Goal: Task Accomplishment & Management: Use online tool/utility

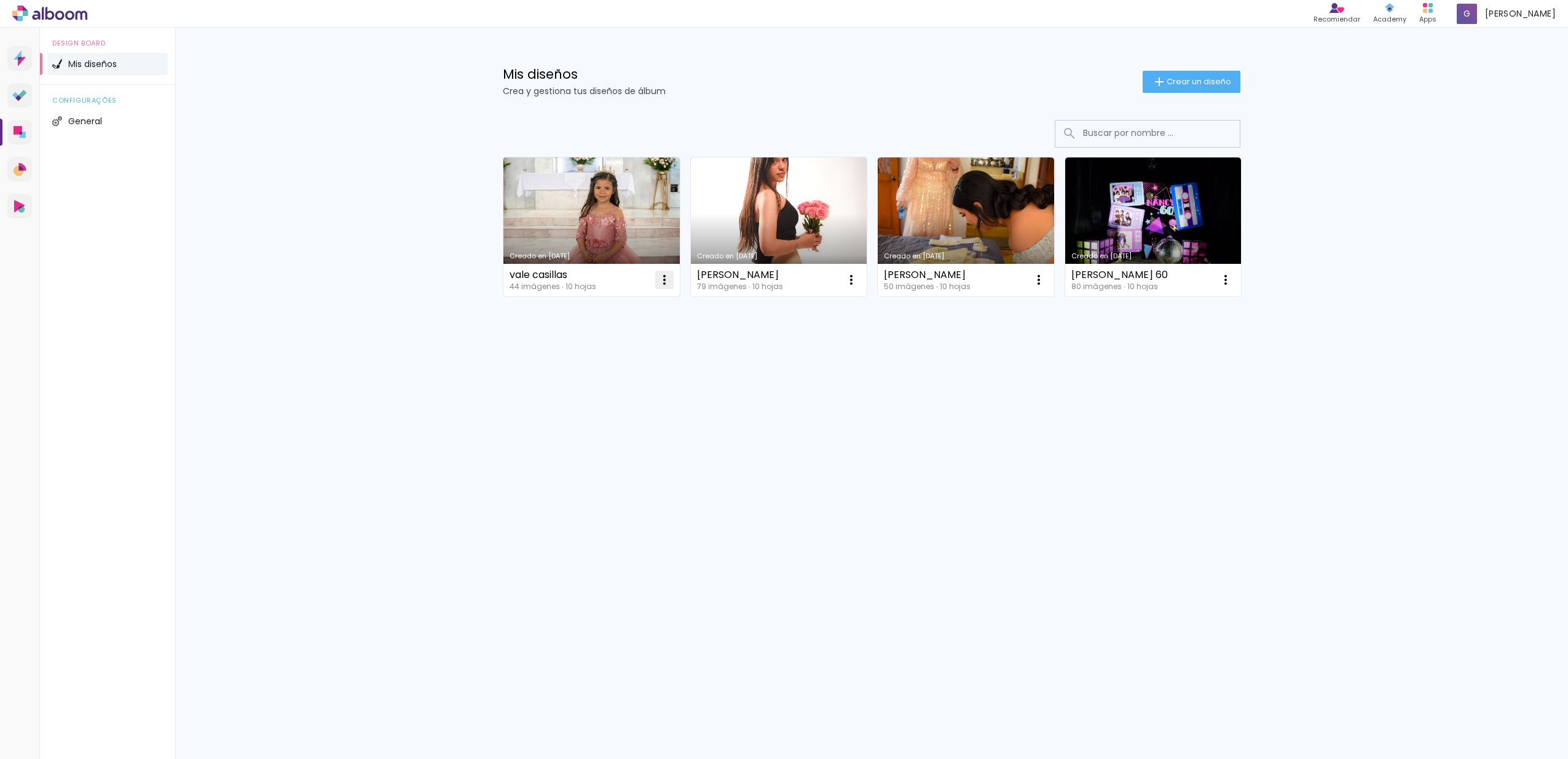
click at [661, 278] on iron-icon at bounding box center [664, 280] width 15 height 15
click at [656, 334] on paper-item "Hacer una copia" at bounding box center [615, 333] width 121 height 24
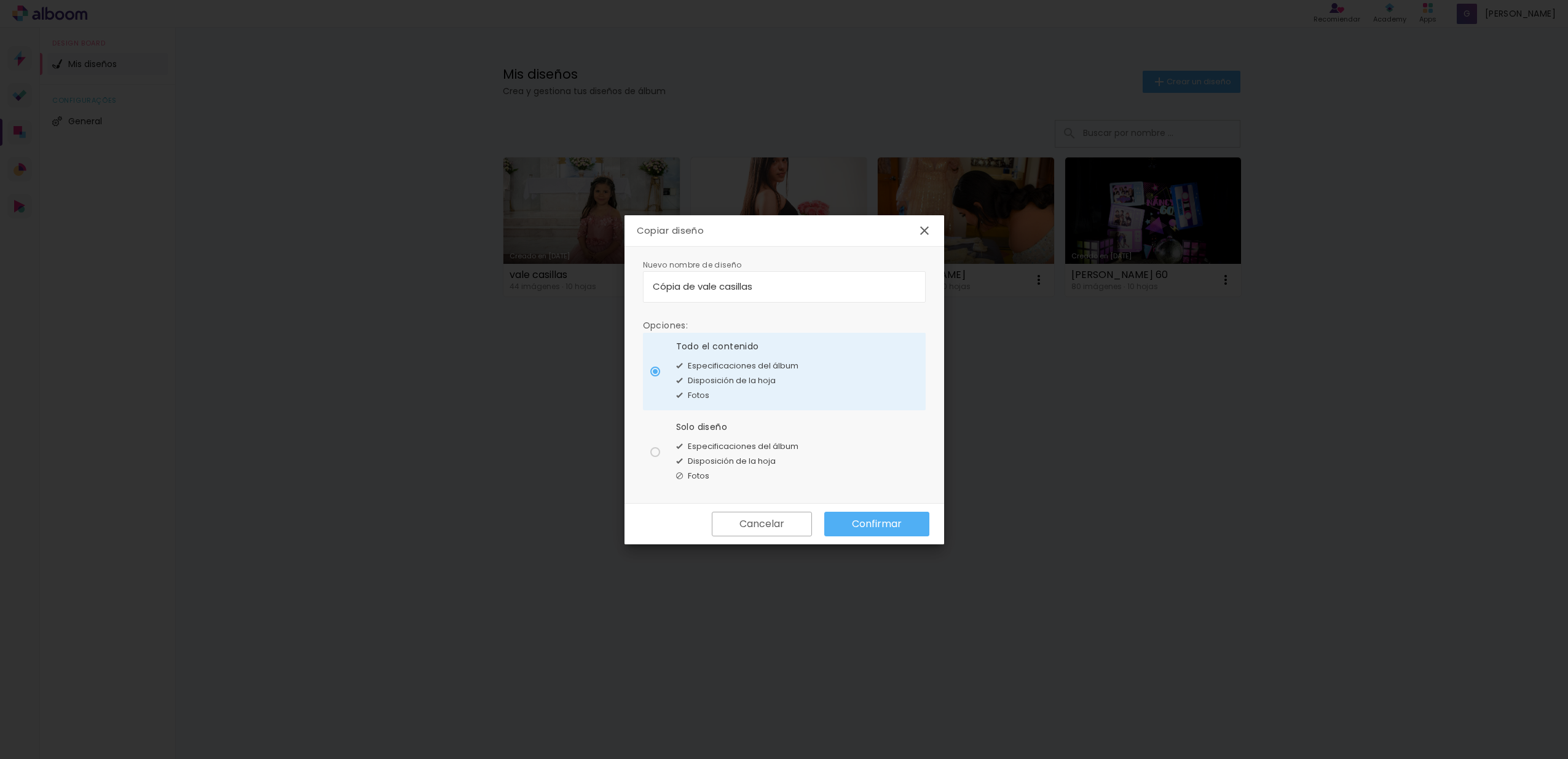
click at [793, 284] on input "Cópia de vale casillas" at bounding box center [784, 286] width 263 height 14
drag, startPoint x: 769, startPoint y: 286, endPoint x: 697, endPoint y: 280, distance: 72.2
click at [697, 280] on input "Cópia de vale casillas" at bounding box center [784, 286] width 263 height 14
type input "Cópia de abi"
type paper-input "Cópia de abi"
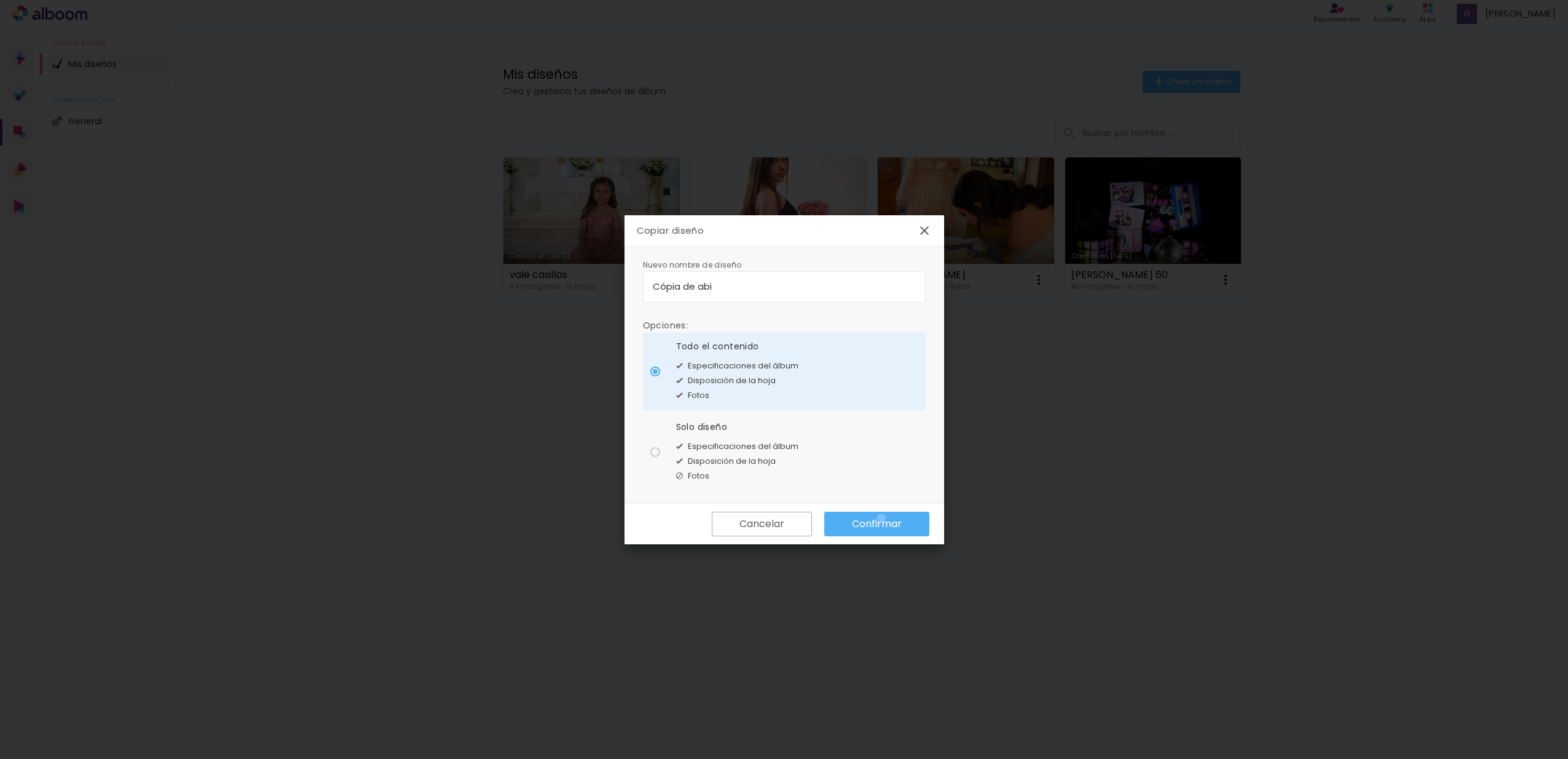
click at [0, 0] on slot "Confirmar" at bounding box center [0, 0] width 0 height 0
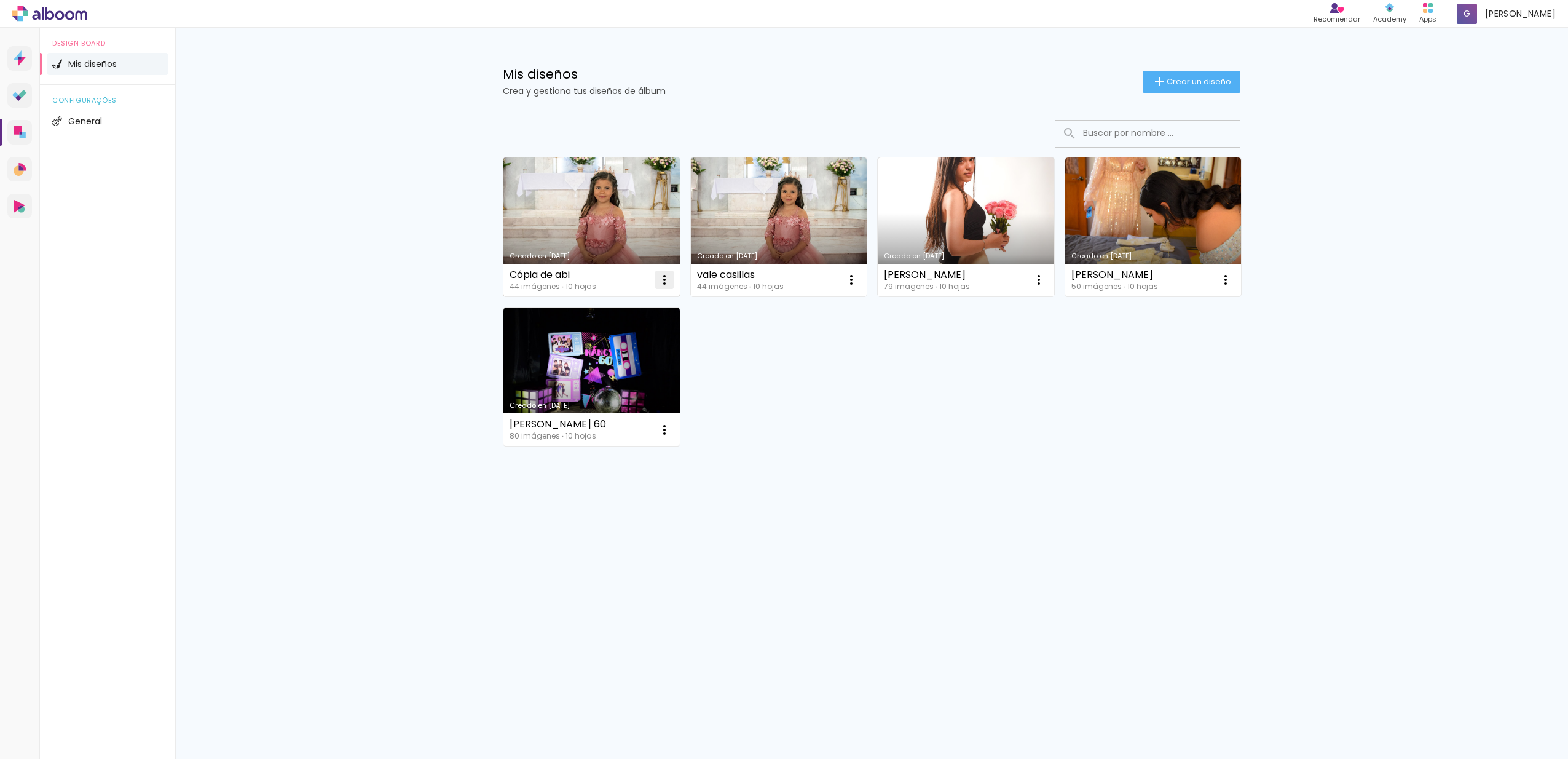
click at [663, 278] on iron-icon at bounding box center [664, 280] width 15 height 15
click at [636, 358] on paper-item "Excluir" at bounding box center [615, 361] width 121 height 24
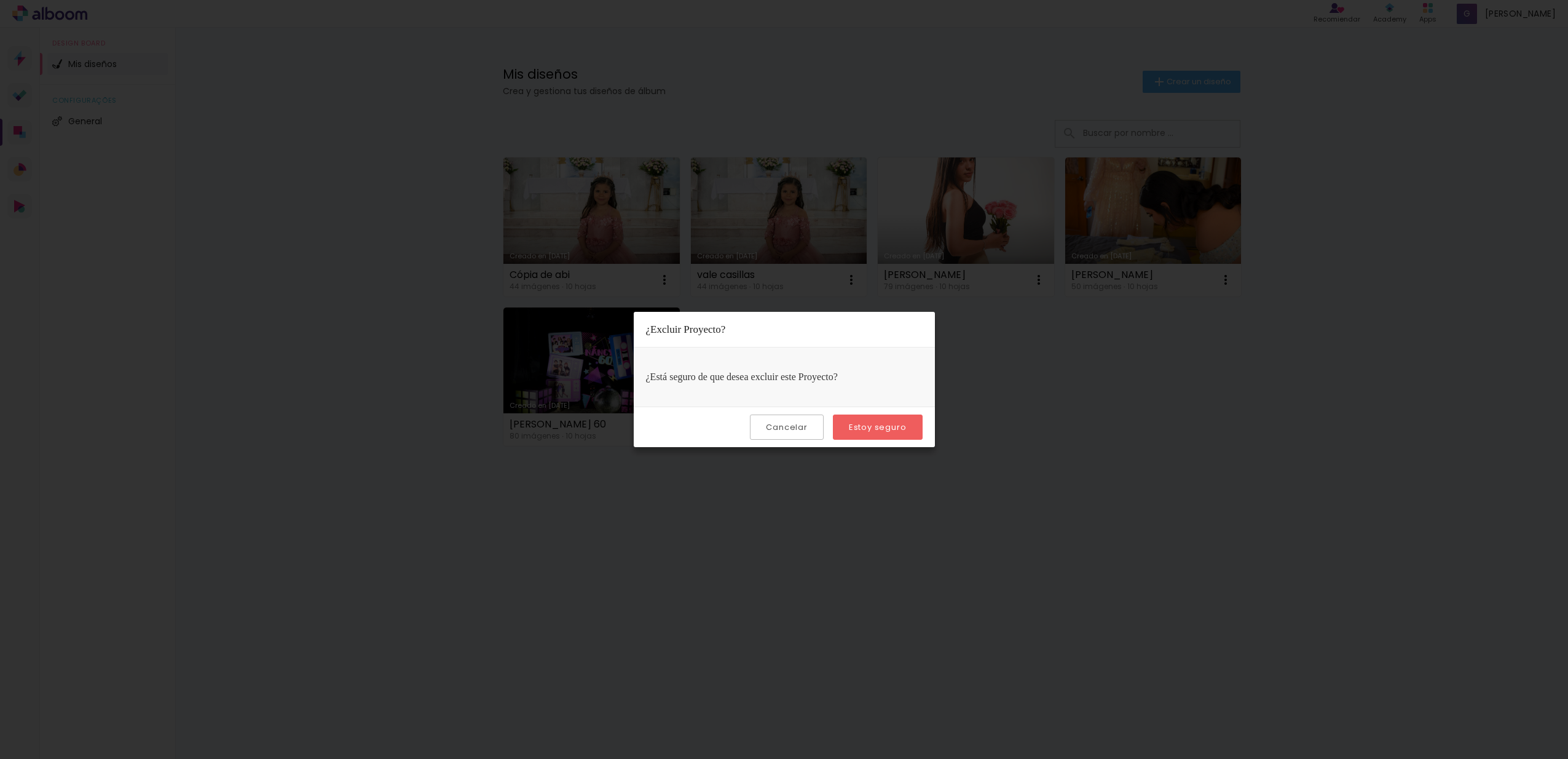
click at [874, 418] on paper-button "Estoy seguro" at bounding box center [878, 426] width 90 height 25
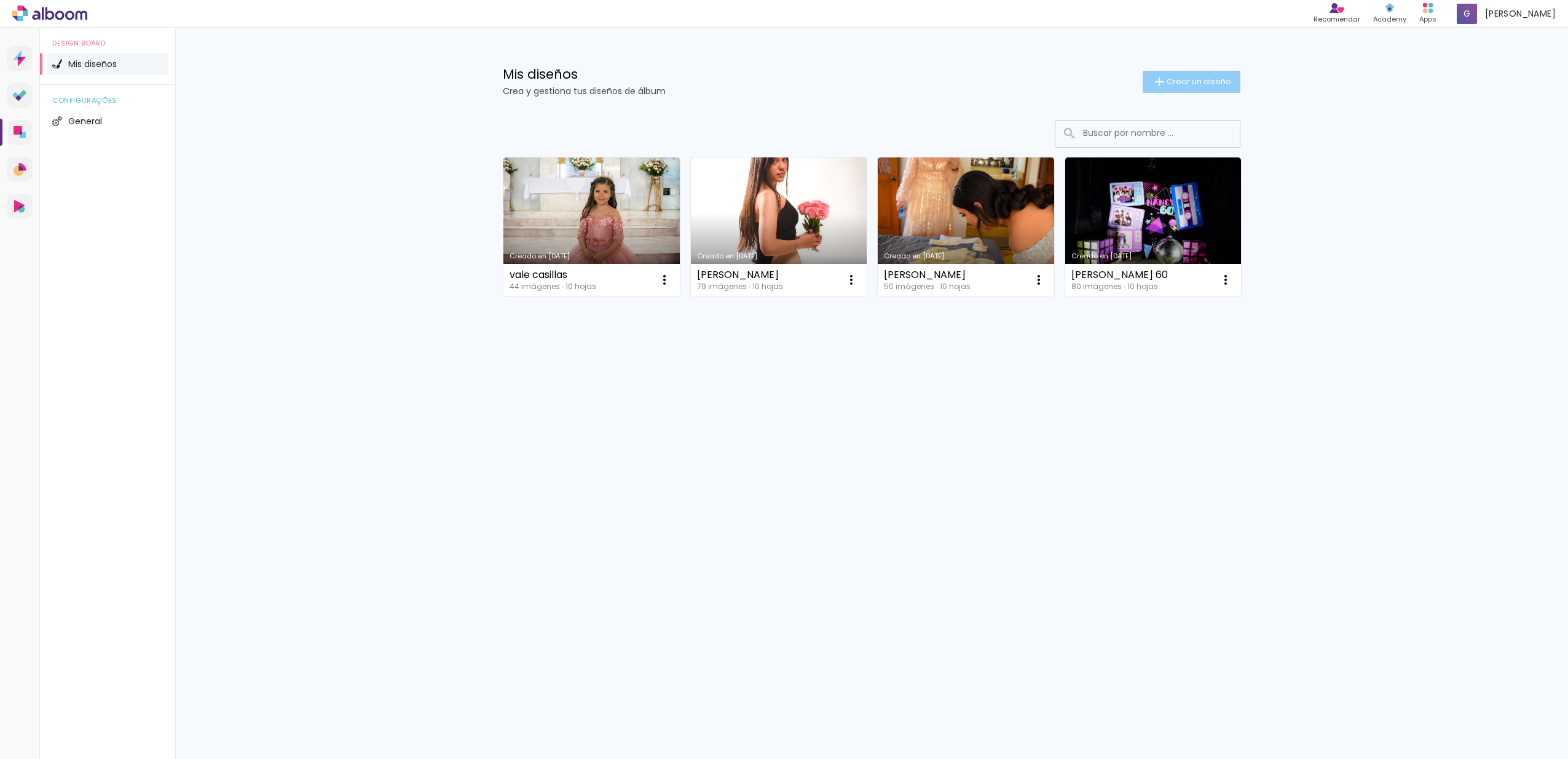
click at [1217, 77] on span "Crear un diseño" at bounding box center [1199, 81] width 64 height 8
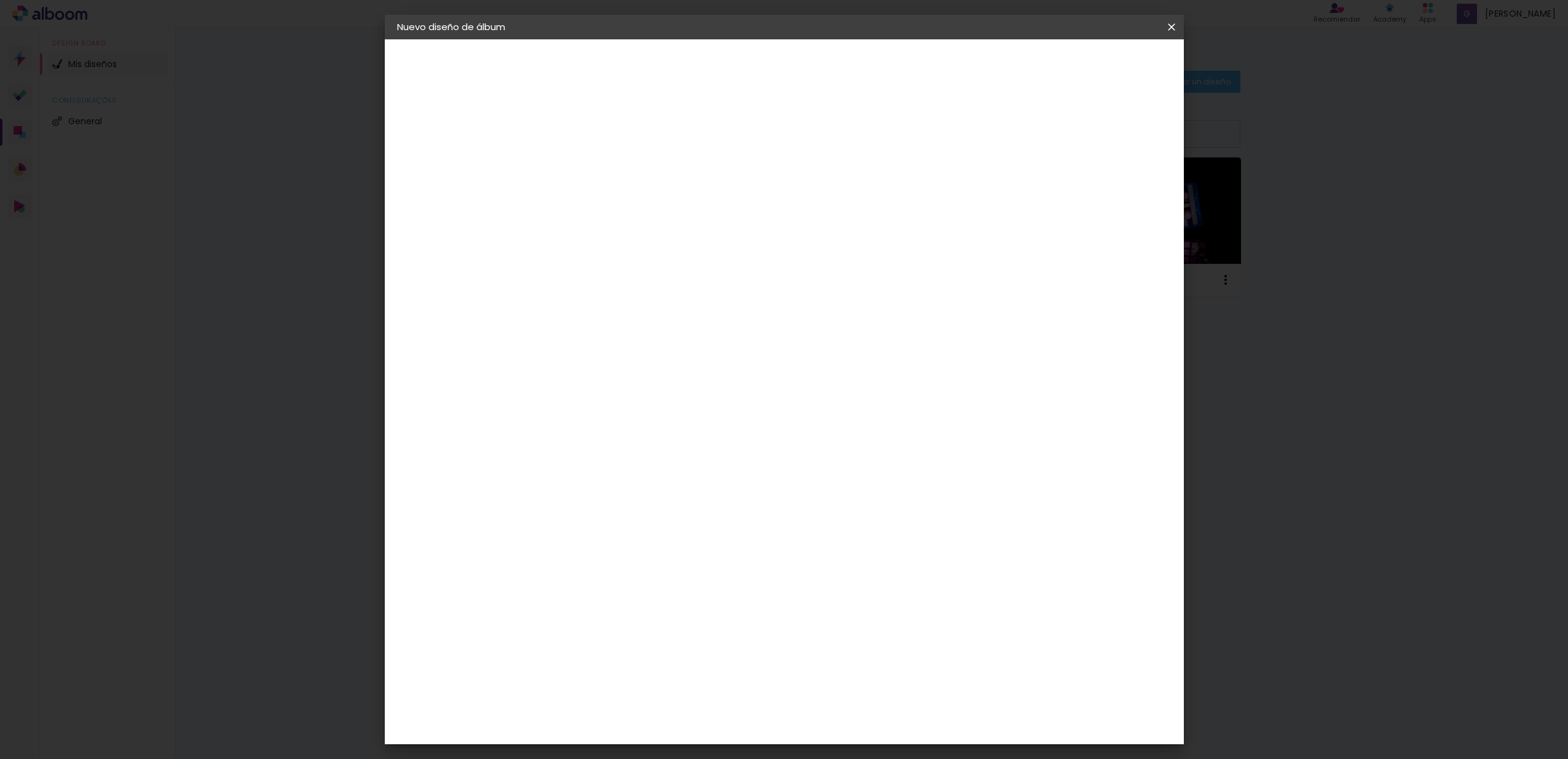
click at [598, 170] on input at bounding box center [598, 165] width 0 height 19
type input "book abi"
type paper-input "book abi"
click at [0, 0] on slot "Avanzar" at bounding box center [0, 0] width 0 height 0
drag, startPoint x: 1010, startPoint y: 183, endPoint x: 1022, endPoint y: 170, distance: 17.7
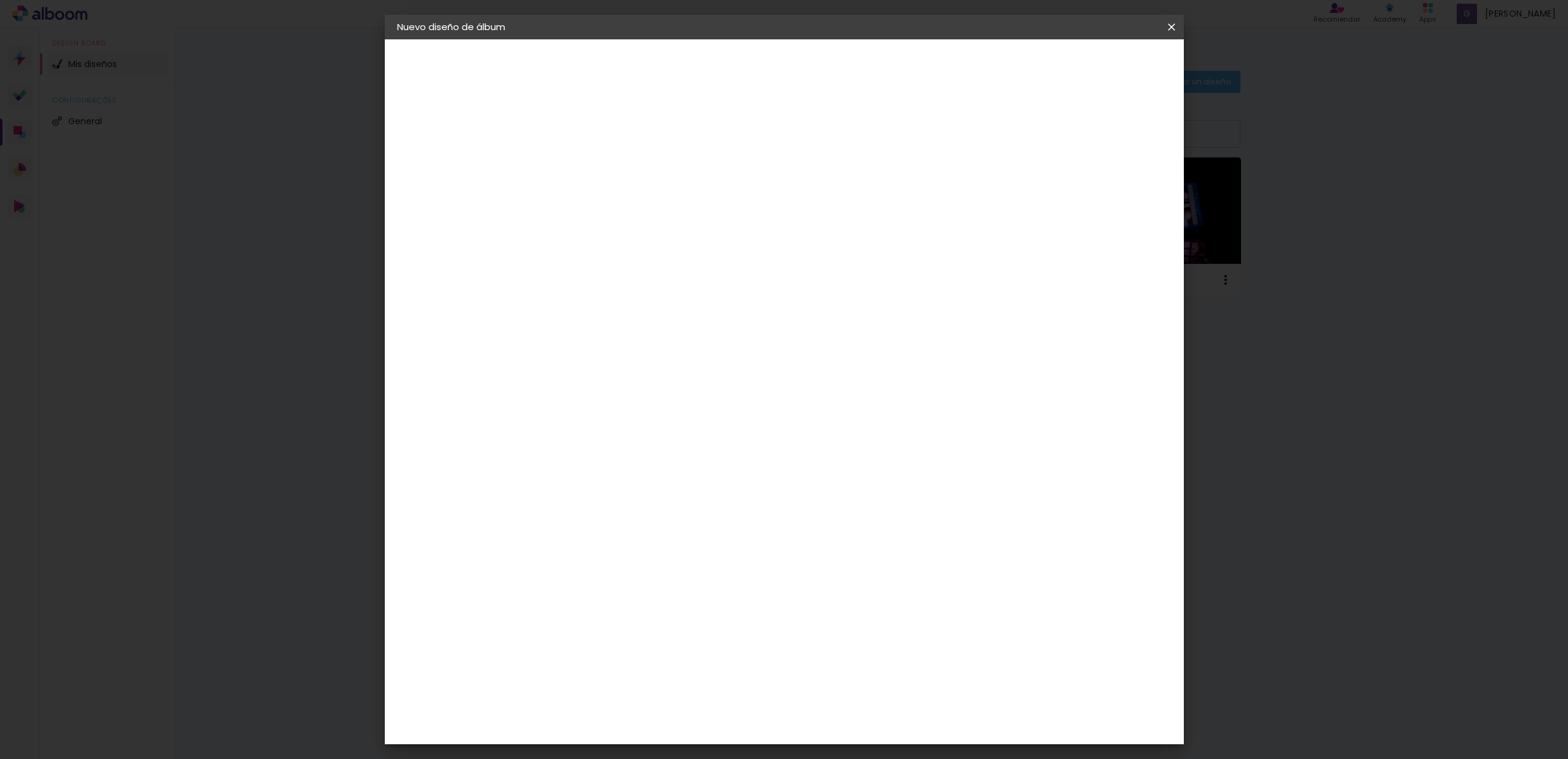
click at [771, 183] on paper-item "Tamaño libre" at bounding box center [719, 187] width 104 height 27
click at [0, 0] on slot "Avanzar" at bounding box center [0, 0] width 0 height 0
click at [573, 352] on input "30" at bounding box center [559, 349] width 32 height 19
type input "3"
type input "15"
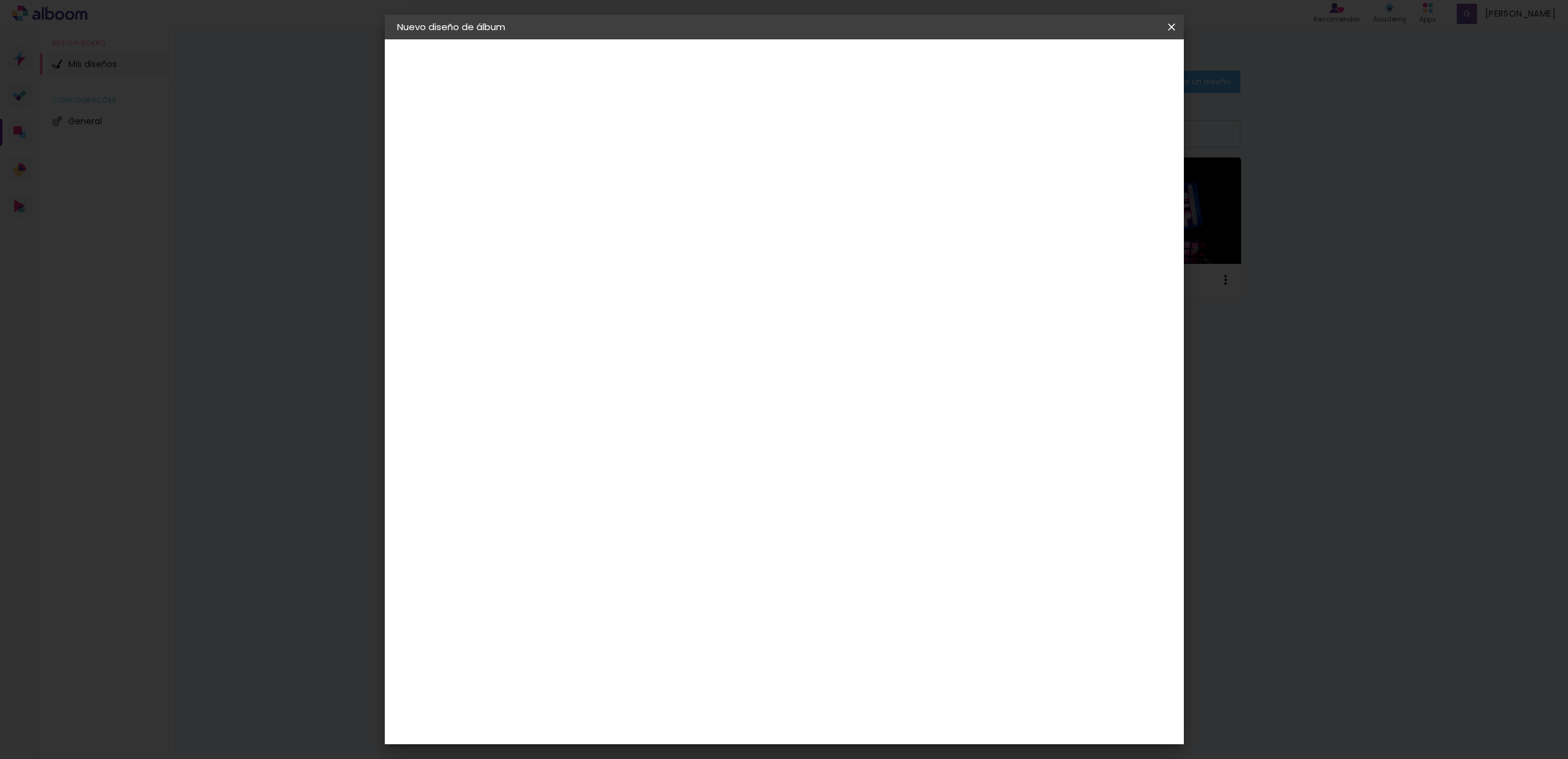
type paper-input "15"
drag, startPoint x: 866, startPoint y: 390, endPoint x: 807, endPoint y: 375, distance: 60.9
click at [804, 378] on div "cm" at bounding box center [859, 393] width 483 height 43
type input "40"
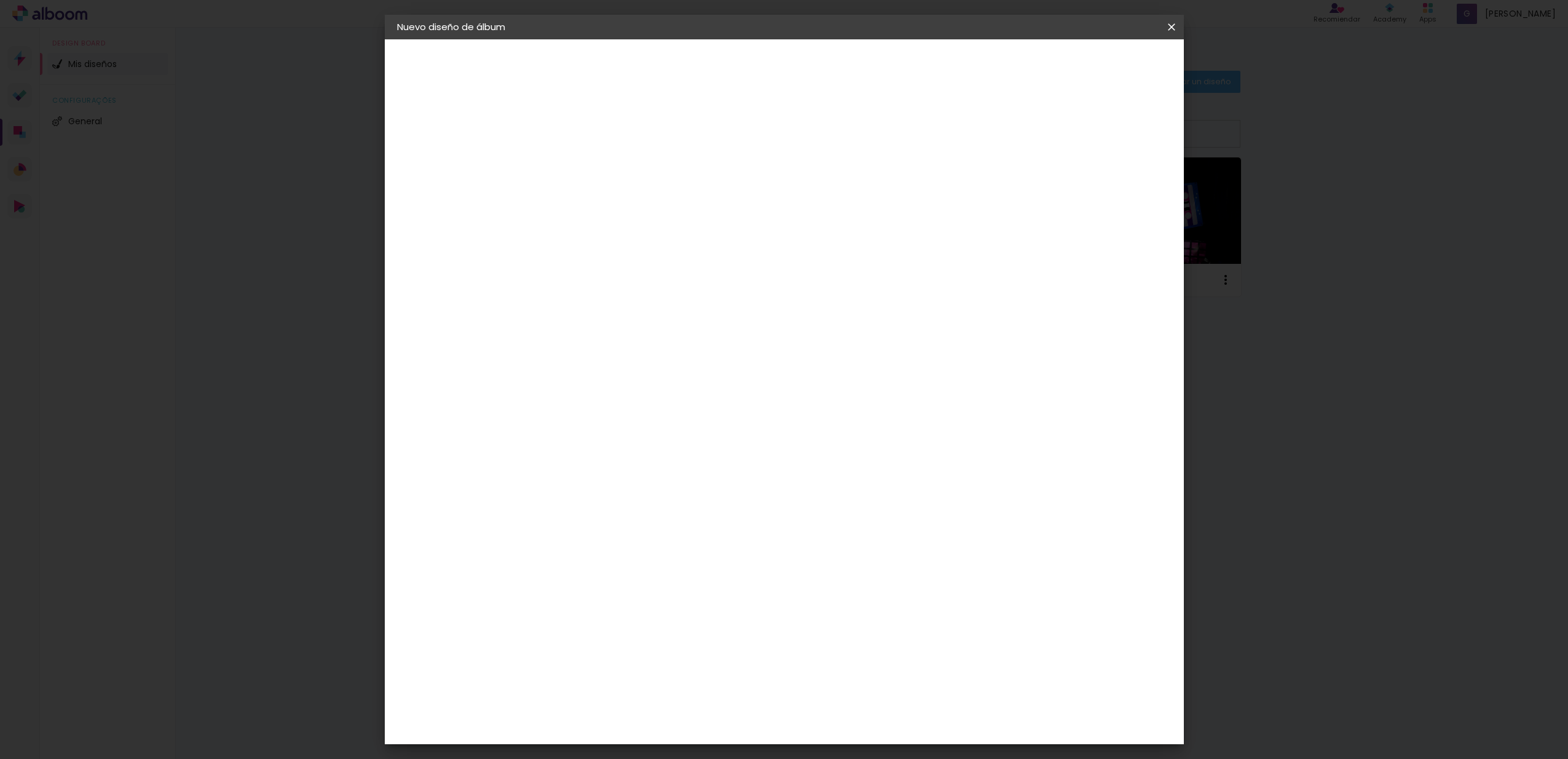
type paper-input "40"
click at [1095, 69] on span "Empezar diseño" at bounding box center [1060, 65] width 68 height 9
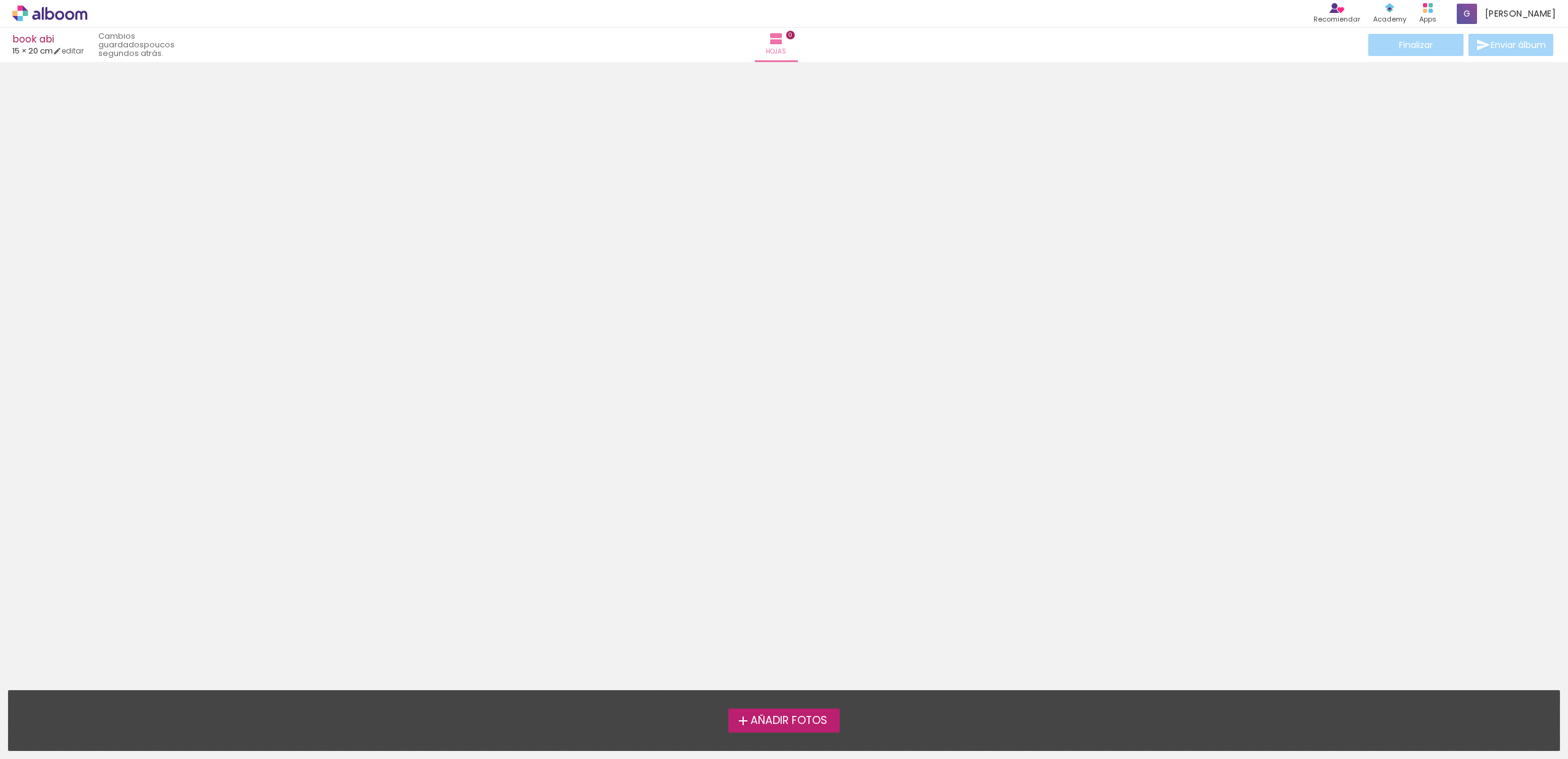
click at [807, 718] on span "Añadir Fotos" at bounding box center [789, 720] width 77 height 11
click at [0, 0] on input "file" at bounding box center [0, 0] width 0 height 0
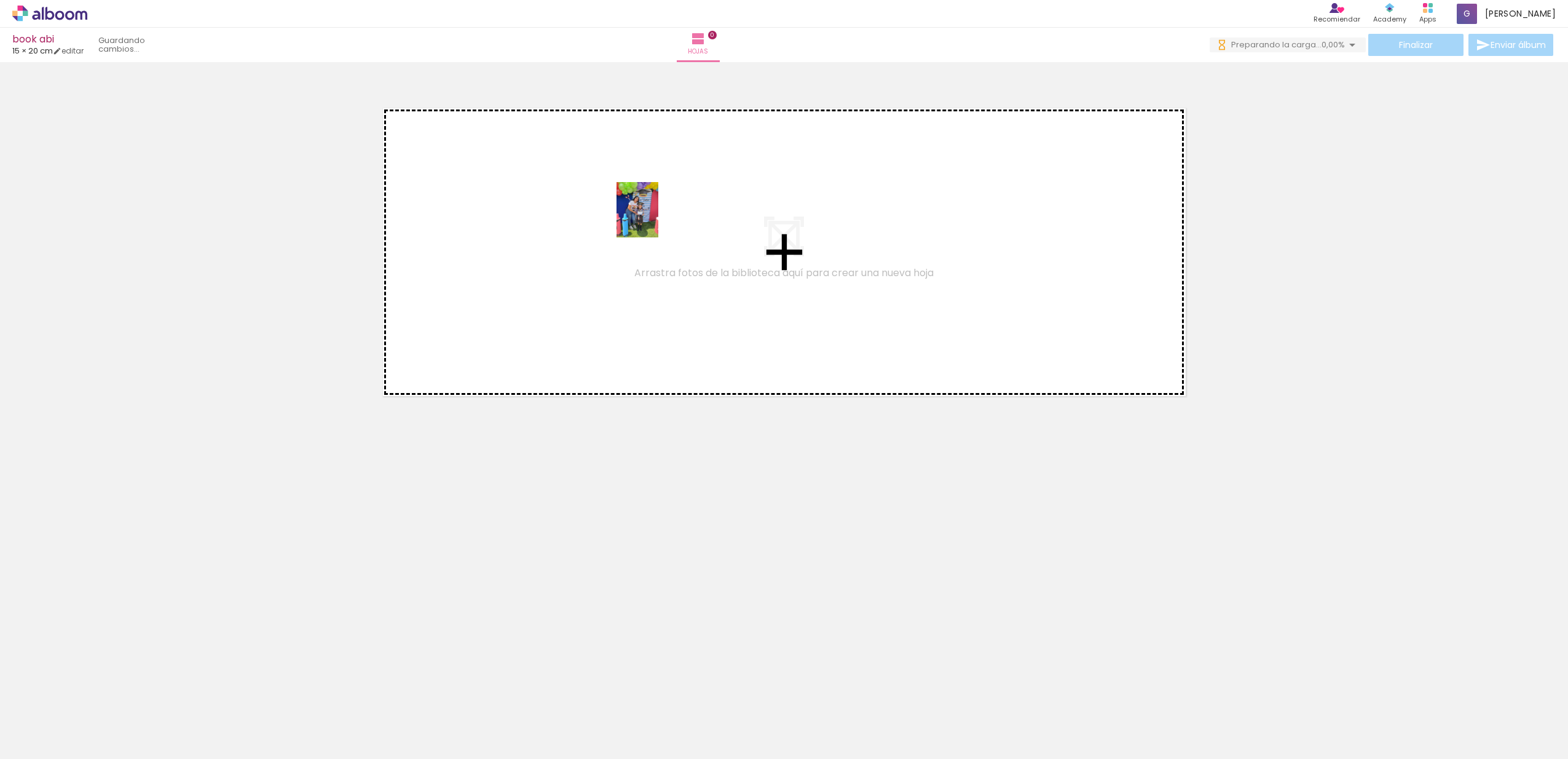
drag, startPoint x: 129, startPoint y: 710, endPoint x: 654, endPoint y: 219, distance: 718.8
click at [654, 219] on quentale-workspace at bounding box center [784, 379] width 1568 height 759
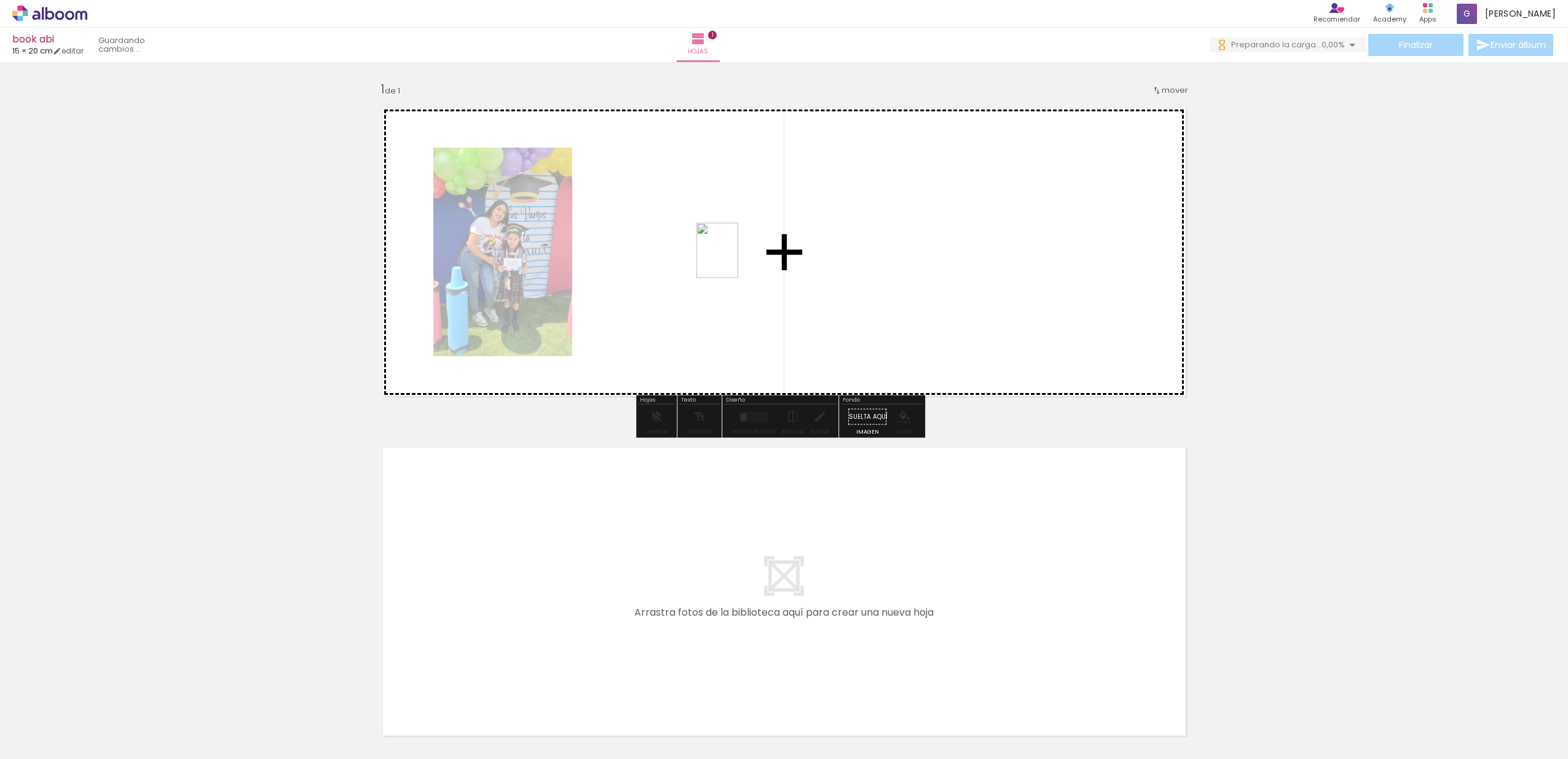
drag, startPoint x: 203, startPoint y: 727, endPoint x: 734, endPoint y: 260, distance: 707.1
click at [734, 260] on quentale-workspace at bounding box center [784, 379] width 1568 height 759
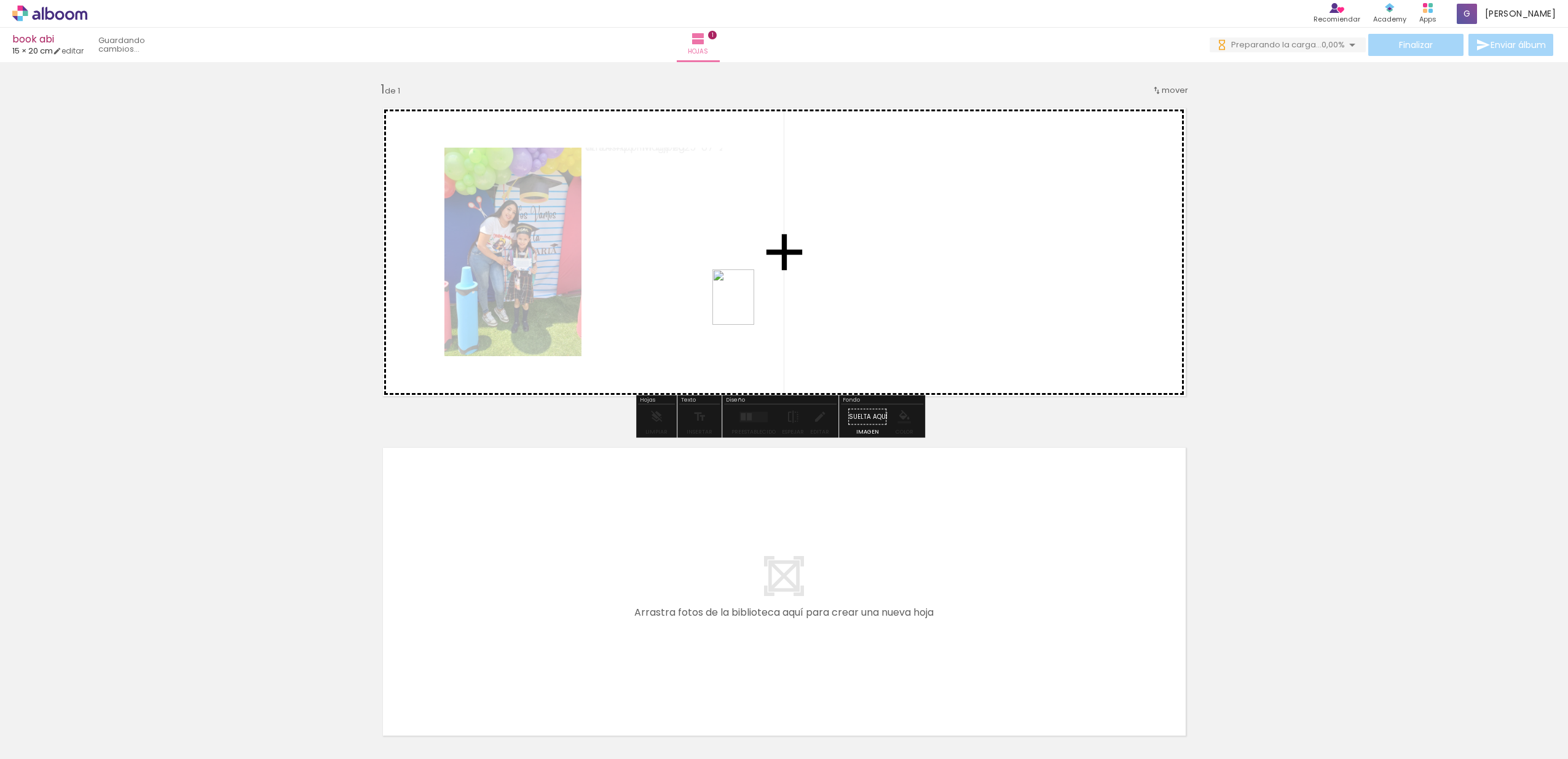
drag, startPoint x: 280, startPoint y: 718, endPoint x: 749, endPoint y: 306, distance: 624.3
click at [749, 306] on quentale-workspace at bounding box center [784, 379] width 1568 height 759
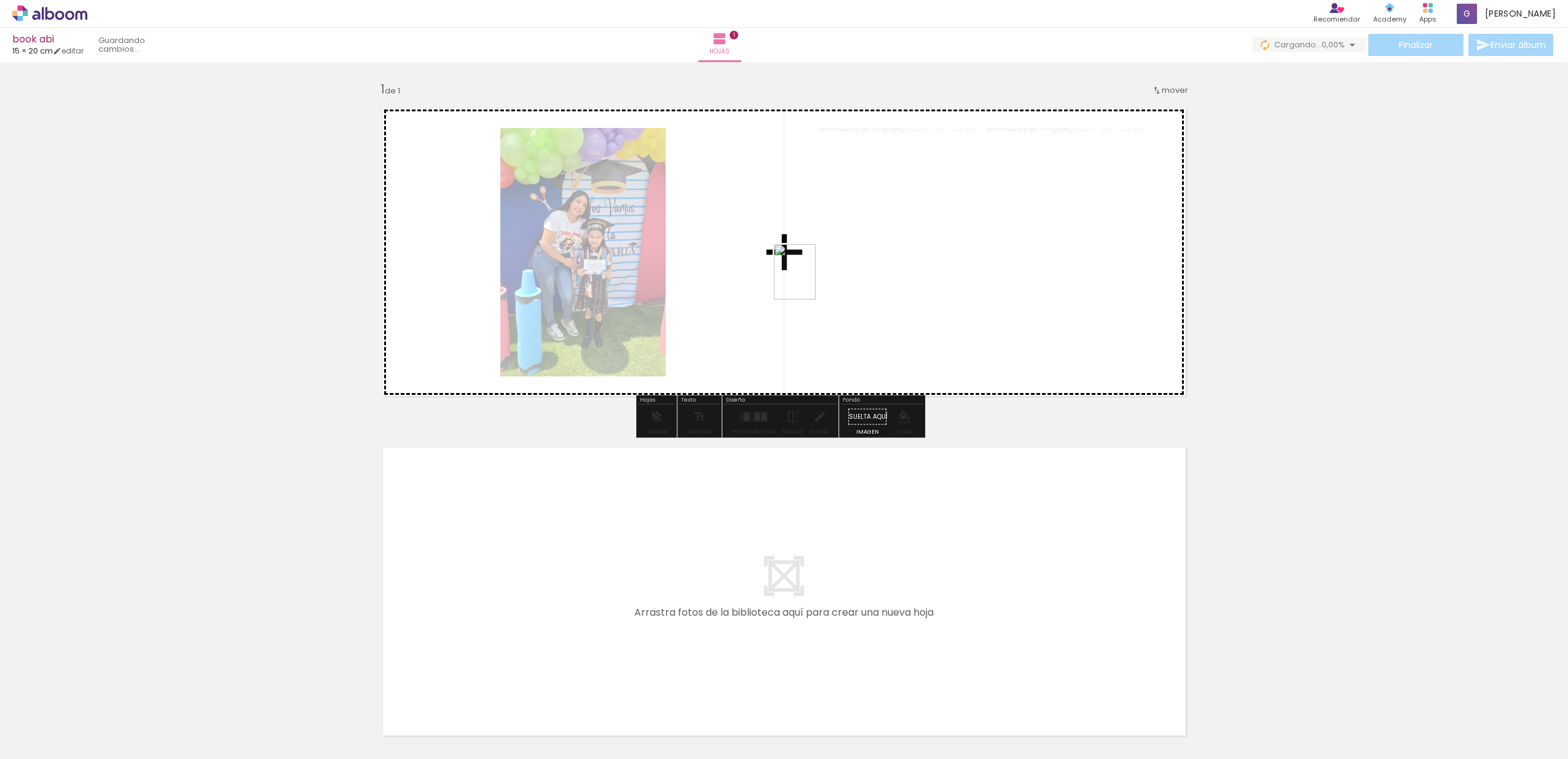
drag, startPoint x: 340, startPoint y: 718, endPoint x: 811, endPoint y: 281, distance: 642.5
click at [811, 281] on quentale-workspace at bounding box center [784, 379] width 1568 height 759
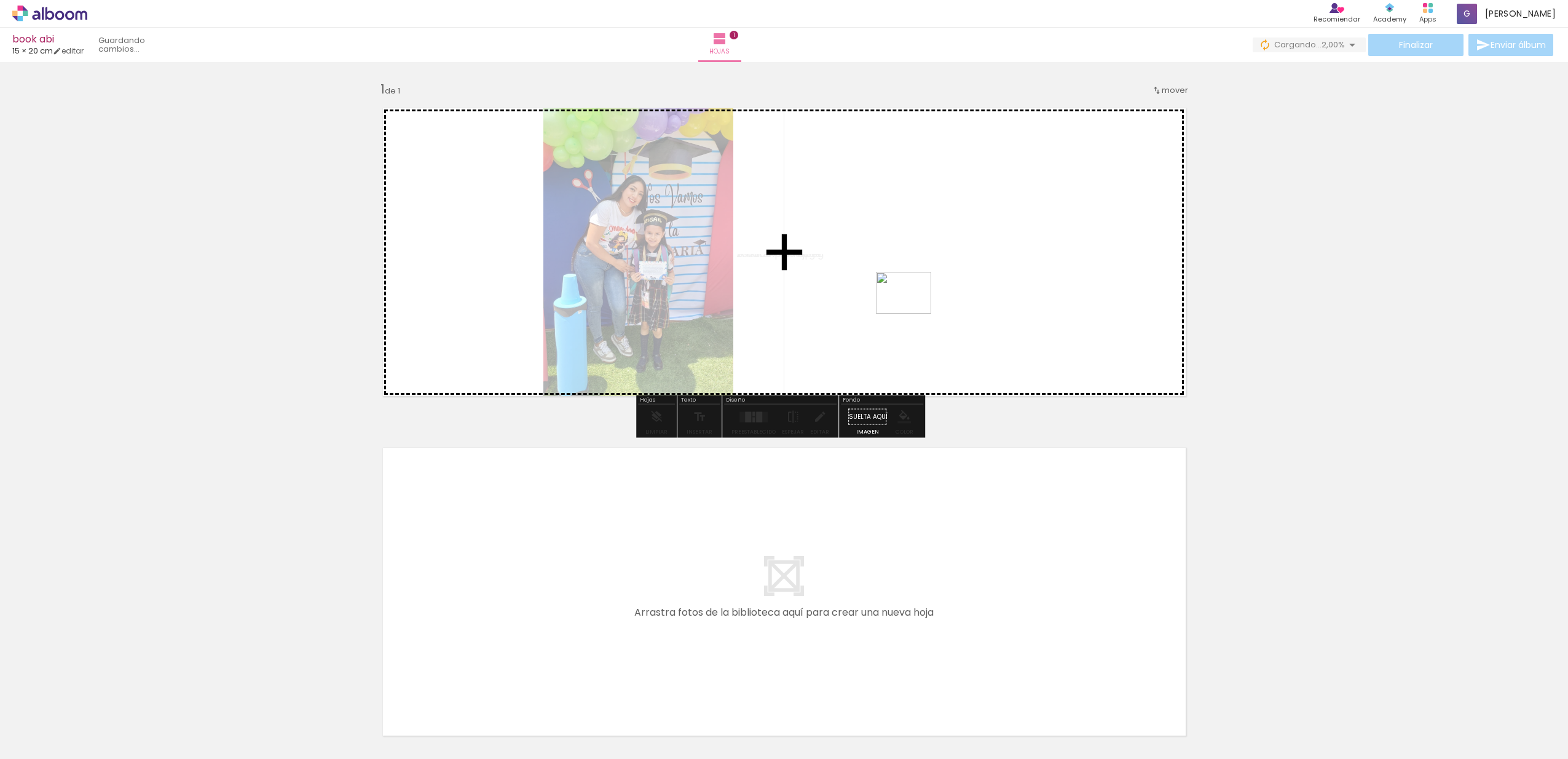
drag, startPoint x: 404, startPoint y: 729, endPoint x: 913, endPoint y: 309, distance: 659.9
click at [913, 309] on quentale-workspace at bounding box center [784, 379] width 1568 height 759
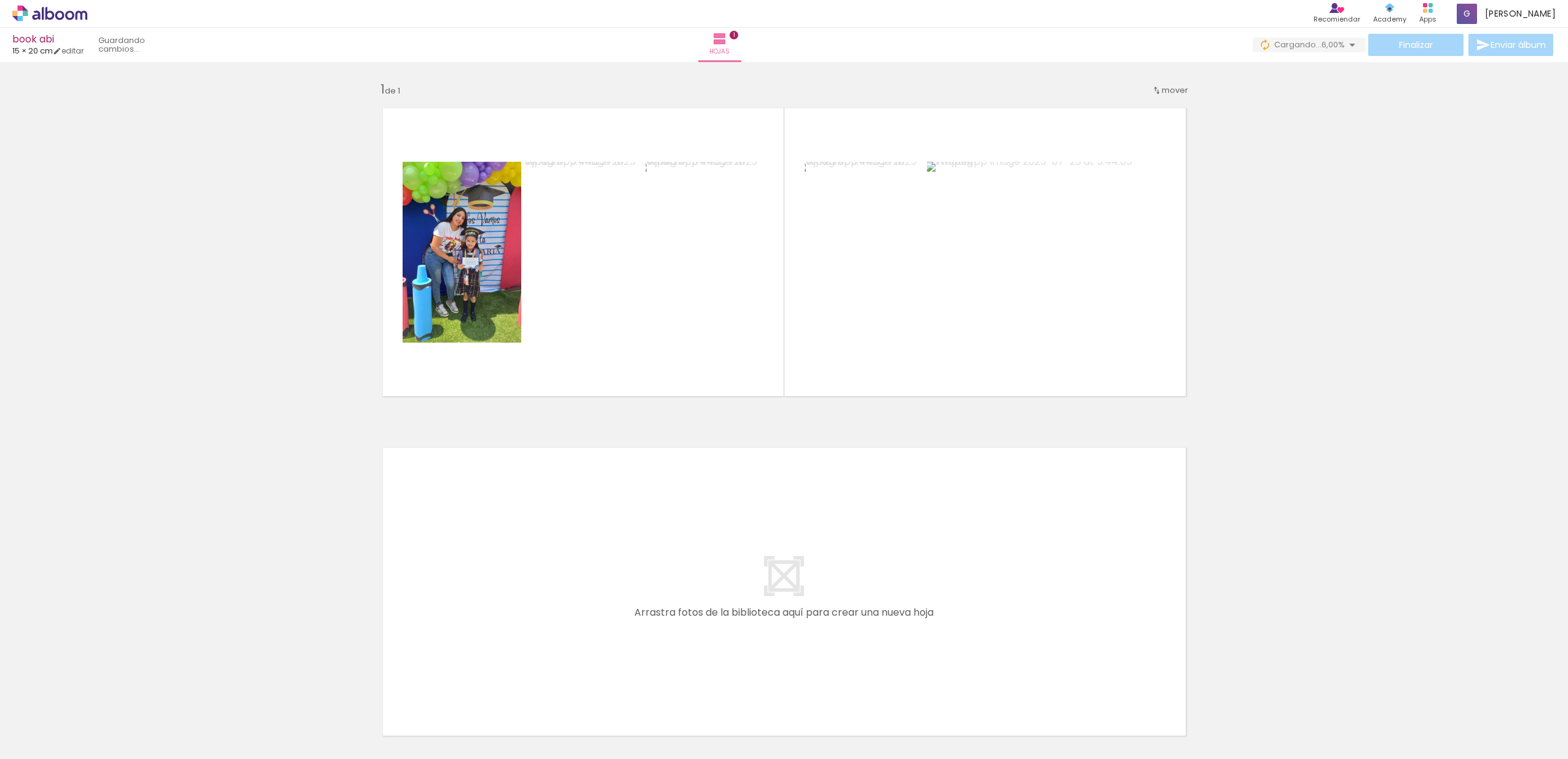
click at [269, 722] on div at bounding box center [247, 718] width 41 height 55
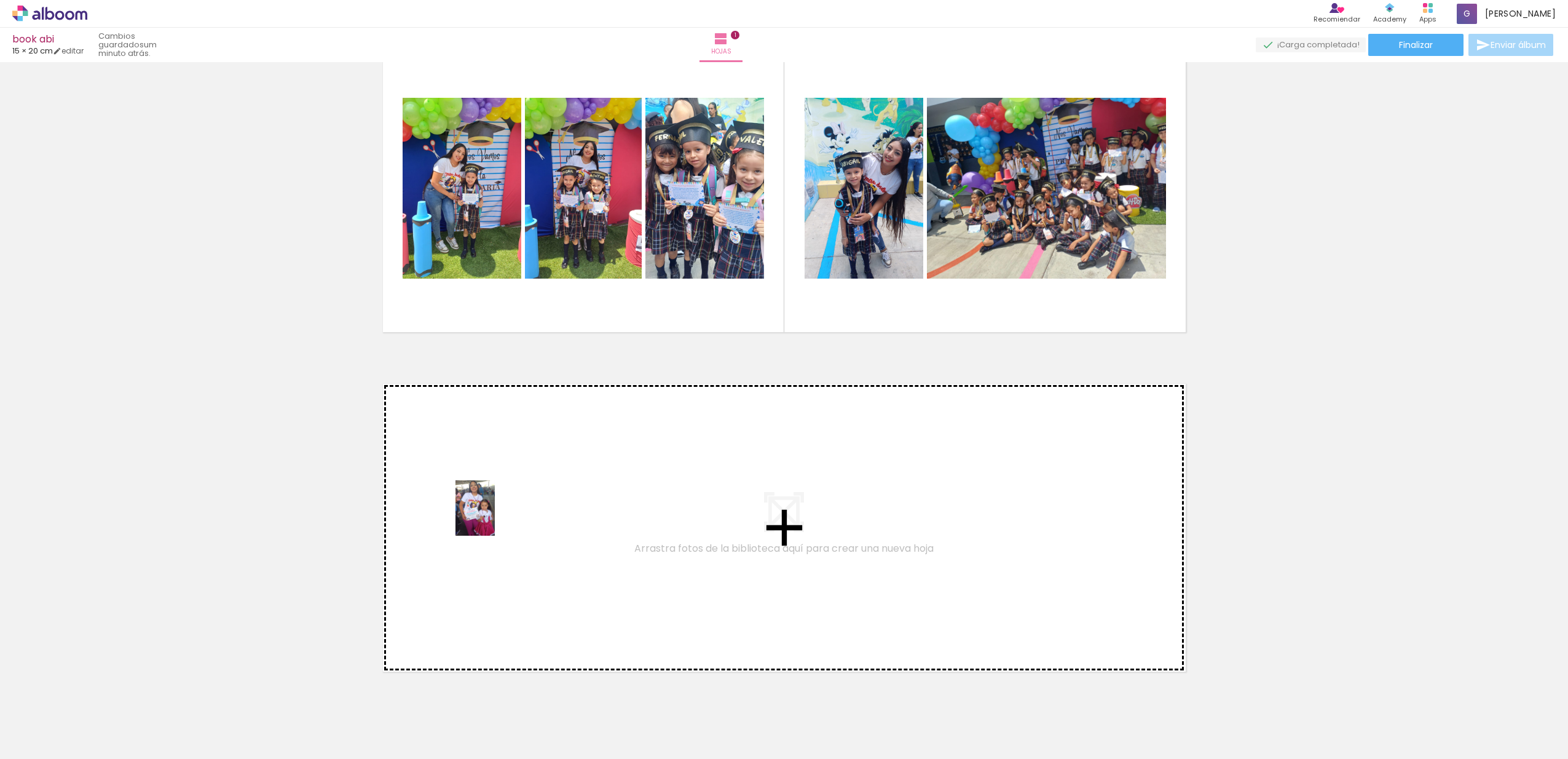
drag, startPoint x: 480, startPoint y: 725, endPoint x: 493, endPoint y: 517, distance: 208.4
click at [493, 517] on quentale-workspace at bounding box center [784, 379] width 1568 height 759
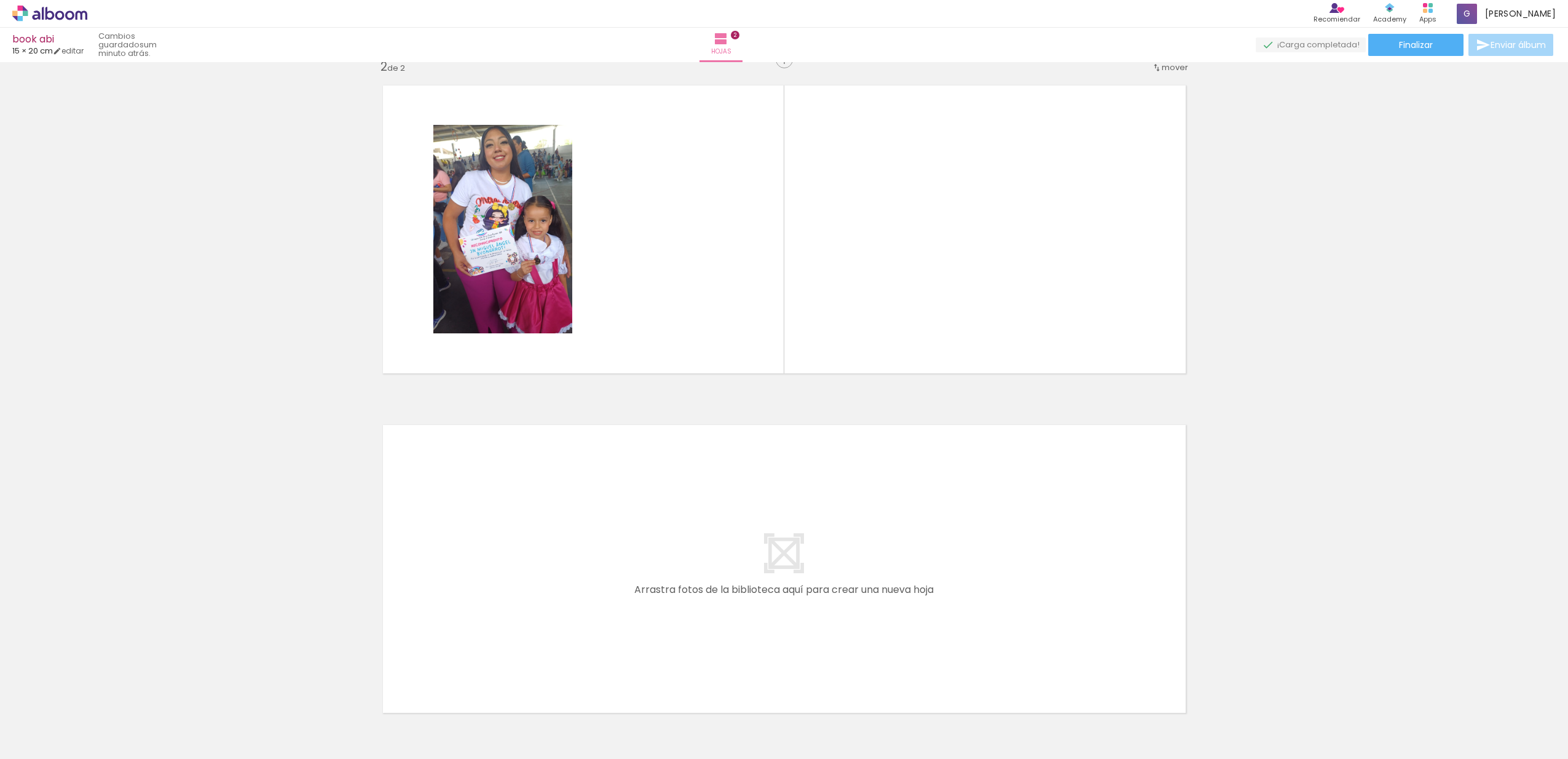
scroll to position [446, 0]
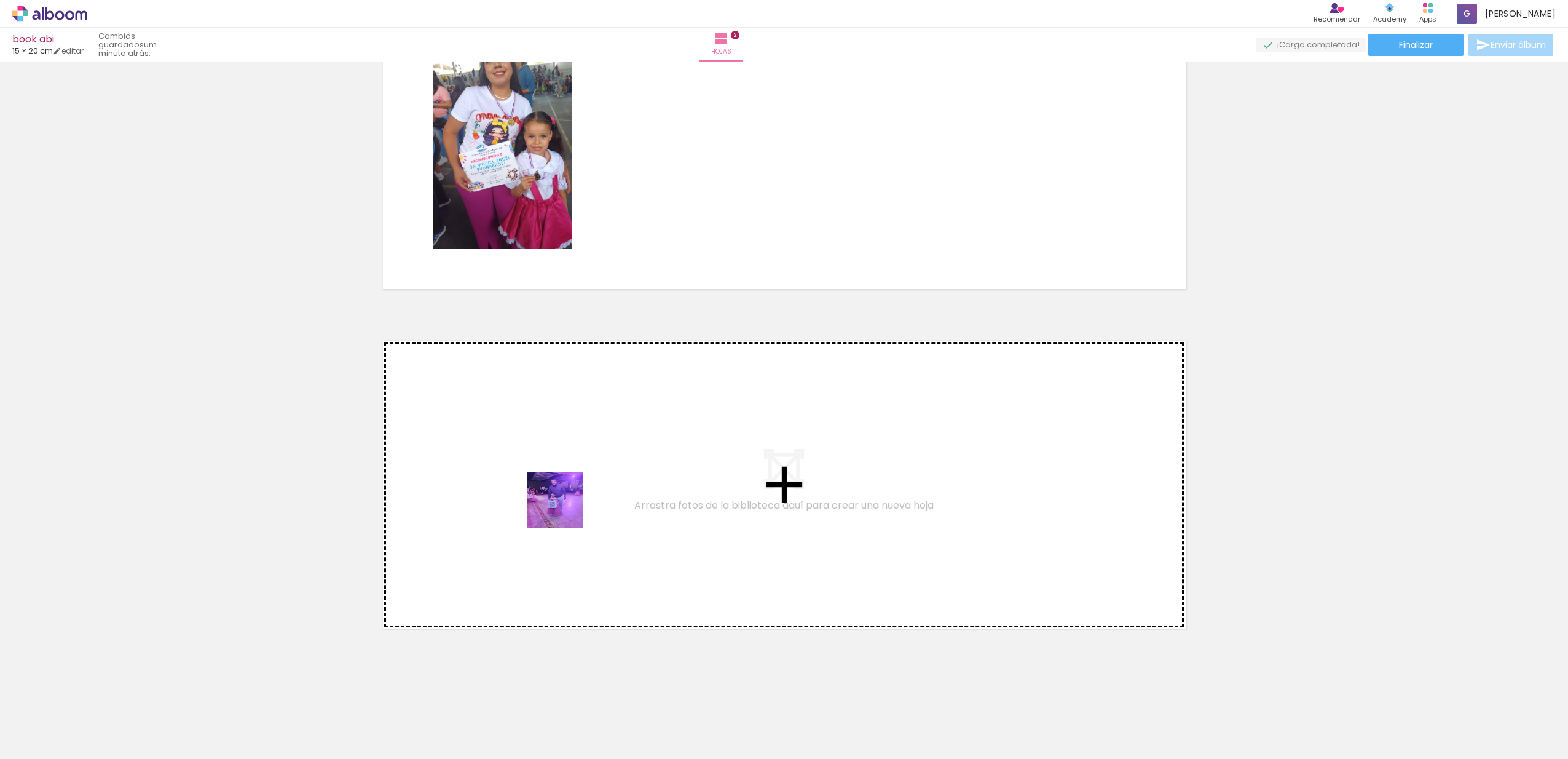
drag, startPoint x: 546, startPoint y: 726, endPoint x: 564, endPoint y: 509, distance: 217.7
click at [564, 509] on quentale-workspace at bounding box center [784, 379] width 1568 height 759
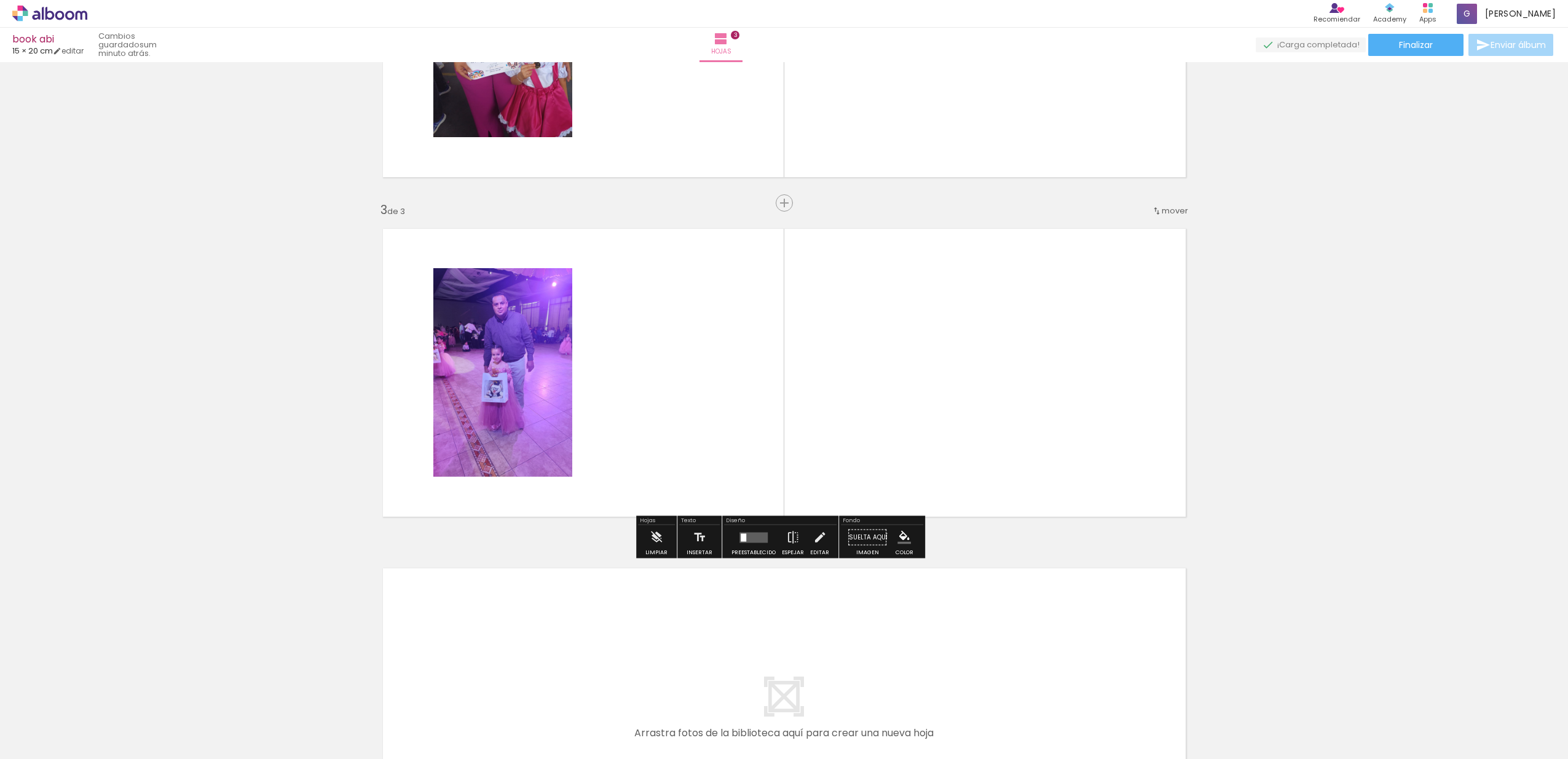
scroll to position [559, 0]
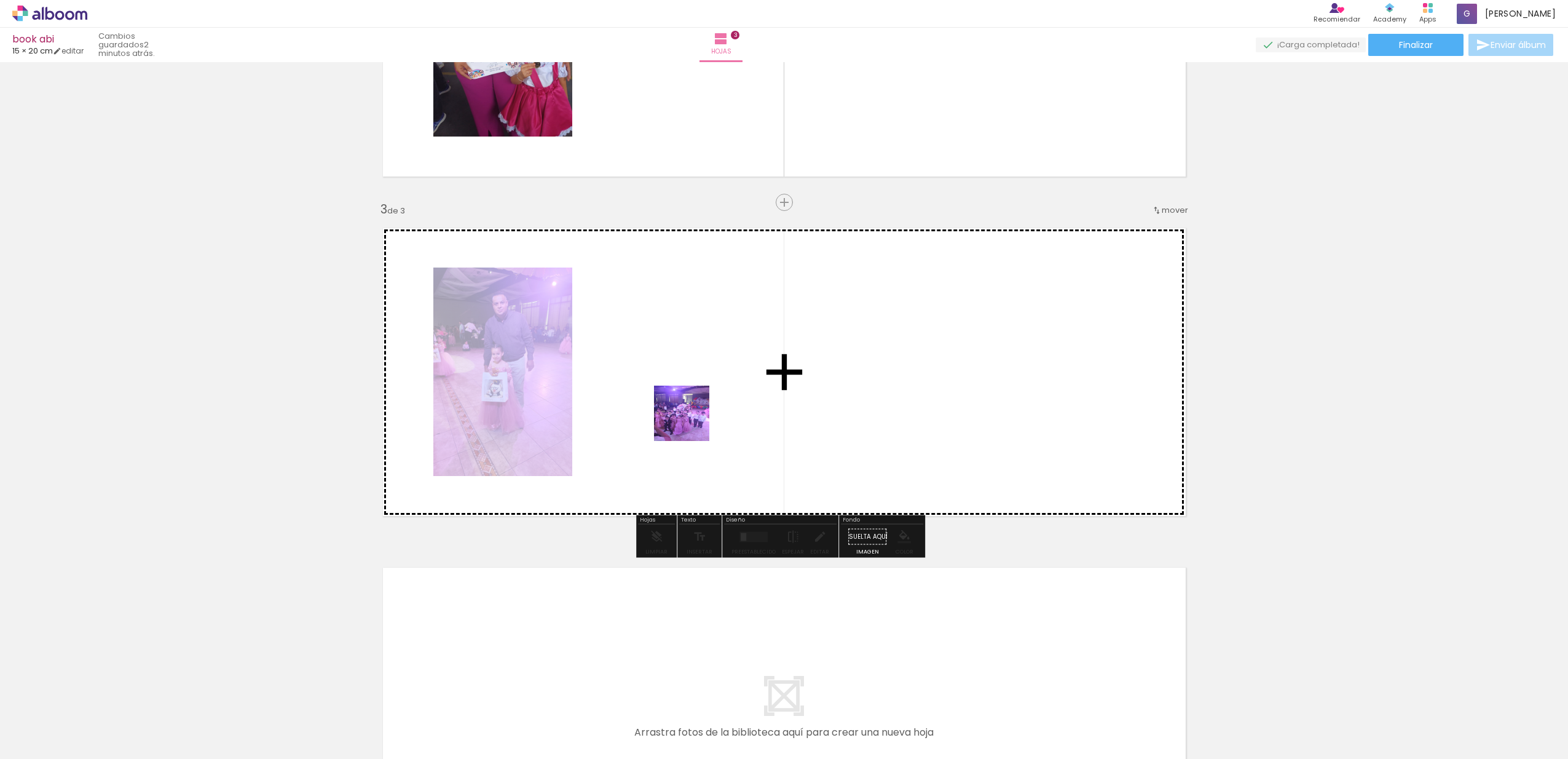
drag, startPoint x: 621, startPoint y: 726, endPoint x: 691, endPoint y: 421, distance: 312.9
click at [691, 421] on quentale-workspace at bounding box center [784, 379] width 1568 height 759
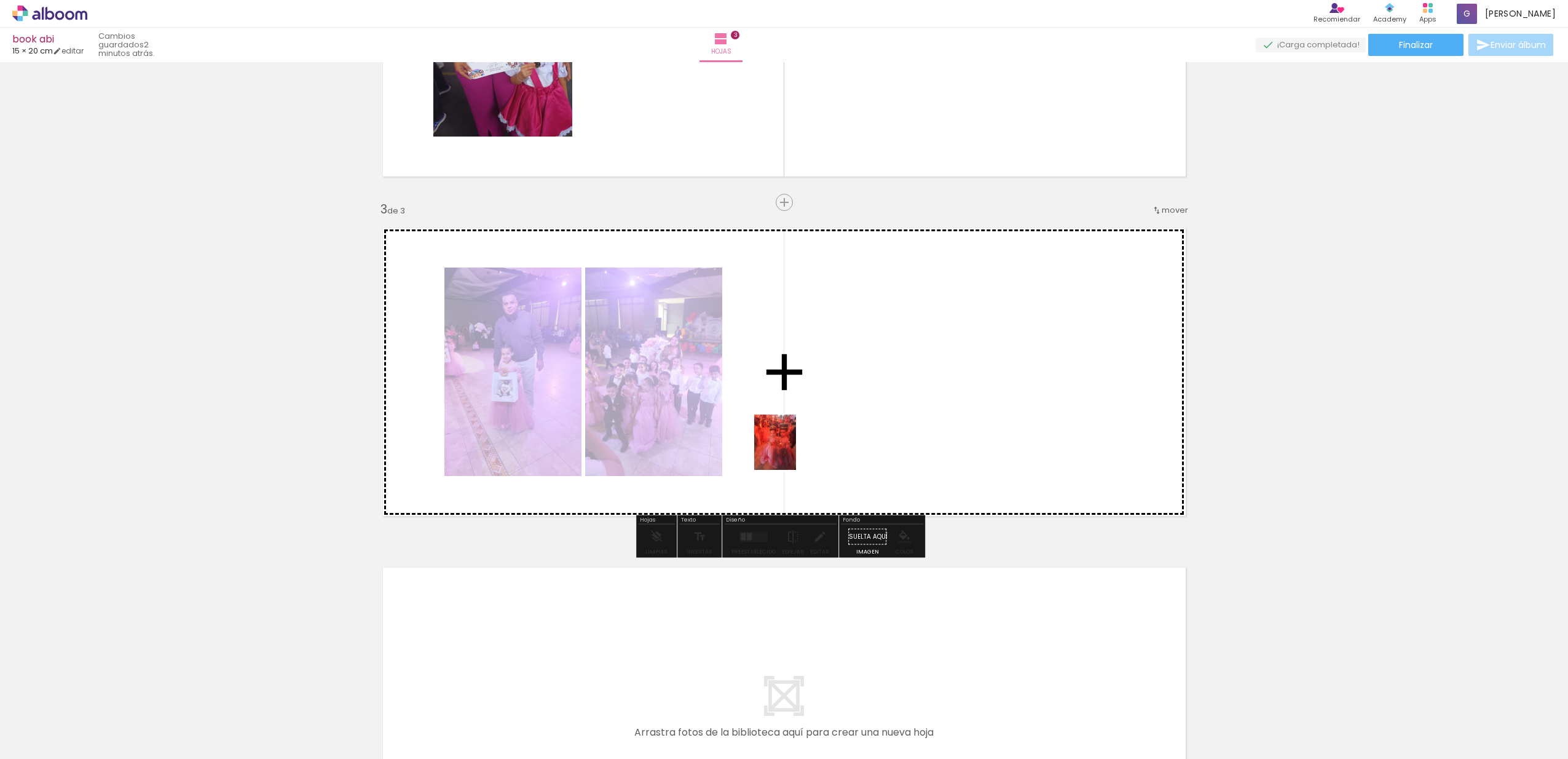
drag, startPoint x: 674, startPoint y: 707, endPoint x: 791, endPoint y: 451, distance: 281.5
click at [791, 451] on quentale-workspace at bounding box center [784, 379] width 1568 height 759
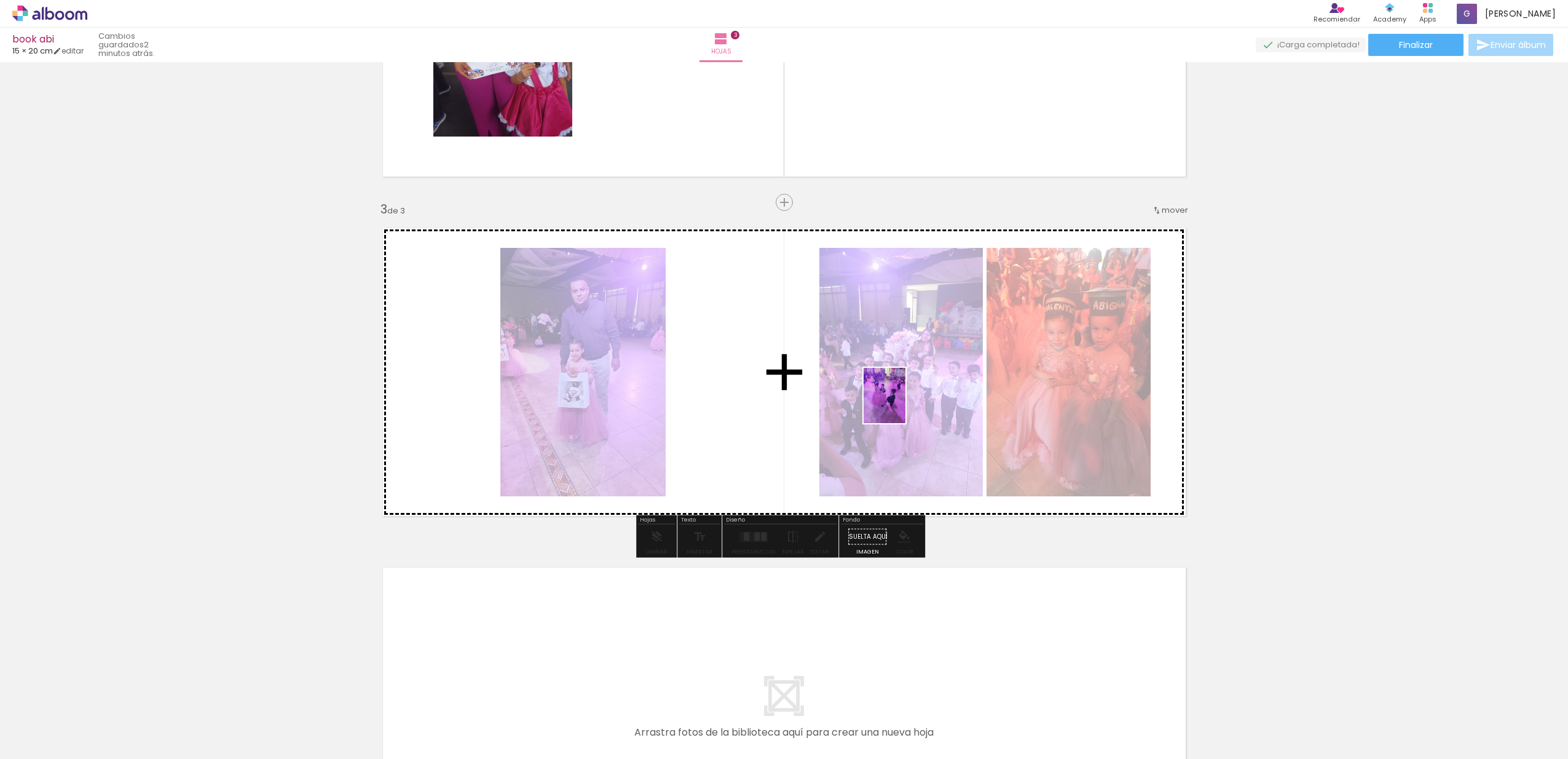
drag, startPoint x: 749, startPoint y: 721, endPoint x: 901, endPoint y: 405, distance: 350.7
click at [901, 405] on quentale-workspace at bounding box center [784, 379] width 1568 height 759
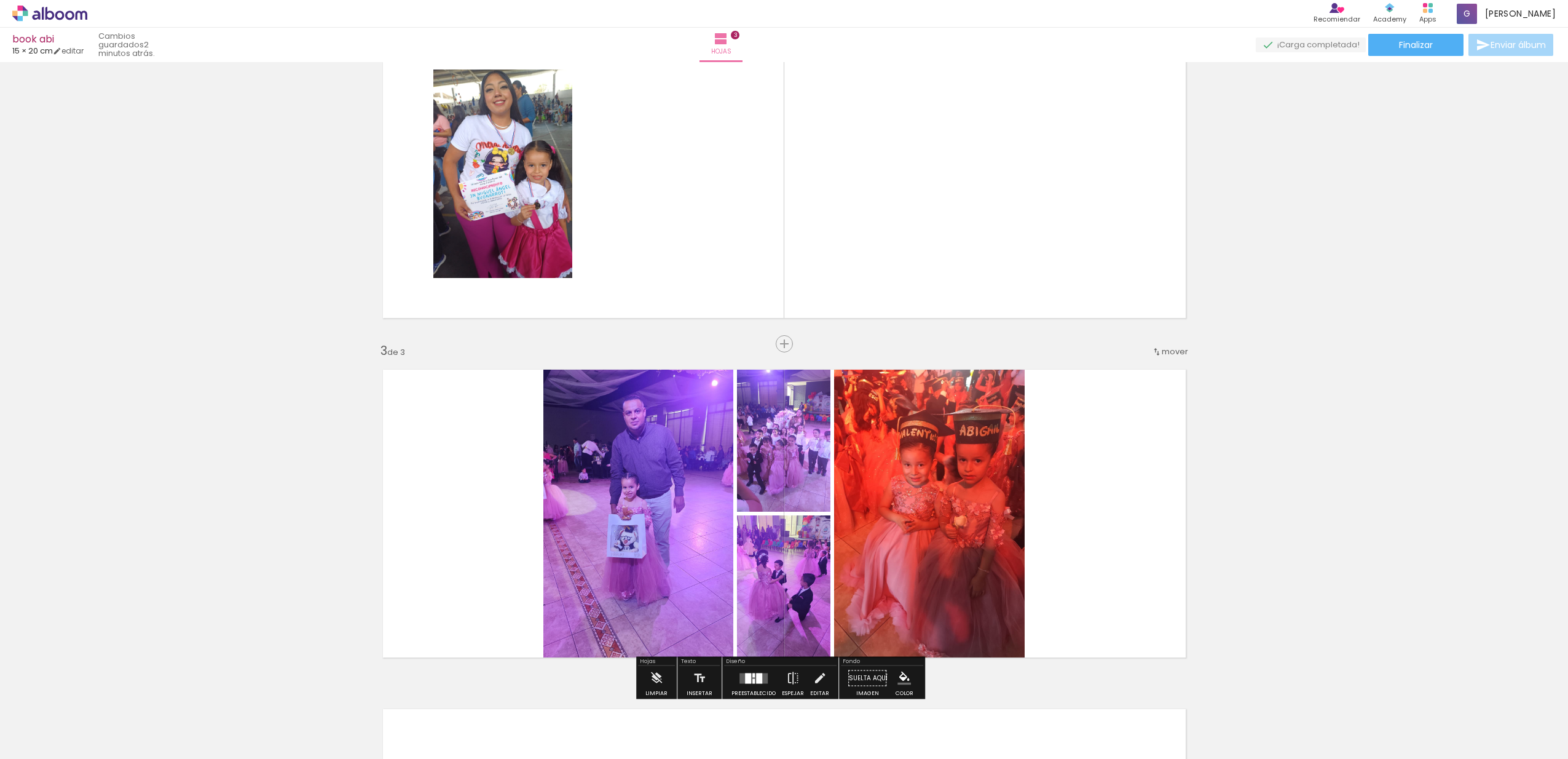
scroll to position [296, 0]
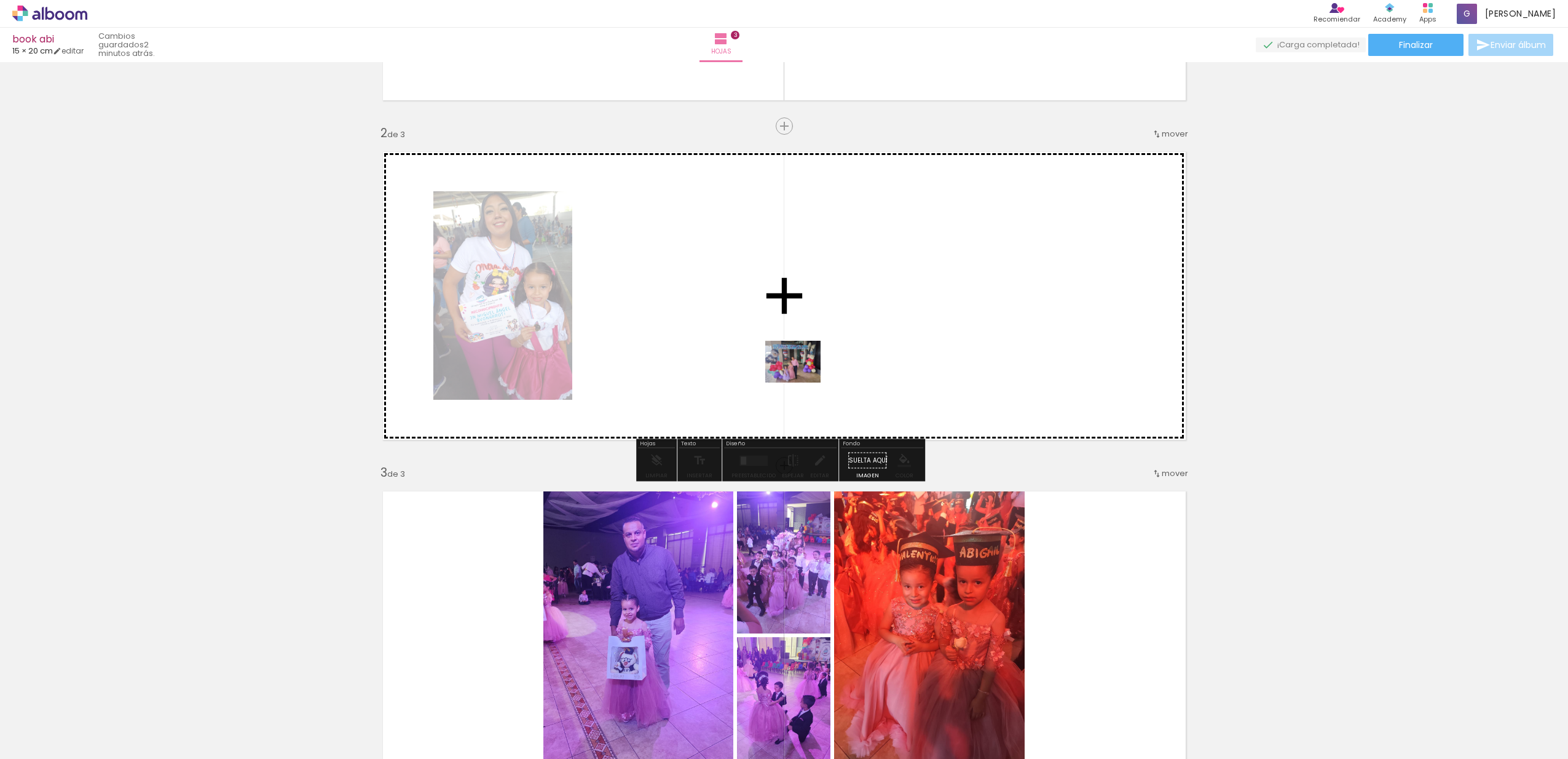
drag, startPoint x: 822, startPoint y: 724, endPoint x: 802, endPoint y: 378, distance: 346.6
click at [802, 378] on quentale-workspace at bounding box center [784, 379] width 1568 height 759
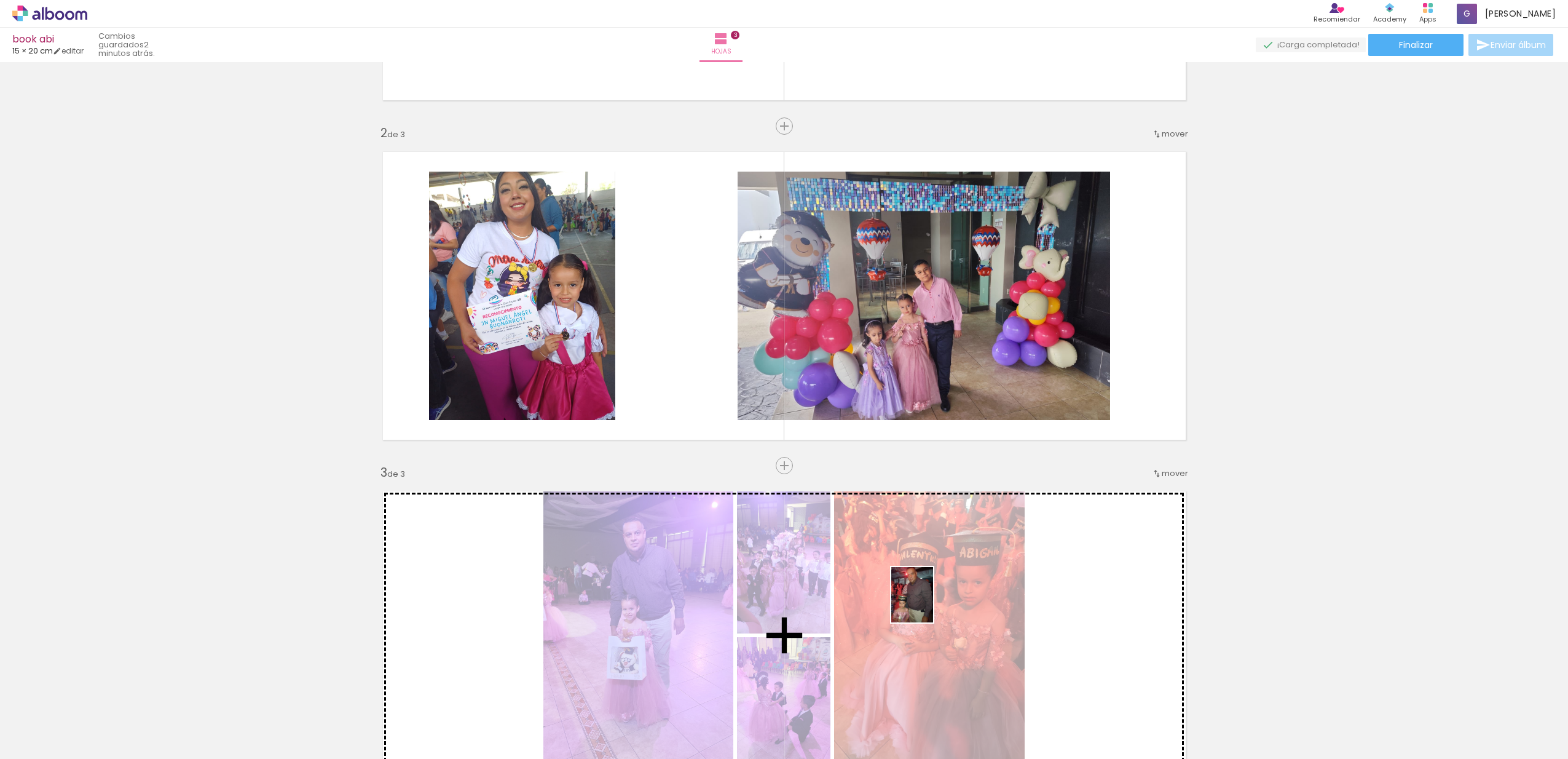
drag, startPoint x: 879, startPoint y: 735, endPoint x: 928, endPoint y: 604, distance: 139.9
click at [928, 604] on quentale-workspace at bounding box center [784, 379] width 1568 height 759
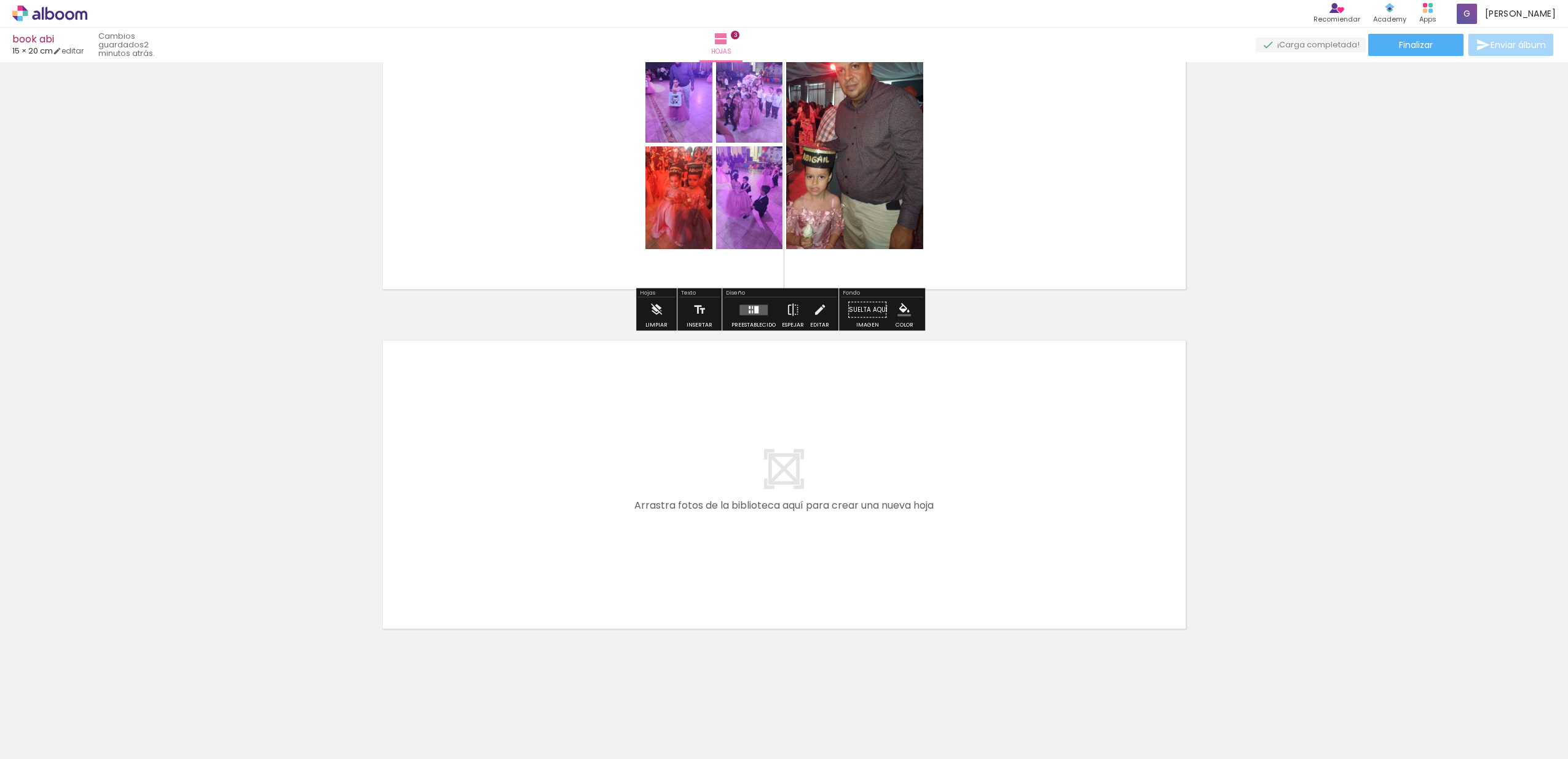
scroll to position [783, 0]
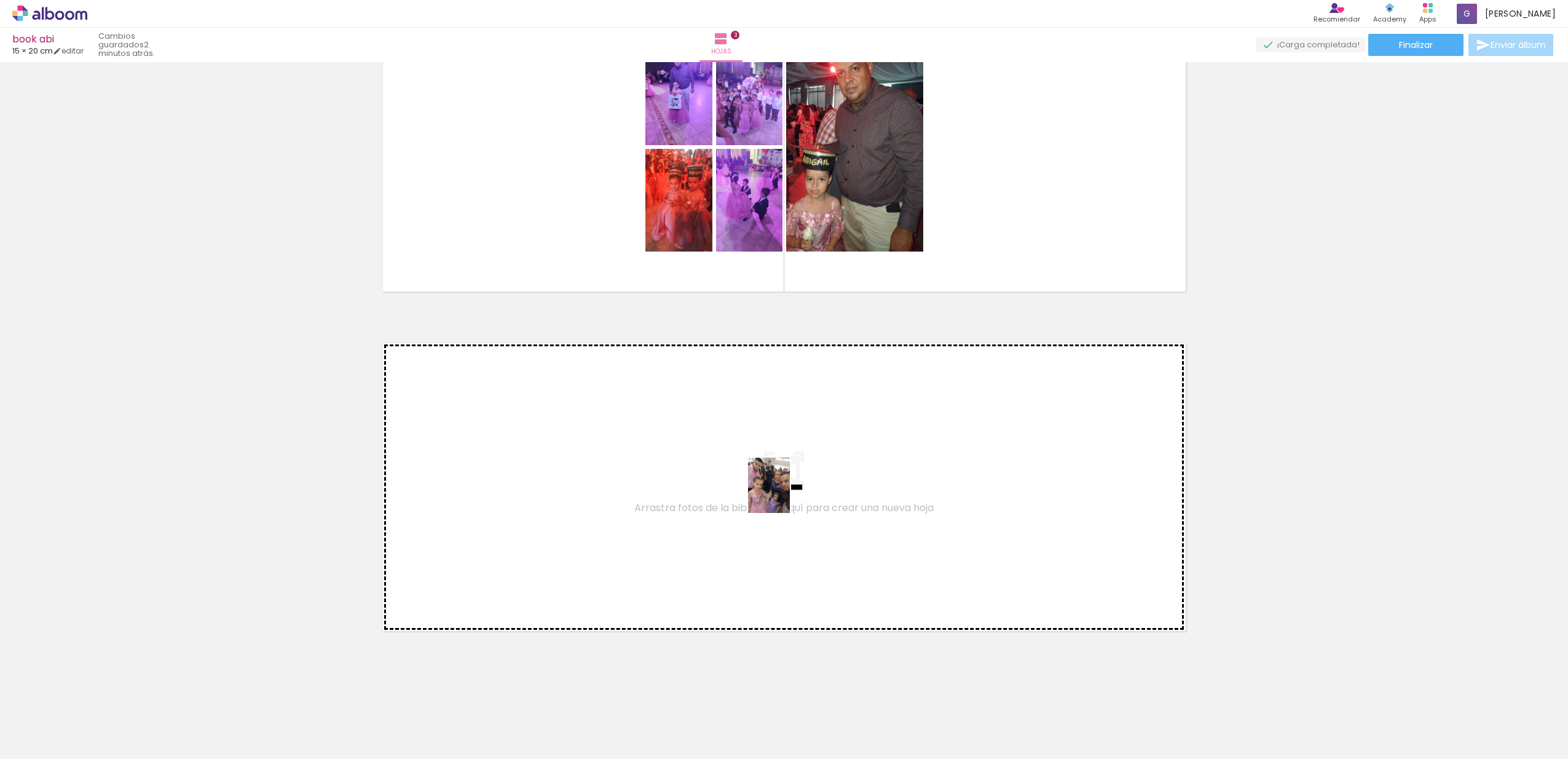
drag, startPoint x: 970, startPoint y: 733, endPoint x: 785, endPoint y: 494, distance: 302.2
click at [785, 494] on quentale-workspace at bounding box center [784, 379] width 1568 height 759
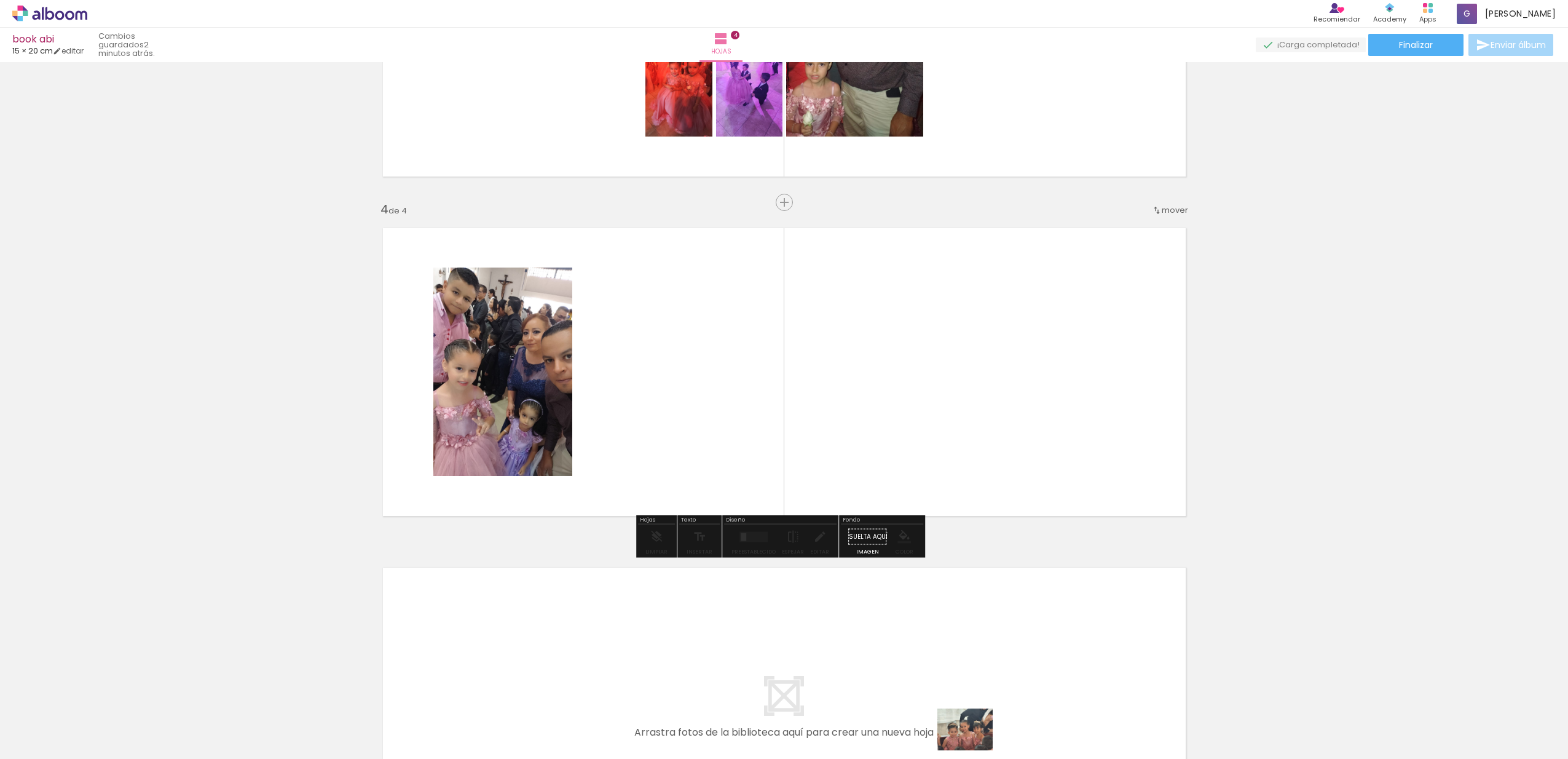
scroll to position [3, 0]
drag, startPoint x: 1030, startPoint y: 717, endPoint x: 1040, endPoint y: 749, distance: 33.5
click at [1037, 742] on iron-image at bounding box center [1005, 718] width 64 height 49
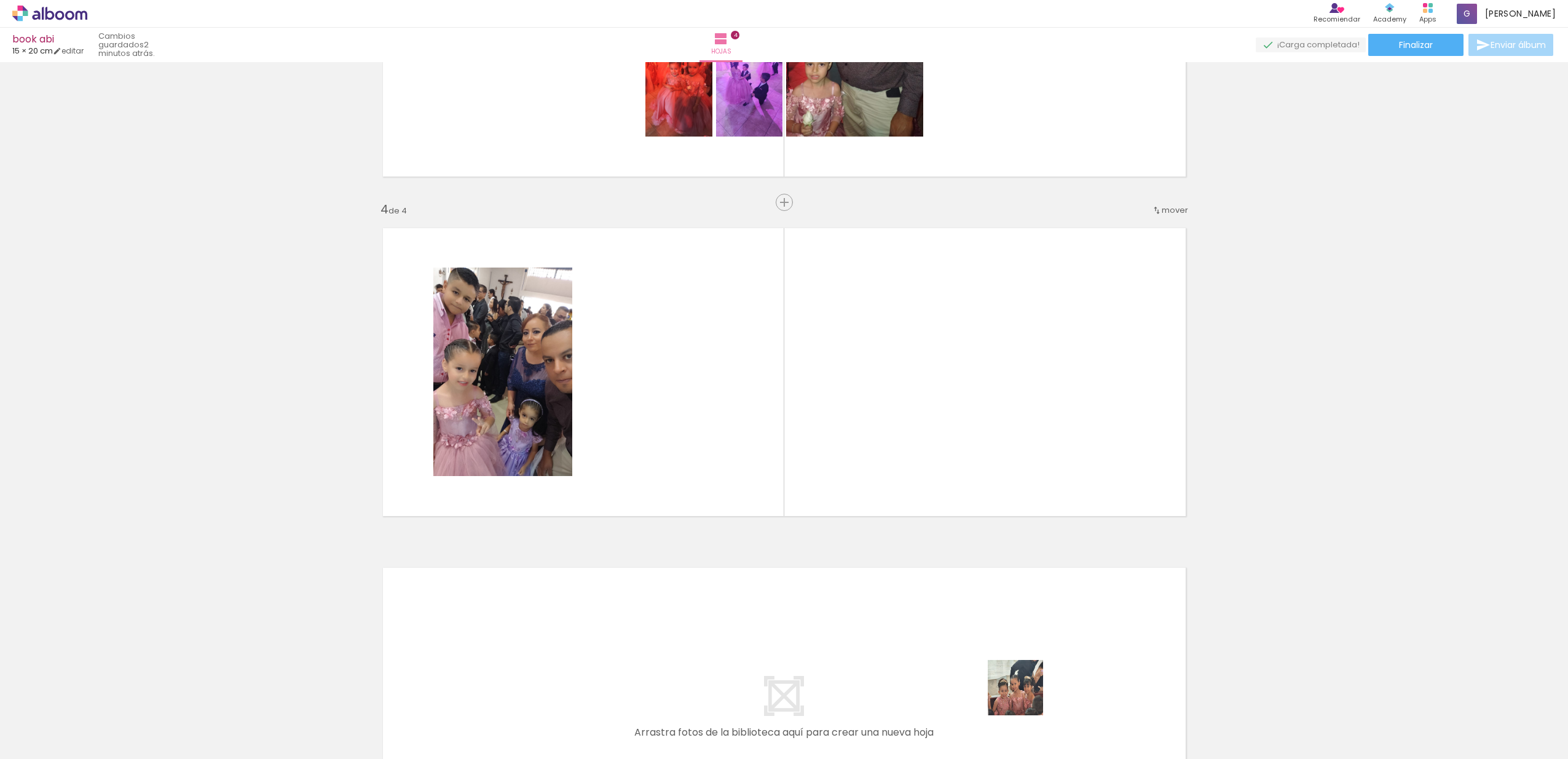
scroll to position [0, 0]
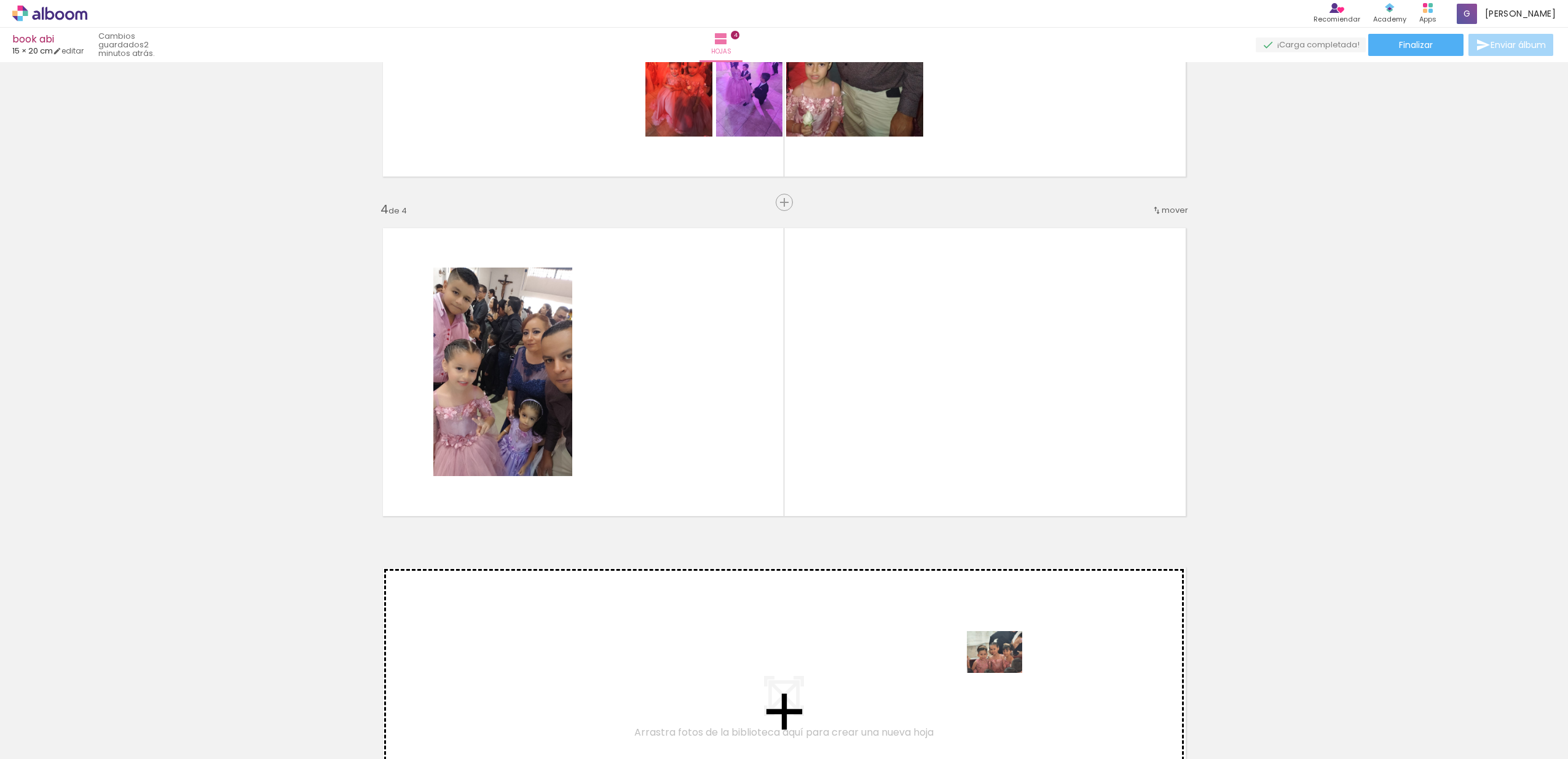
drag, startPoint x: 1037, startPoint y: 730, endPoint x: 1004, endPoint y: 668, distance: 70.2
click at [1004, 668] on quentale-workspace at bounding box center [784, 379] width 1568 height 759
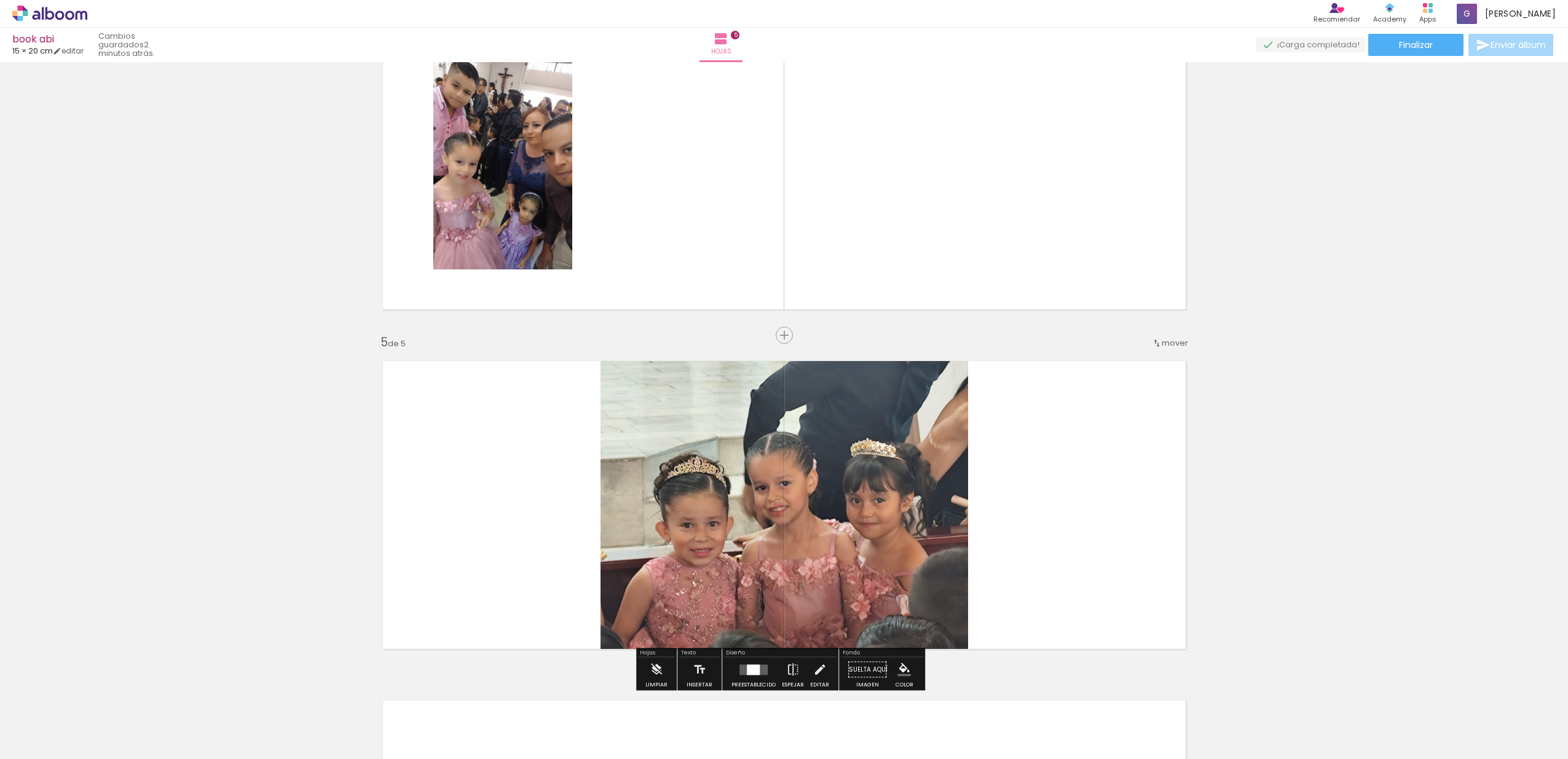
scroll to position [1238, 0]
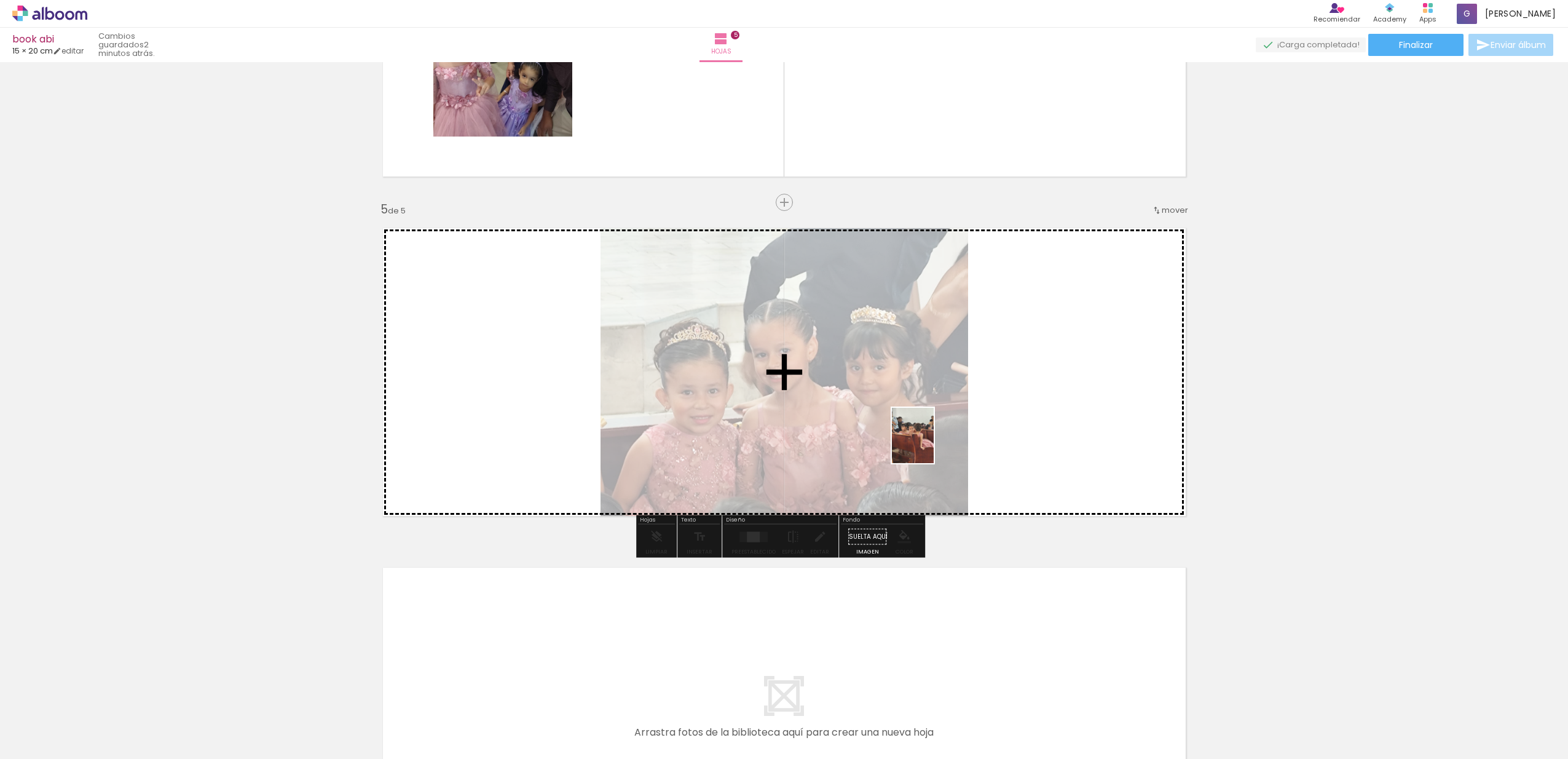
drag, startPoint x: 1093, startPoint y: 725, endPoint x: 928, endPoint y: 442, distance: 327.6
click at [928, 442] on quentale-workspace at bounding box center [784, 379] width 1568 height 759
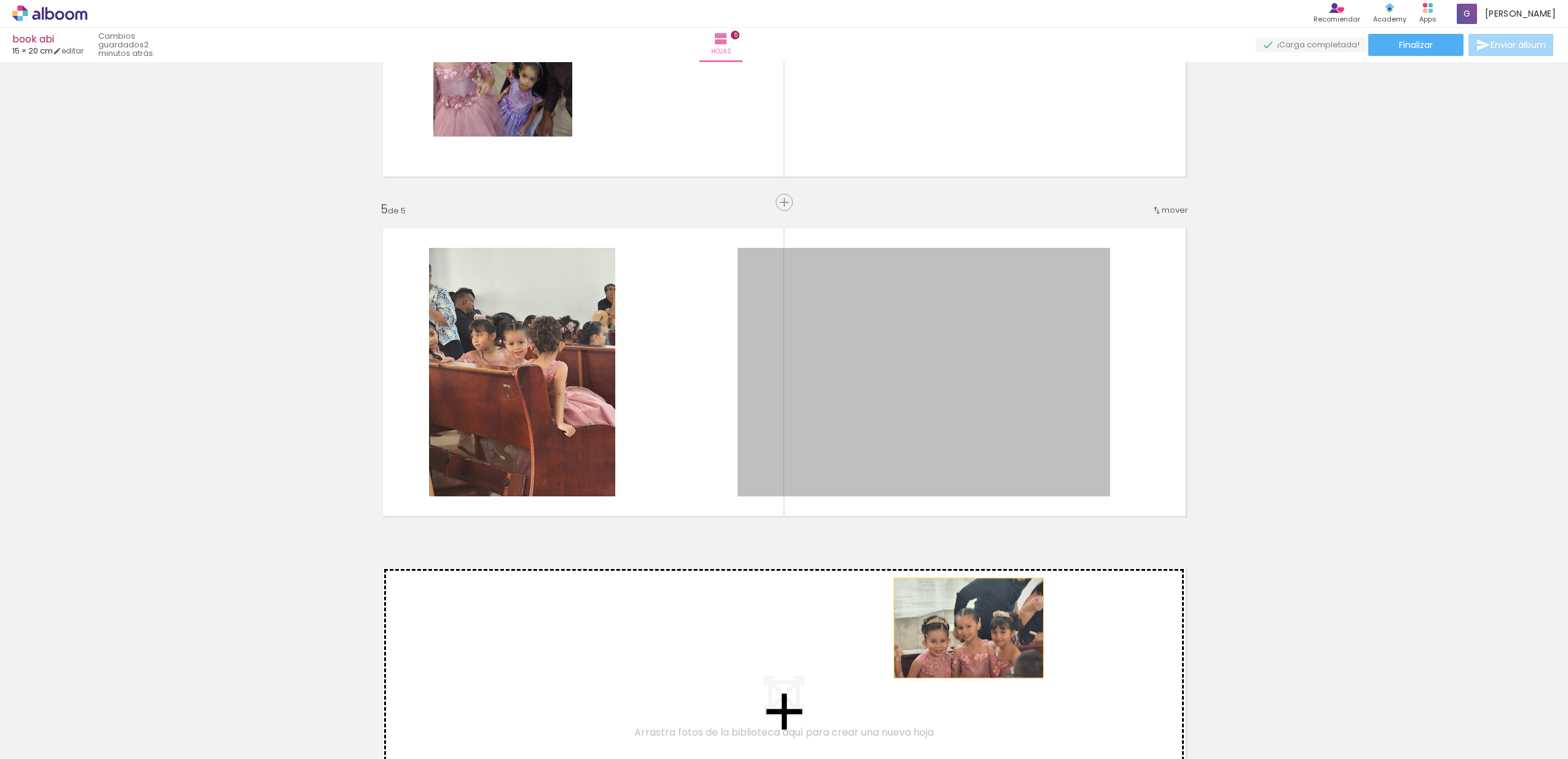
drag, startPoint x: 957, startPoint y: 414, endPoint x: 964, endPoint y: 628, distance: 214.1
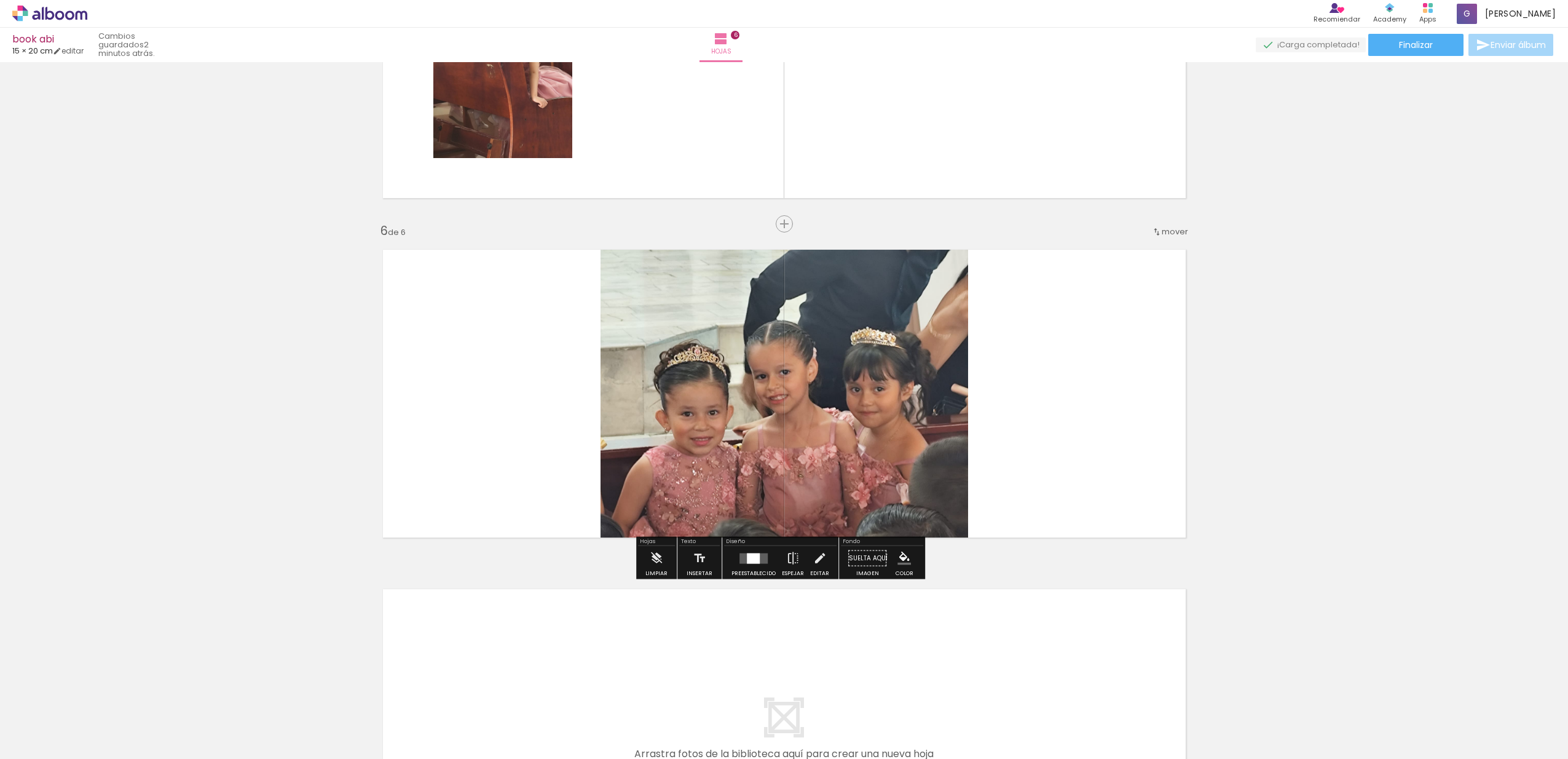
scroll to position [1554, 0]
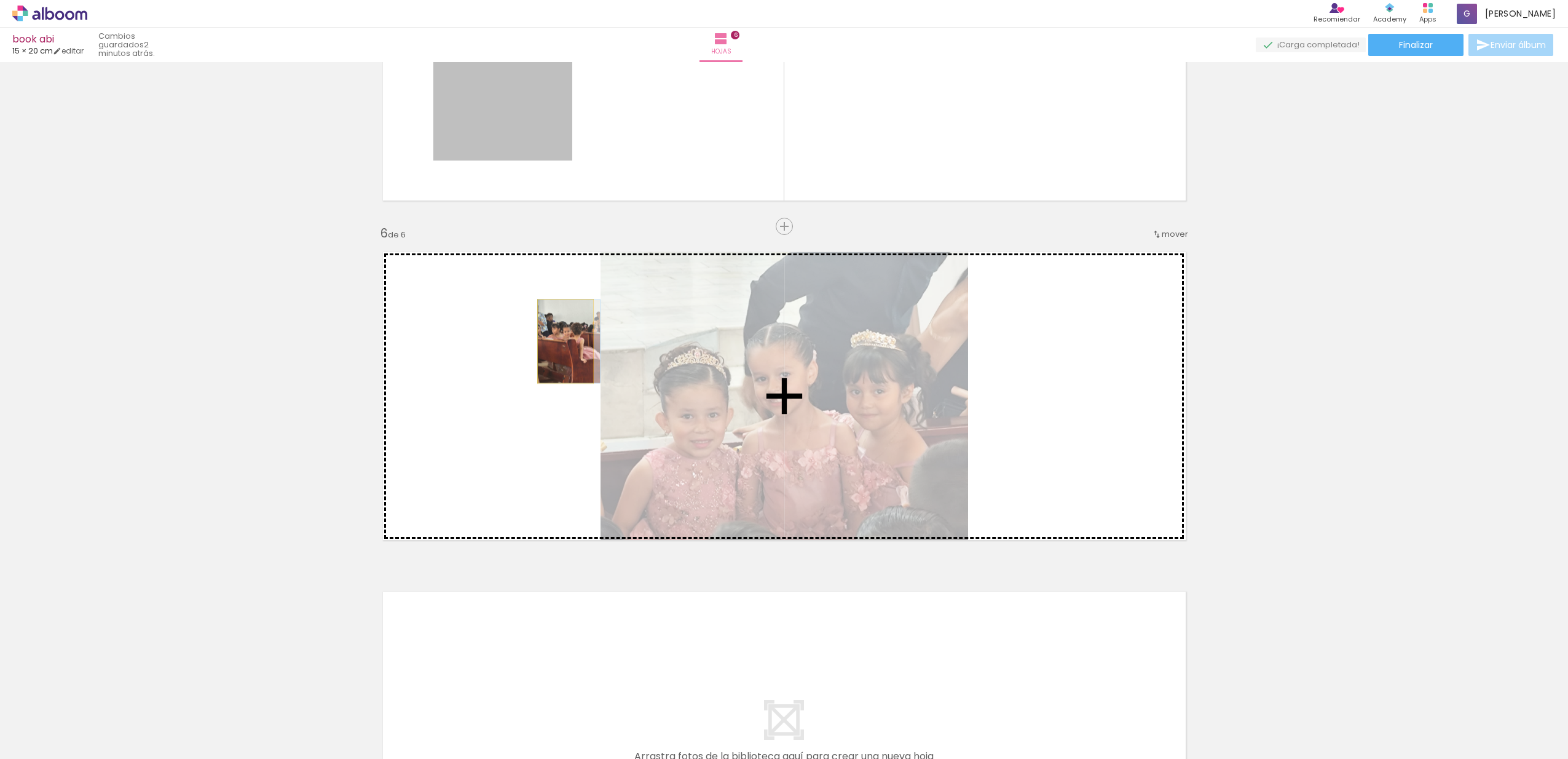
drag, startPoint x: 490, startPoint y: 122, endPoint x: 561, endPoint y: 341, distance: 230.2
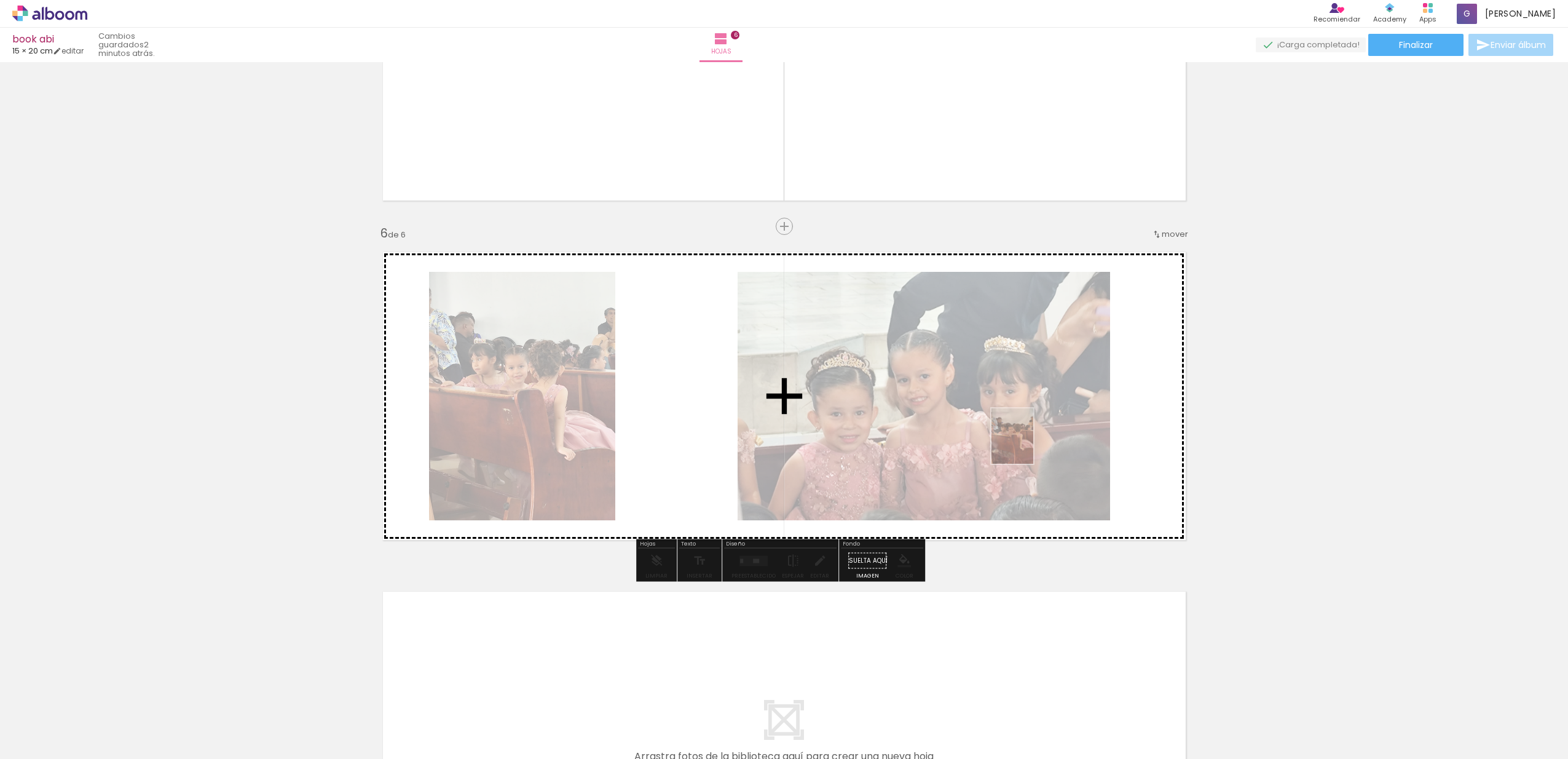
drag, startPoint x: 1102, startPoint y: 710, endPoint x: 1028, endPoint y: 445, distance: 275.1
click at [1028, 445] on quentale-workspace at bounding box center [784, 379] width 1568 height 759
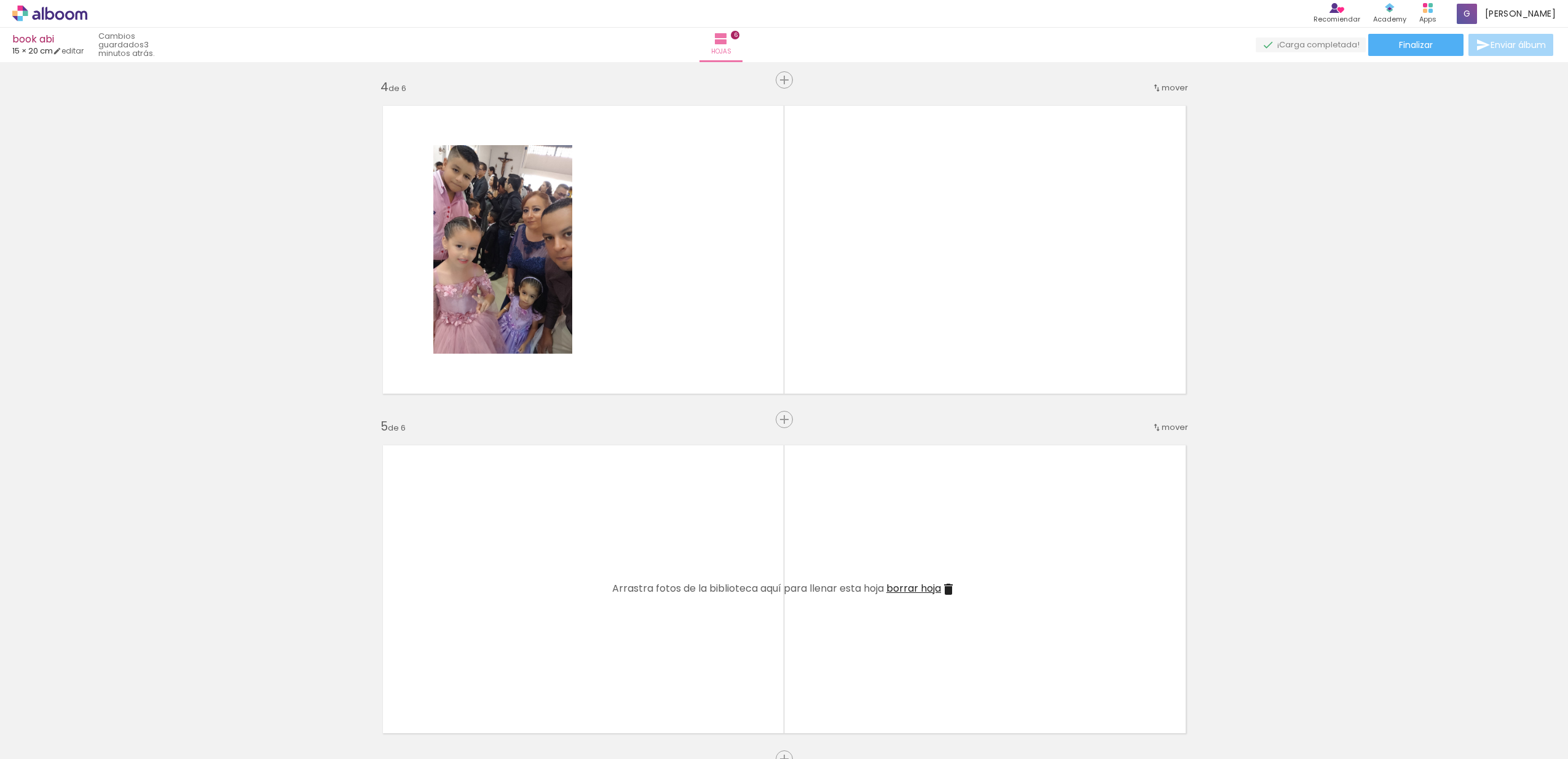
scroll to position [1107, 0]
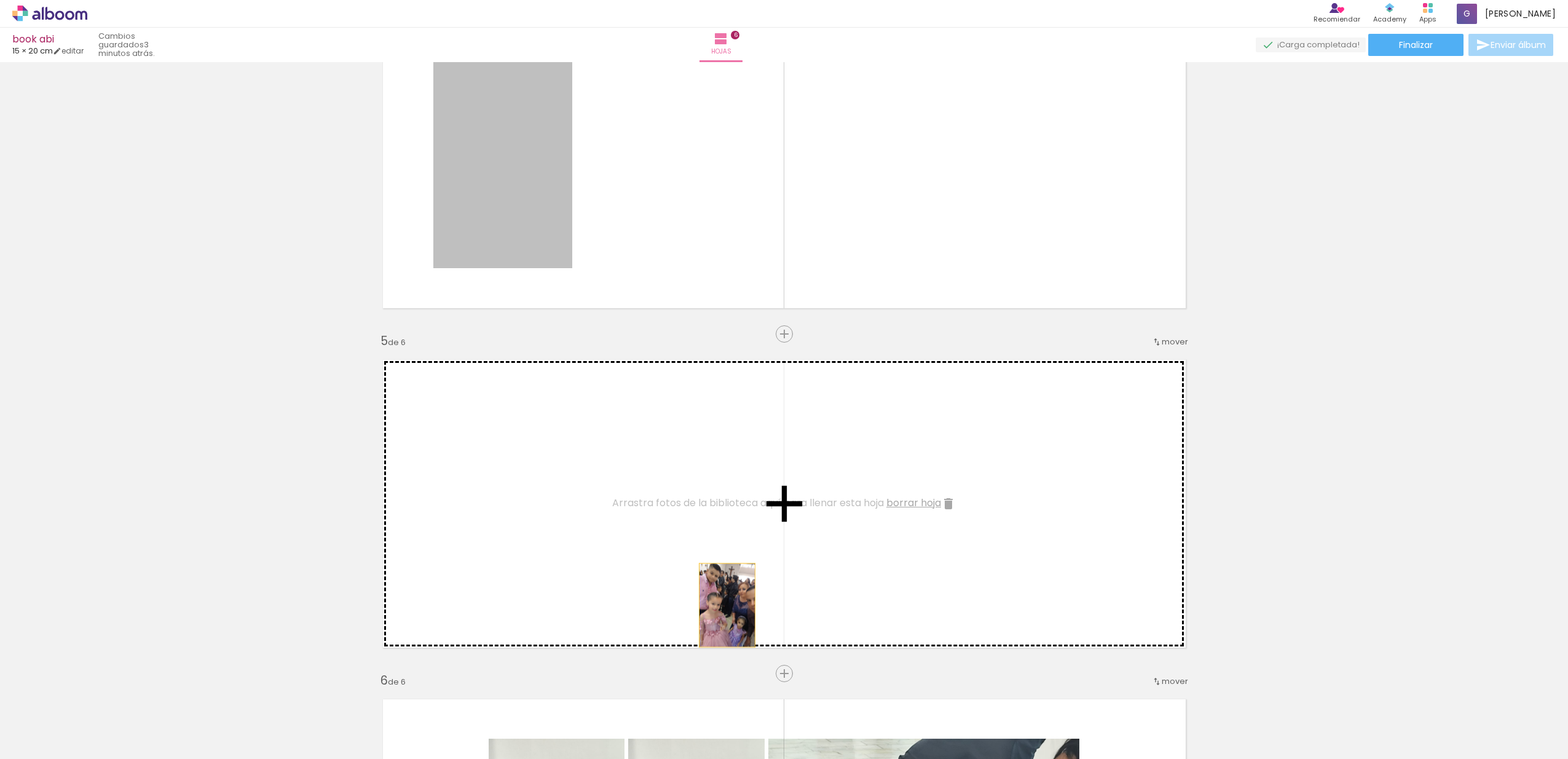
drag, startPoint x: 498, startPoint y: 165, endPoint x: 722, endPoint y: 605, distance: 493.7
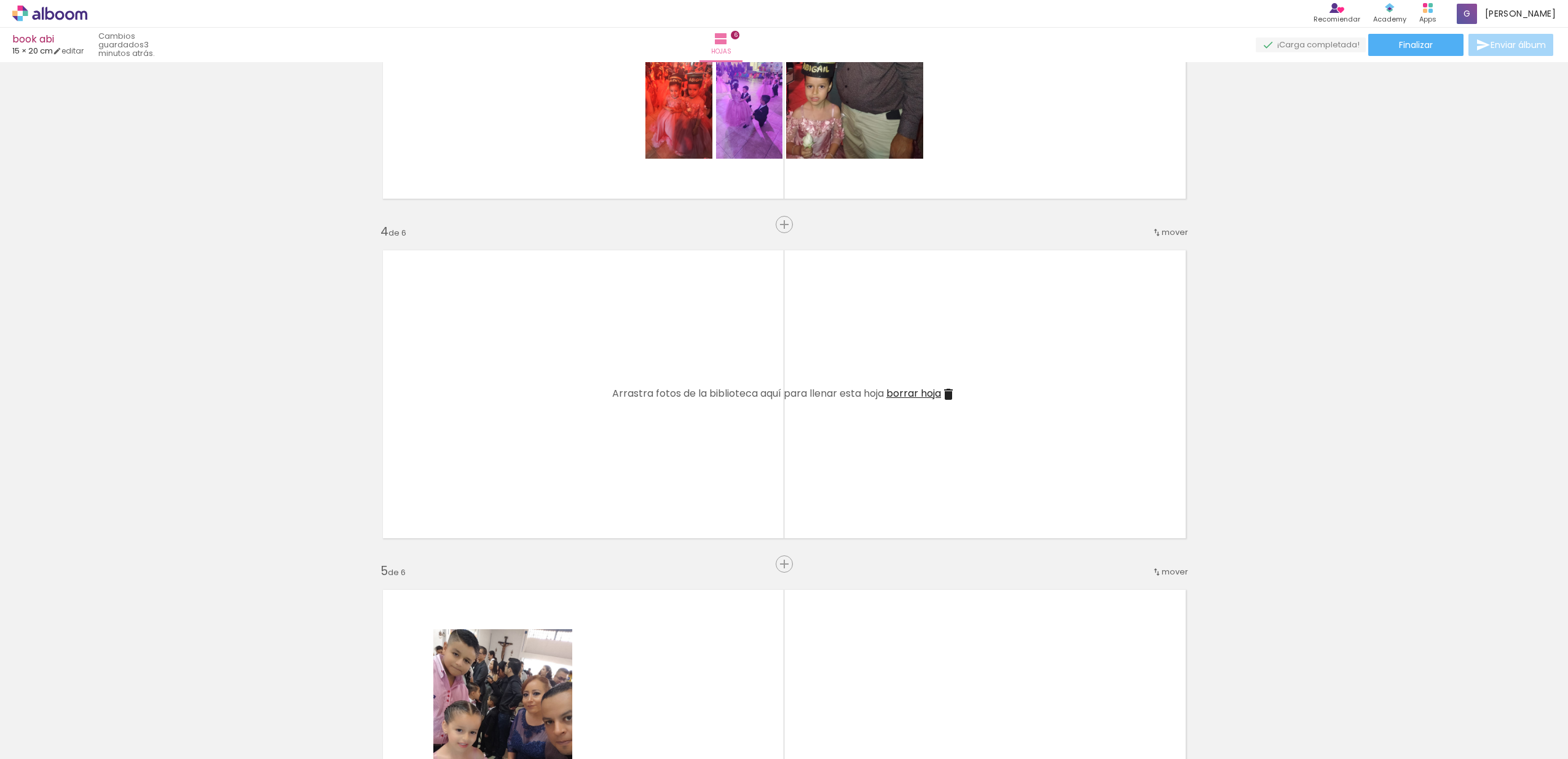
scroll to position [748, 0]
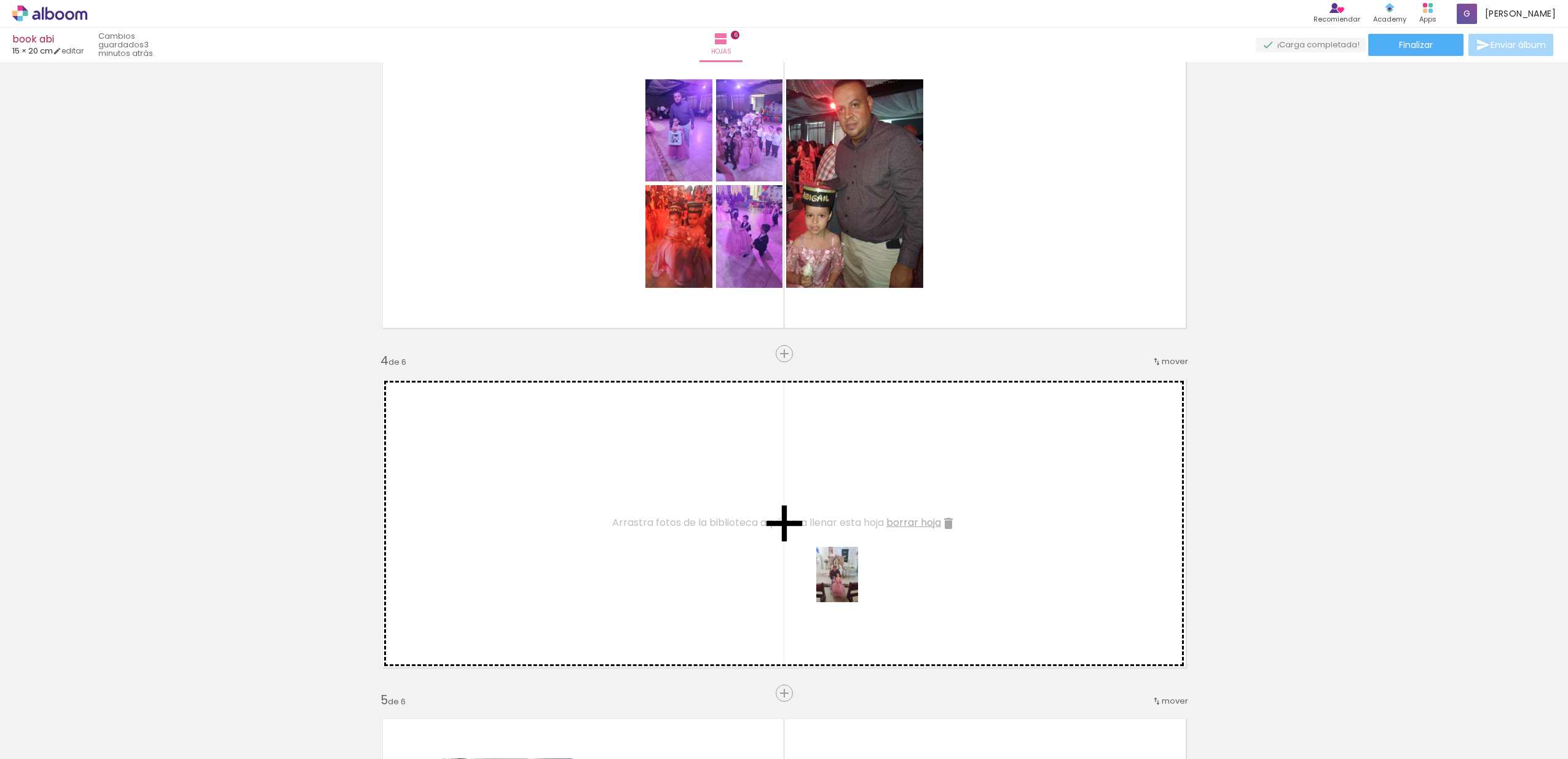
drag, startPoint x: 1162, startPoint y: 713, endPoint x: 853, endPoint y: 584, distance: 334.8
click at [853, 584] on quentale-workspace at bounding box center [784, 379] width 1568 height 759
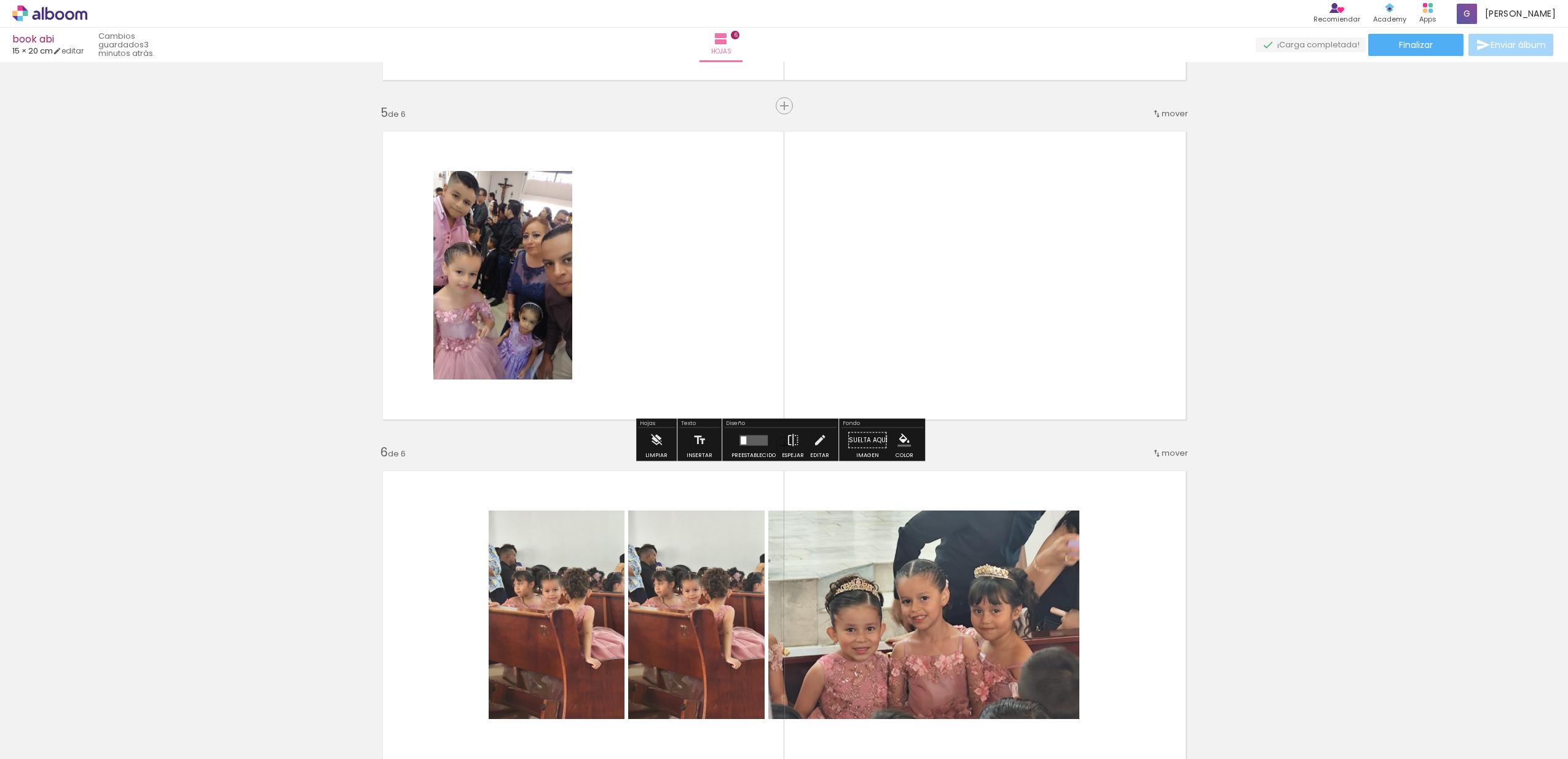
scroll to position [1512, 0]
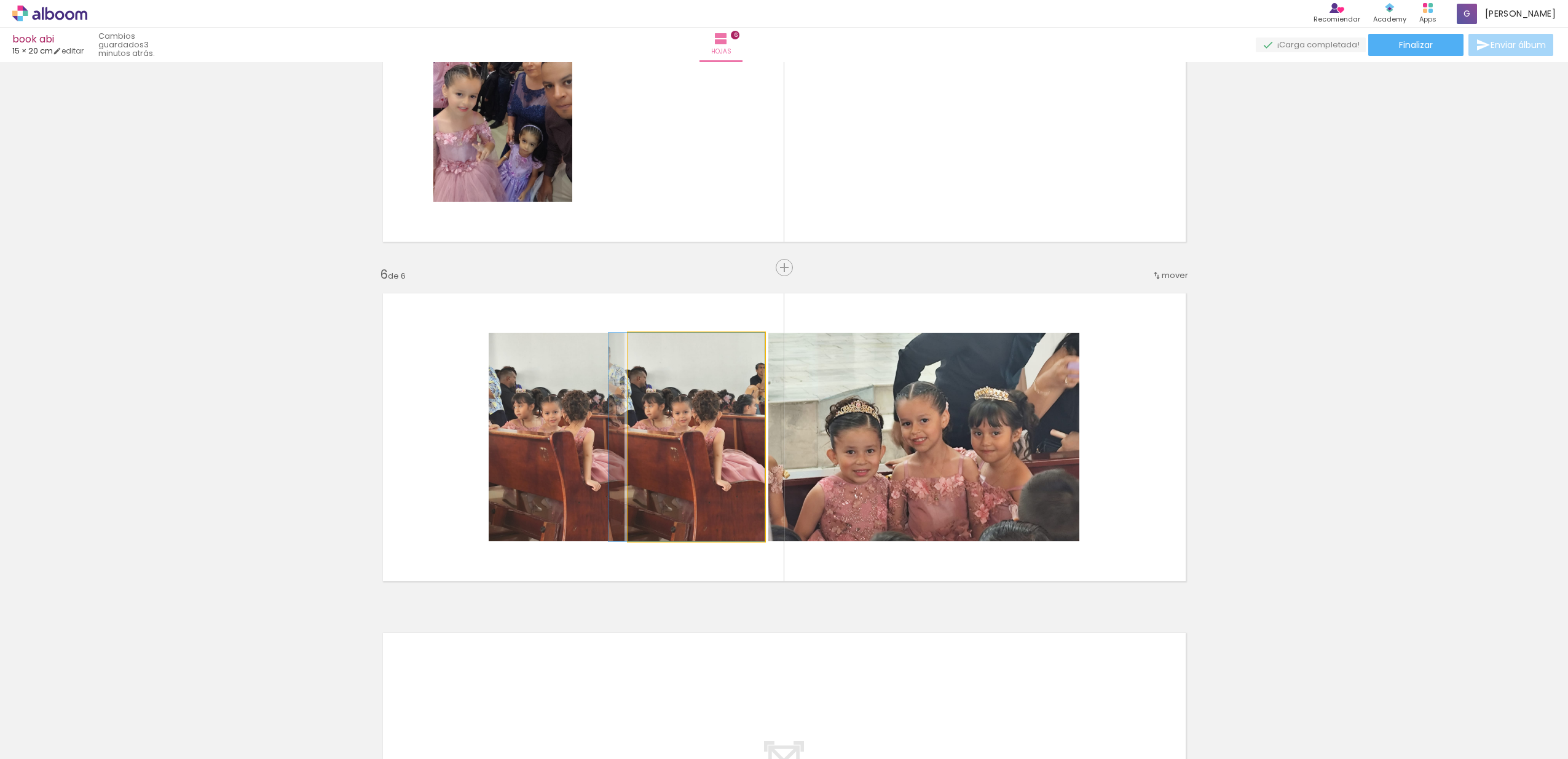
drag, startPoint x: 704, startPoint y: 402, endPoint x: 649, endPoint y: 391, distance: 56.1
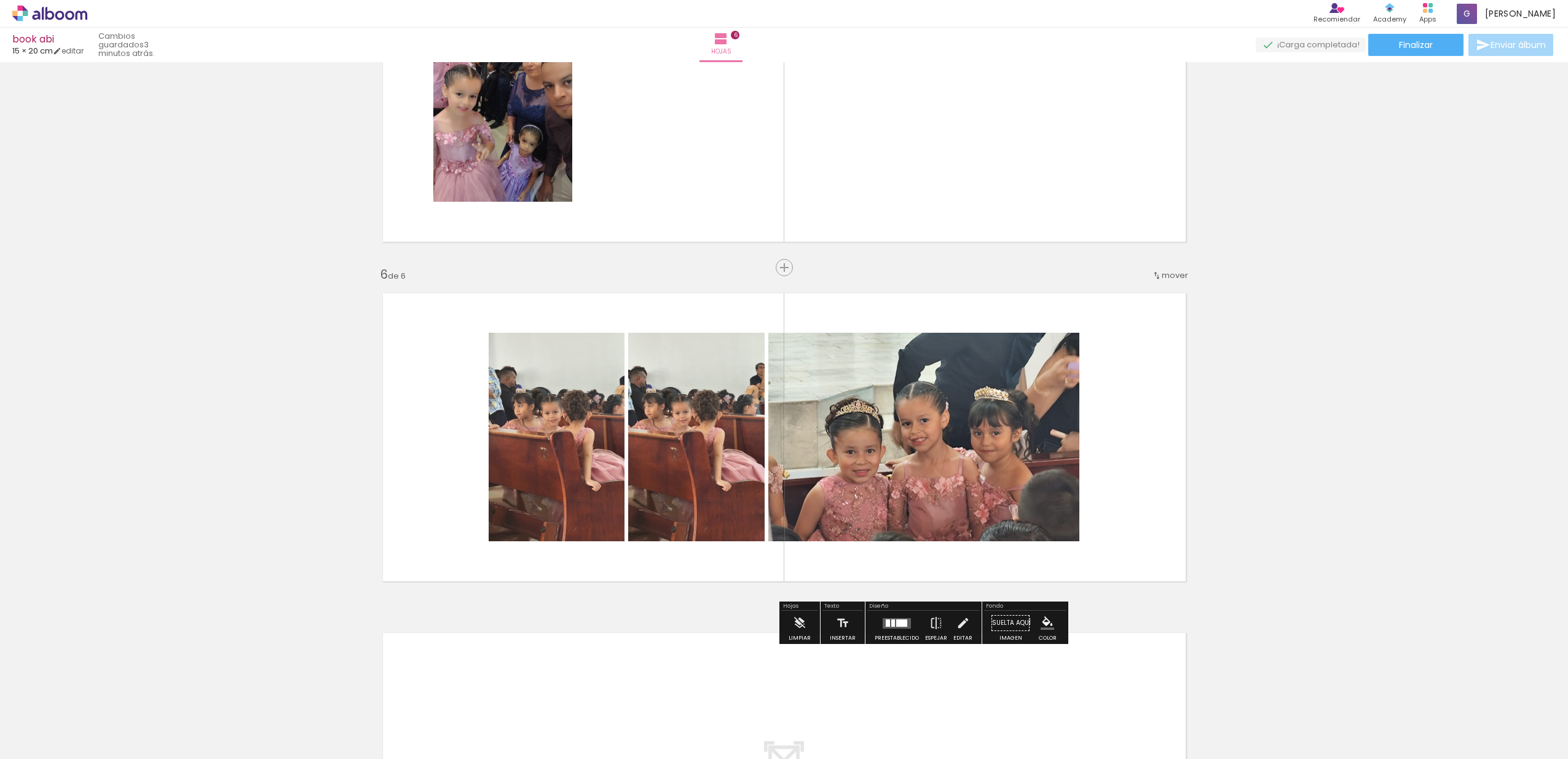
click at [693, 439] on quentale-photo at bounding box center [696, 436] width 137 height 208
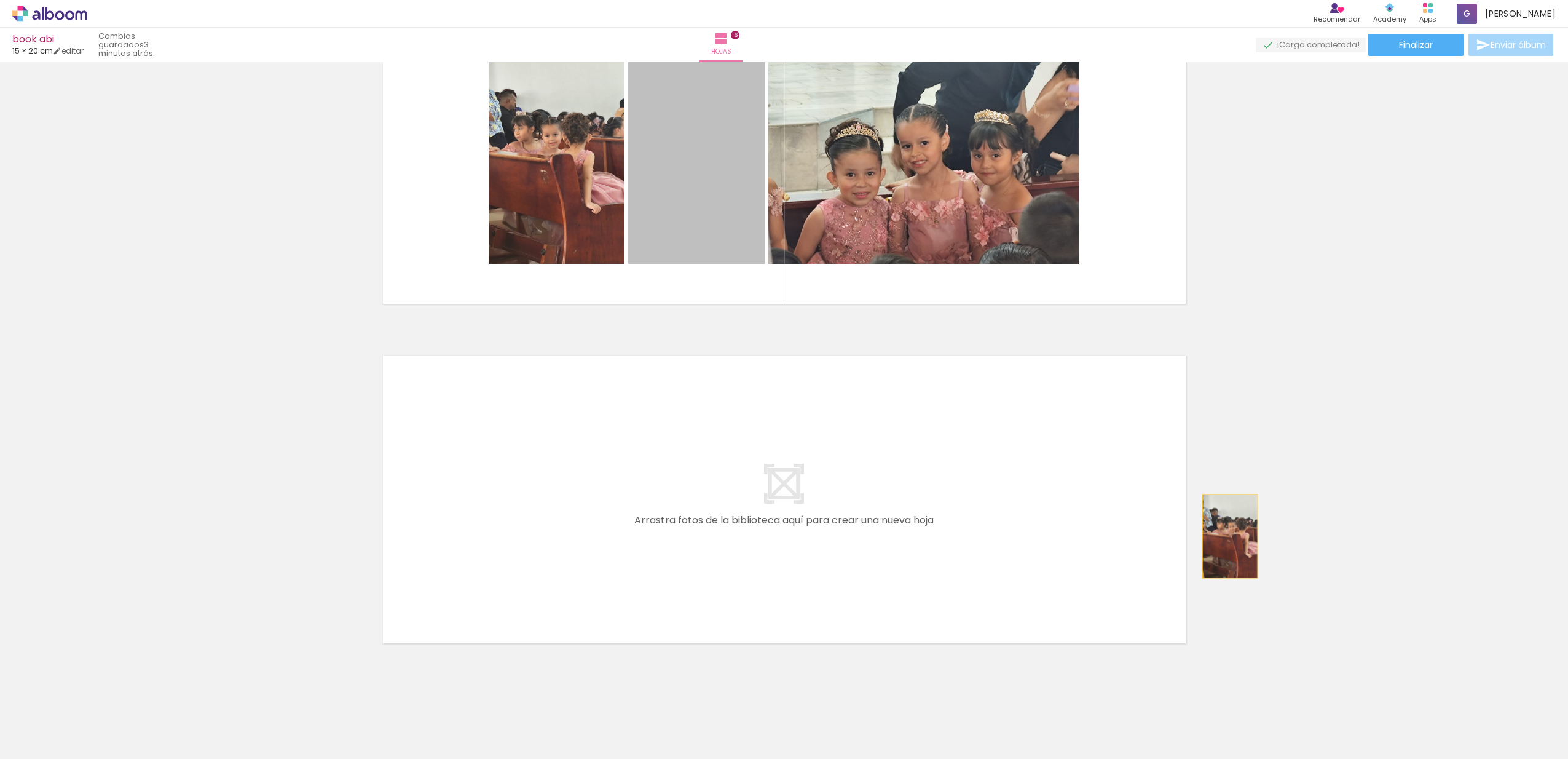
scroll to position [1805, 0]
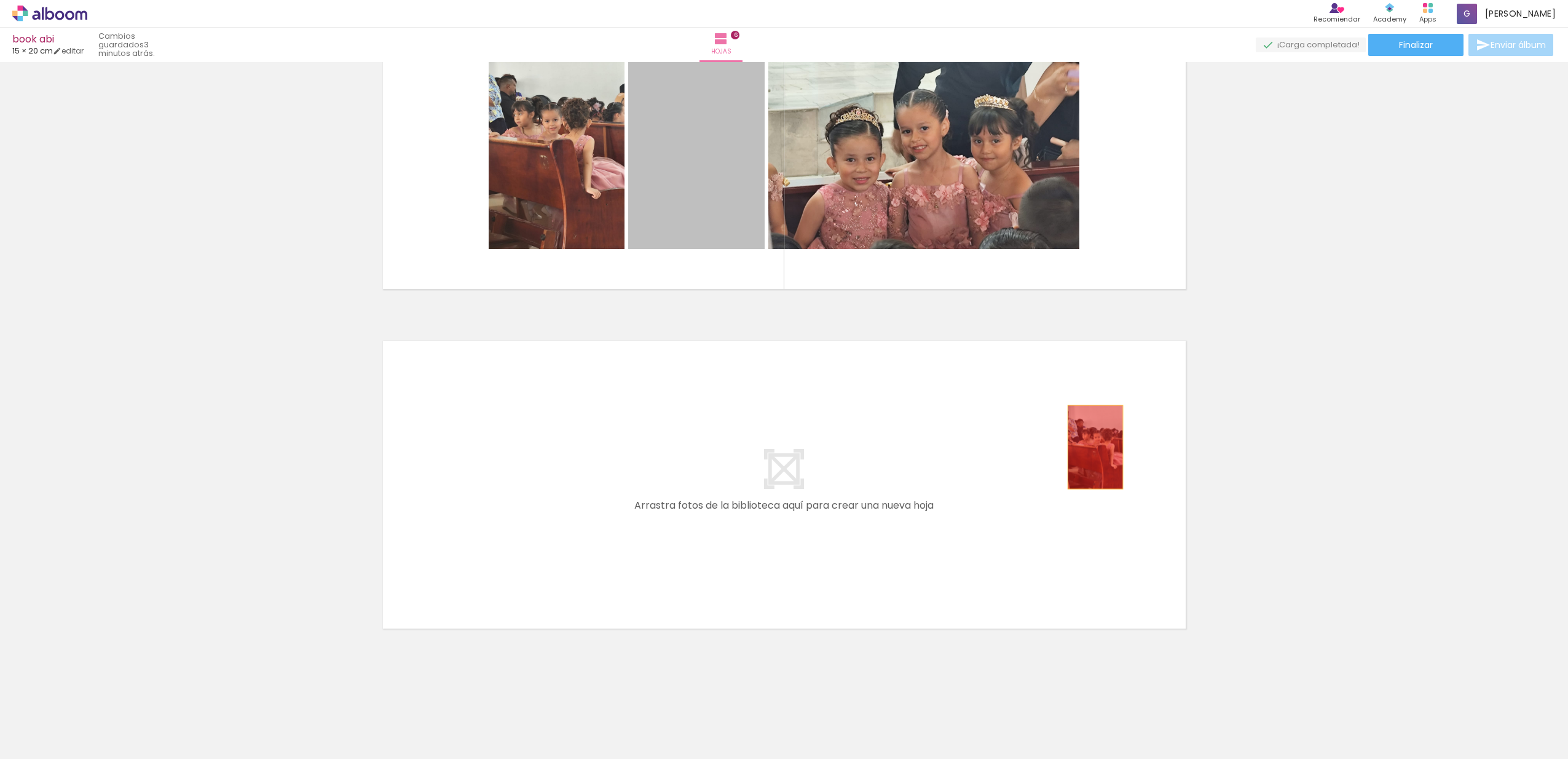
drag, startPoint x: 715, startPoint y: 491, endPoint x: 1090, endPoint y: 739, distance: 449.6
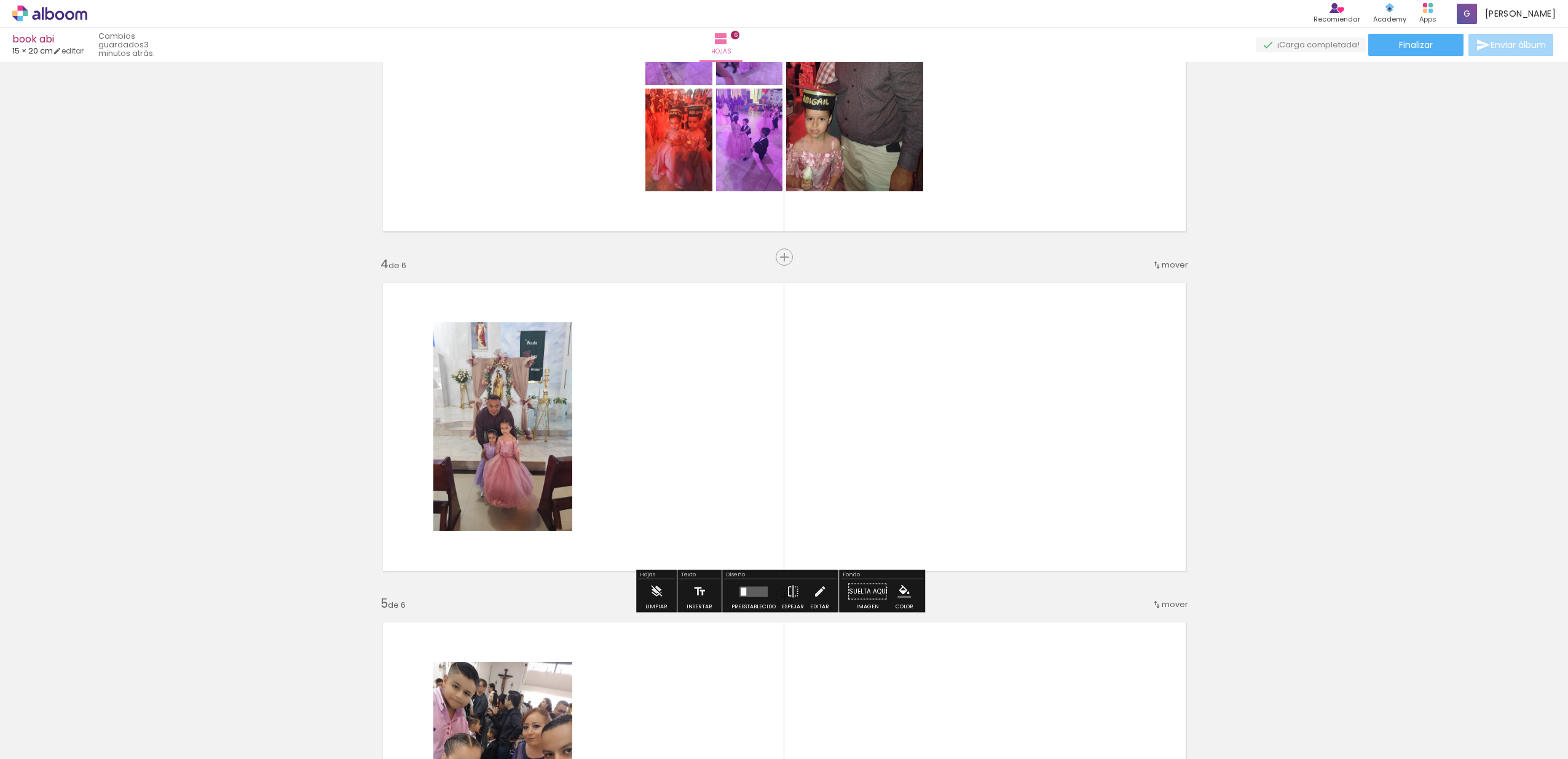
scroll to position [959, 0]
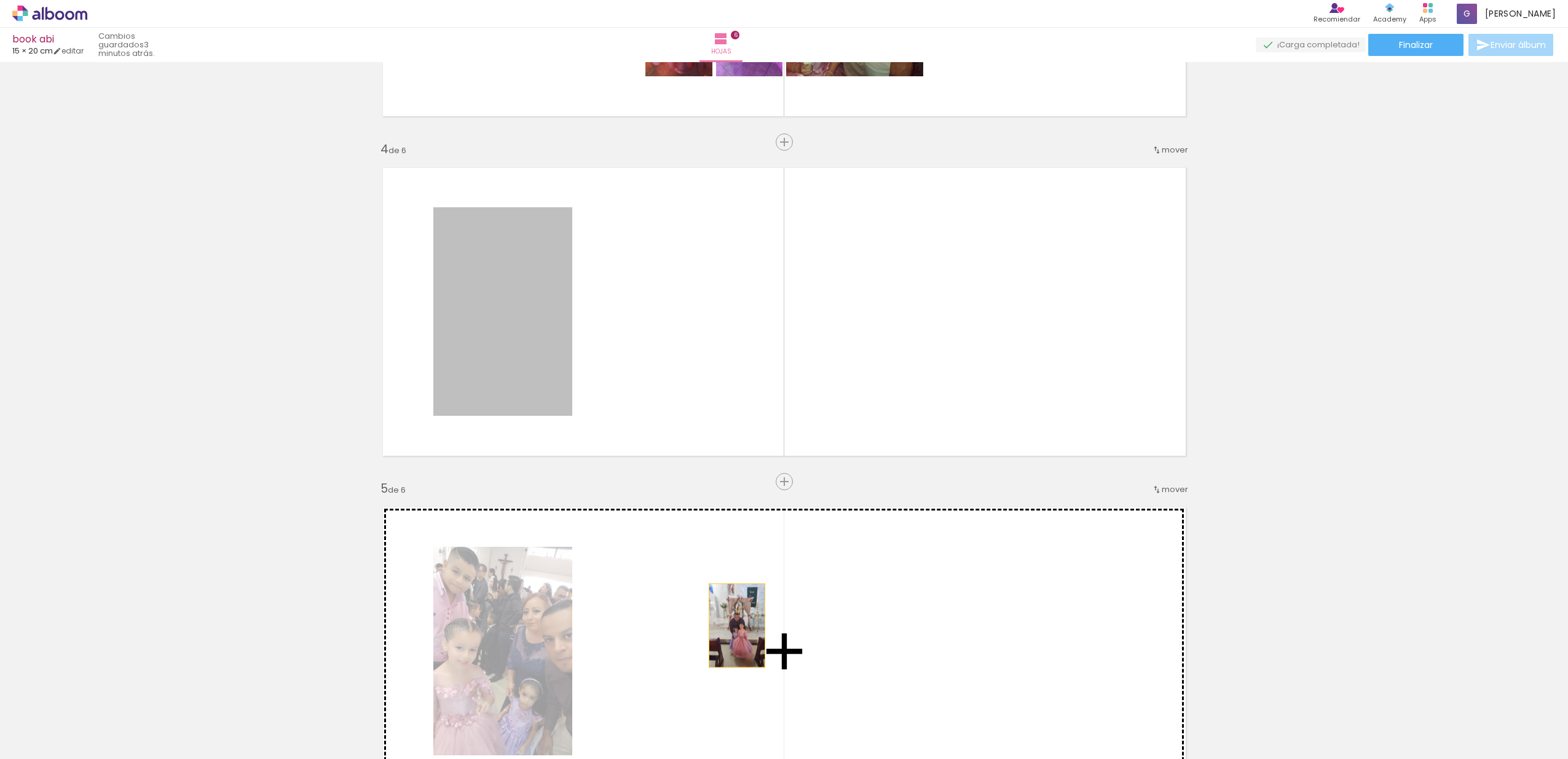
drag, startPoint x: 509, startPoint y: 300, endPoint x: 732, endPoint y: 625, distance: 394.1
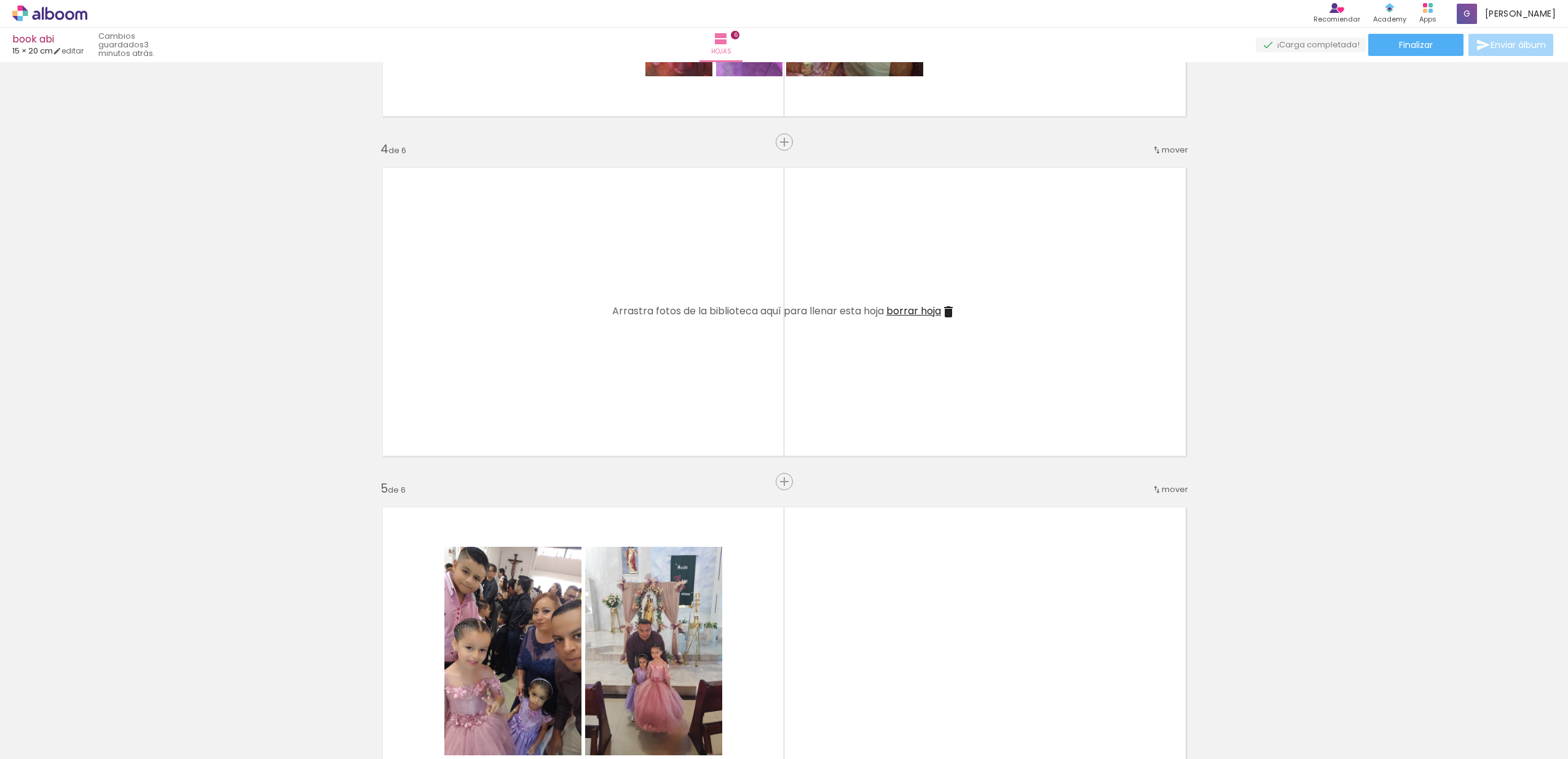
scroll to position [0, 787]
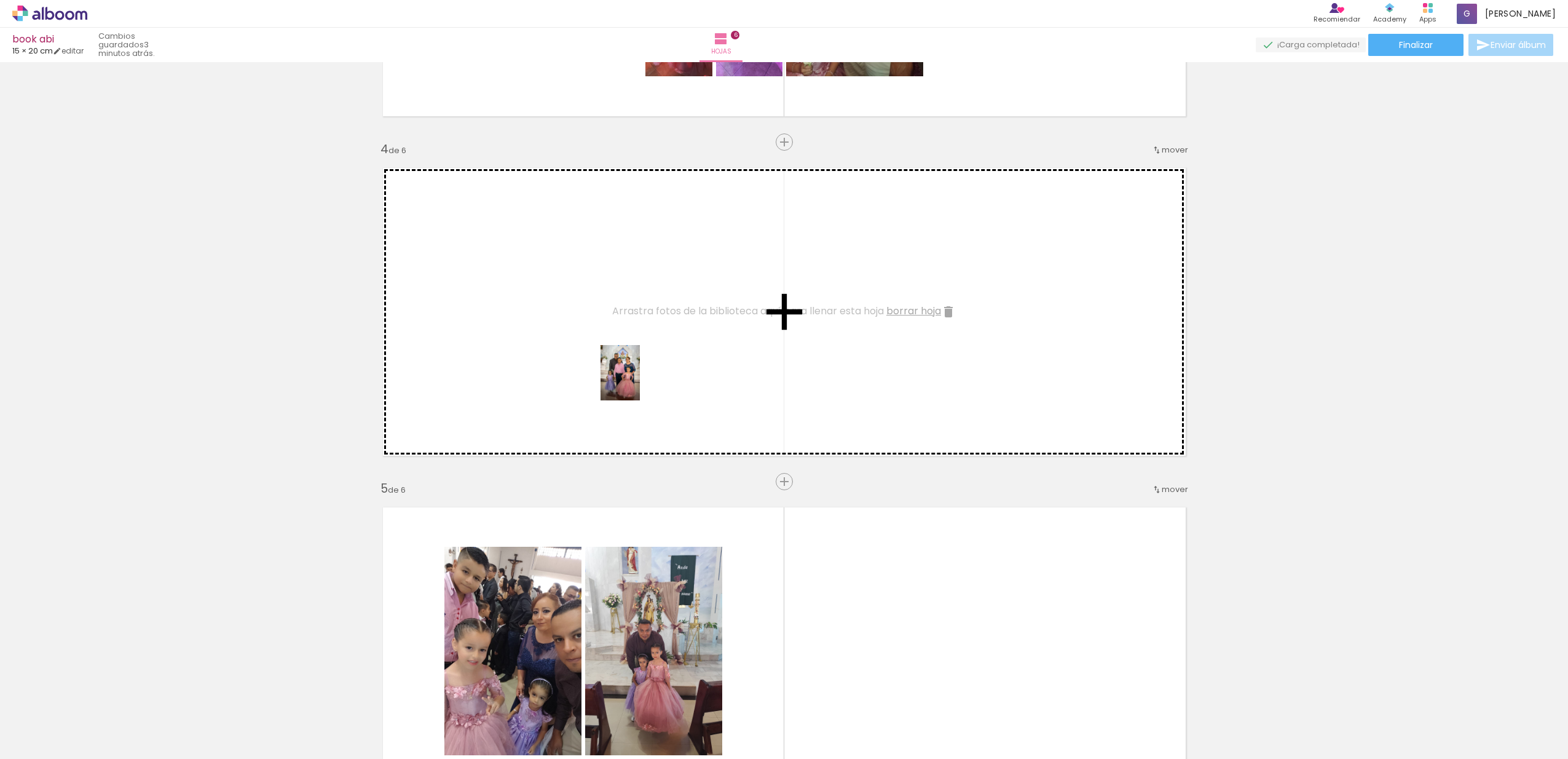
drag, startPoint x: 652, startPoint y: 733, endPoint x: 638, endPoint y: 382, distance: 351.3
click at [638, 382] on quentale-workspace at bounding box center [784, 379] width 1568 height 759
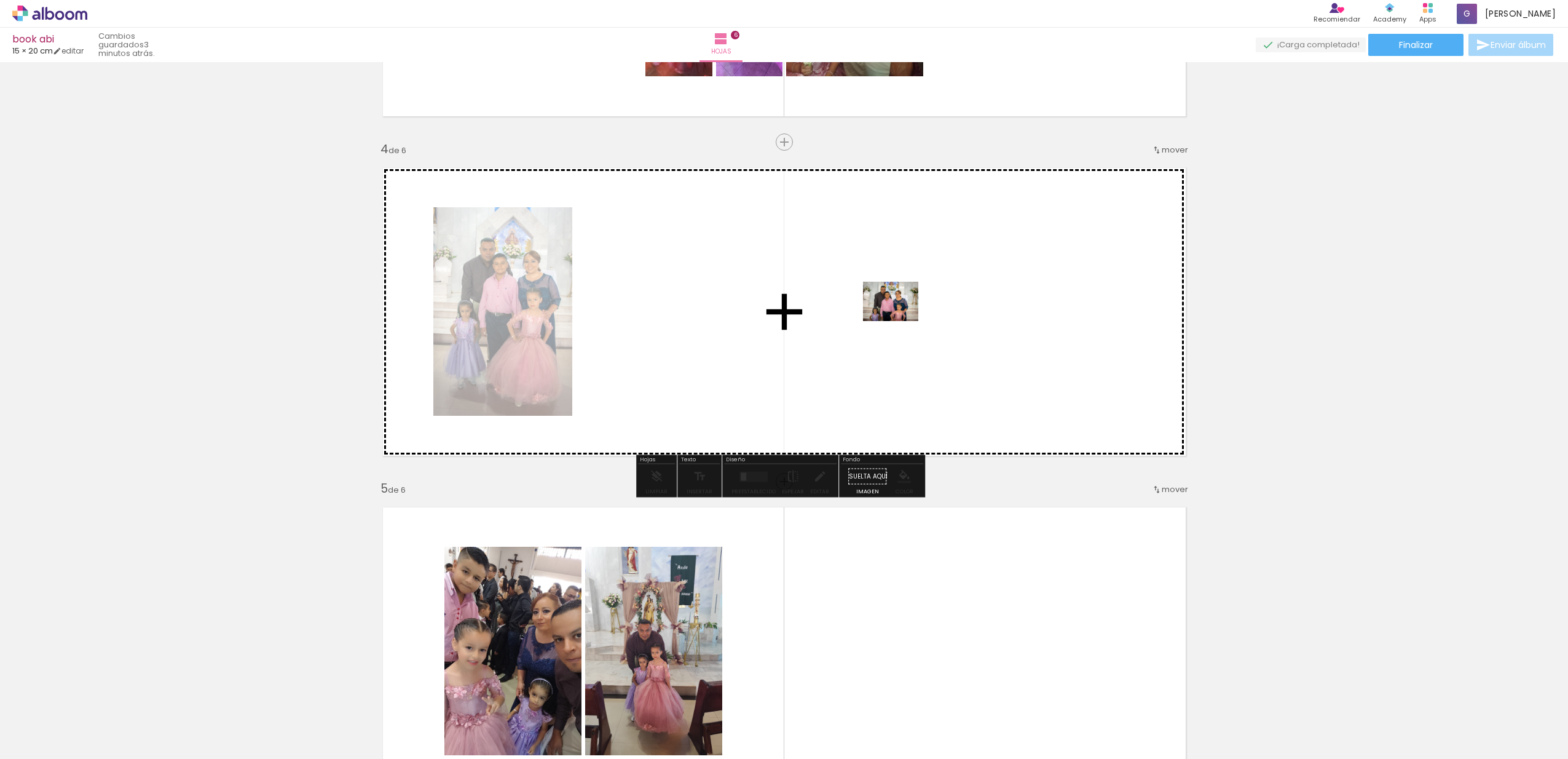
drag, startPoint x: 927, startPoint y: 721, endPoint x: 900, endPoint y: 318, distance: 403.9
click at [900, 318] on quentale-workspace at bounding box center [784, 379] width 1568 height 759
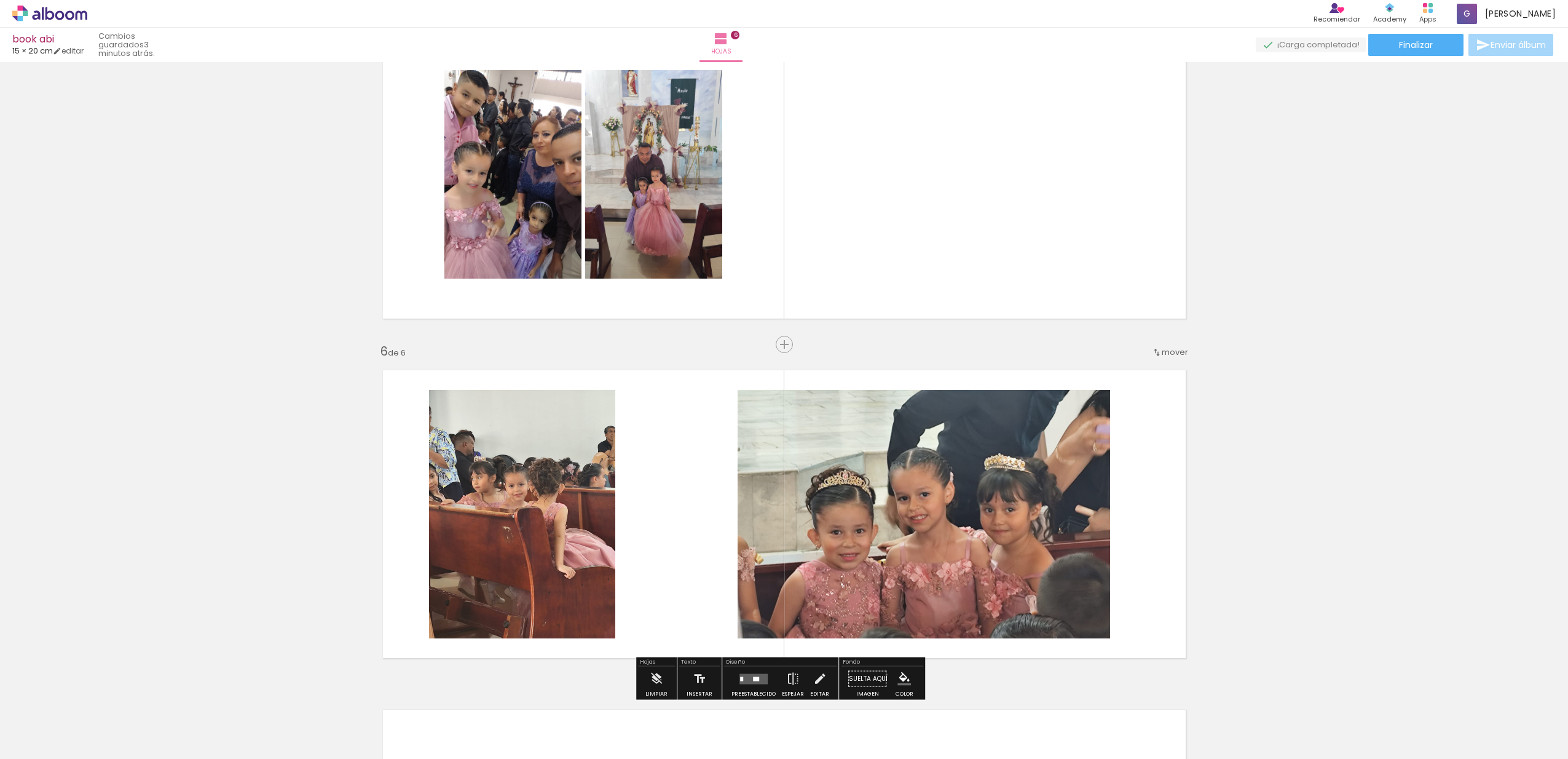
scroll to position [1541, 0]
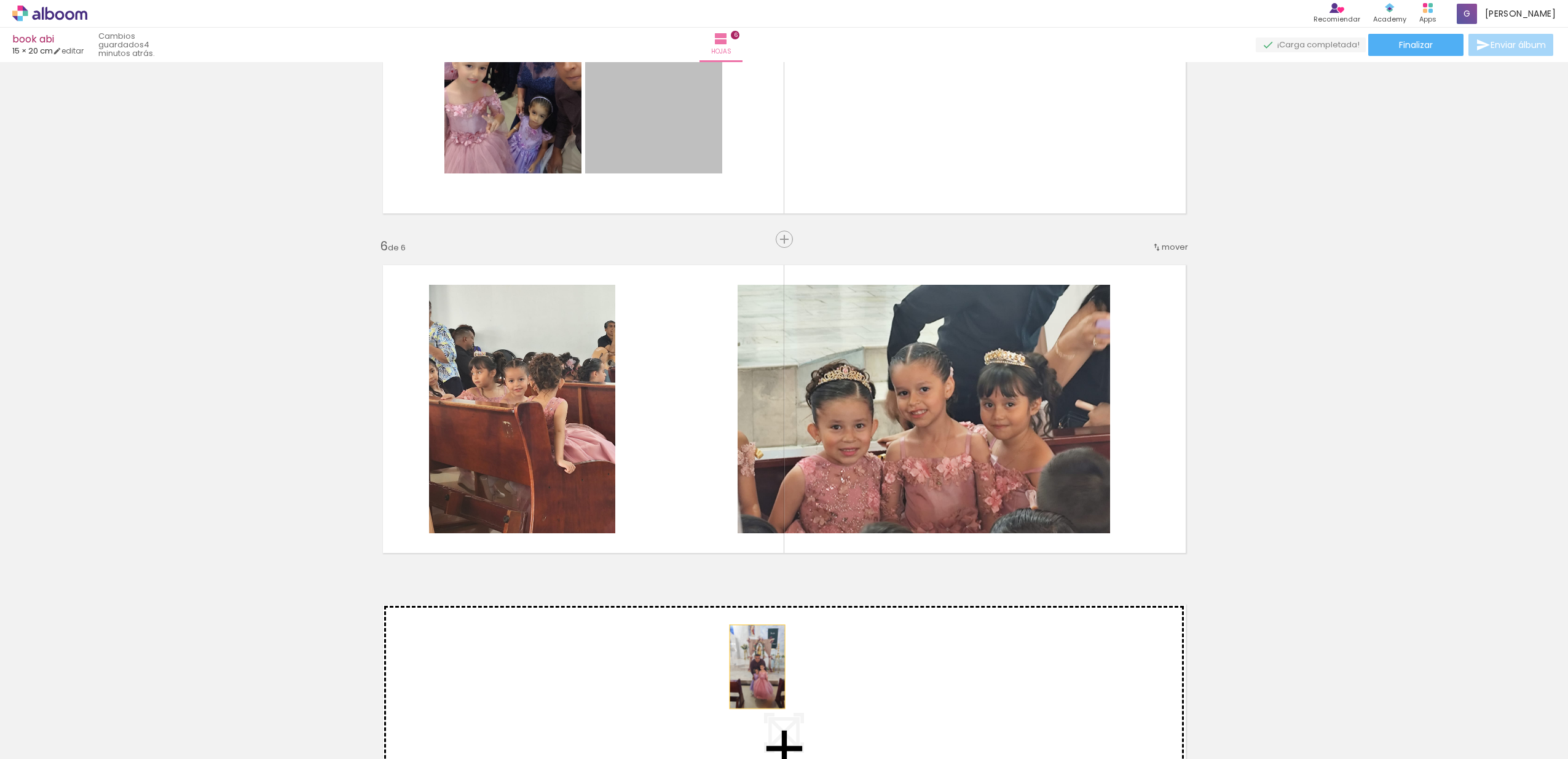
drag, startPoint x: 662, startPoint y: 123, endPoint x: 752, endPoint y: 667, distance: 551.4
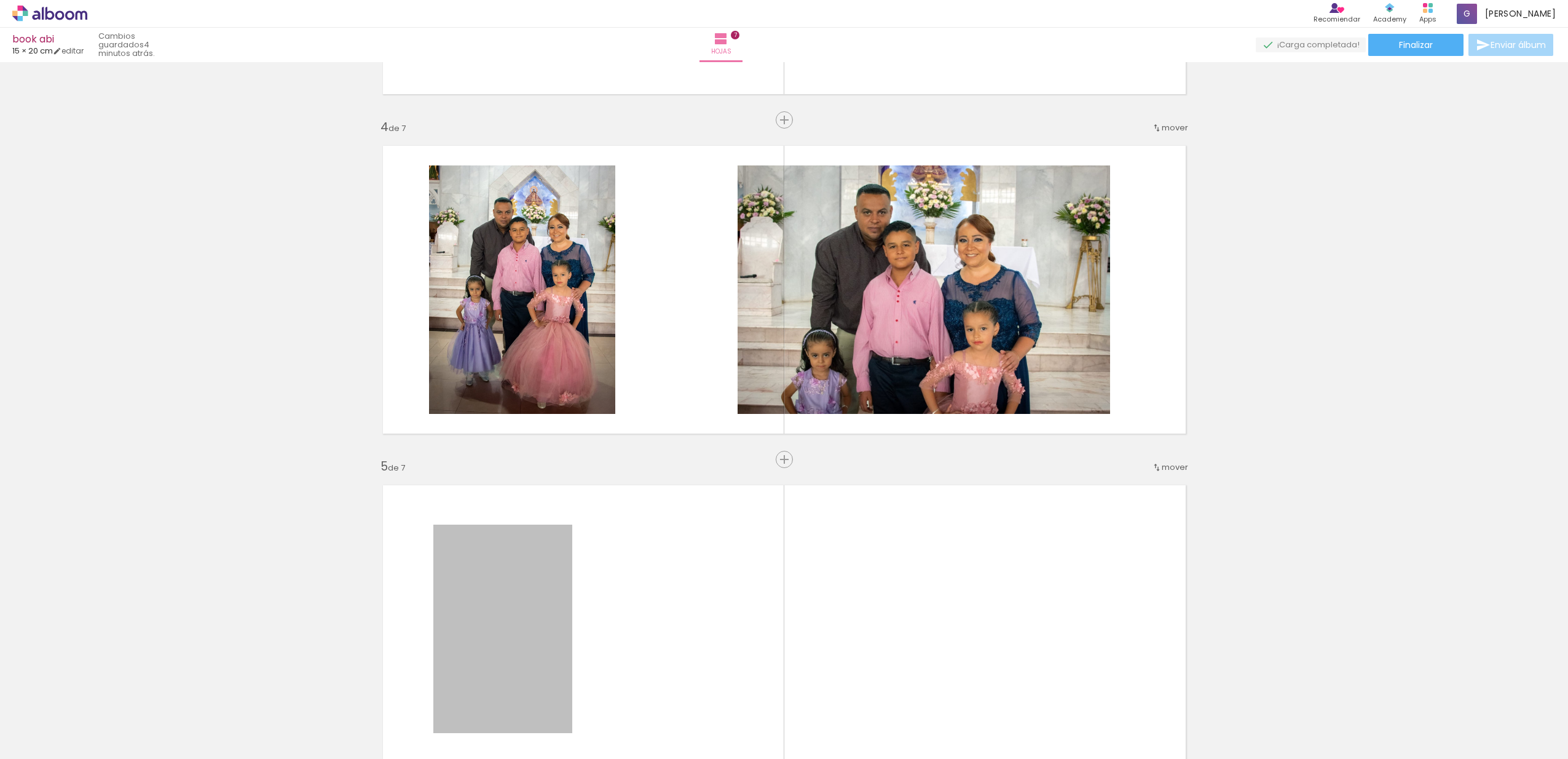
scroll to position [1550, 0]
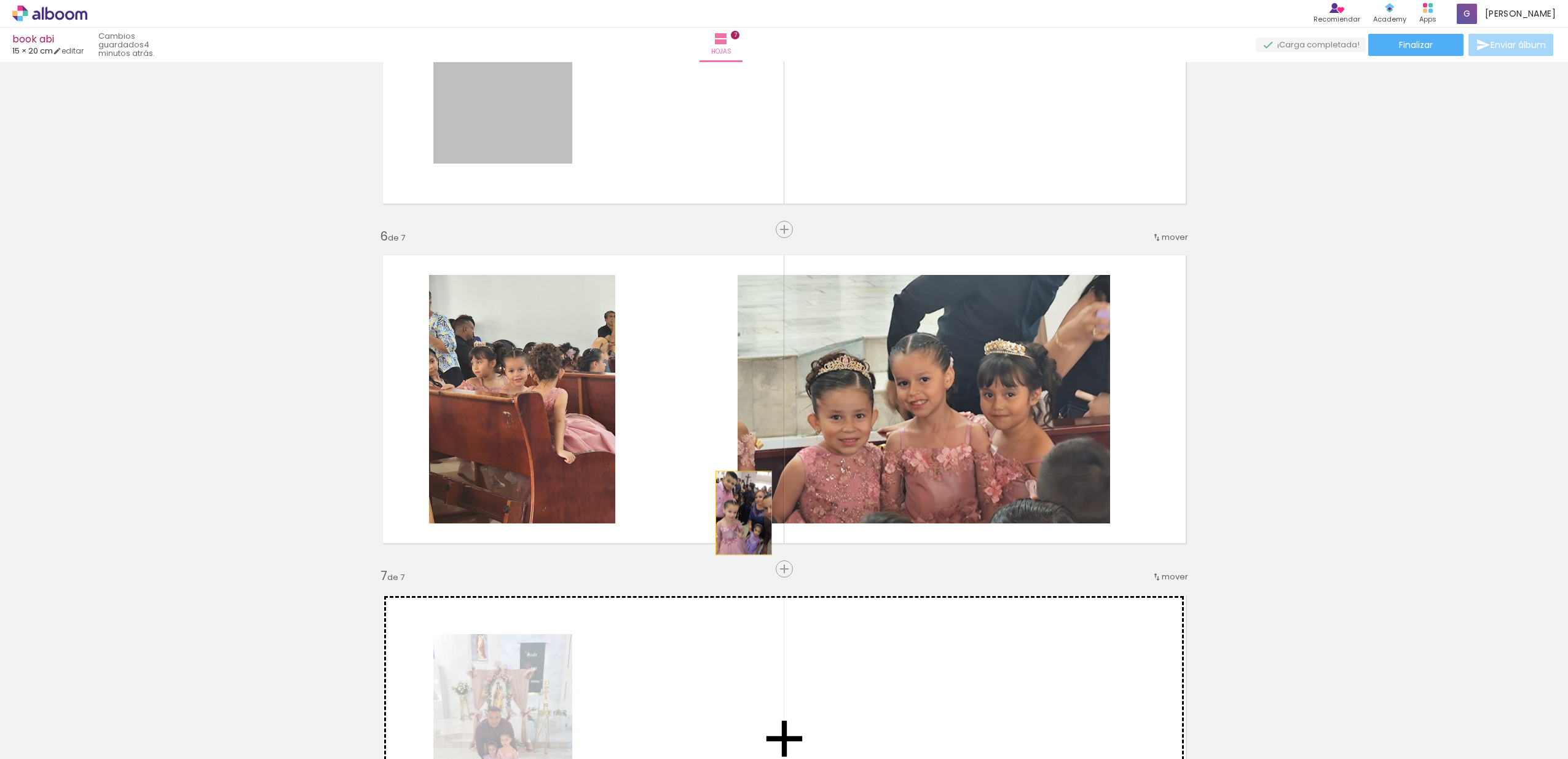
drag, startPoint x: 511, startPoint y: 240, endPoint x: 739, endPoint y: 656, distance: 474.4
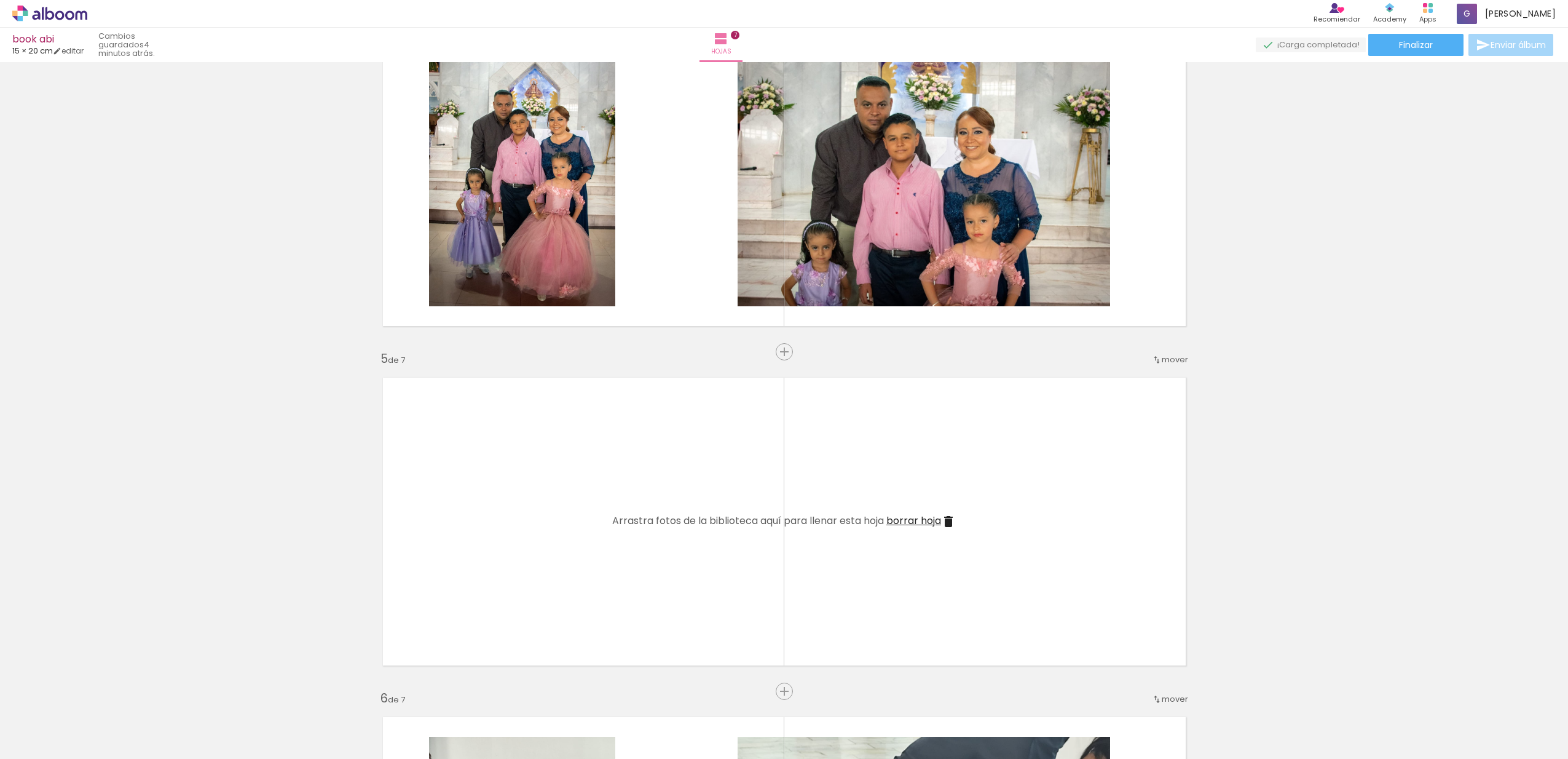
scroll to position [1112, 0]
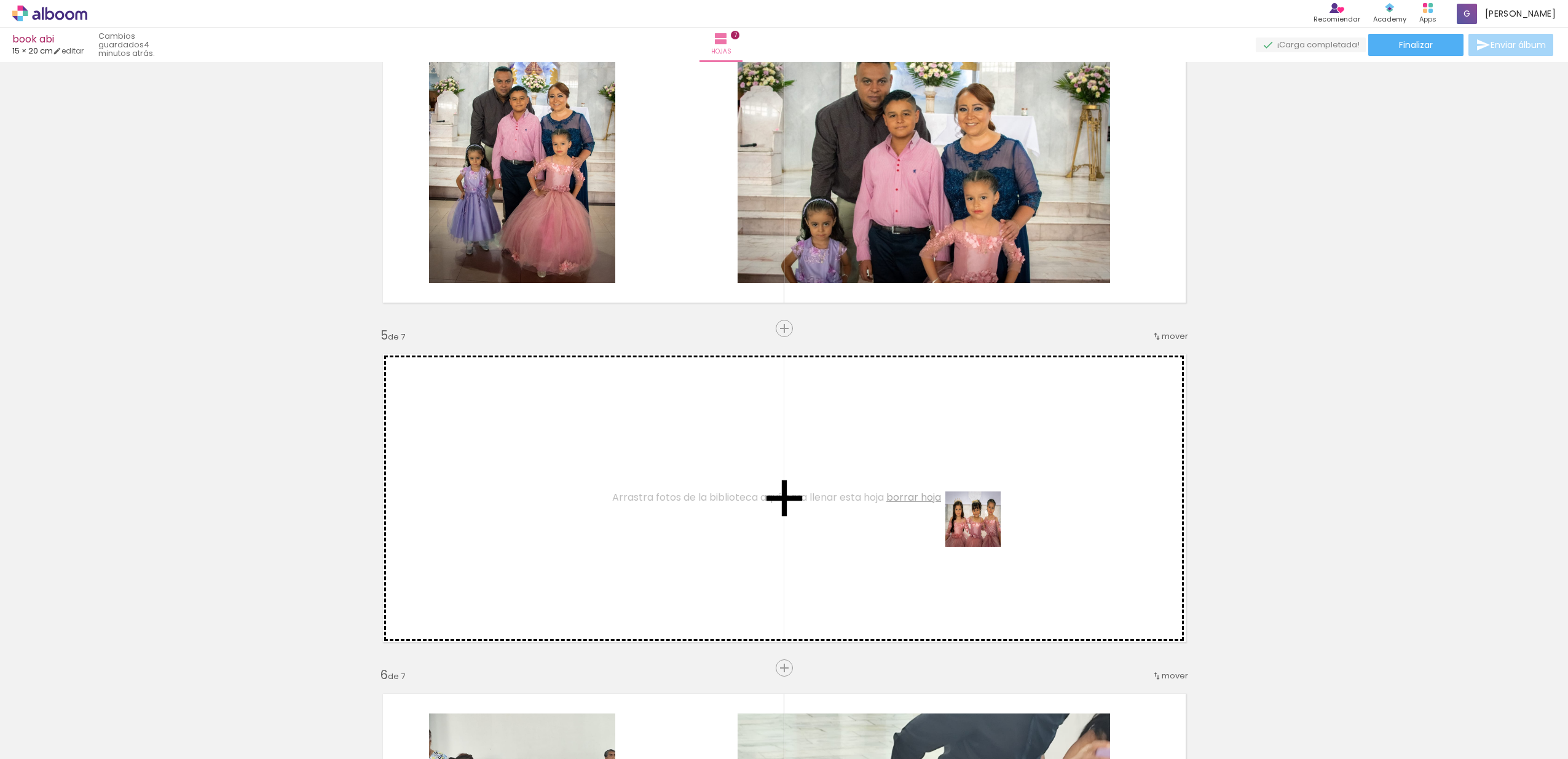
drag, startPoint x: 995, startPoint y: 651, endPoint x: 982, endPoint y: 516, distance: 135.6
click at [982, 516] on quentale-workspace at bounding box center [784, 379] width 1568 height 759
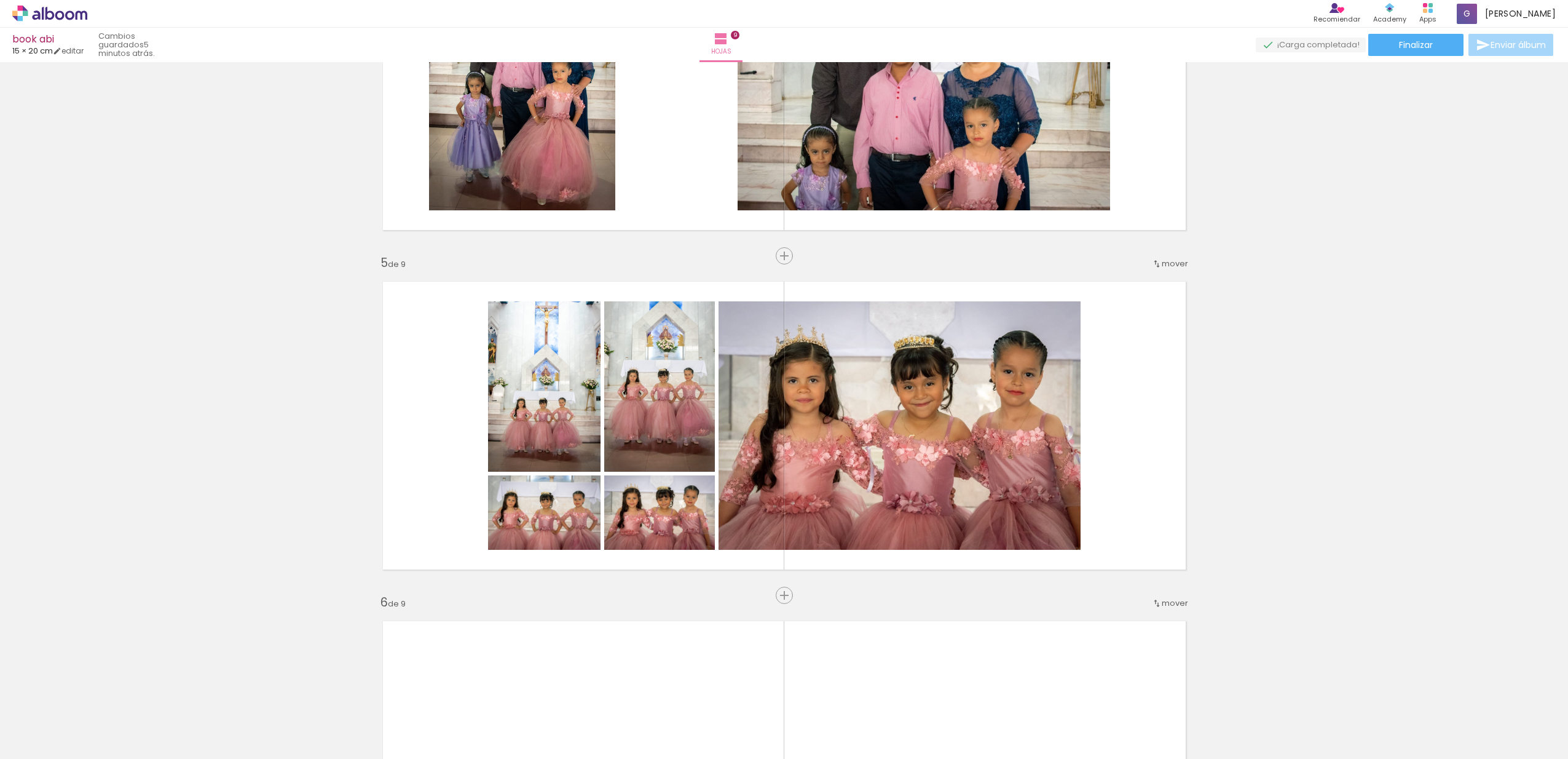
scroll to position [0, 1966]
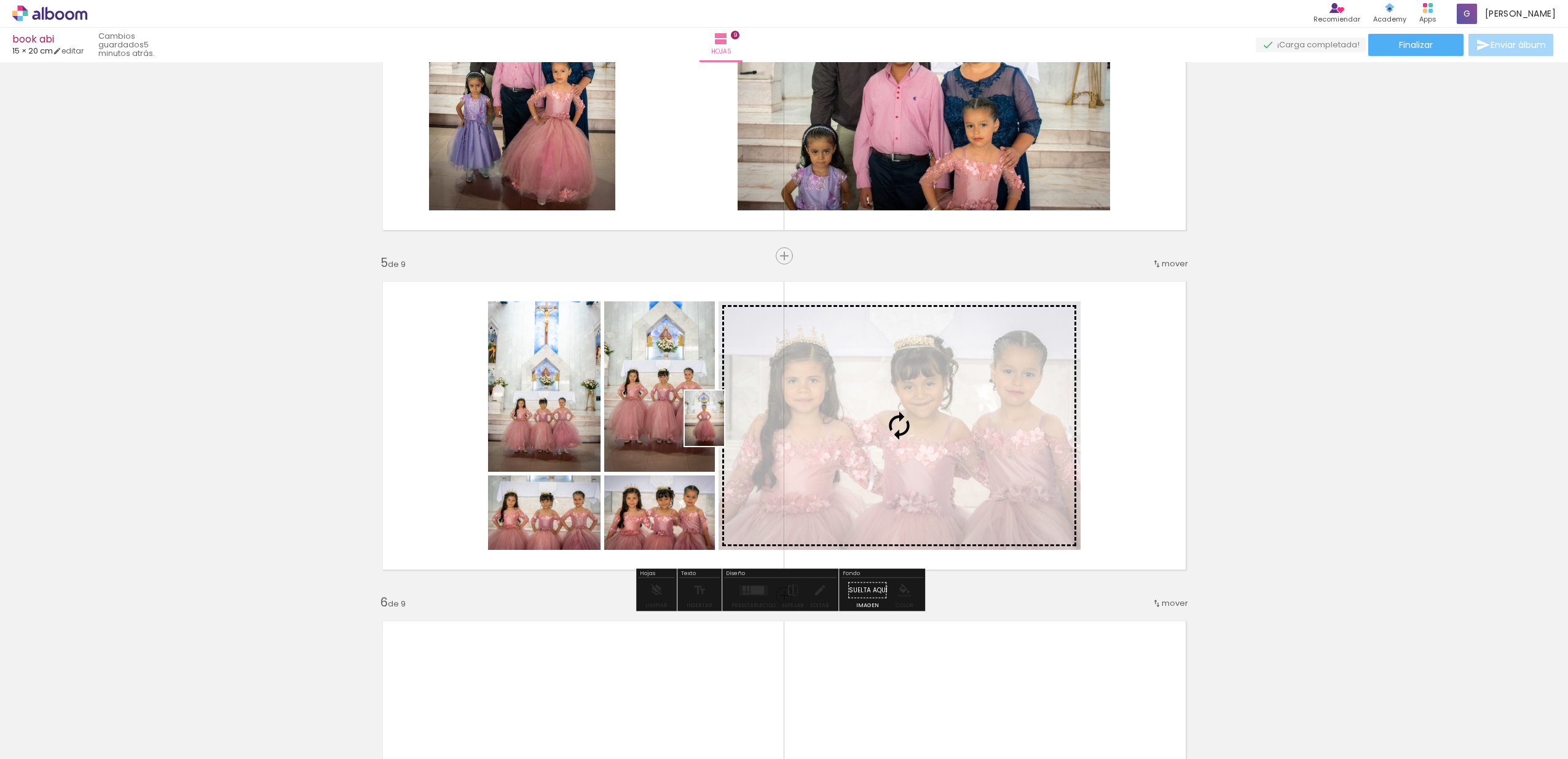
drag, startPoint x: 922, startPoint y: 723, endPoint x: 721, endPoint y: 430, distance: 355.3
click at [721, 428] on quentale-workspace at bounding box center [784, 379] width 1568 height 759
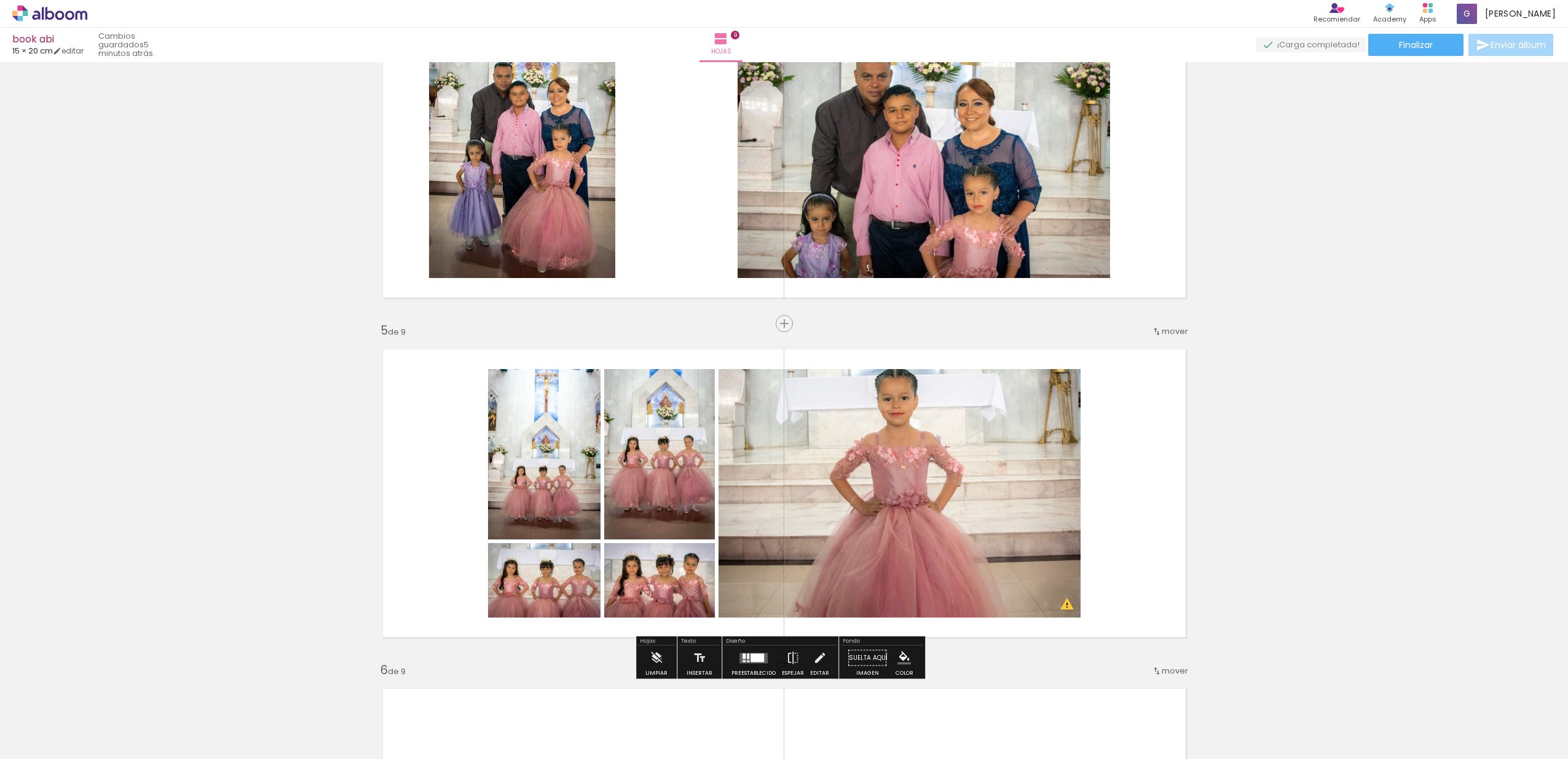
scroll to position [1001, 0]
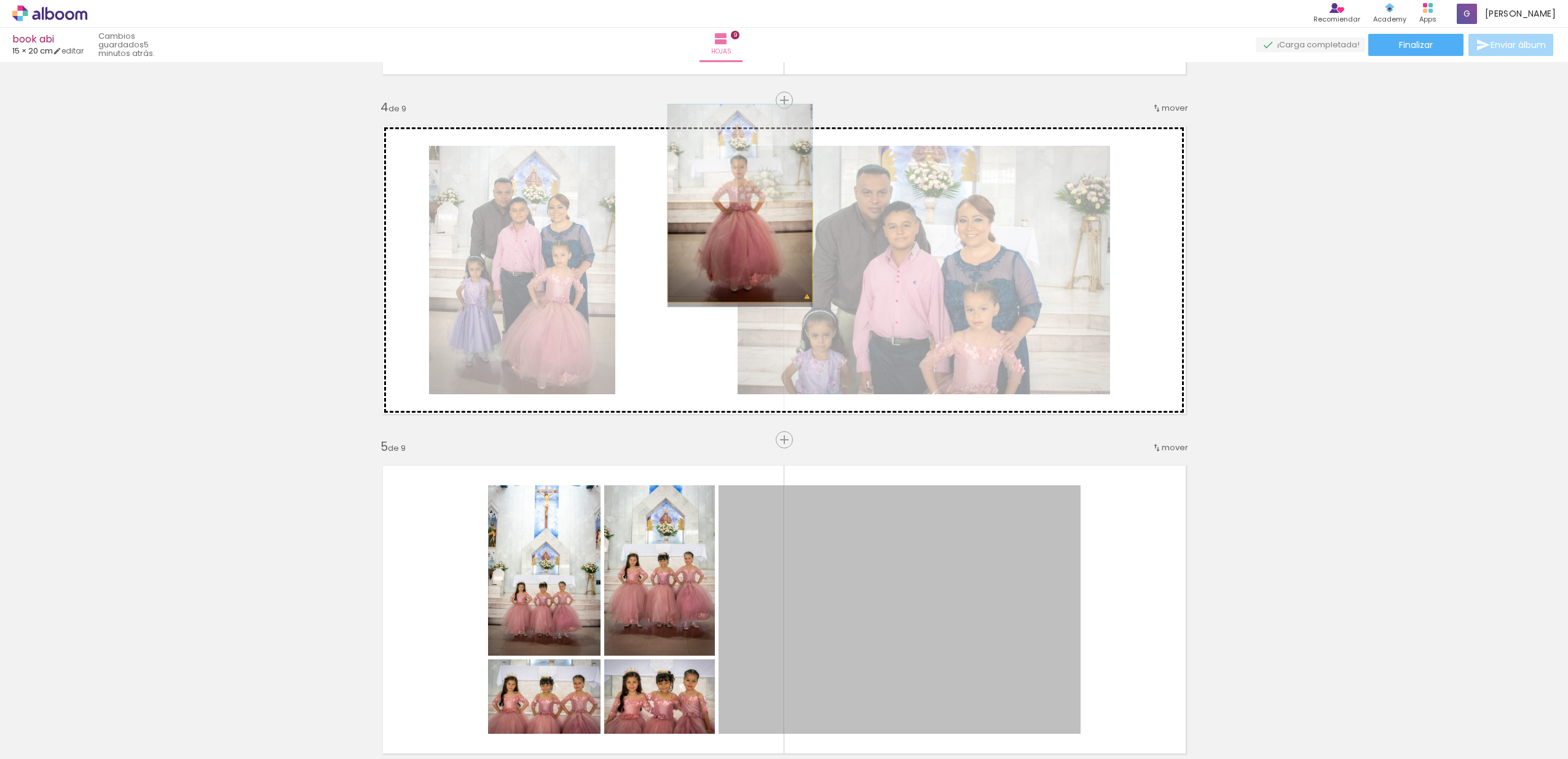
drag, startPoint x: 954, startPoint y: 607, endPoint x: 735, endPoint y: 252, distance: 417.1
click at [735, 252] on div "Insertar hoja 1 de 9 Insertar hoja 2 de 9 Insertar hoja 3 de 9 Insertar hoja 4 …" at bounding box center [784, 763] width 1568 height 3396
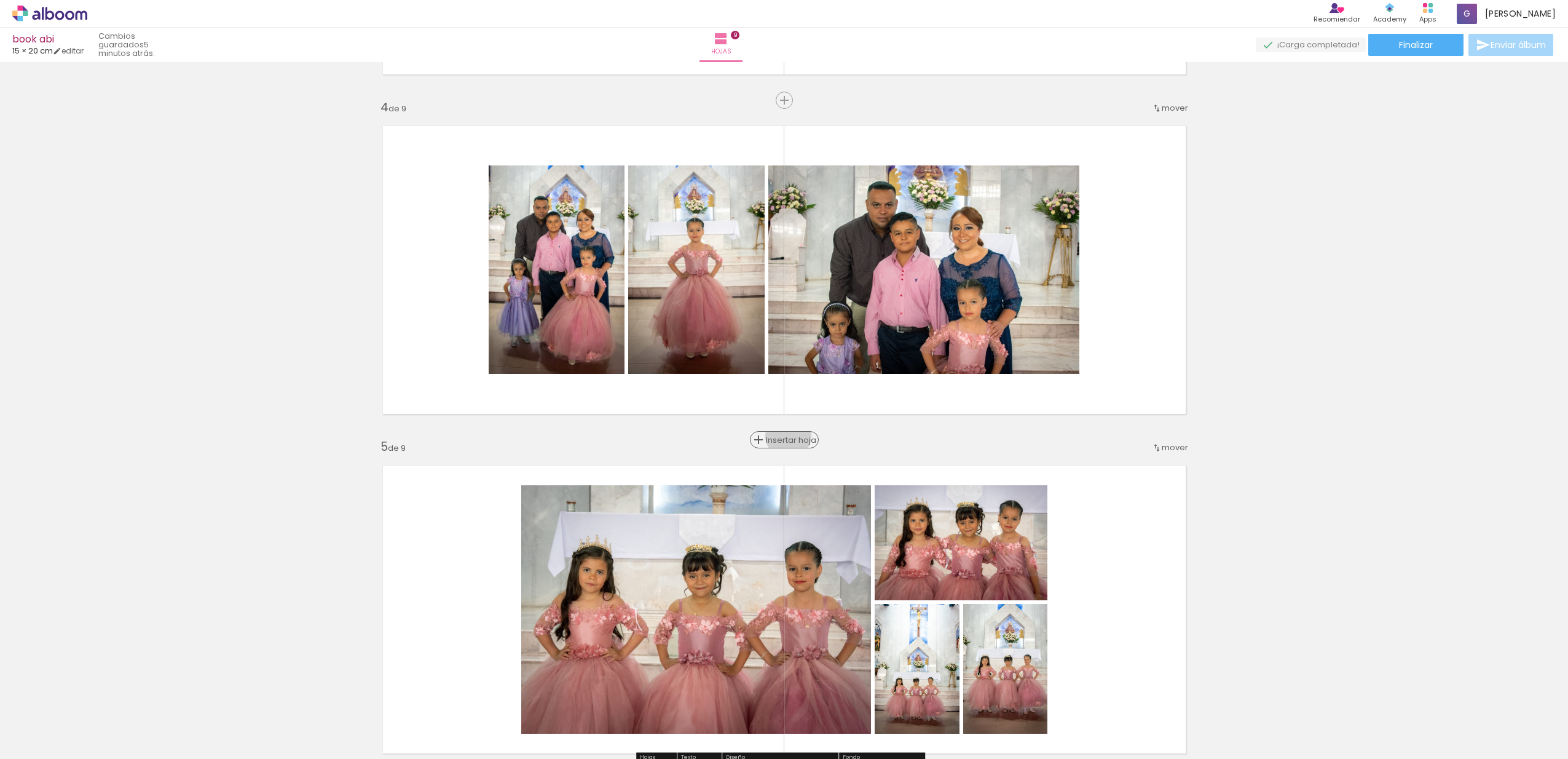
click at [784, 436] on span "Insertar hoja" at bounding box center [789, 440] width 48 height 8
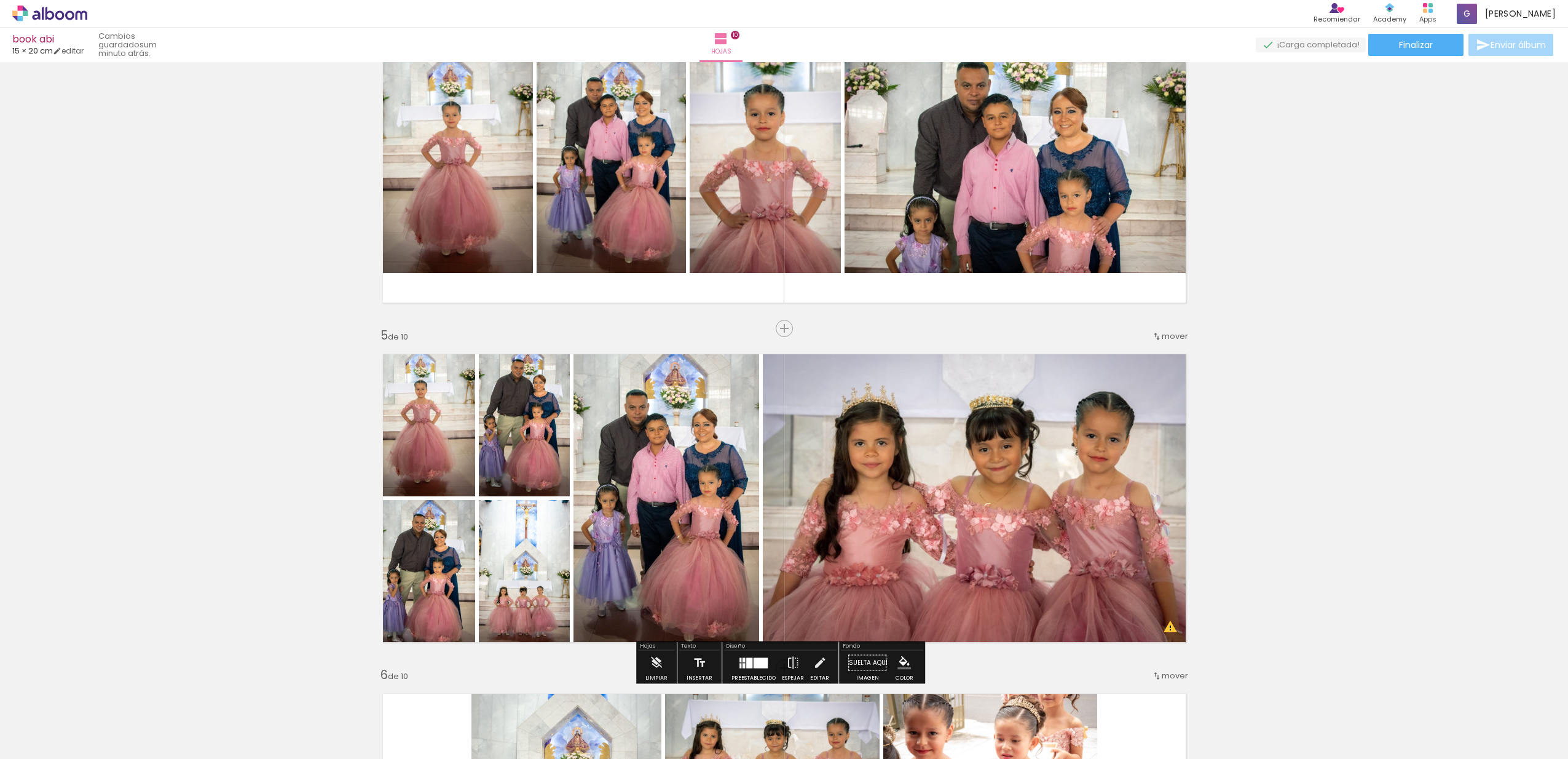
scroll to position [1137, 0]
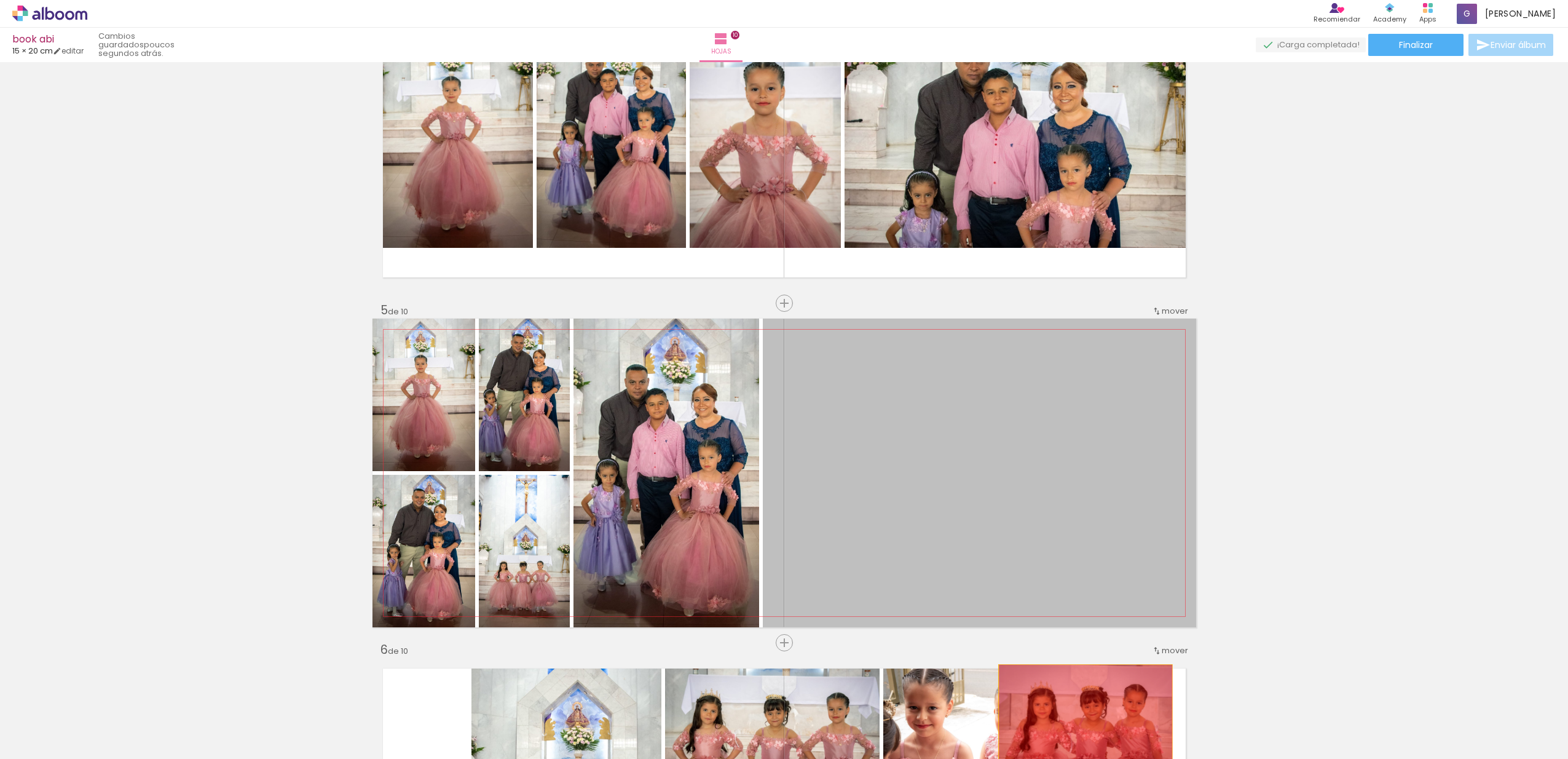
drag, startPoint x: 1069, startPoint y: 542, endPoint x: 1080, endPoint y: 726, distance: 184.3
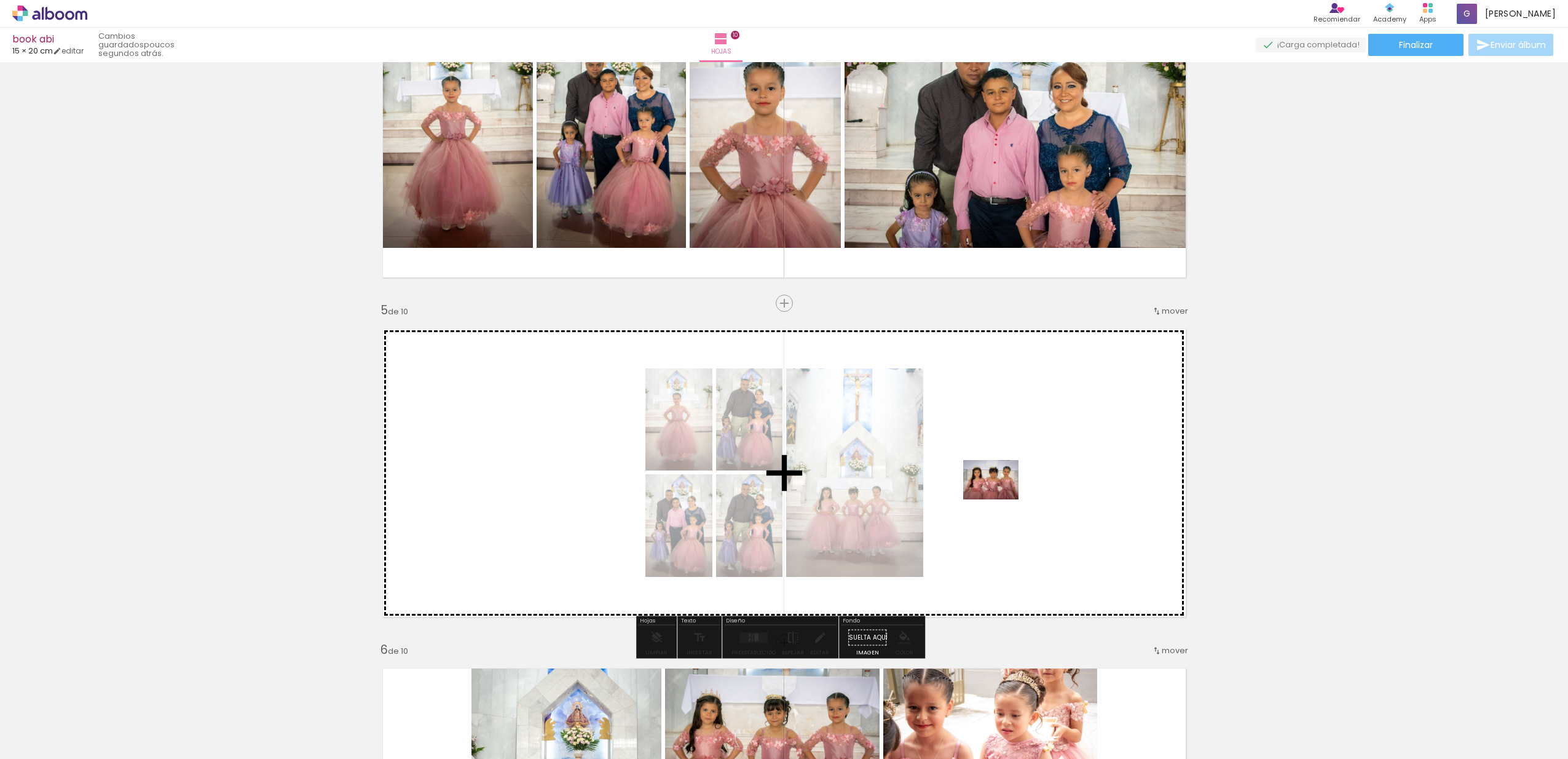
drag, startPoint x: 480, startPoint y: 723, endPoint x: 1000, endPoint y: 497, distance: 567.0
click at [1000, 497] on quentale-workspace at bounding box center [784, 379] width 1568 height 759
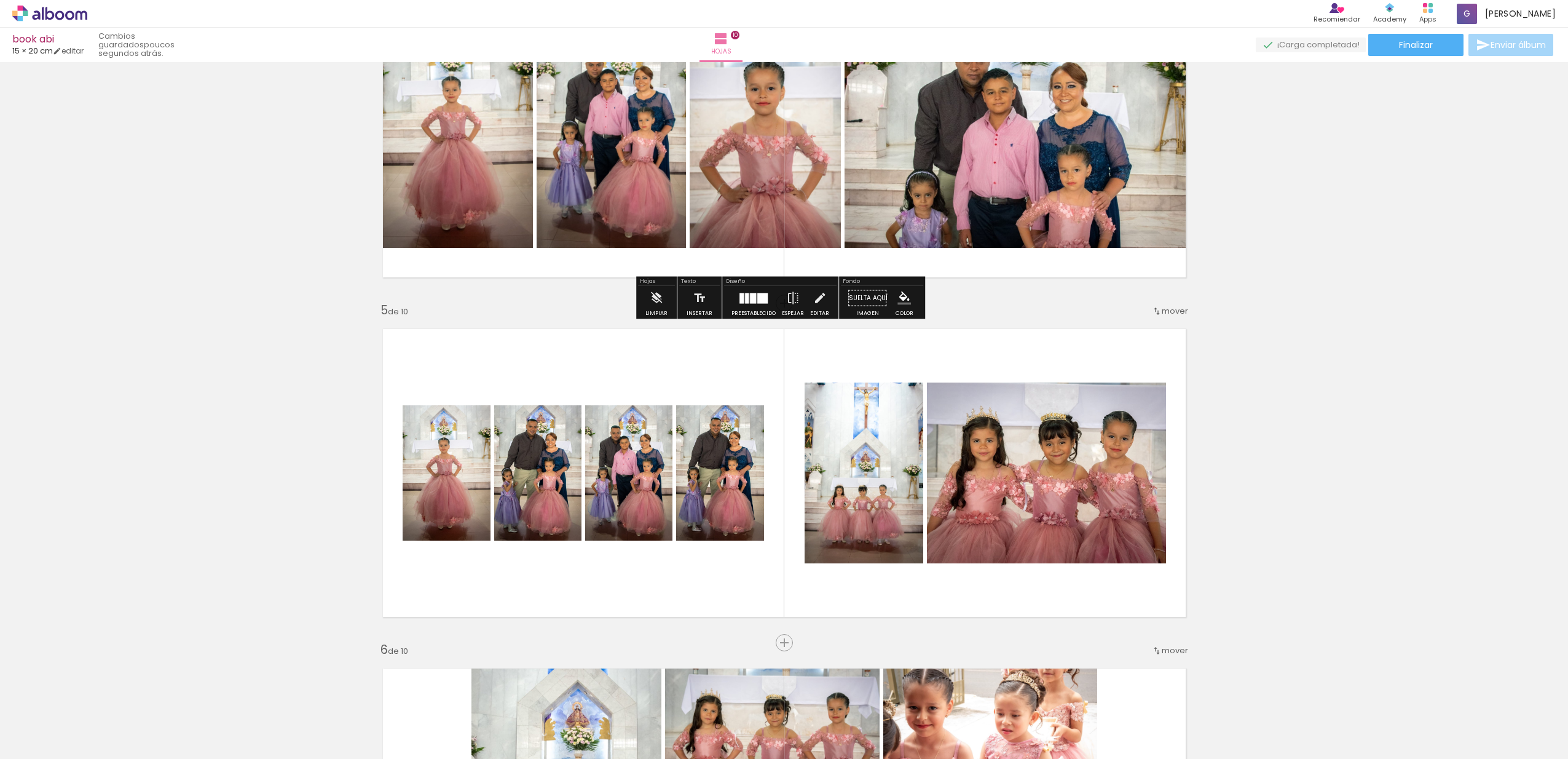
click at [49, 745] on span "Añadir Fotos" at bounding box center [37, 742] width 24 height 14
click at [0, 0] on input "file" at bounding box center [0, 0] width 0 height 0
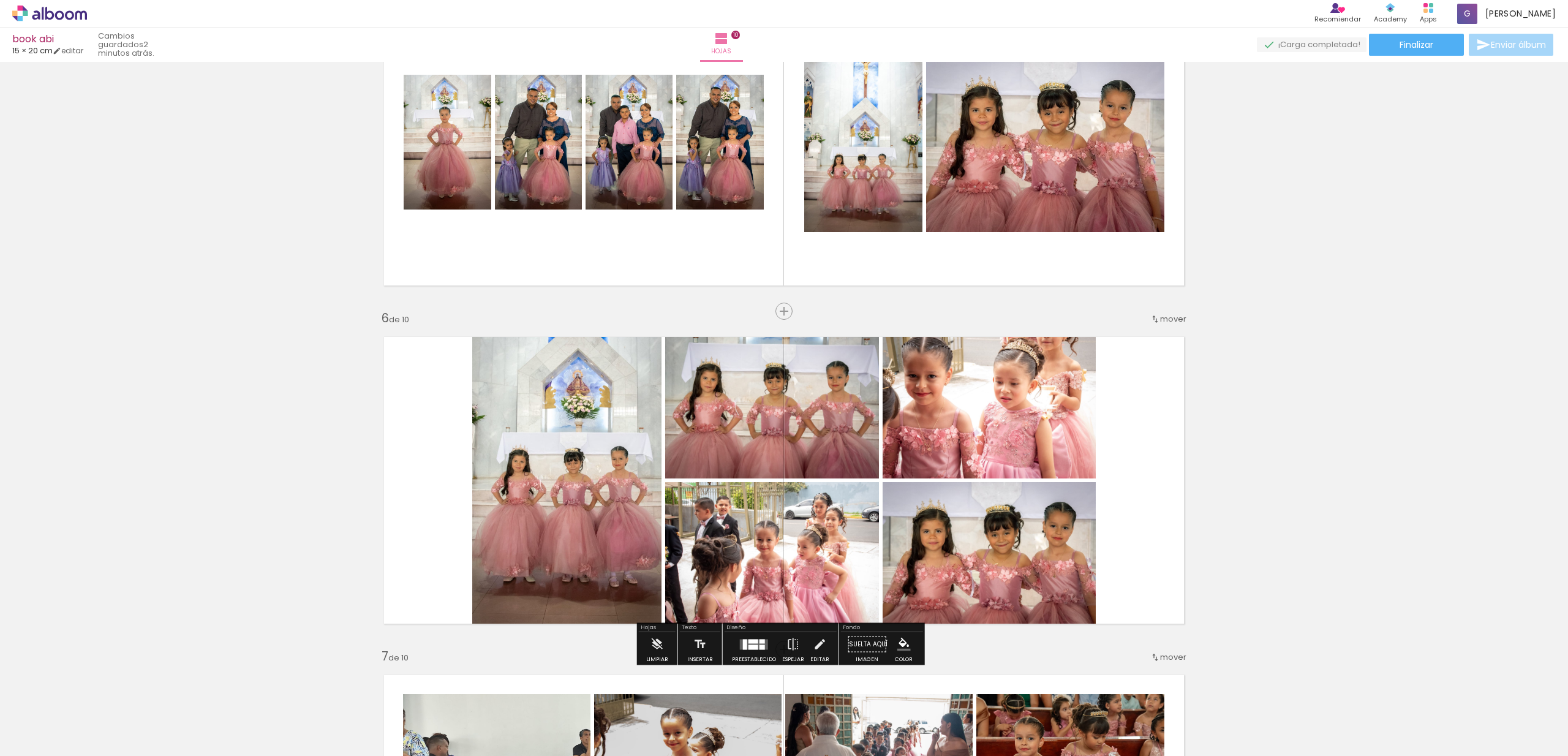
scroll to position [1237, 0]
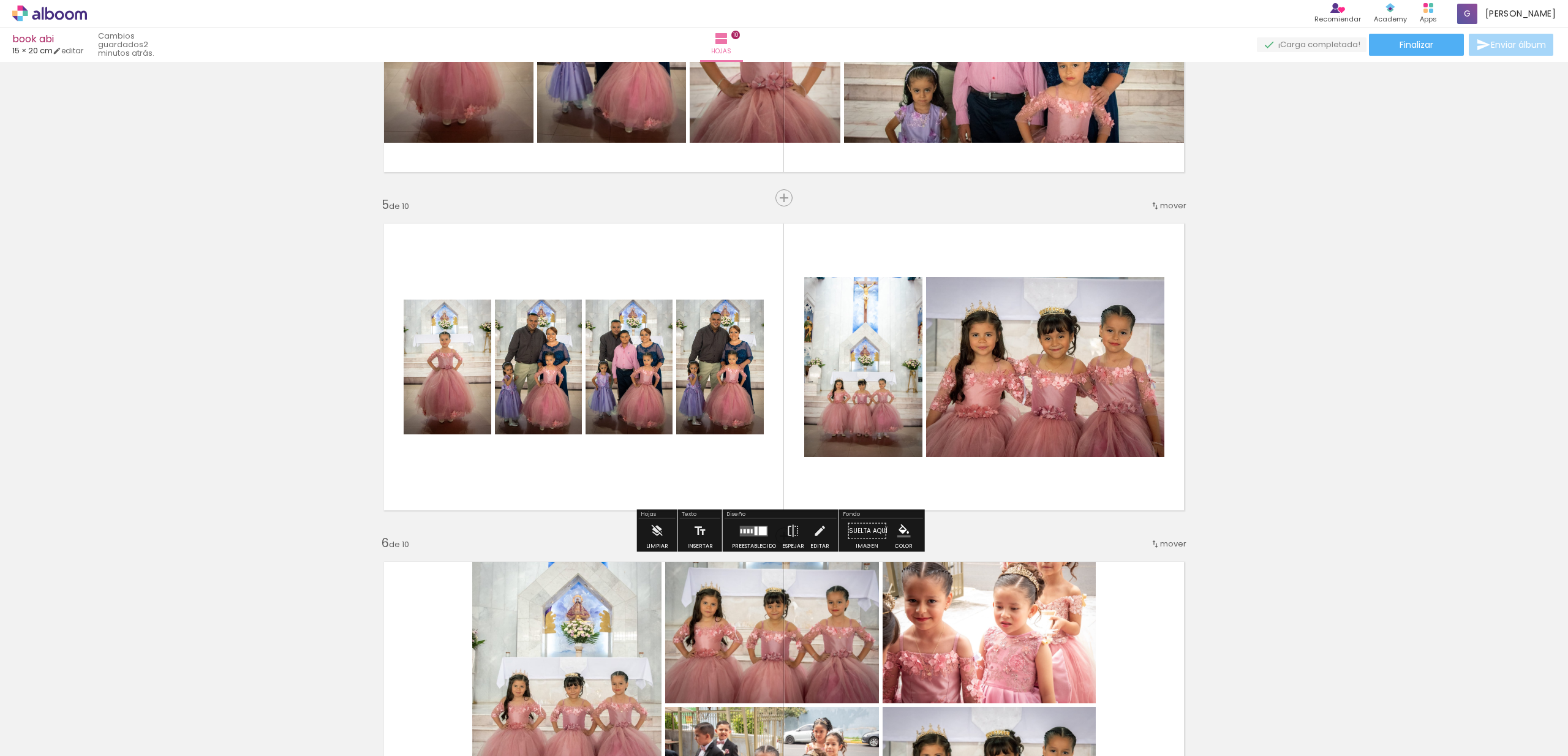
click at [754, 534] on div at bounding box center [756, 531] width 3 height 9
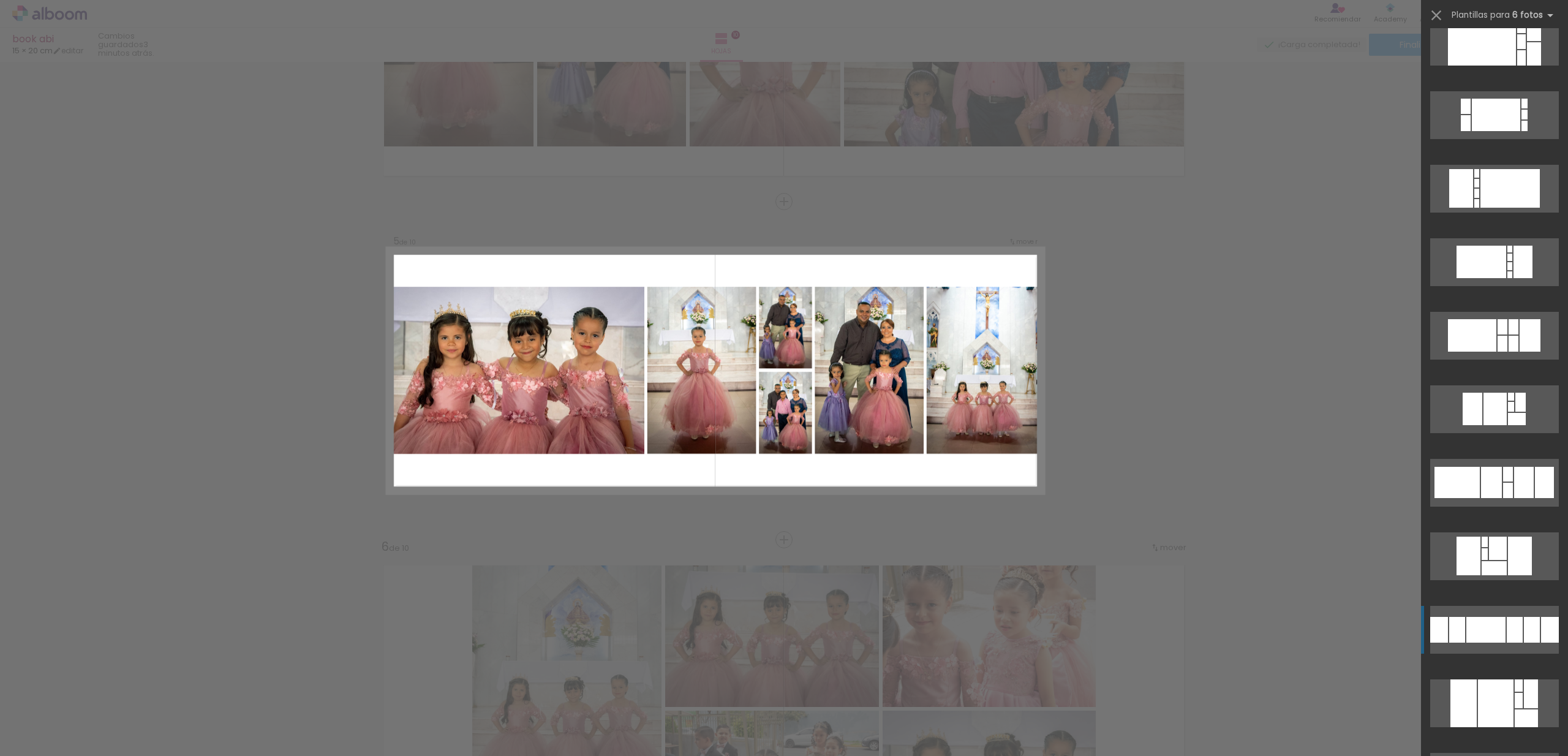
scroll to position [3227, 0]
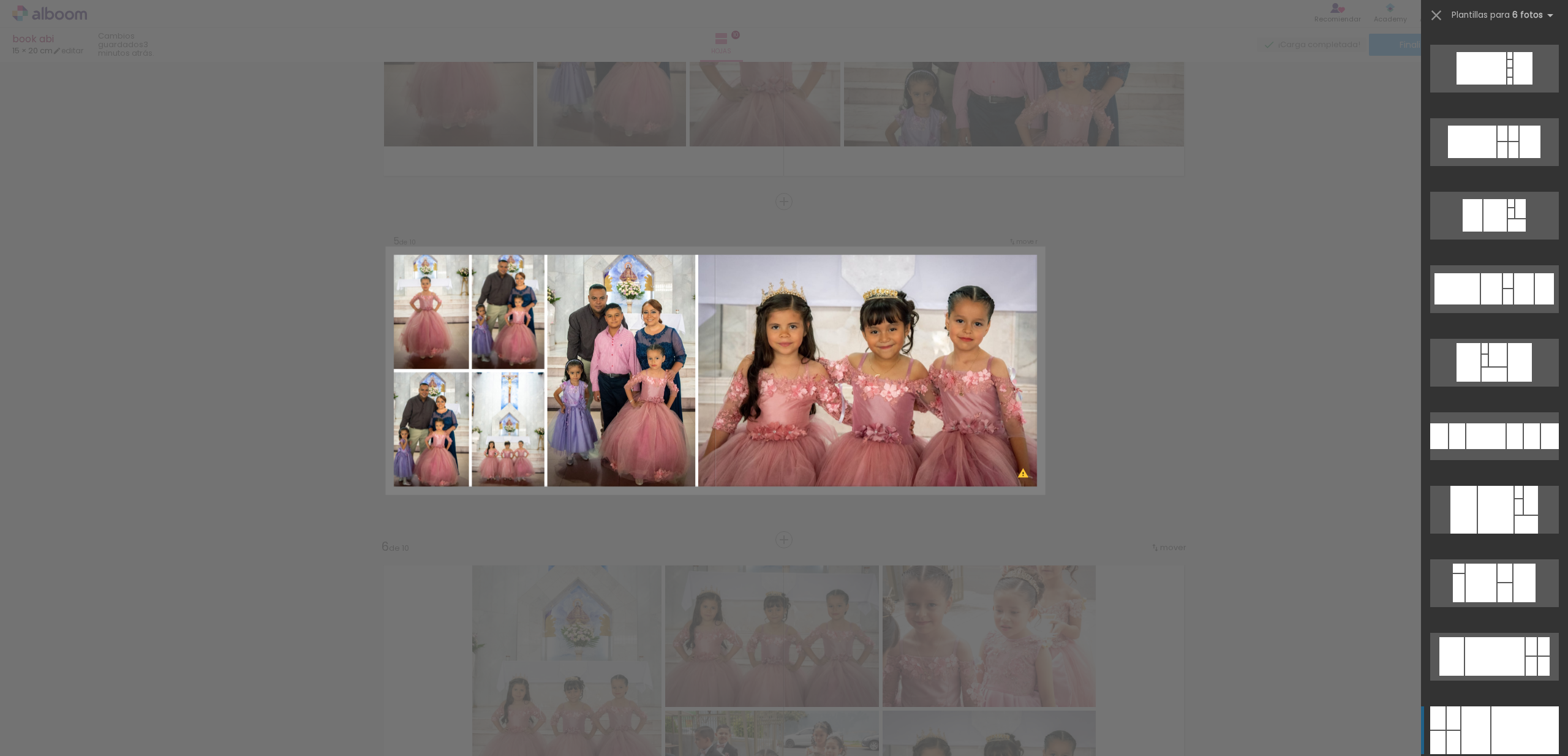
click at [1514, 744] on div at bounding box center [1525, 730] width 68 height 48
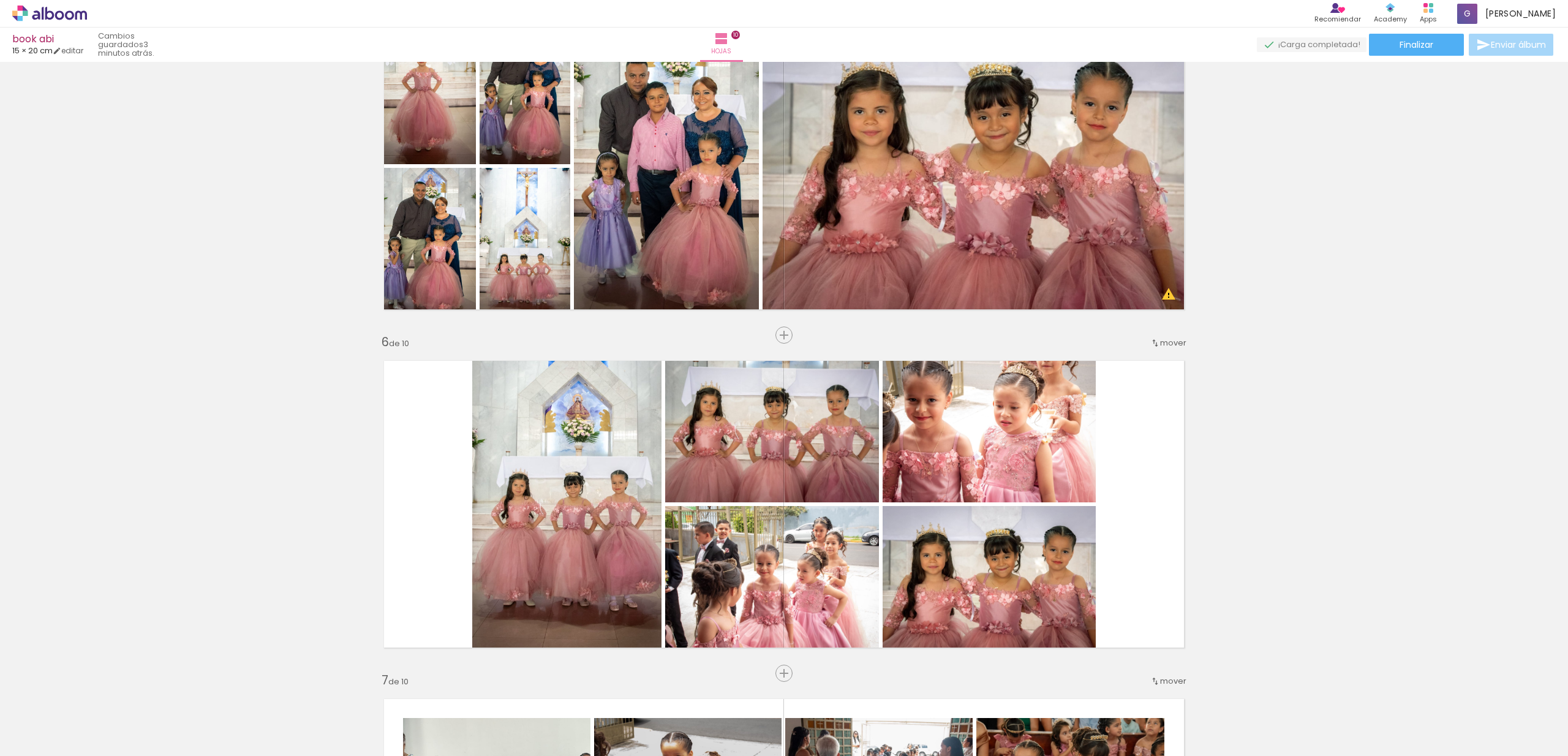
scroll to position [1272, 0]
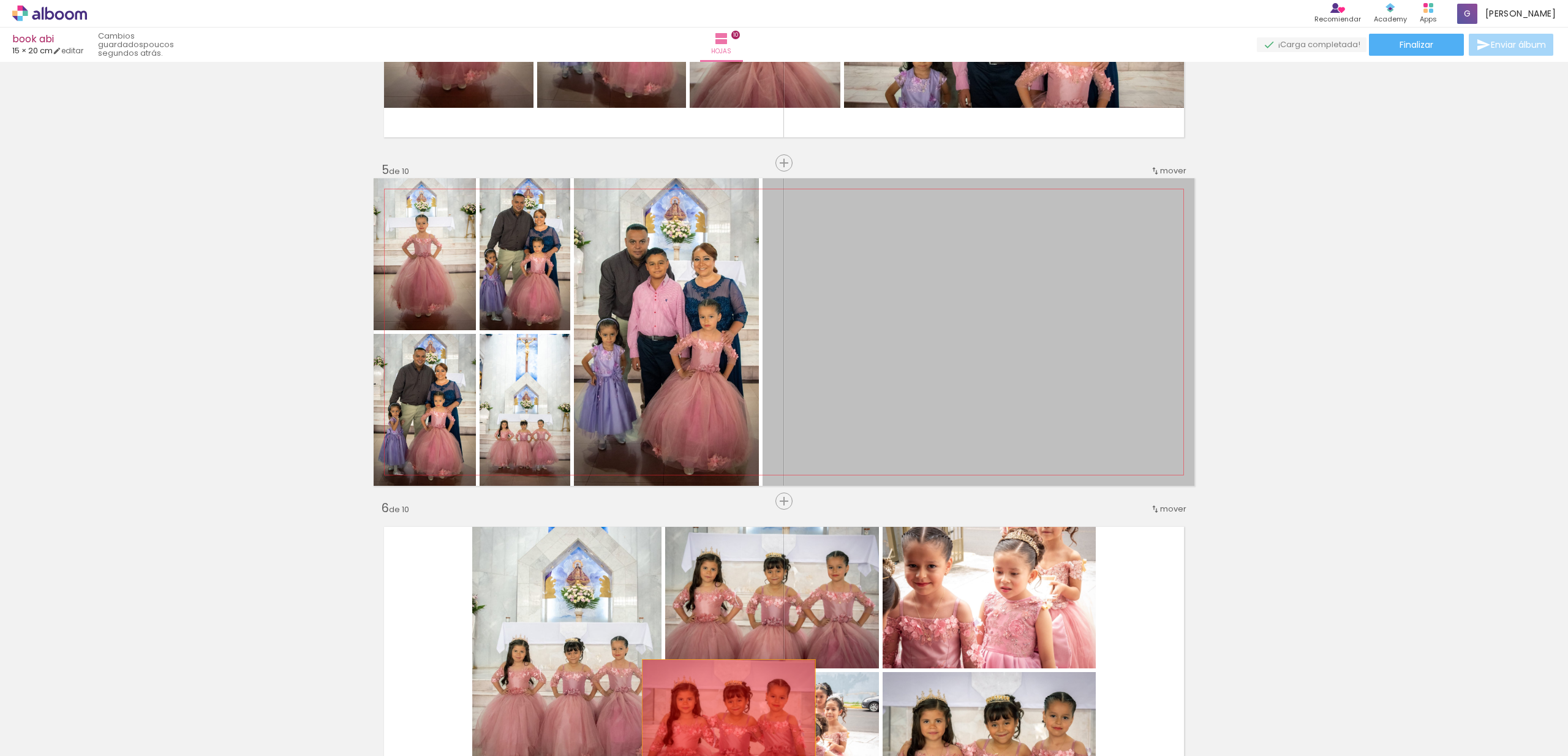
drag, startPoint x: 1091, startPoint y: 371, endPoint x: 724, endPoint y: 720, distance: 506.4
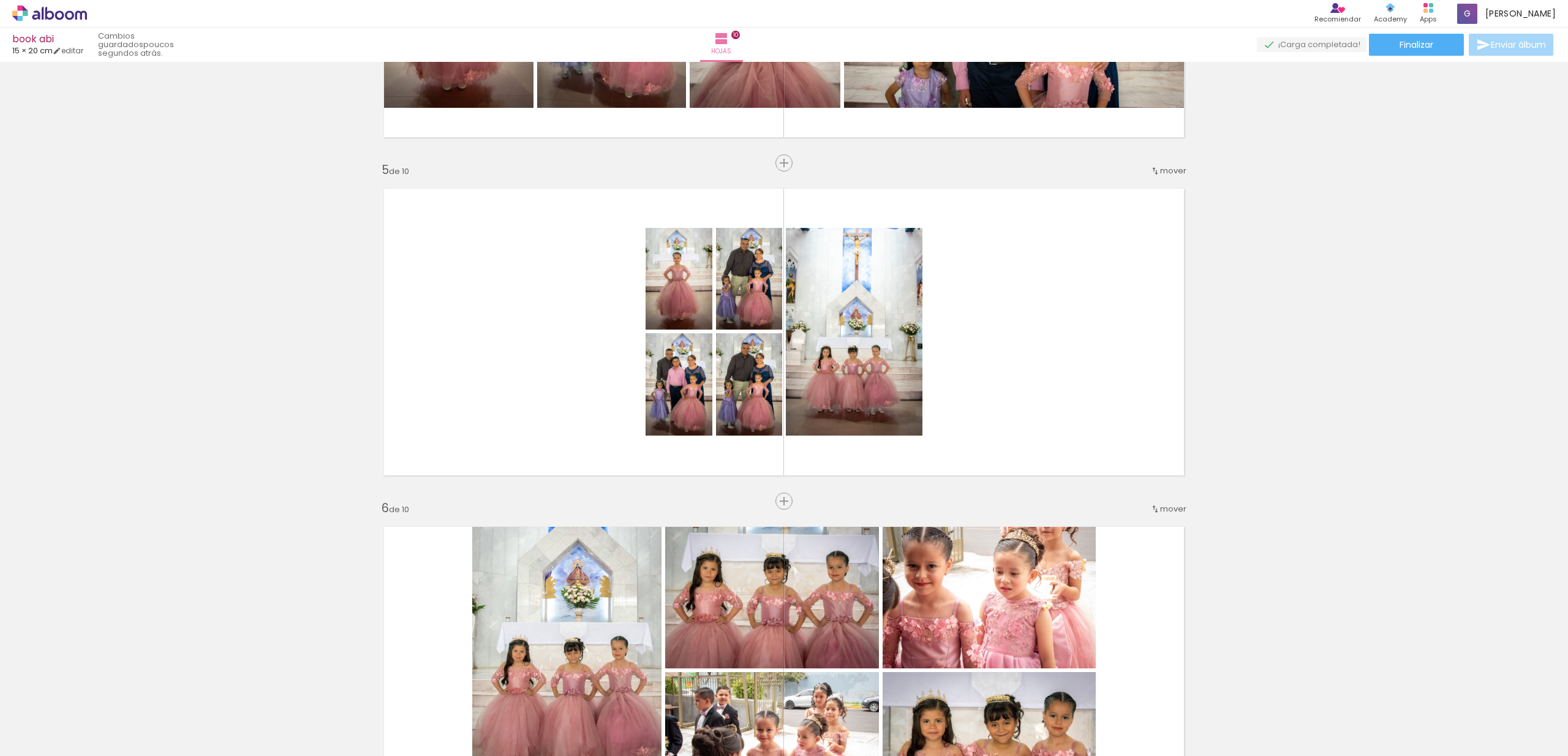
click at [46, 740] on span "Añadir Fotos" at bounding box center [37, 739] width 24 height 14
click at [0, 0] on input "file" at bounding box center [0, 0] width 0 height 0
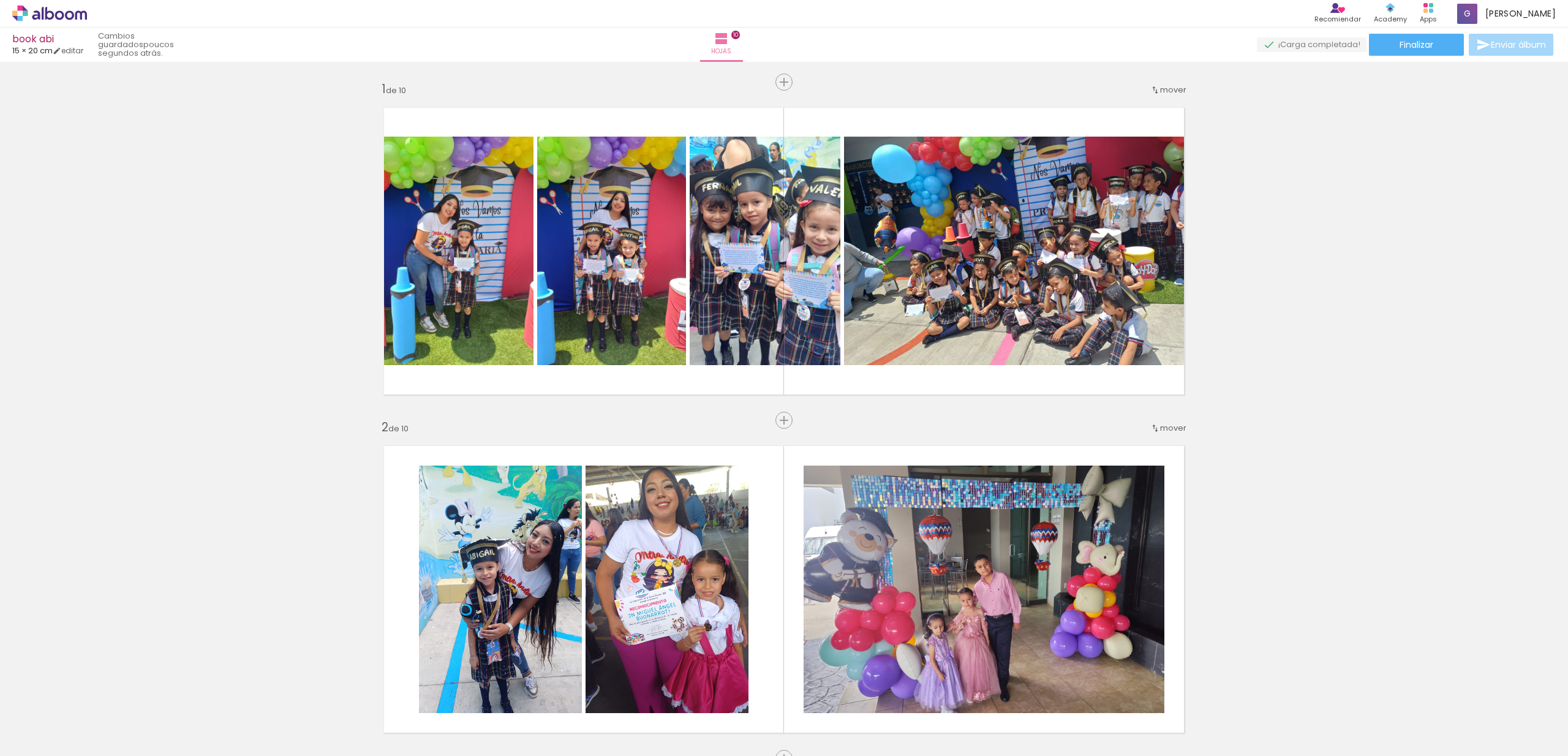
scroll to position [0, 1849]
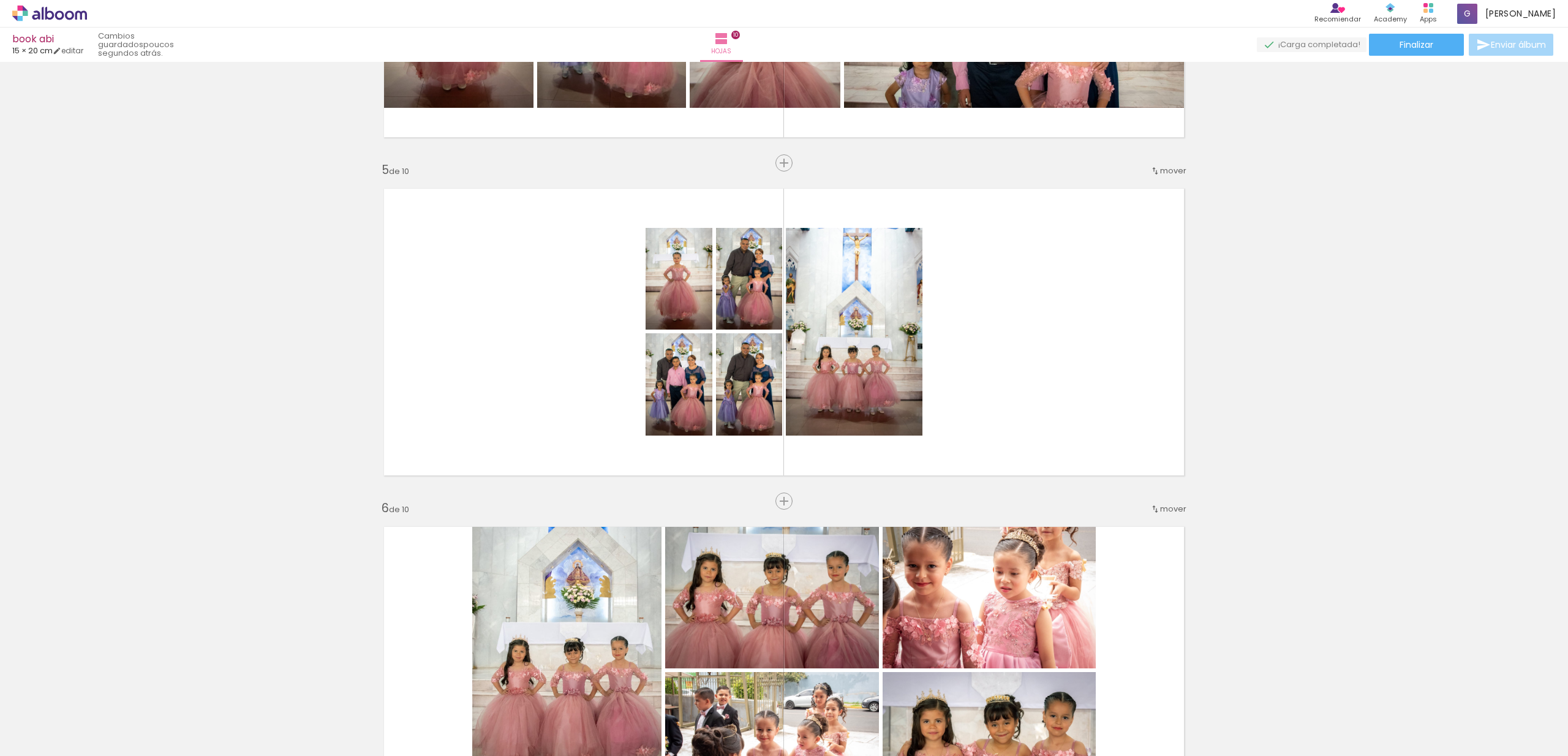
click at [49, 738] on span "Añadir Fotos" at bounding box center [37, 739] width 24 height 14
click at [0, 0] on input "file" at bounding box center [0, 0] width 0 height 0
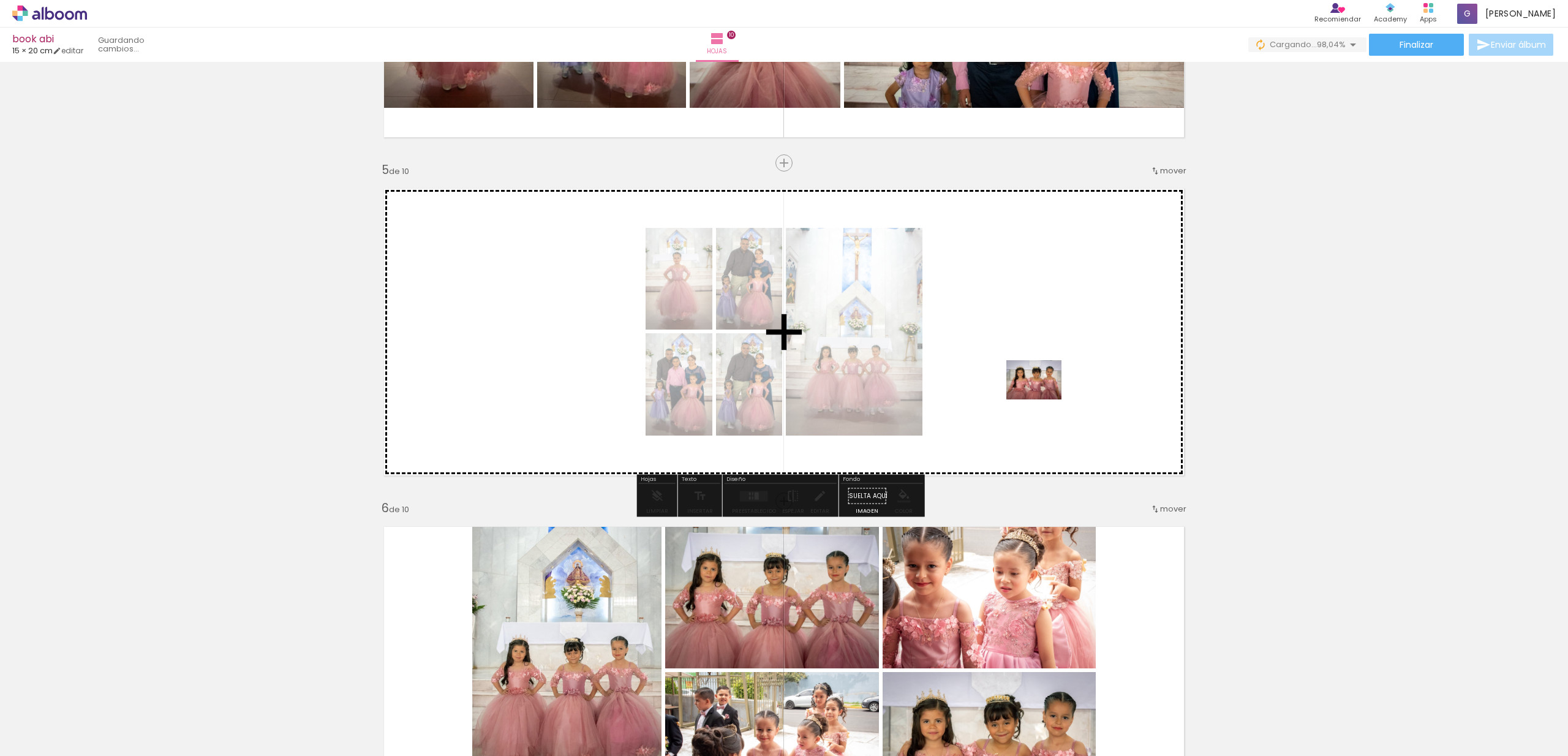
drag, startPoint x: 1540, startPoint y: 720, endPoint x: 1043, endPoint y: 398, distance: 592.2
click at [1043, 398] on quentale-workspace at bounding box center [784, 378] width 1568 height 756
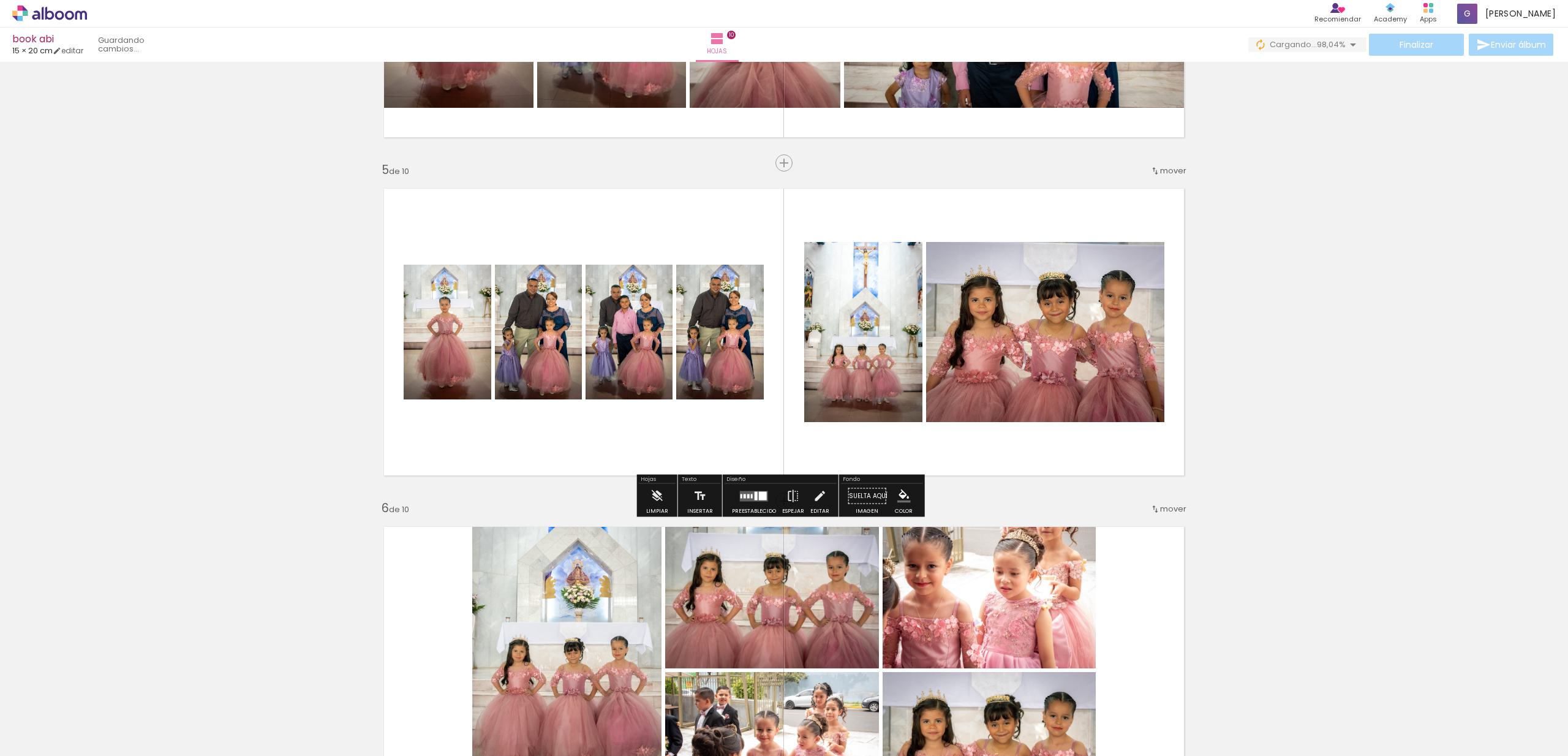
click at [754, 496] on div at bounding box center [756, 496] width 3 height 9
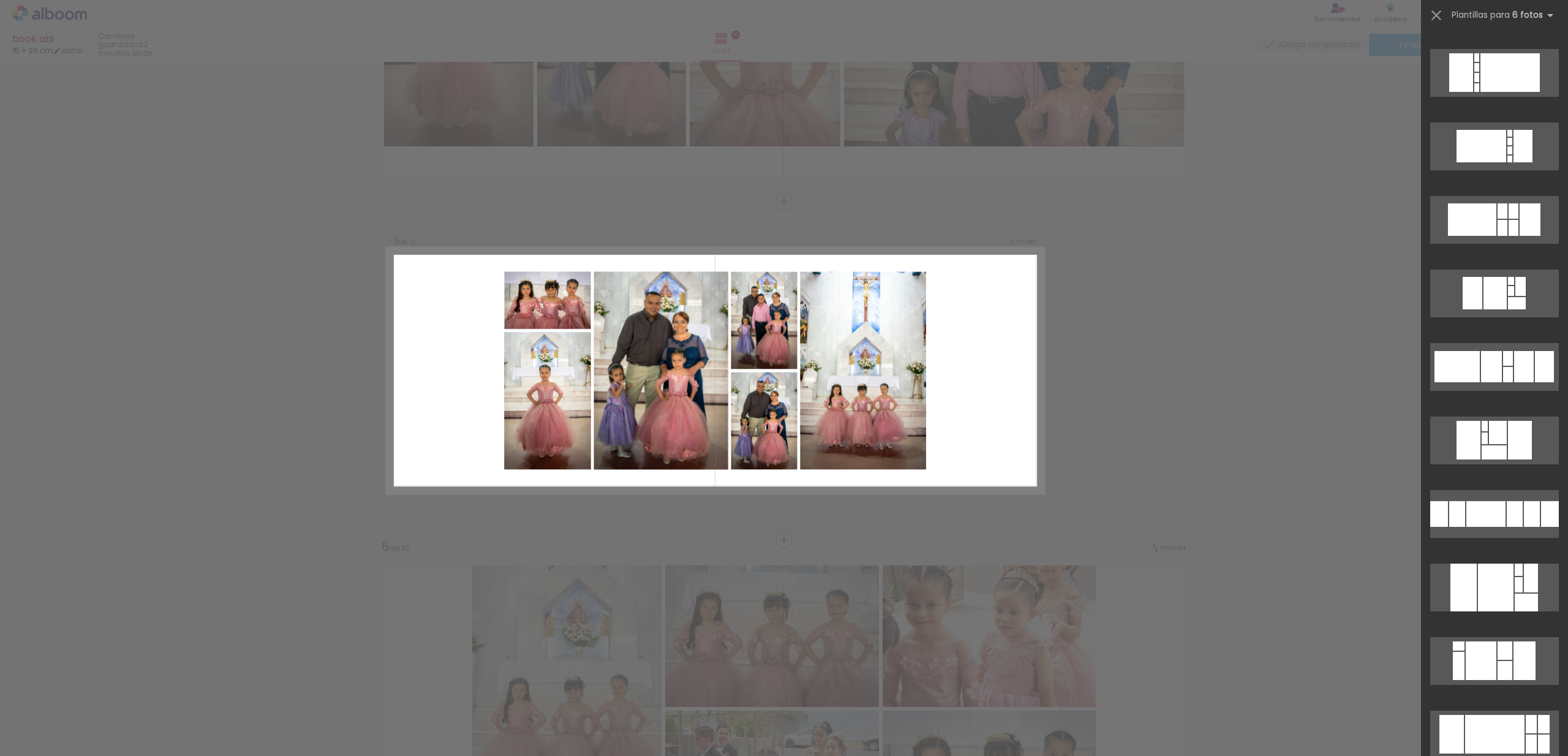
scroll to position [3261, 0]
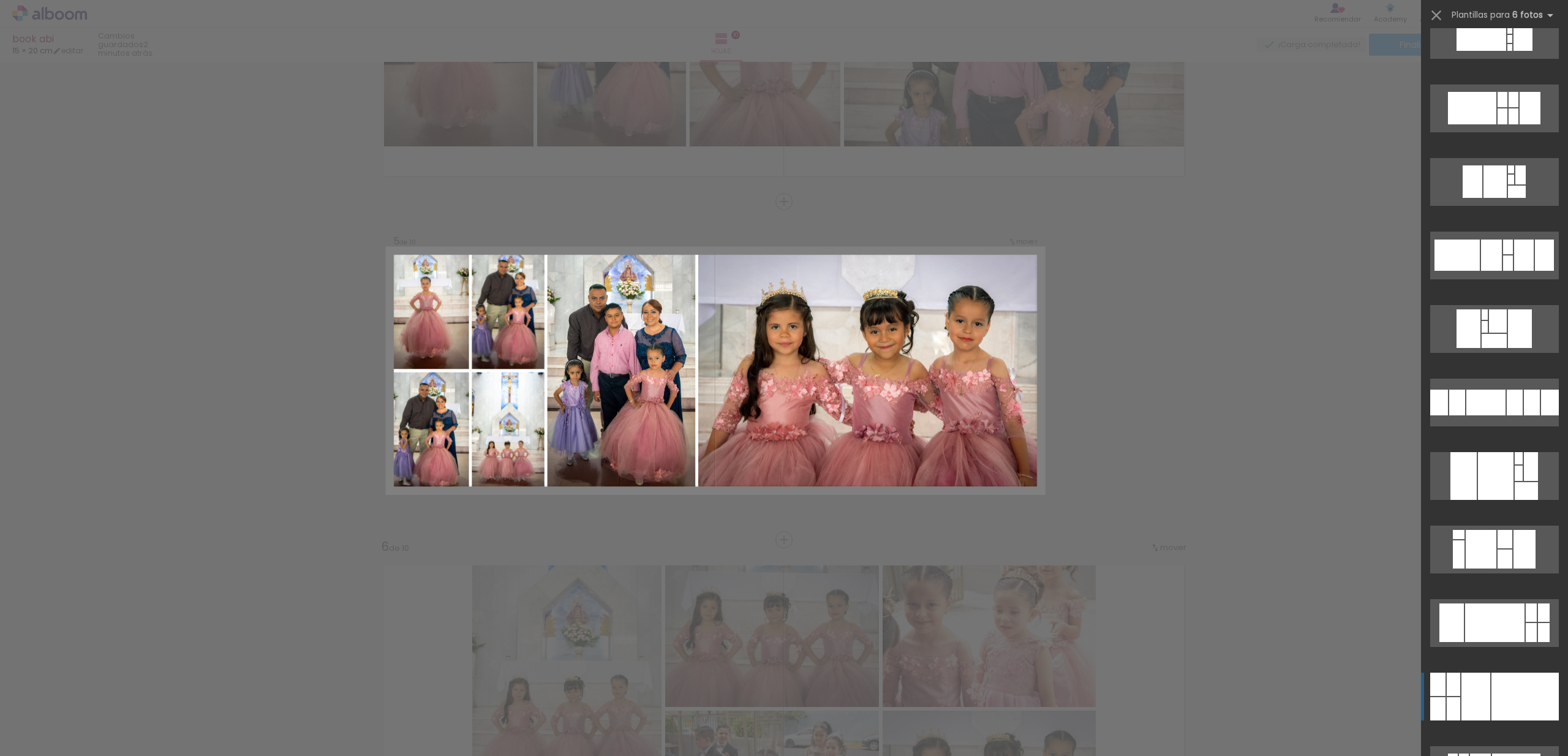
click at [1505, 686] on div at bounding box center [1525, 696] width 68 height 48
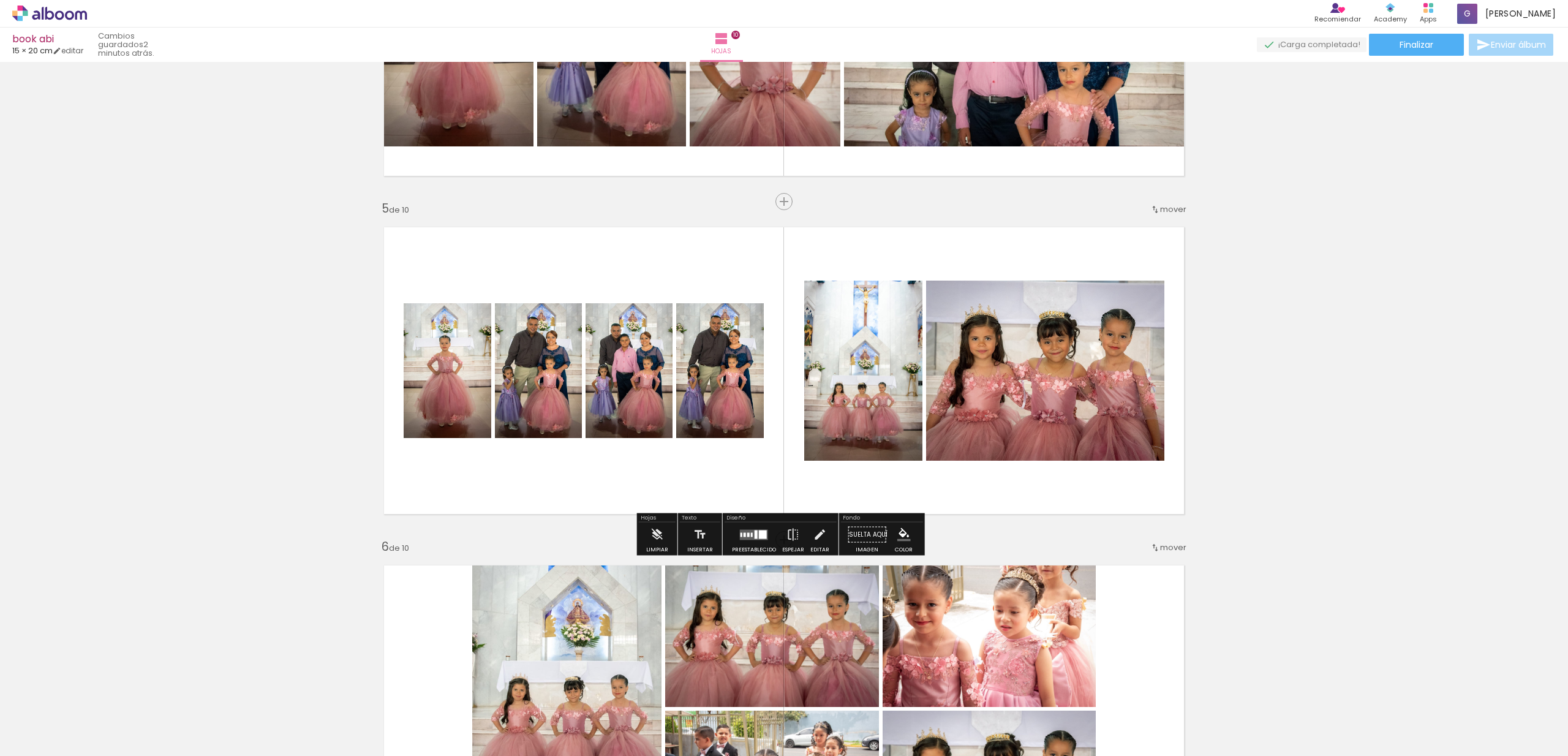
click at [751, 535] on div at bounding box center [752, 534] width 2 height 4
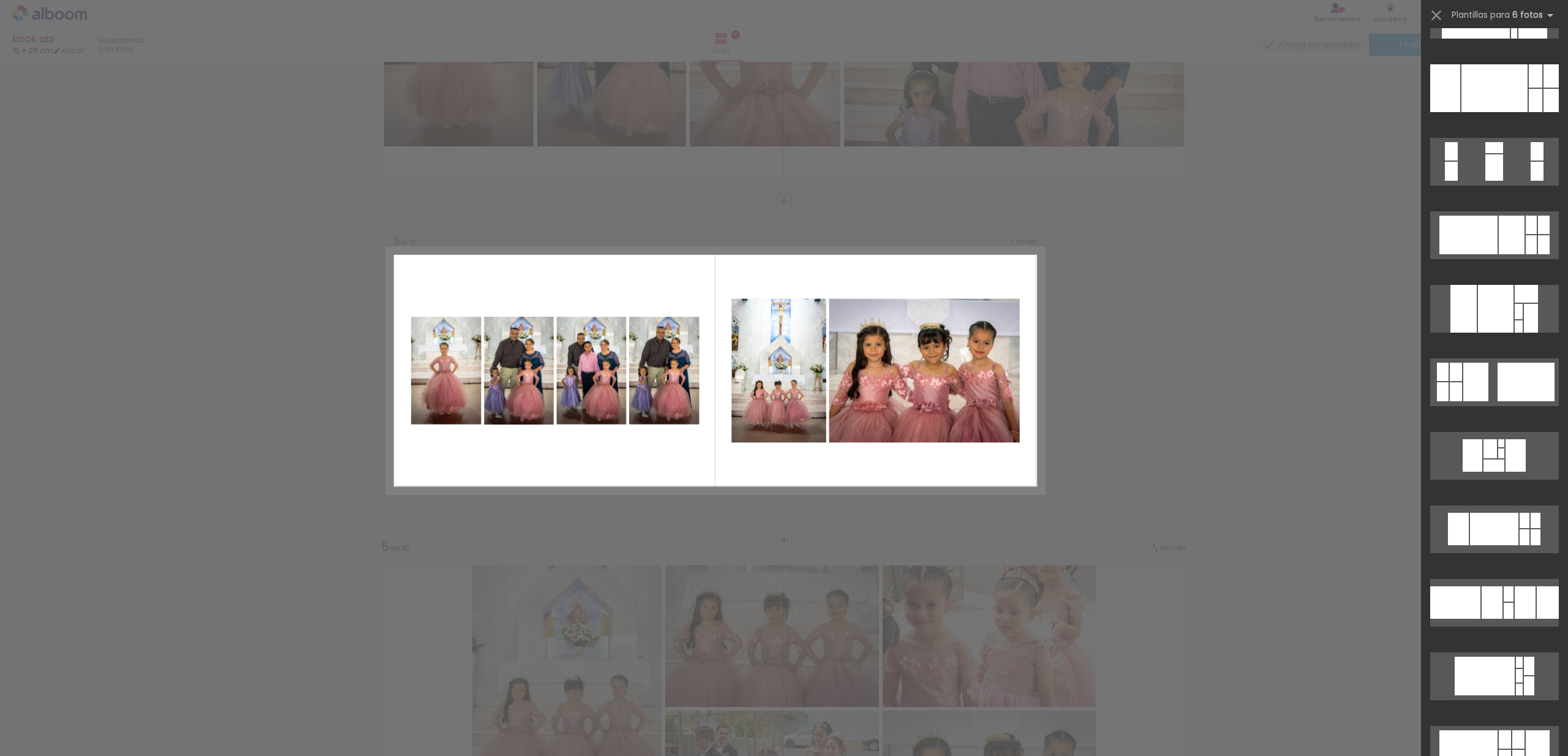
scroll to position [3512, 0]
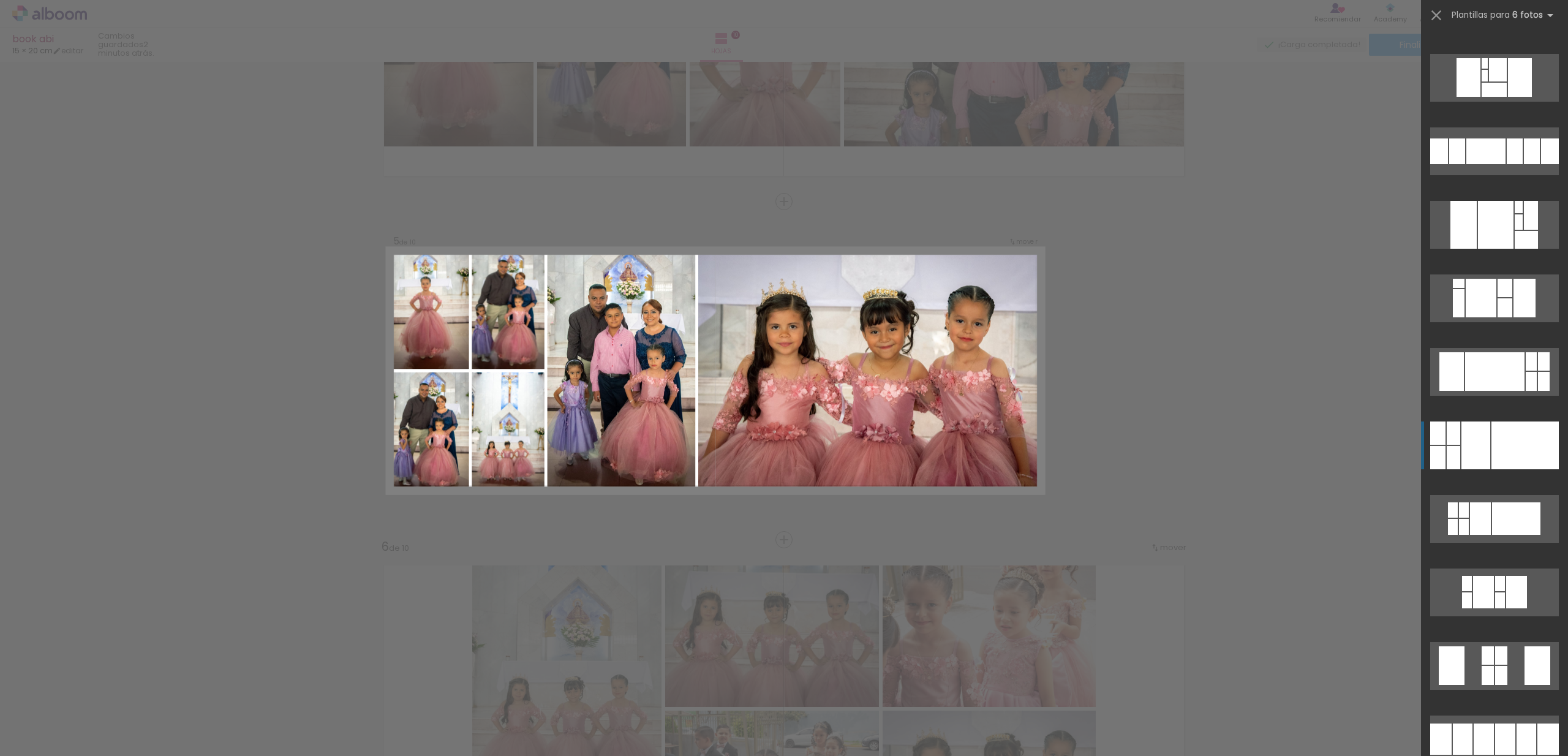
click at [1494, 452] on div at bounding box center [1525, 445] width 68 height 48
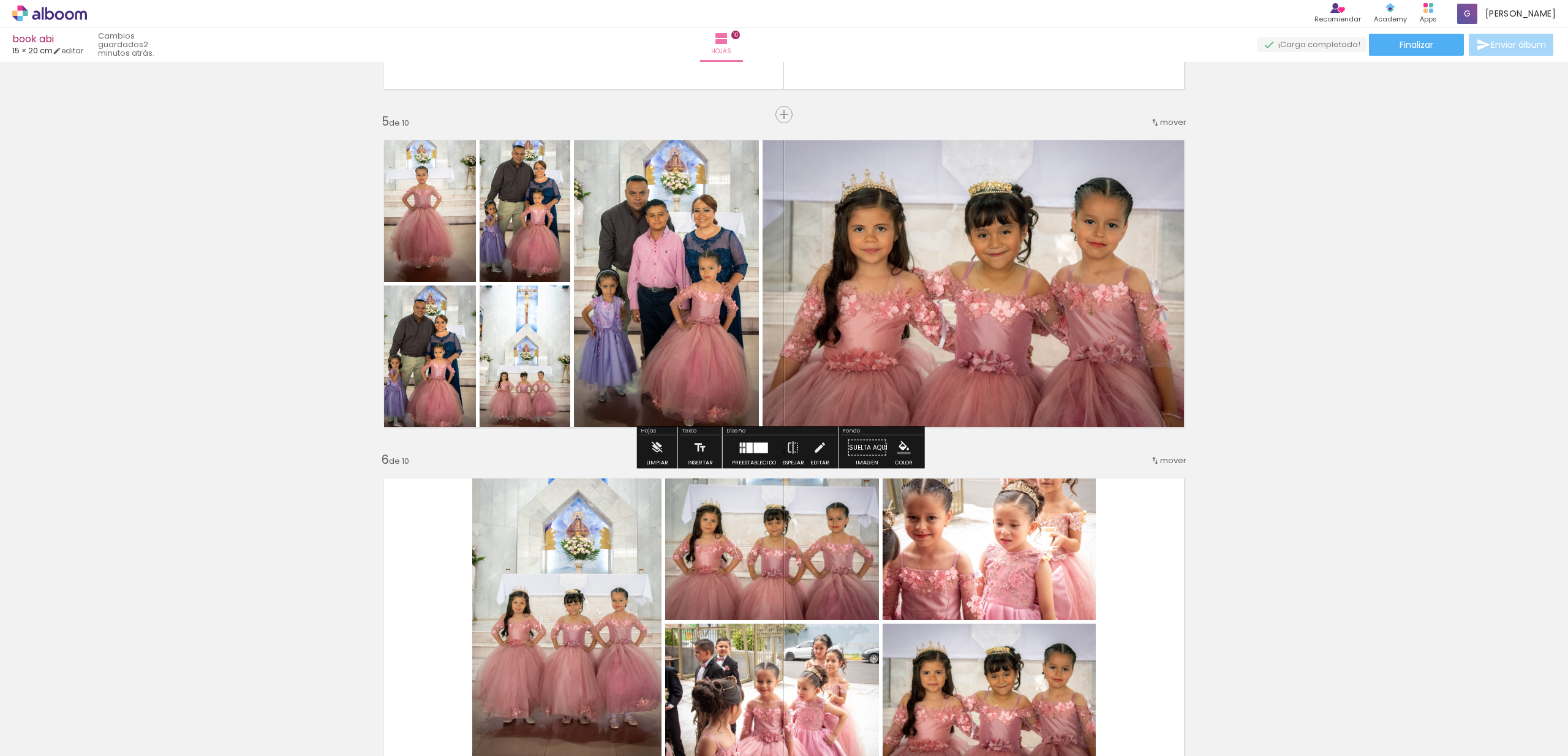
scroll to position [1304, 0]
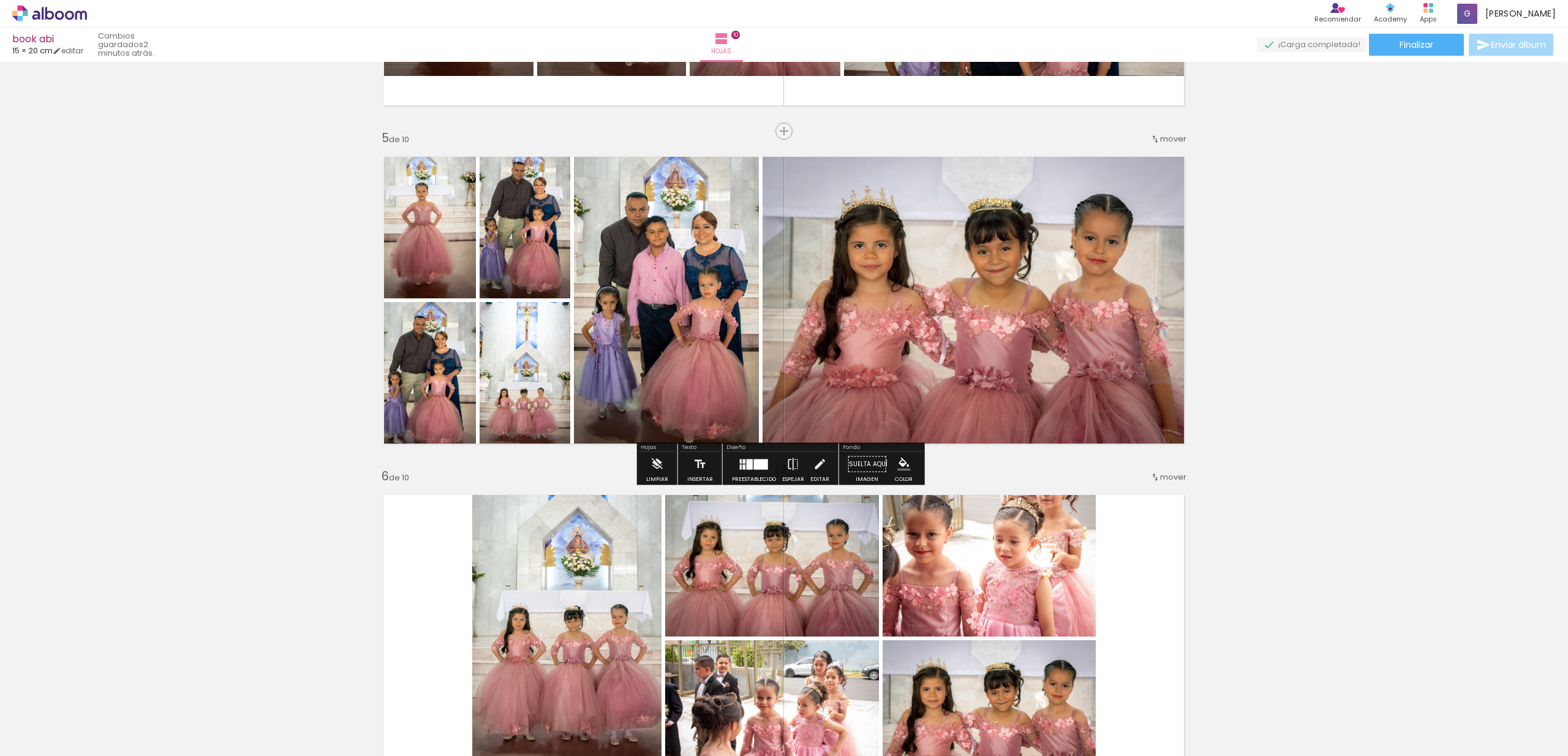
click at [1334, 358] on div "Insertar hoja 1 de 10 Insertar hoja 2 de 10 Insertar hoja 3 de 10 Insertar hoja…" at bounding box center [784, 622] width 1568 height 3720
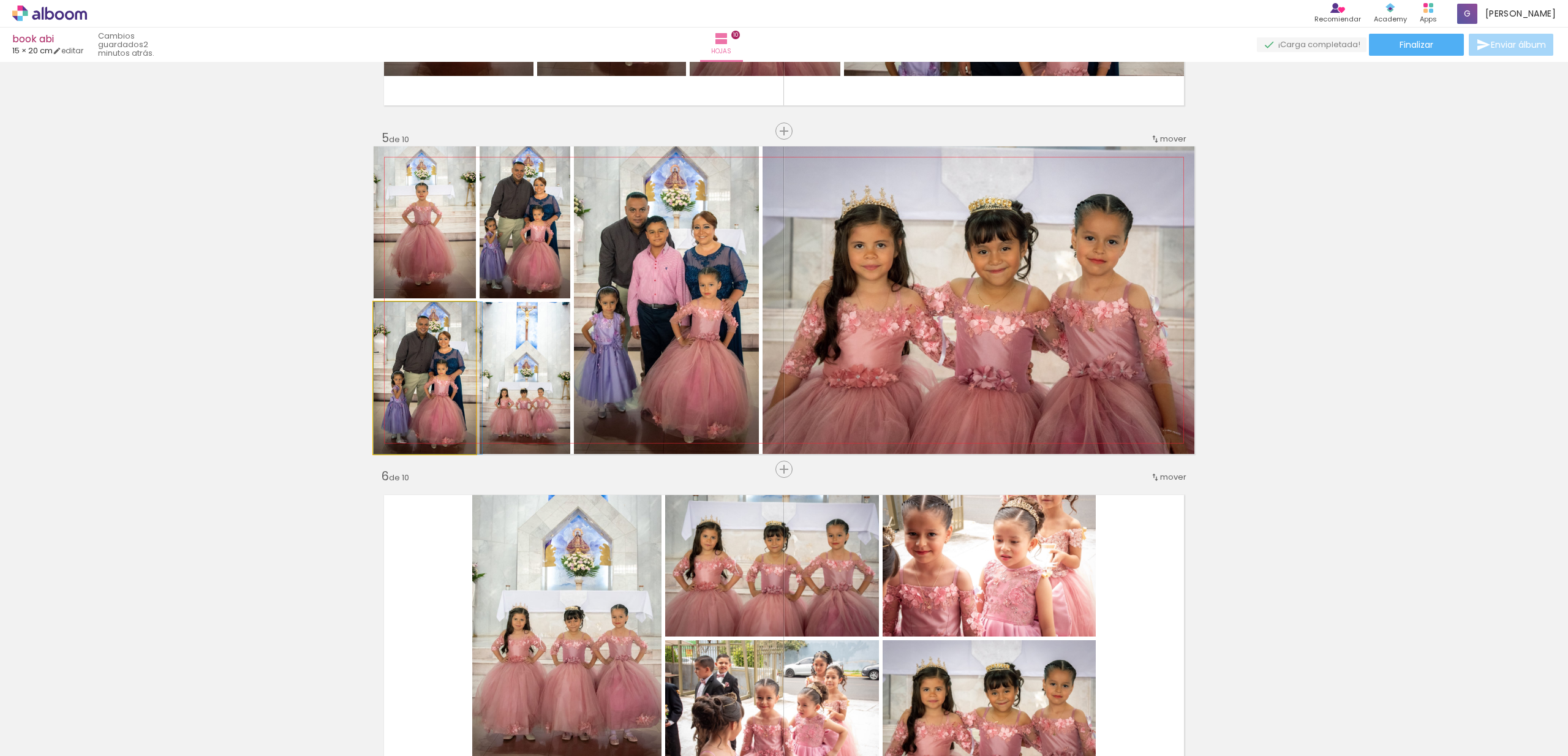
drag, startPoint x: 412, startPoint y: 380, endPoint x: 431, endPoint y: 387, distance: 20.2
drag, startPoint x: 426, startPoint y: 251, endPoint x: 445, endPoint y: 251, distance: 19.0
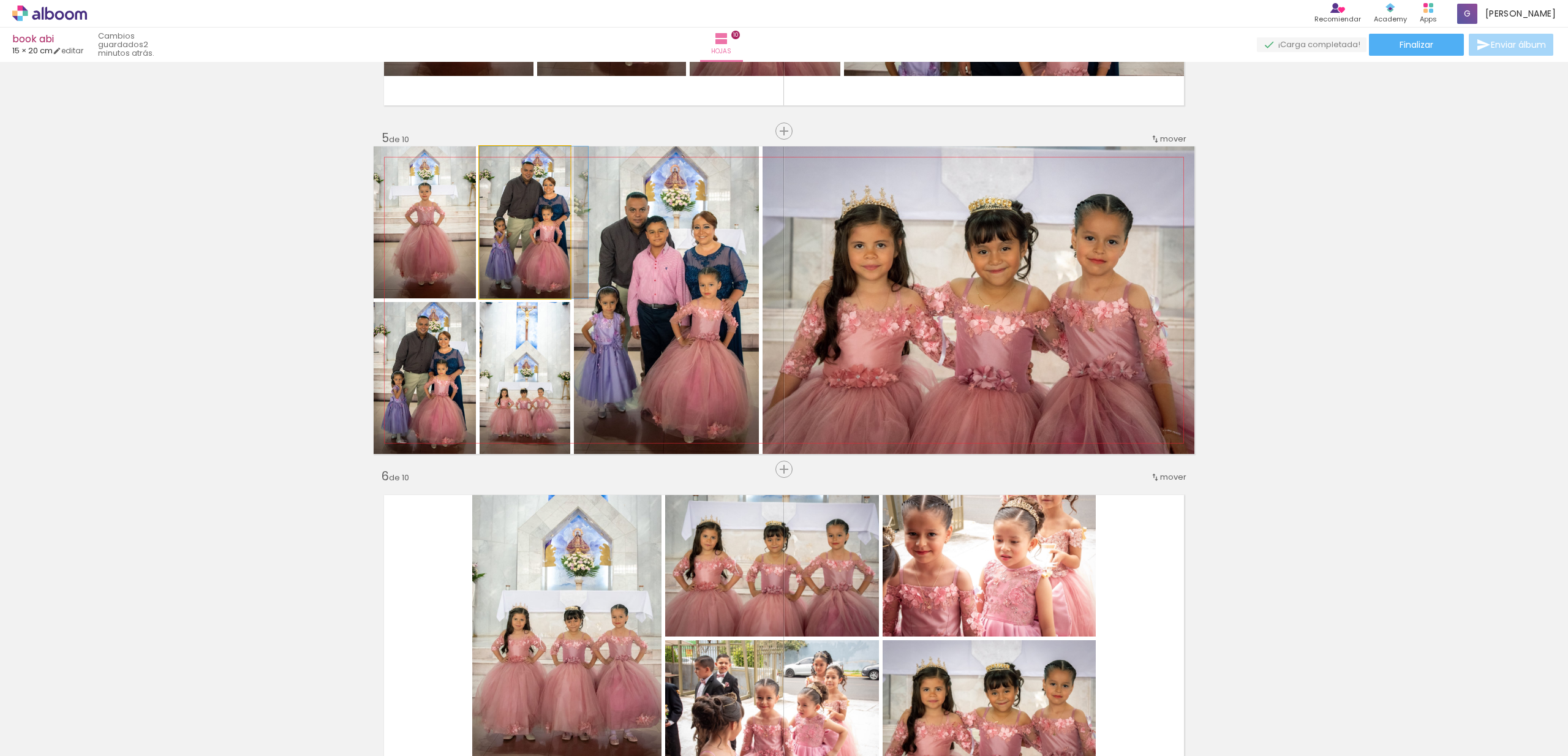
drag, startPoint x: 497, startPoint y: 239, endPoint x: 523, endPoint y: 249, distance: 27.9
drag, startPoint x: 511, startPoint y: 380, endPoint x: 509, endPoint y: 346, distance: 34.1
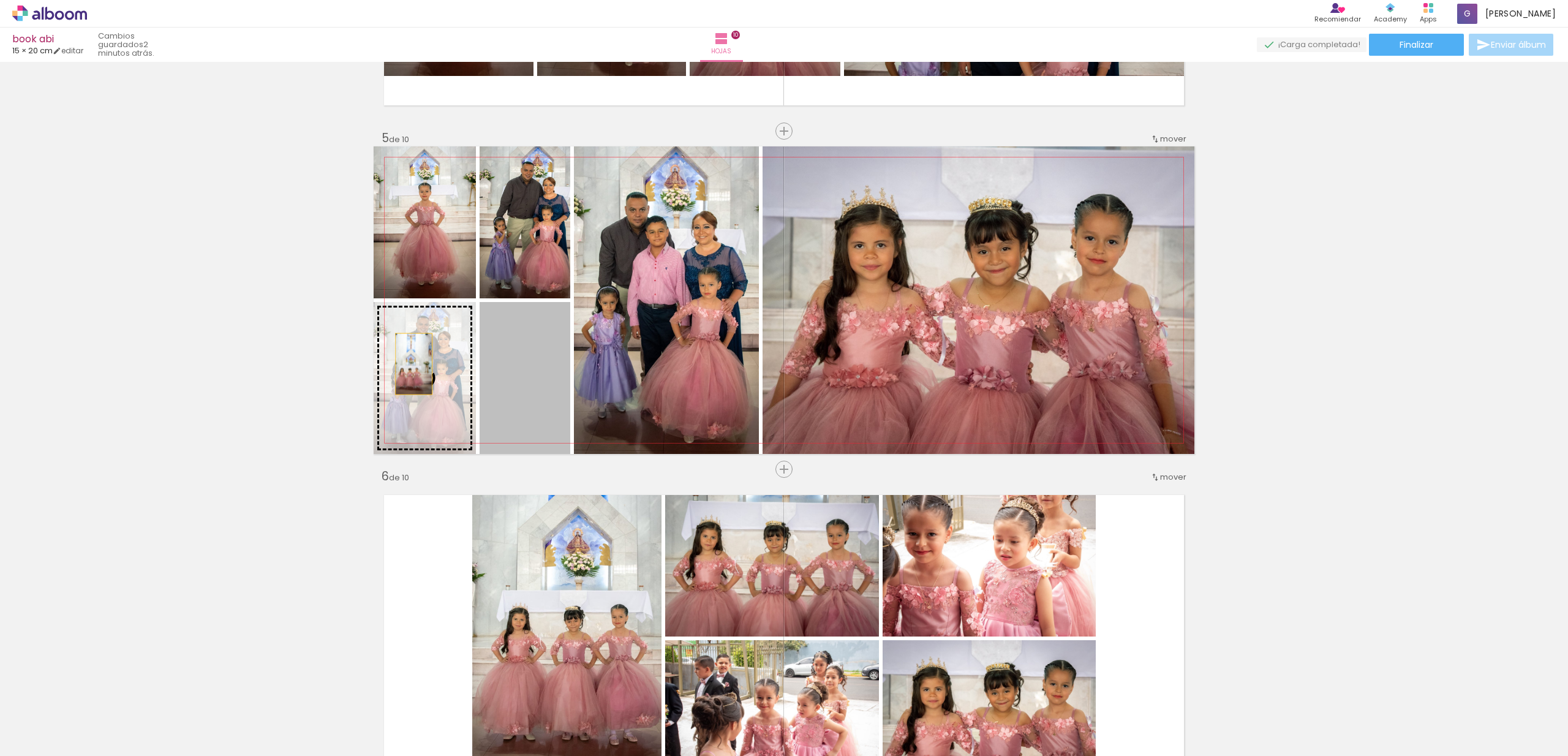
drag, startPoint x: 526, startPoint y: 376, endPoint x: 410, endPoint y: 365, distance: 116.5
click at [0, 0] on slot at bounding box center [0, 0] width 0 height 0
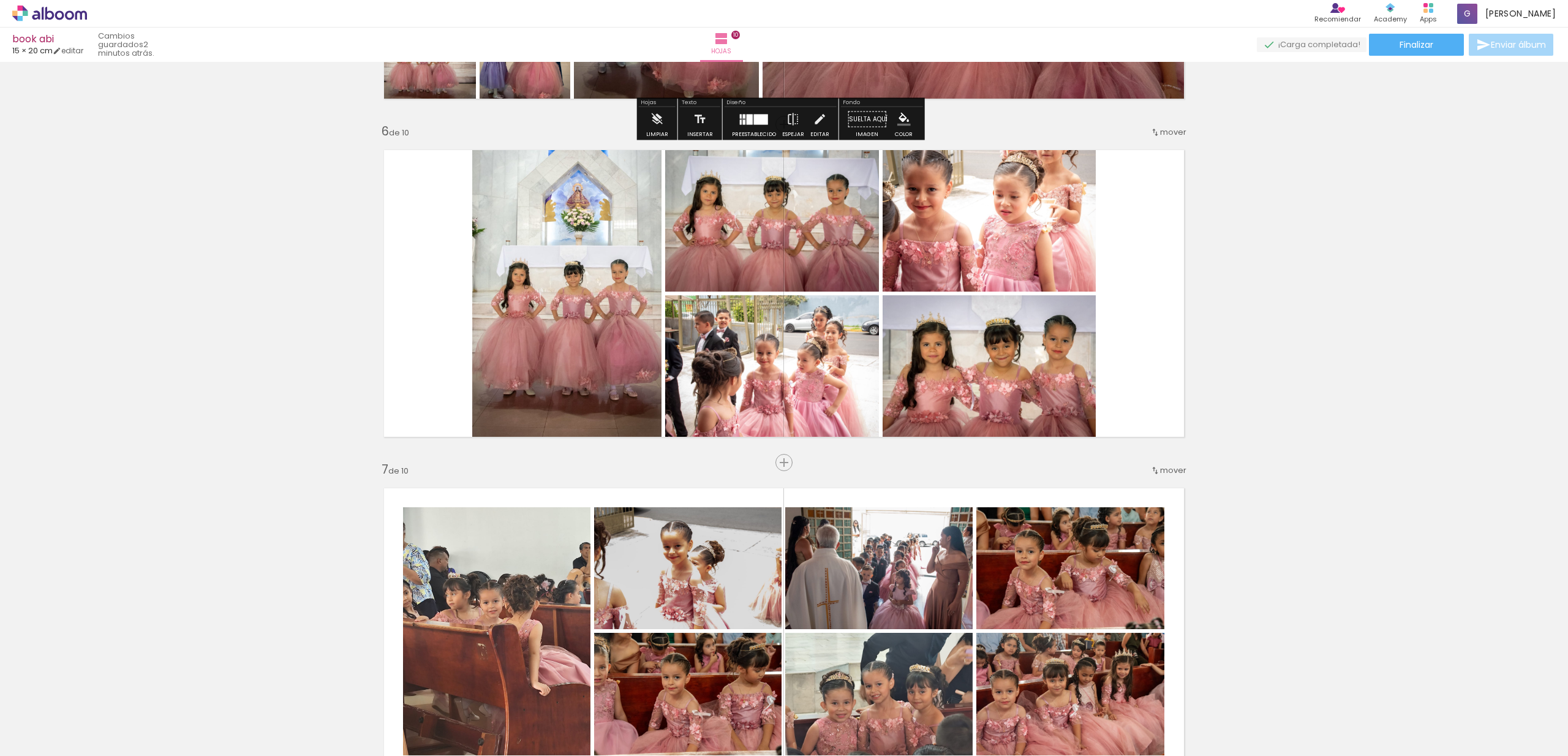
scroll to position [1343, 0]
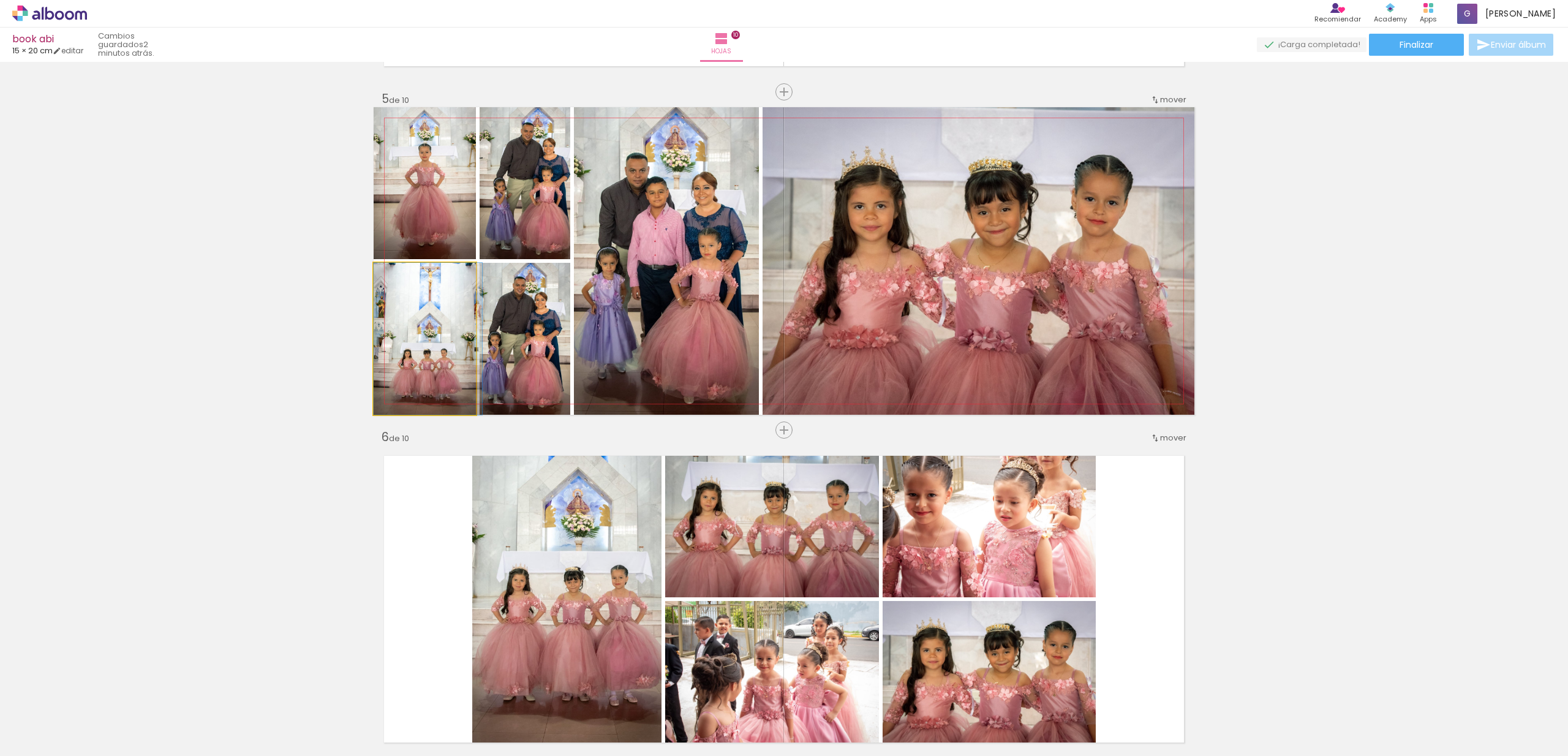
drag, startPoint x: 414, startPoint y: 351, endPoint x: 443, endPoint y: 344, distance: 29.8
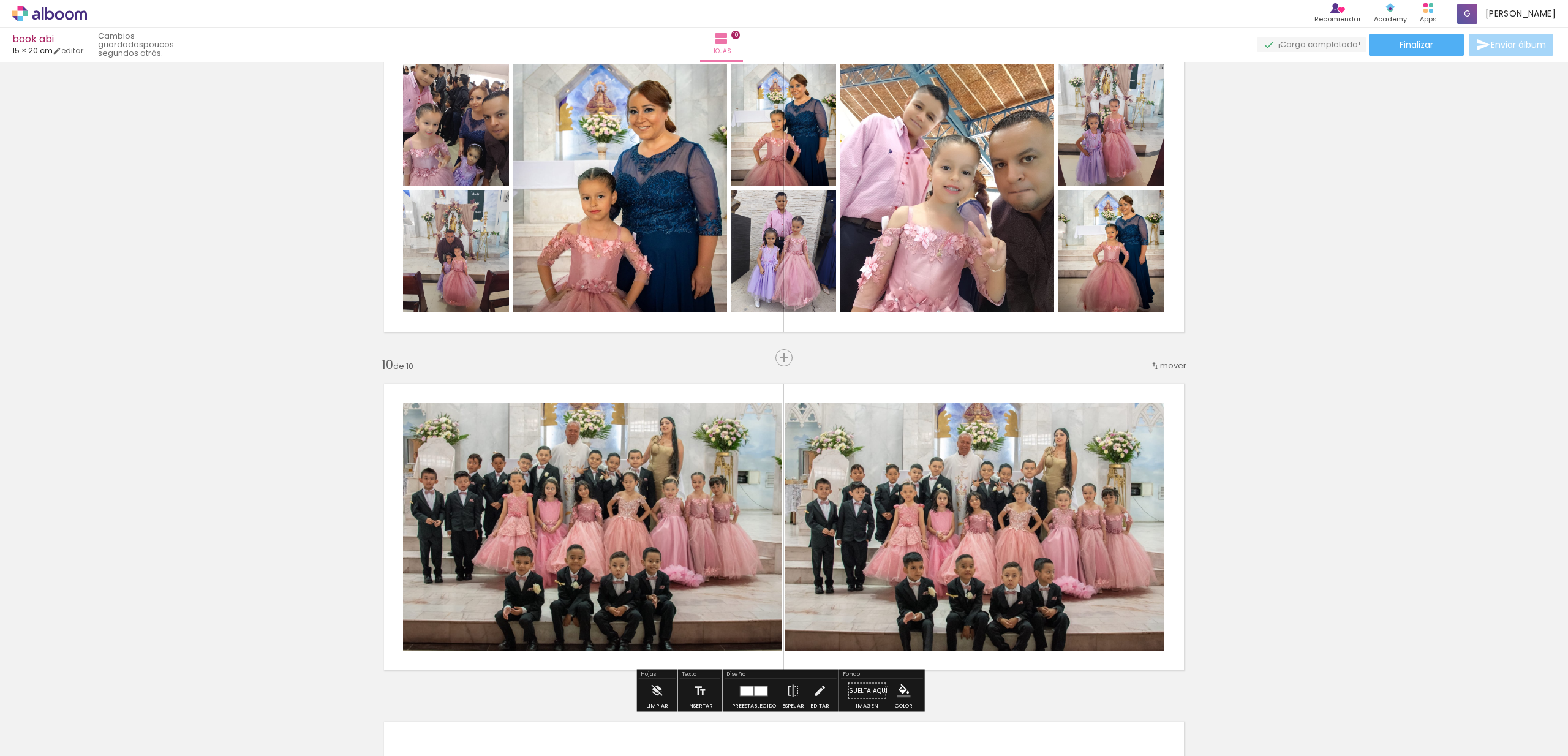
scroll to position [2770, 0]
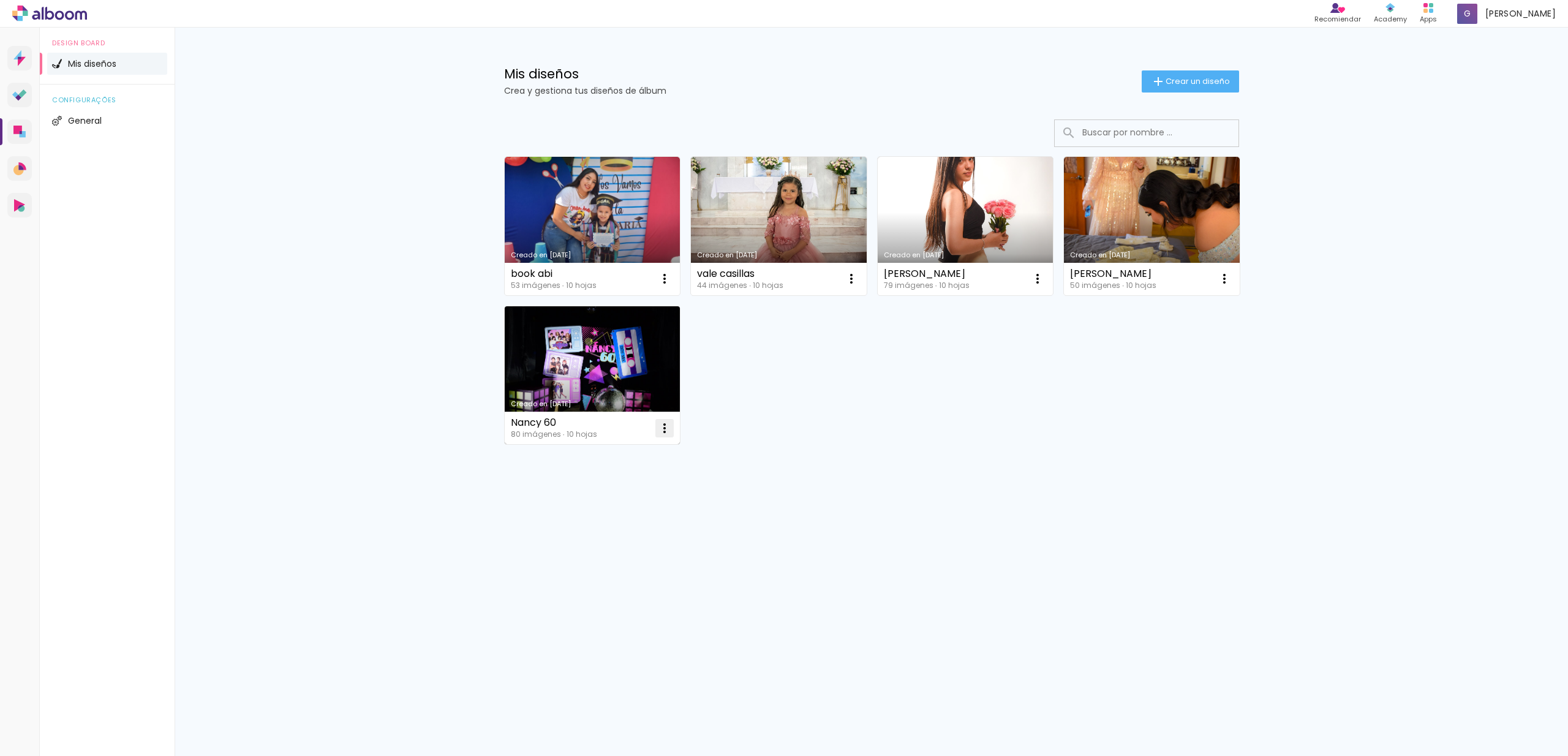
click at [663, 286] on iron-icon at bounding box center [665, 279] width 15 height 15
click at [614, 504] on paper-item "Excluir" at bounding box center [616, 509] width 120 height 24
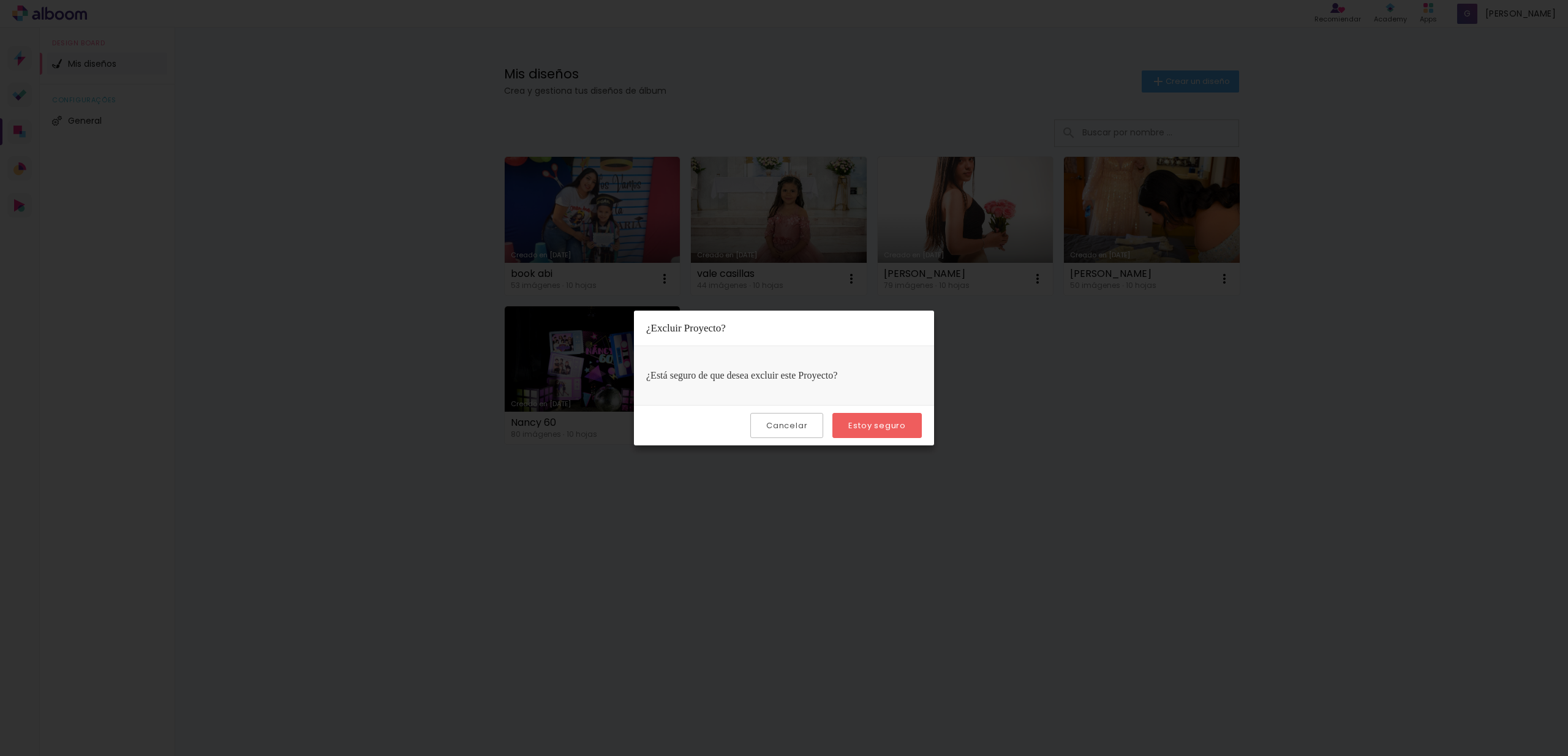
click at [848, 424] on paper-button "Estoy seguro" at bounding box center [877, 425] width 90 height 25
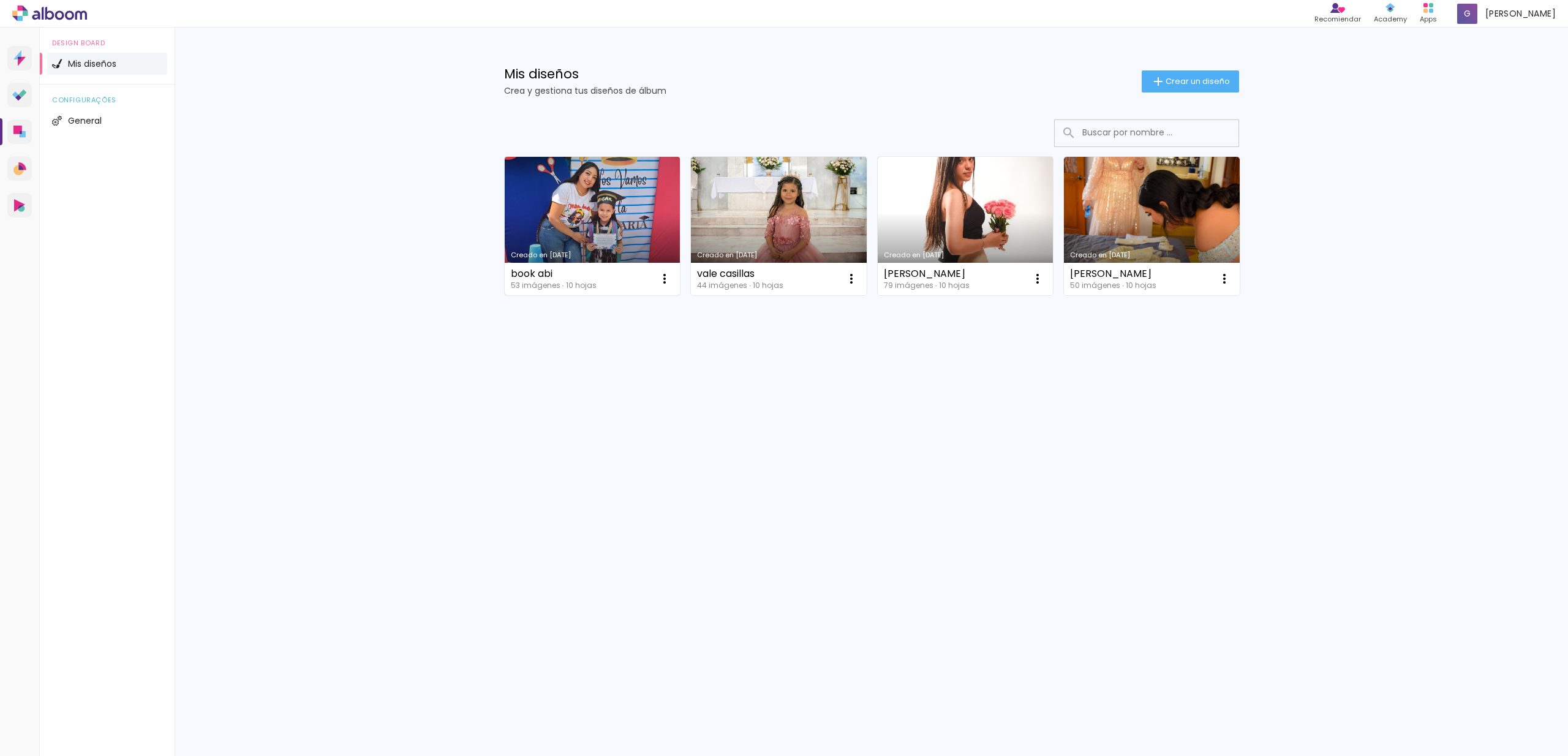
click at [609, 281] on div "book abi 53 imágenes ∙ 10 hojas Abrir Hacer una copia Excluir" at bounding box center [592, 279] width 176 height 33
click at [616, 228] on link "Creado en [DATE]" at bounding box center [592, 226] width 176 height 138
click at [1225, 81] on span "Crear un diseño" at bounding box center [1198, 81] width 64 height 8
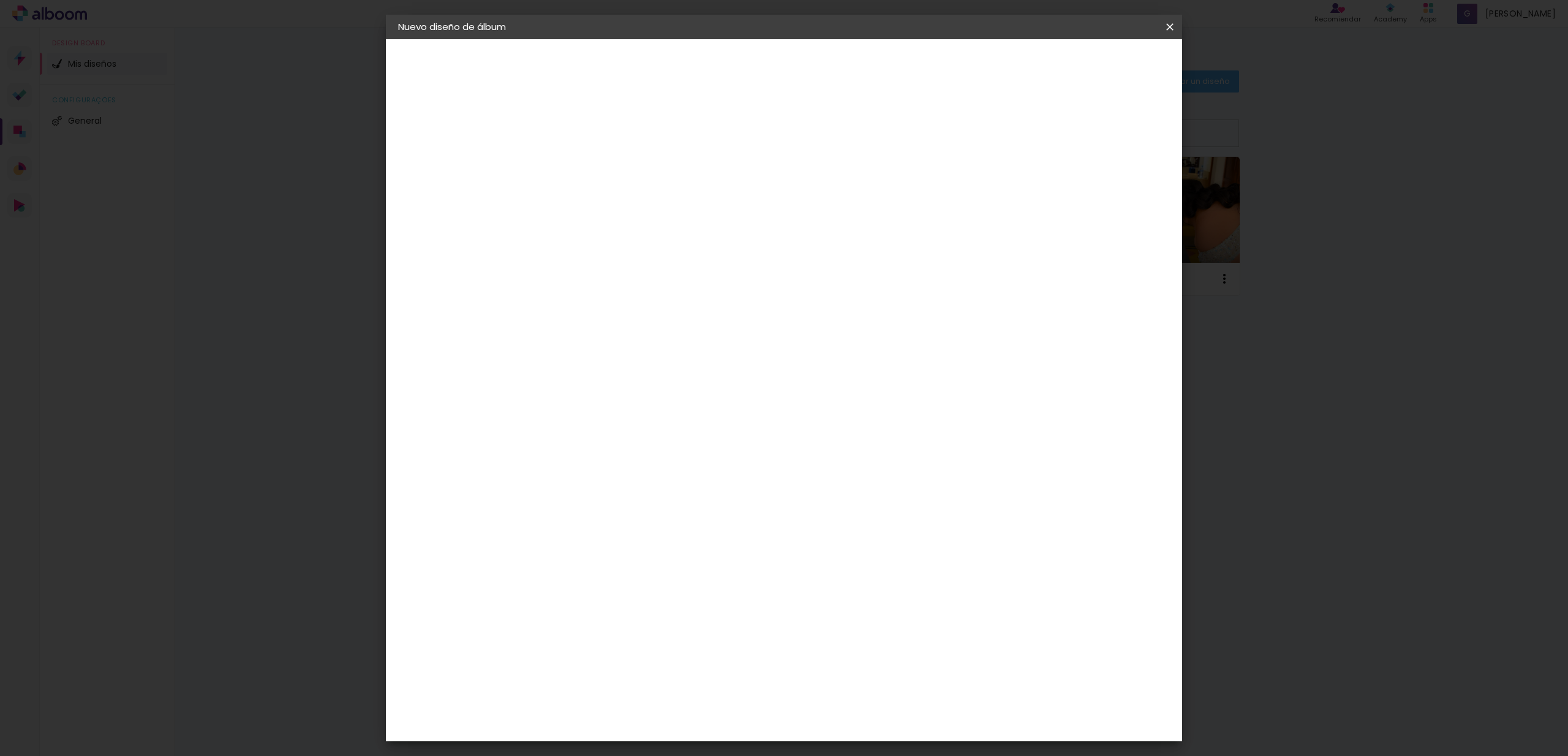
click at [598, 166] on input at bounding box center [598, 165] width 0 height 19
type input "[PERSON_NAME] book"
type paper-input "[PERSON_NAME] book"
click at [0, 0] on slot "Avanzar" at bounding box center [0, 0] width 0 height 0
click at [772, 183] on paper-item "Tamaño libre" at bounding box center [720, 186] width 104 height 27
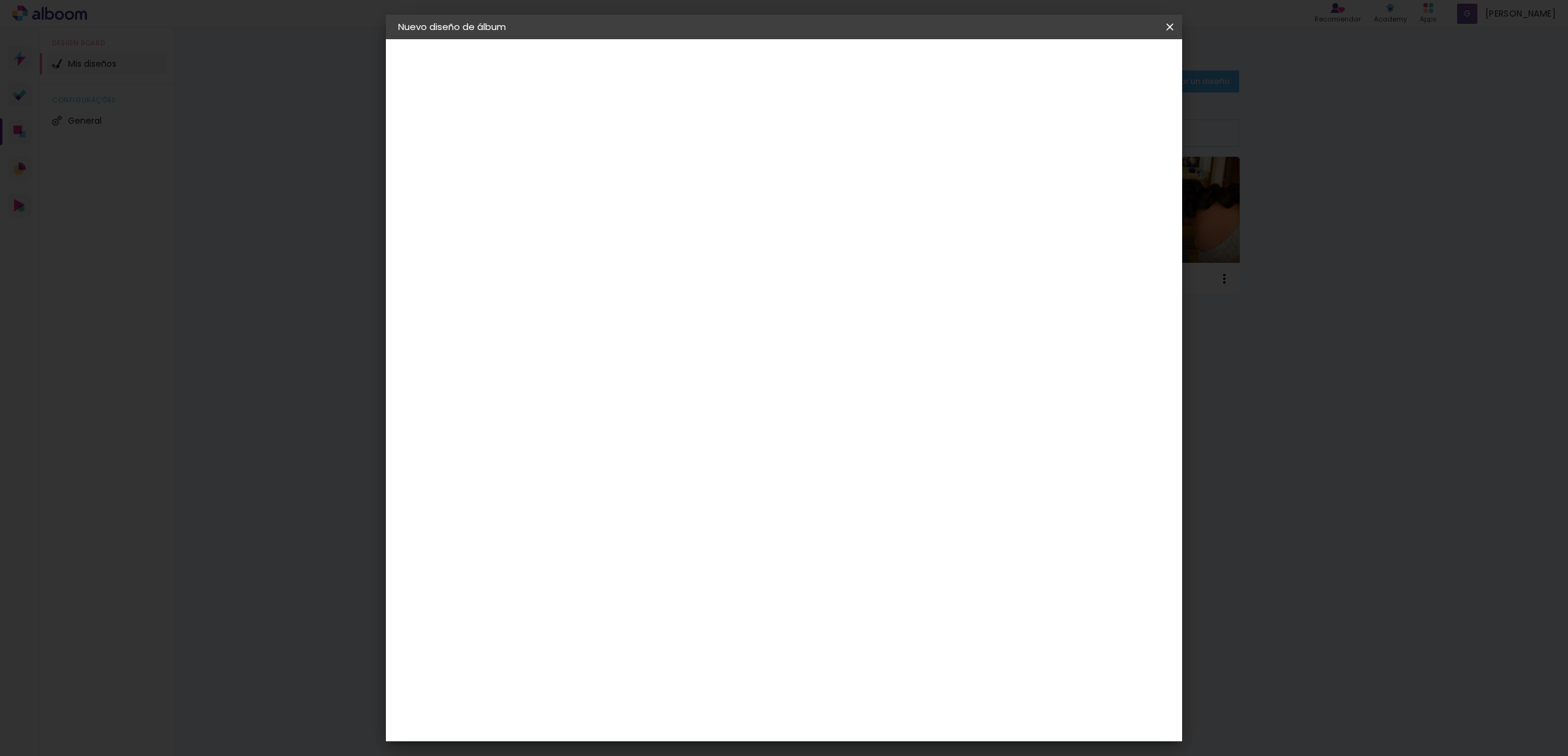
click at [0, 0] on slot "Avanzar" at bounding box center [0, 0] width 0 height 0
drag, startPoint x: 576, startPoint y: 343, endPoint x: 557, endPoint y: 340, distance: 19.2
click at [557, 340] on div "30" at bounding box center [566, 348] width 46 height 19
click at [555, 338] on input "30" at bounding box center [559, 348] width 32 height 19
click at [574, 348] on input "30" at bounding box center [559, 348] width 32 height 19
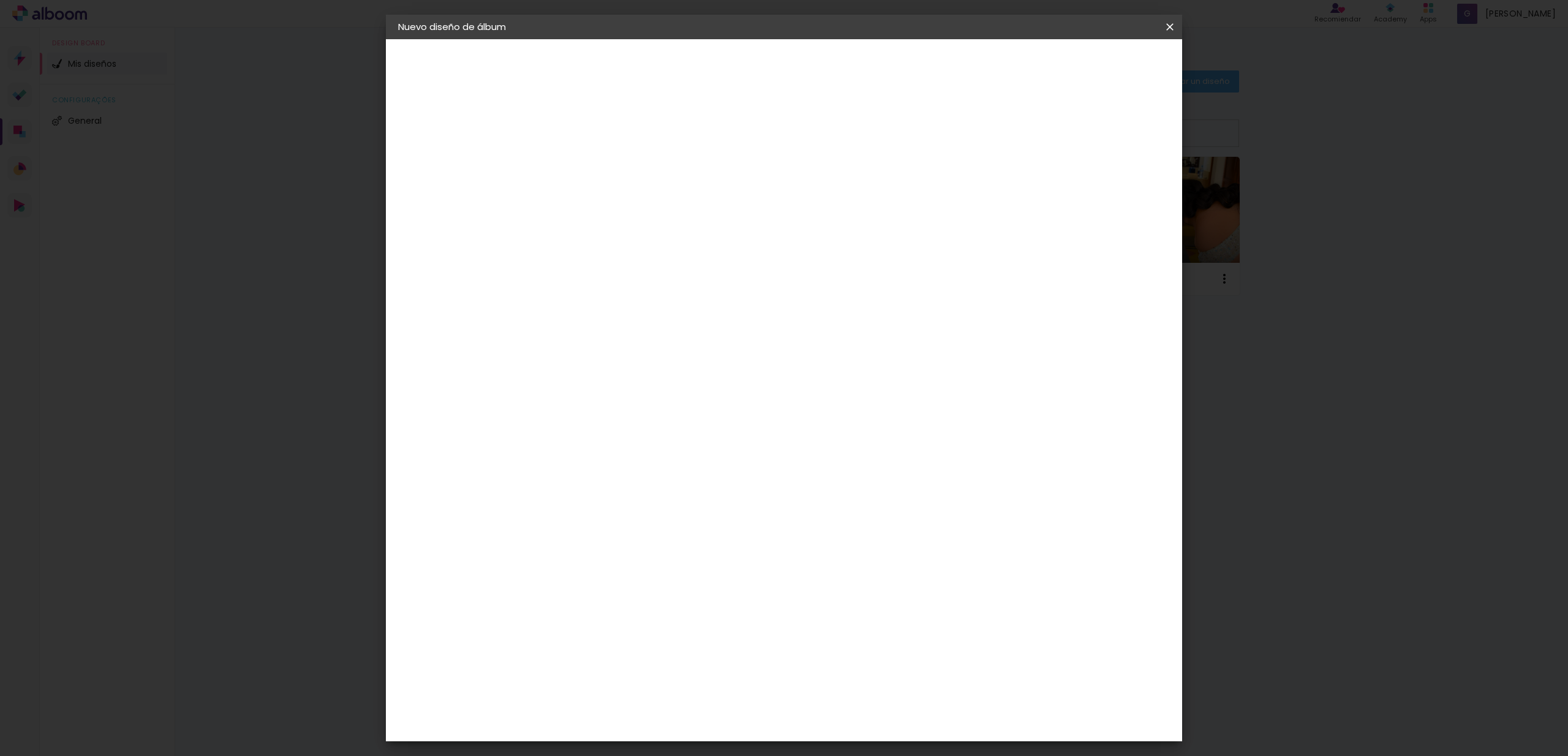
type input "3"
type input "15"
type paper-input "15"
click at [858, 392] on input "60" at bounding box center [852, 391] width 32 height 19
type input "40"
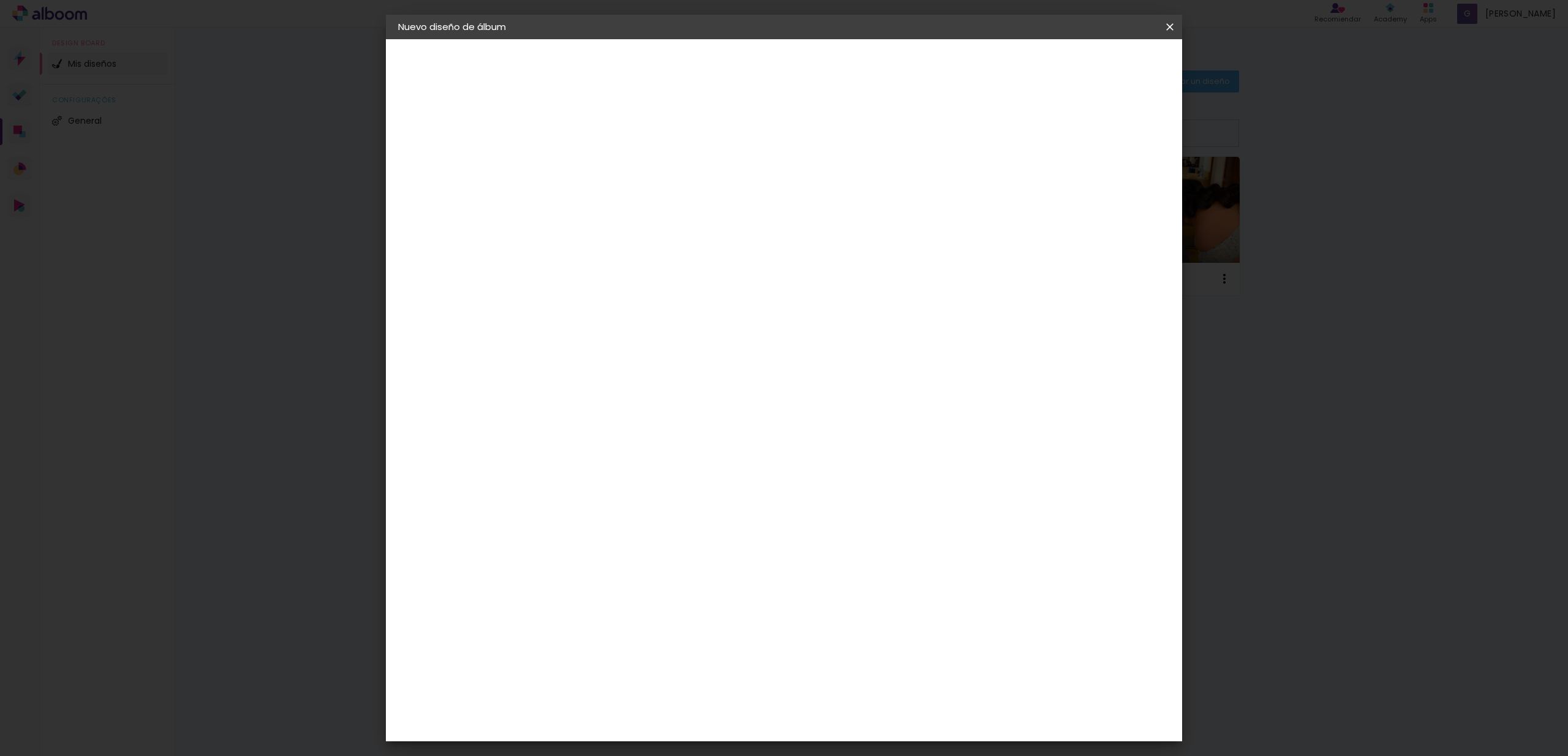
type paper-input "40"
click at [1094, 68] on span "Empezar diseño" at bounding box center [1059, 65] width 68 height 9
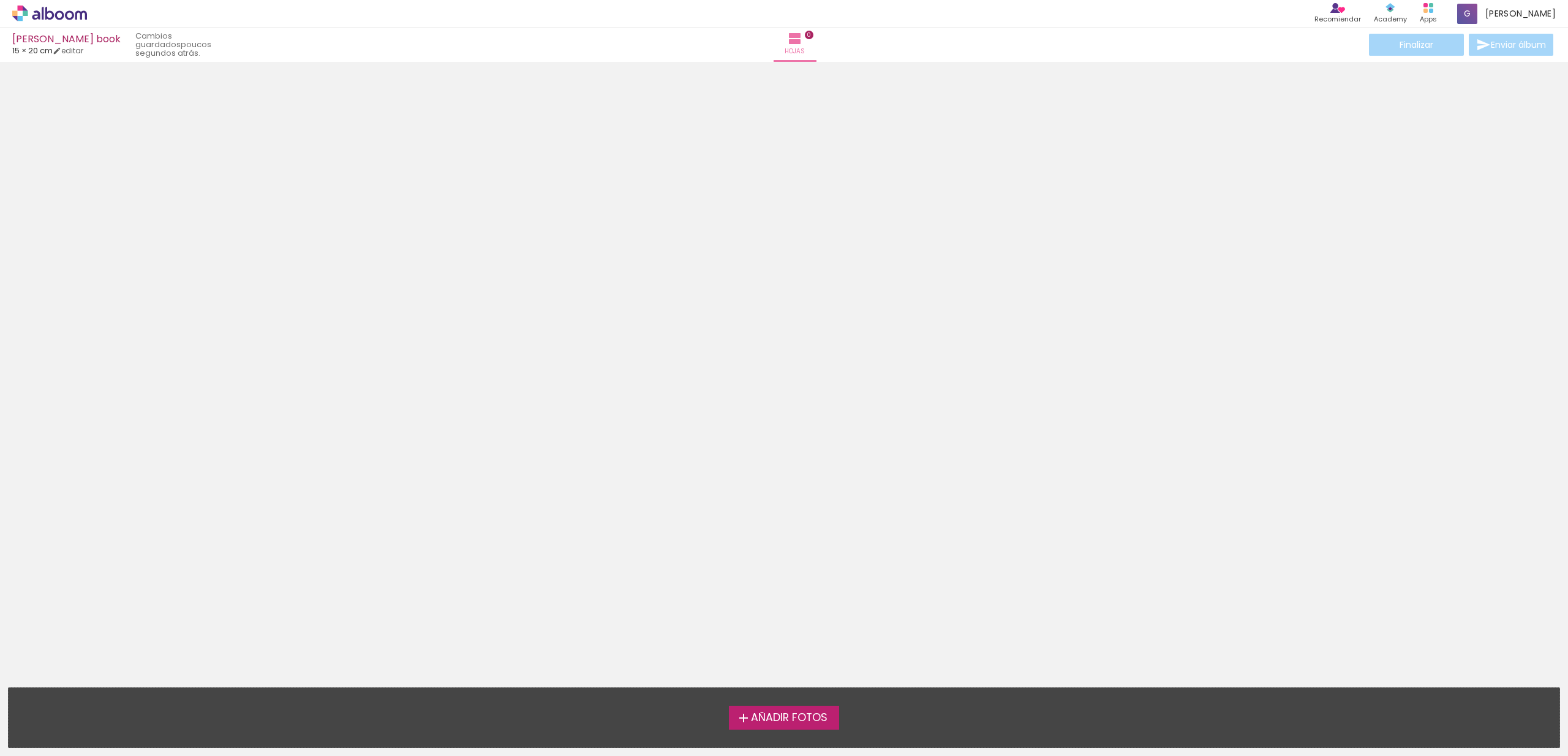
click at [811, 723] on span "Añadir Fotos" at bounding box center [789, 718] width 76 height 11
click at [0, 0] on input "file" at bounding box center [0, 0] width 0 height 0
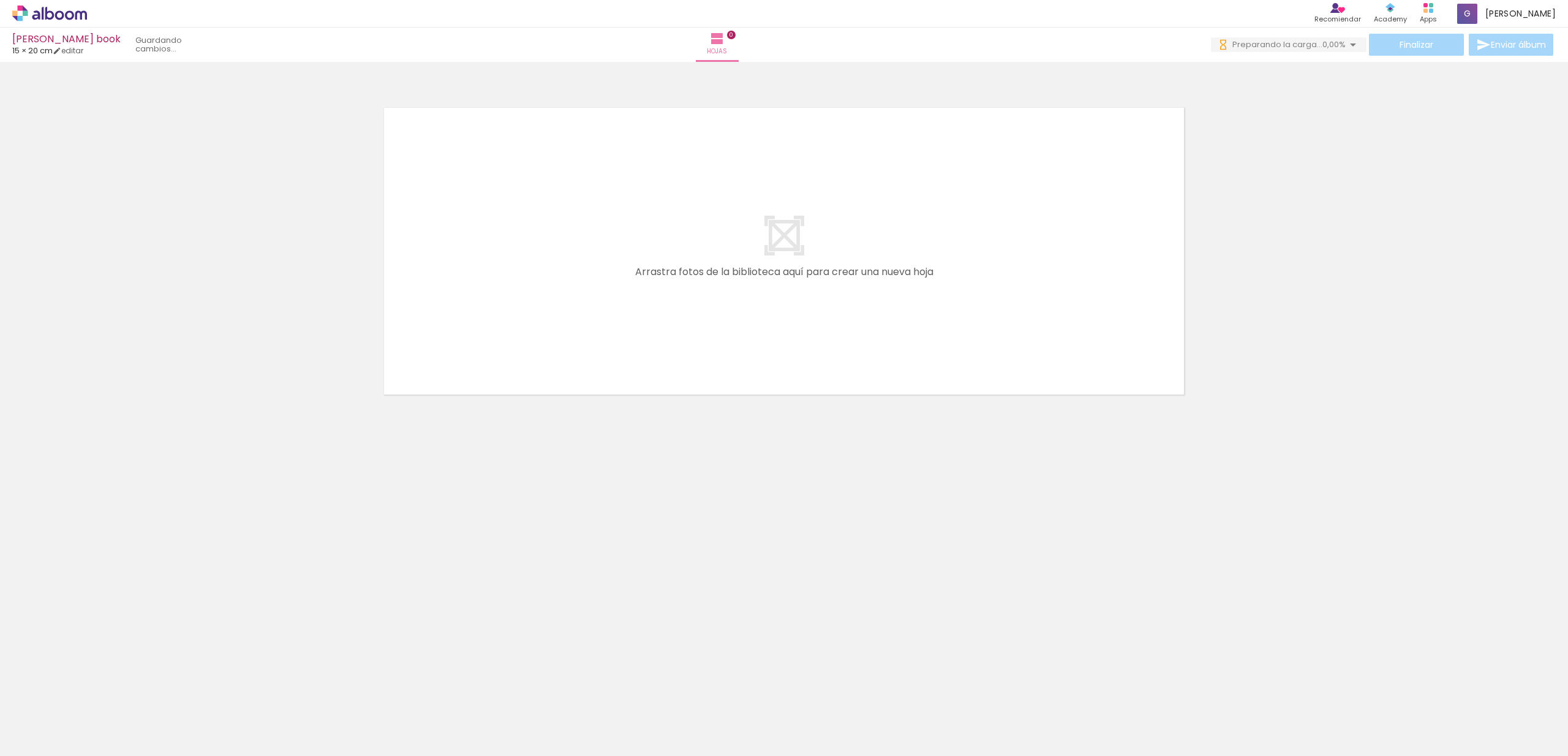
scroll to position [0, 1336]
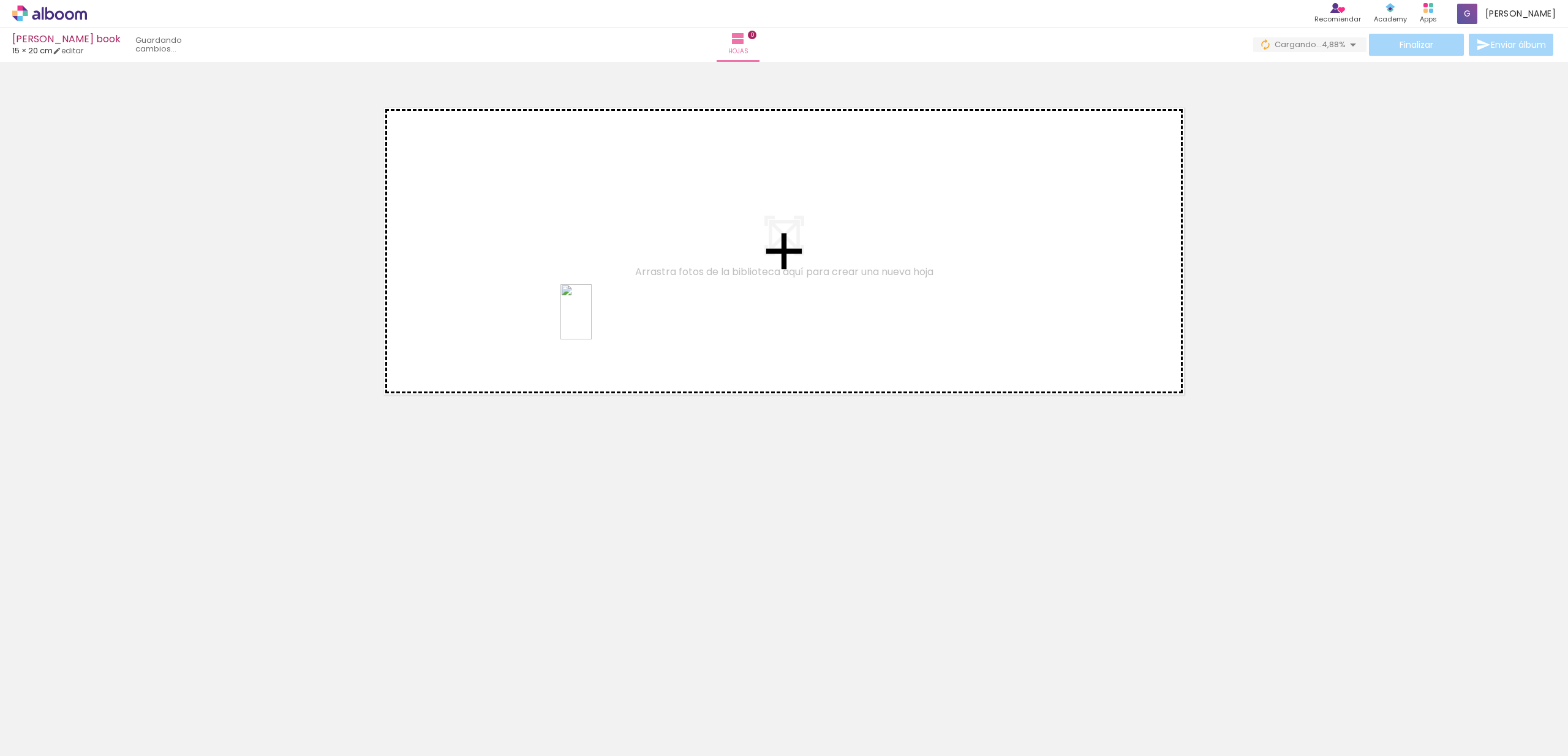
drag, startPoint x: 645, startPoint y: 724, endPoint x: 597, endPoint y: 321, distance: 405.8
click at [597, 321] on quentale-workspace at bounding box center [784, 378] width 1568 height 756
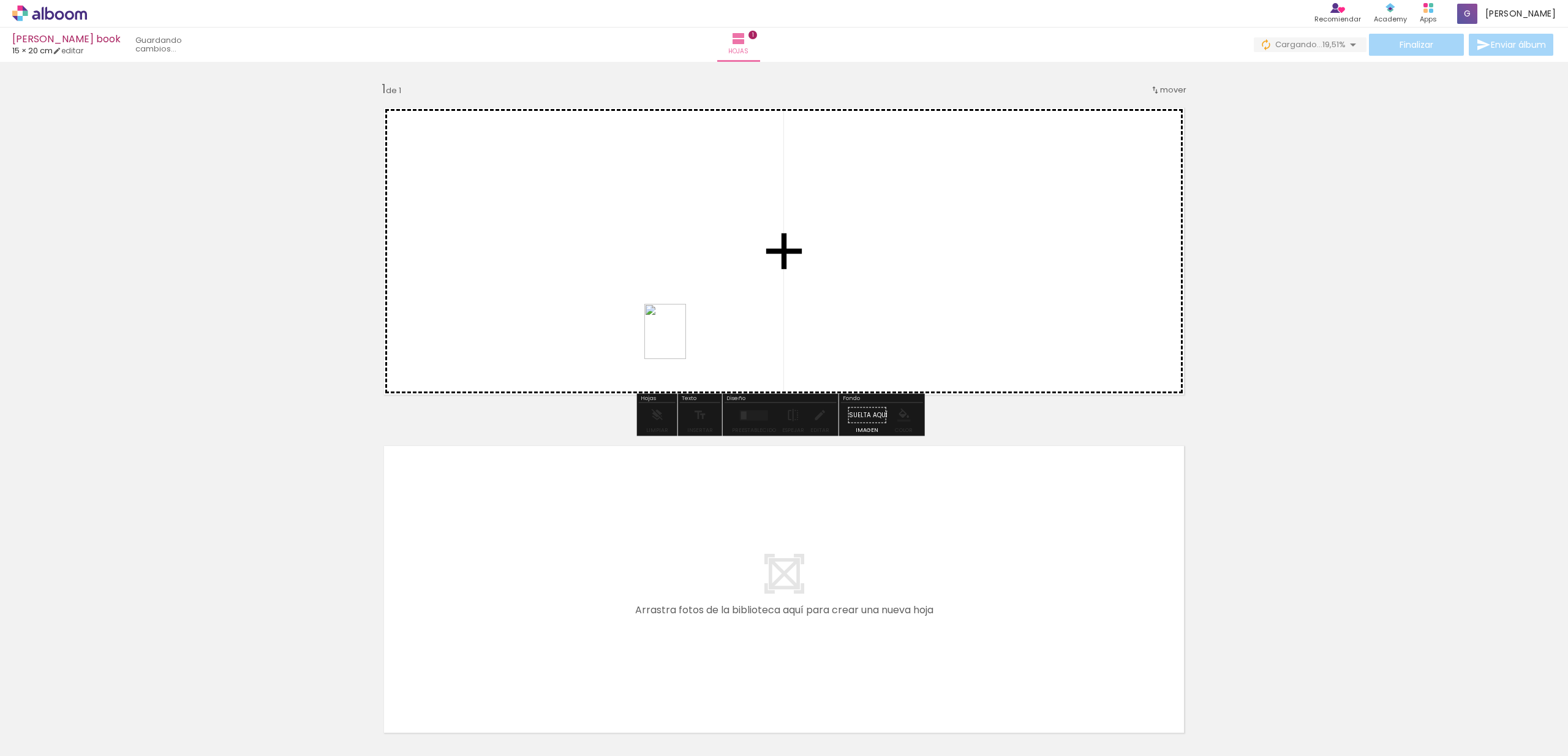
drag, startPoint x: 719, startPoint y: 720, endPoint x: 680, endPoint y: 334, distance: 388.0
click at [680, 334] on quentale-workspace at bounding box center [784, 378] width 1568 height 756
drag, startPoint x: 781, startPoint y: 721, endPoint x: 828, endPoint y: 283, distance: 440.5
click at [828, 283] on quentale-workspace at bounding box center [784, 378] width 1568 height 756
drag, startPoint x: 854, startPoint y: 727, endPoint x: 945, endPoint y: 257, distance: 478.7
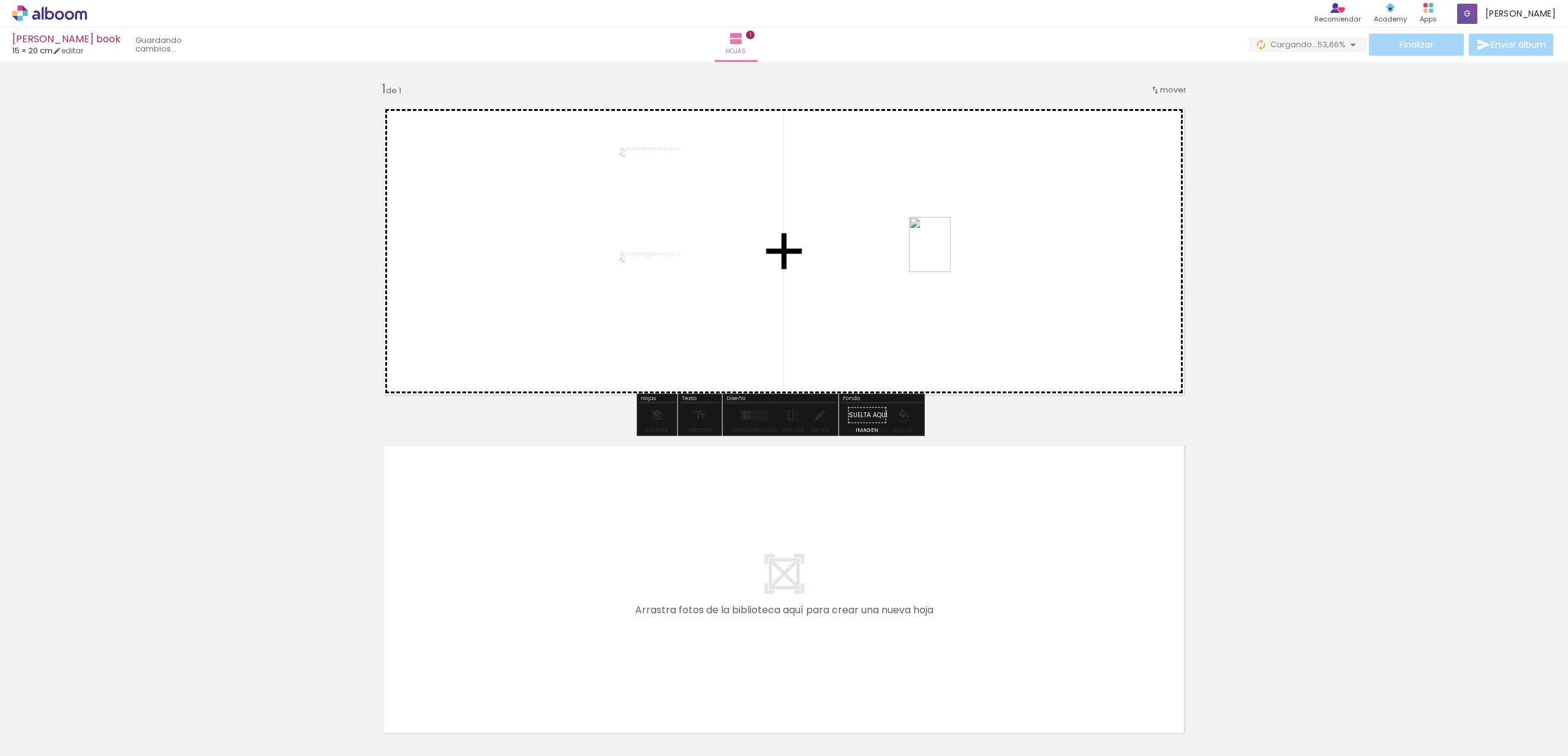
click at [945, 254] on quentale-workspace at bounding box center [784, 378] width 1568 height 756
drag, startPoint x: 911, startPoint y: 727, endPoint x: 1029, endPoint y: 185, distance: 554.7
click at [1029, 185] on quentale-workspace at bounding box center [784, 378] width 1568 height 756
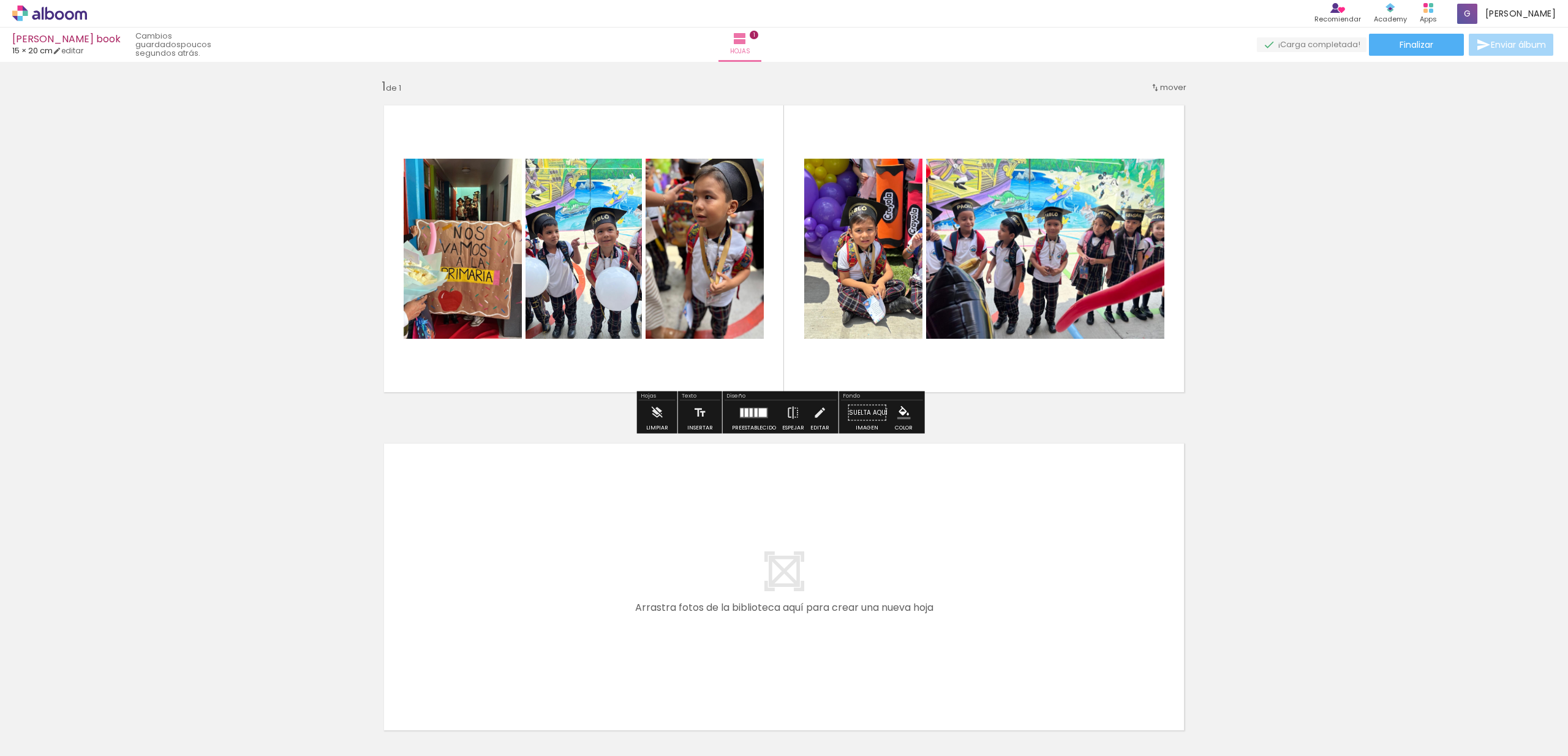
scroll to position [21, 0]
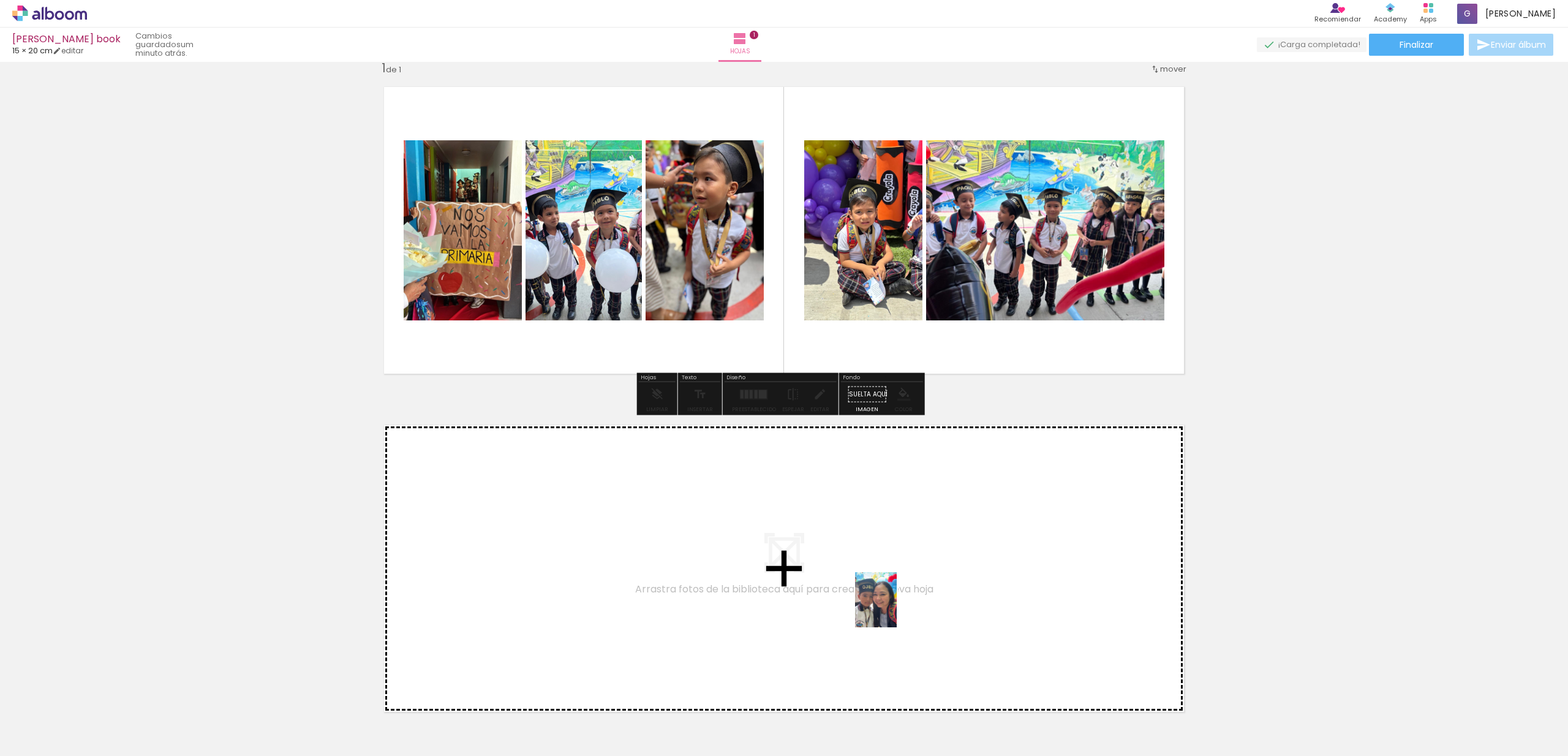
drag, startPoint x: 992, startPoint y: 726, endPoint x: 892, endPoint y: 609, distance: 153.9
click at [892, 609] on quentale-workspace at bounding box center [784, 378] width 1568 height 756
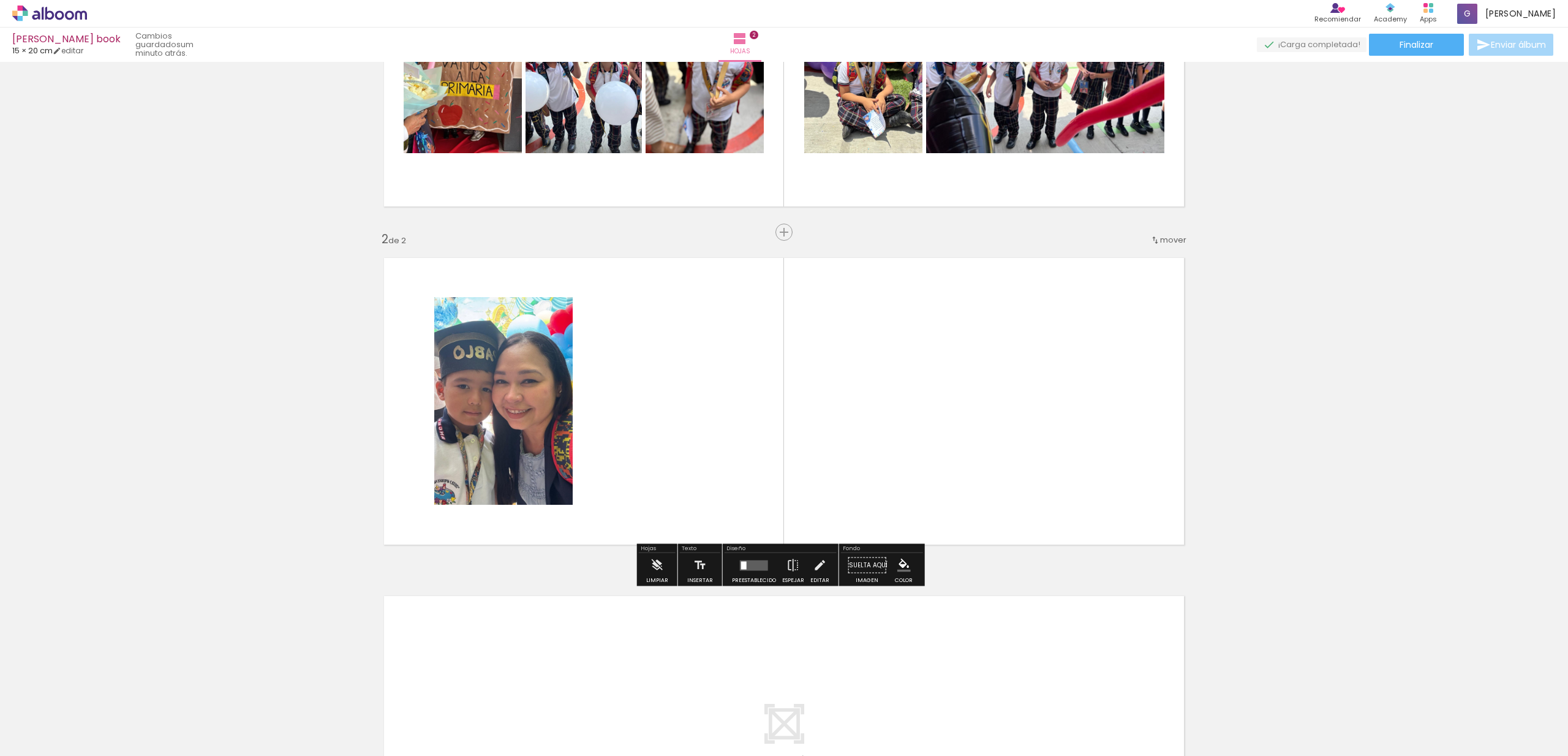
scroll to position [219, 0]
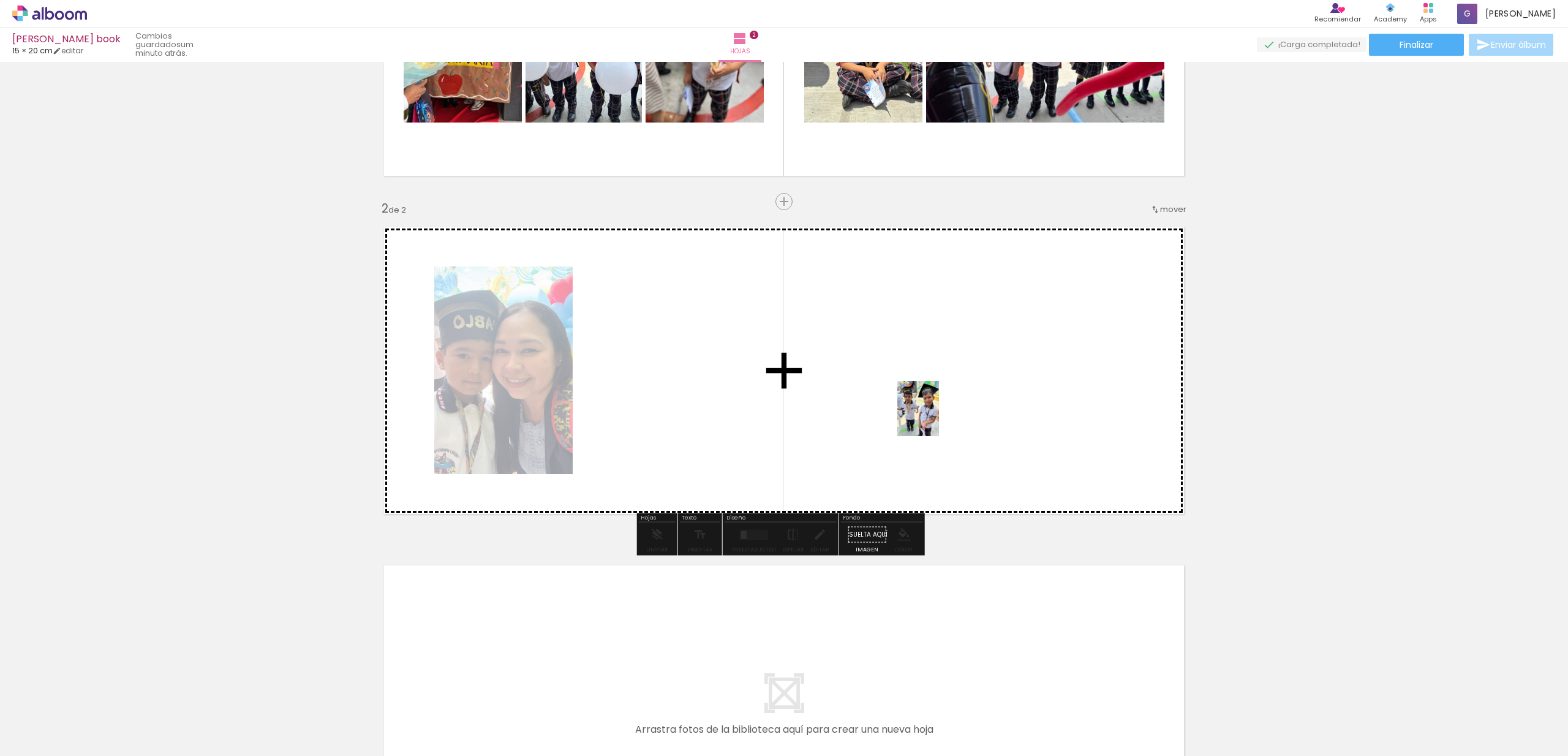
drag, startPoint x: 1061, startPoint y: 722, endPoint x: 933, endPoint y: 416, distance: 331.7
click at [933, 416] on quentale-workspace at bounding box center [784, 378] width 1568 height 756
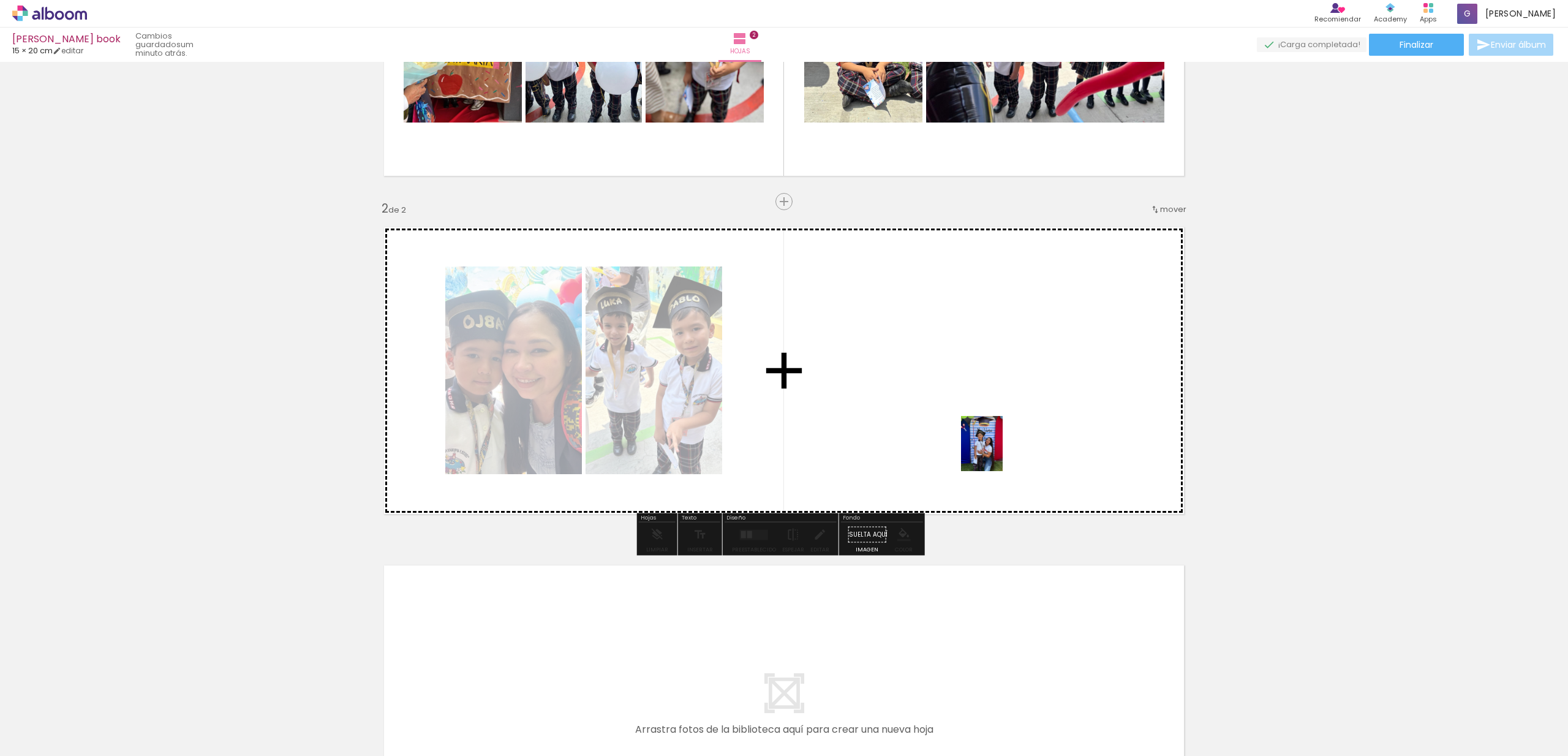
drag, startPoint x: 1128, startPoint y: 714, endPoint x: 998, endPoint y: 452, distance: 292.5
click at [998, 452] on quentale-workspace at bounding box center [784, 378] width 1568 height 756
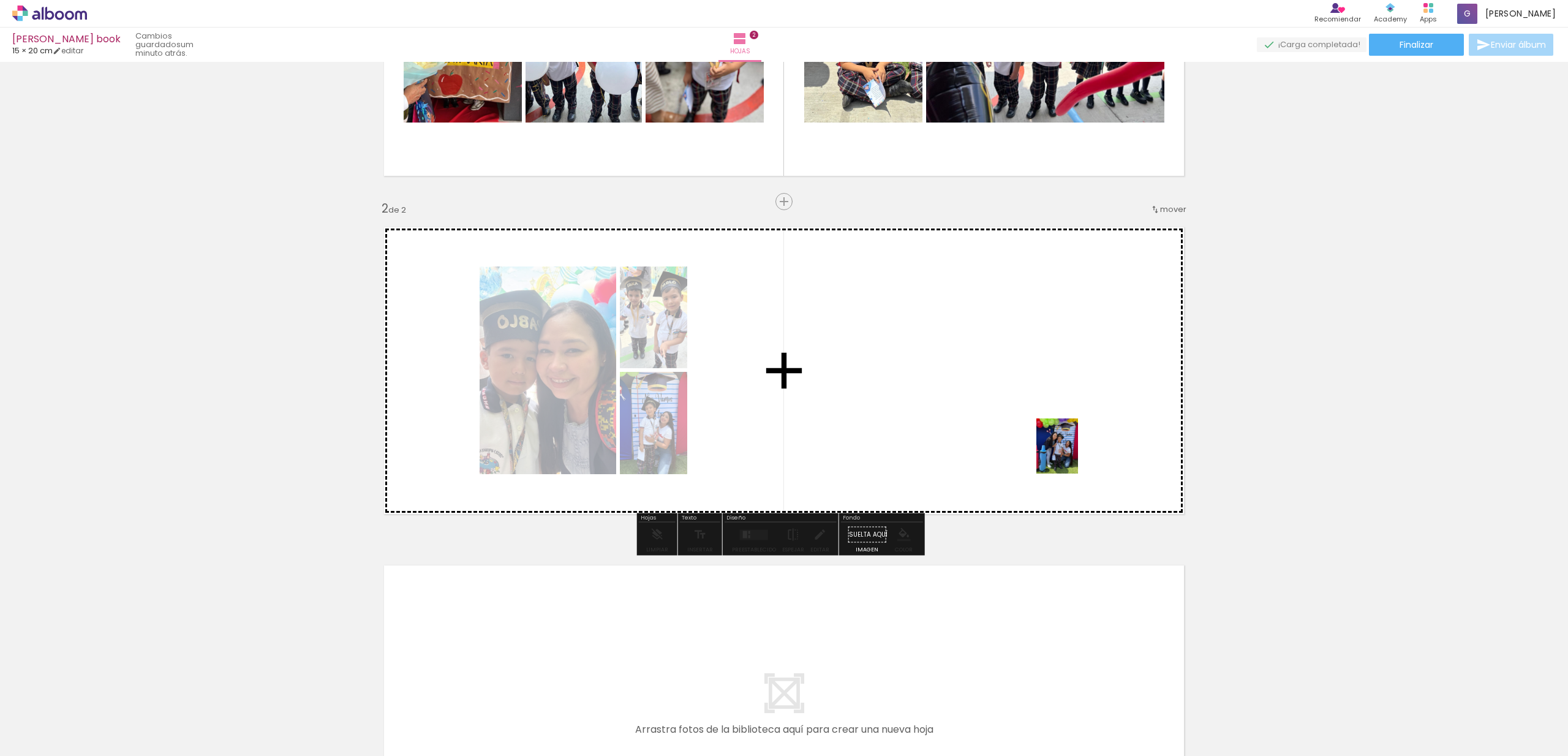
drag, startPoint x: 1204, startPoint y: 718, endPoint x: 1069, endPoint y: 452, distance: 298.3
click at [1069, 452] on quentale-workspace at bounding box center [784, 378] width 1568 height 756
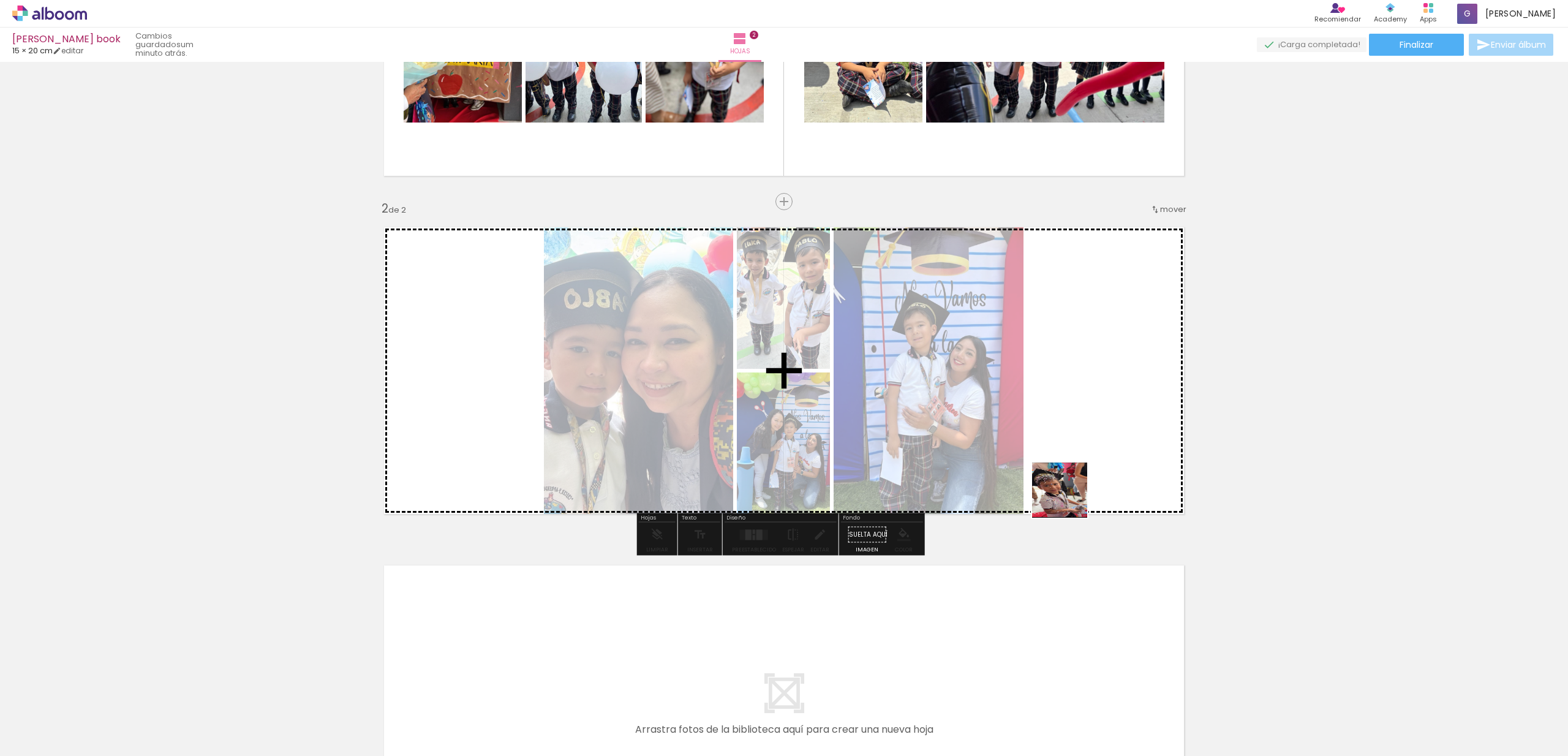
drag, startPoint x: 1268, startPoint y: 718, endPoint x: 1021, endPoint y: 437, distance: 374.1
click at [1021, 437] on quentale-workspace at bounding box center [784, 378] width 1568 height 756
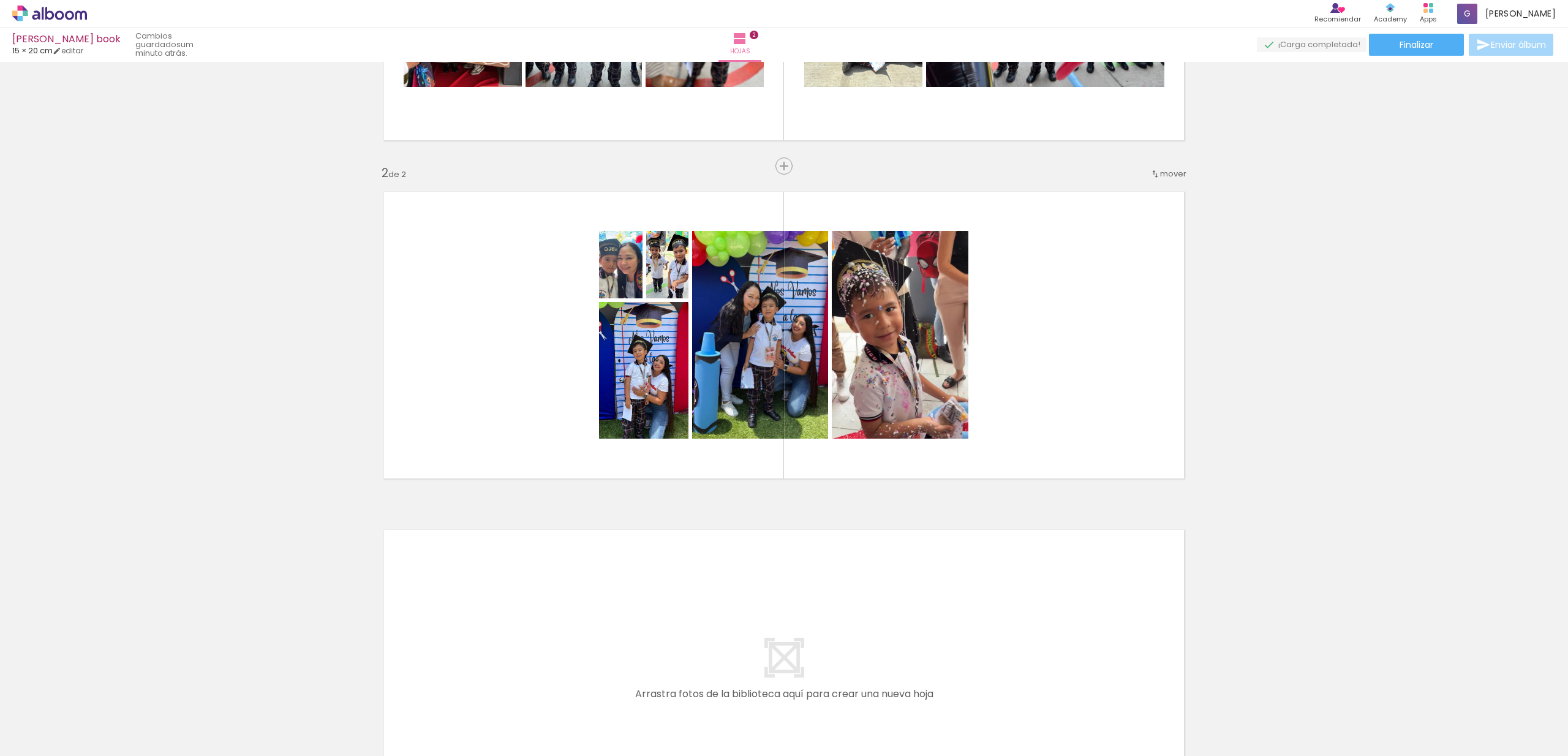
scroll to position [274, 0]
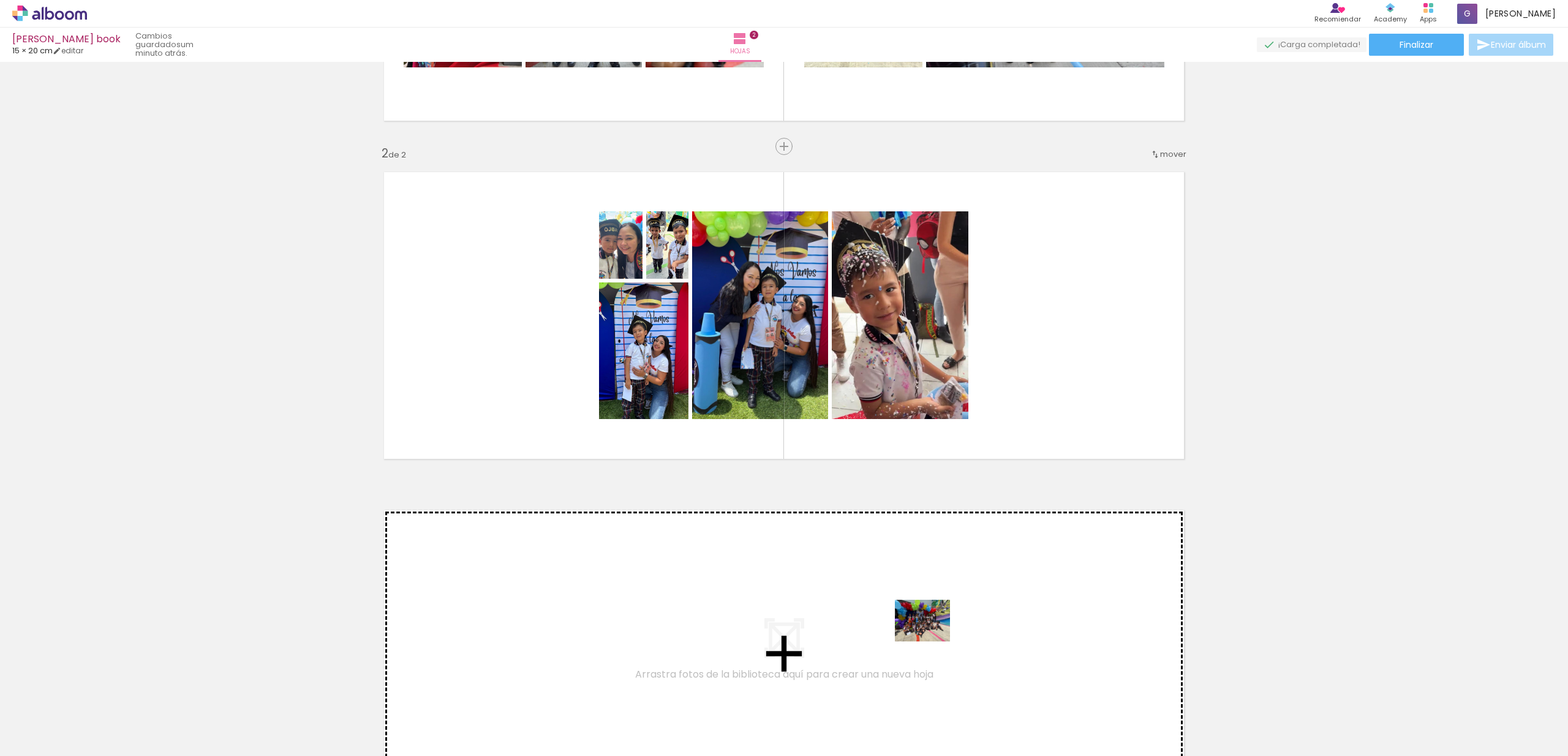
drag, startPoint x: 1320, startPoint y: 722, endPoint x: 932, endPoint y: 636, distance: 397.4
click at [932, 636] on quentale-workspace at bounding box center [784, 378] width 1568 height 756
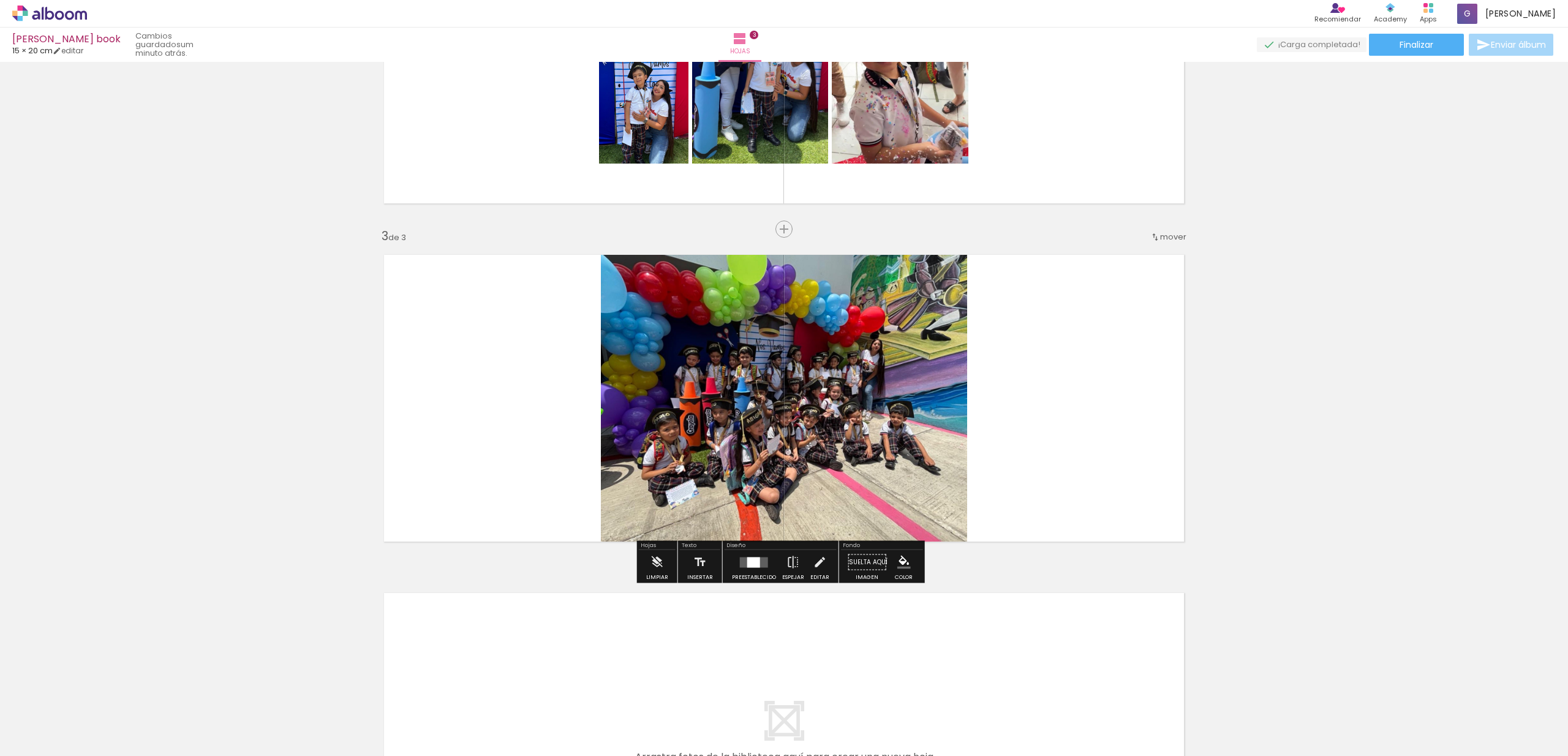
scroll to position [557, 0]
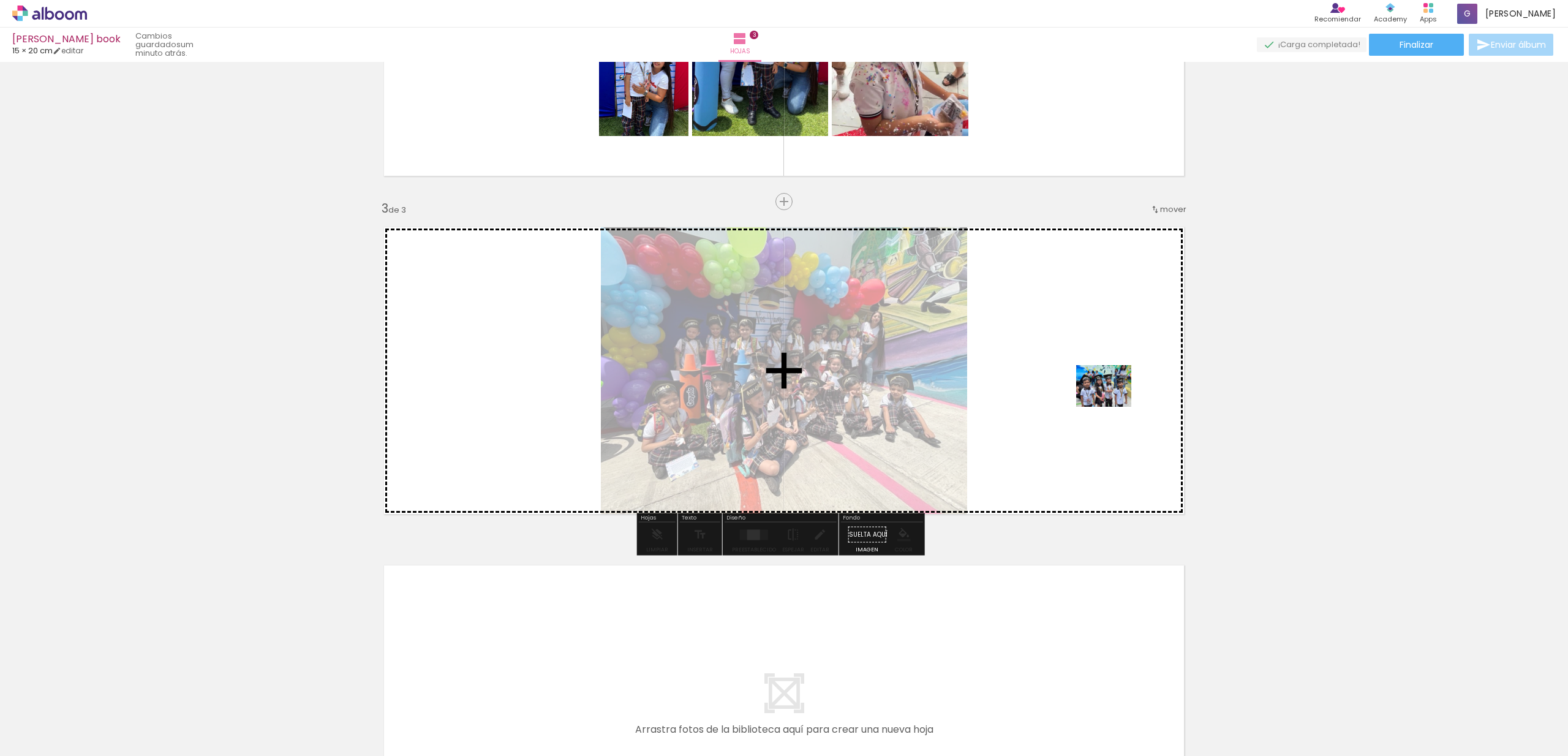
drag, startPoint x: 1402, startPoint y: 716, endPoint x: 1113, endPoint y: 402, distance: 426.8
click at [1113, 402] on quentale-workspace at bounding box center [784, 378] width 1568 height 756
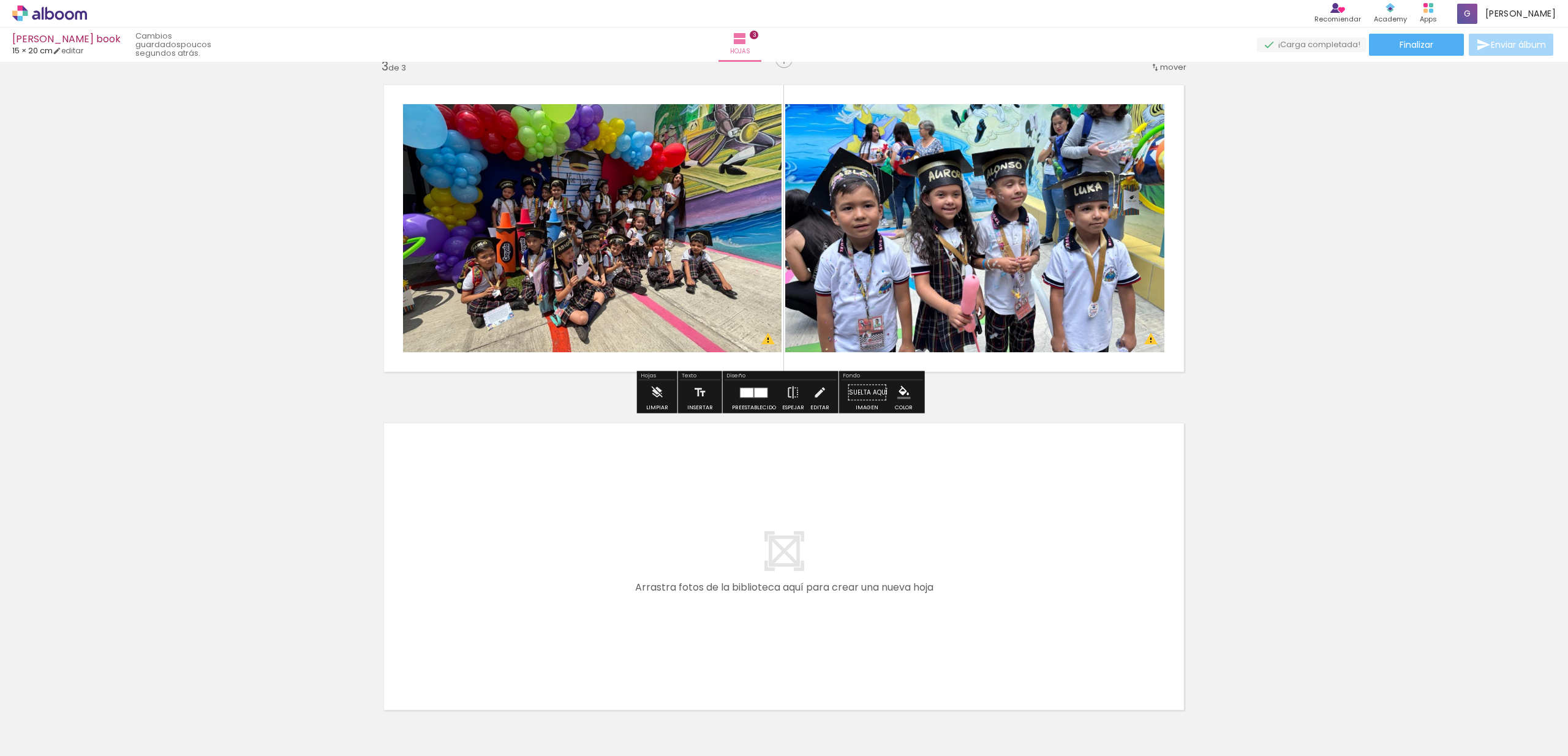
scroll to position [724, 0]
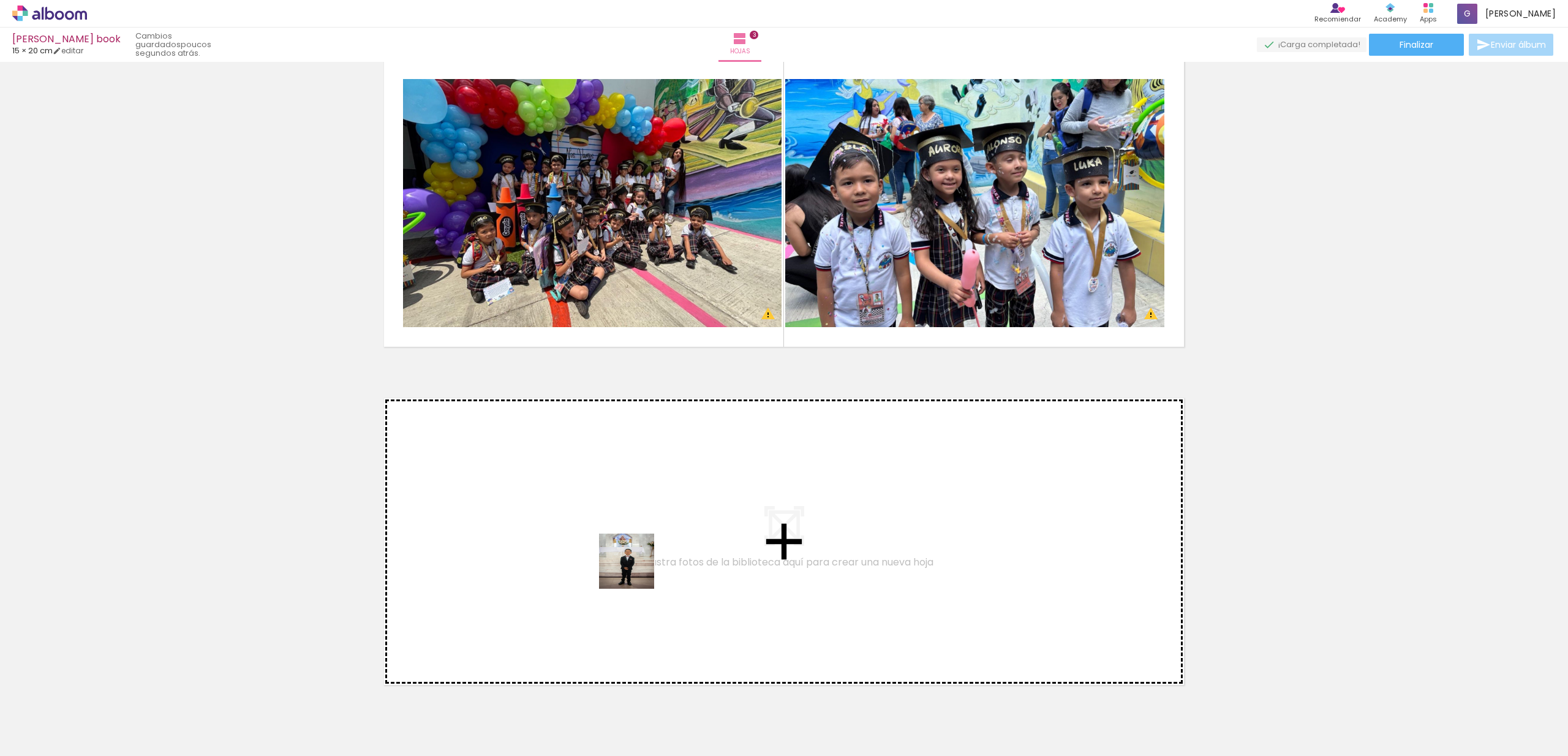
drag, startPoint x: 853, startPoint y: 724, endPoint x: 633, endPoint y: 566, distance: 270.9
click at [633, 566] on quentale-workspace at bounding box center [784, 378] width 1568 height 756
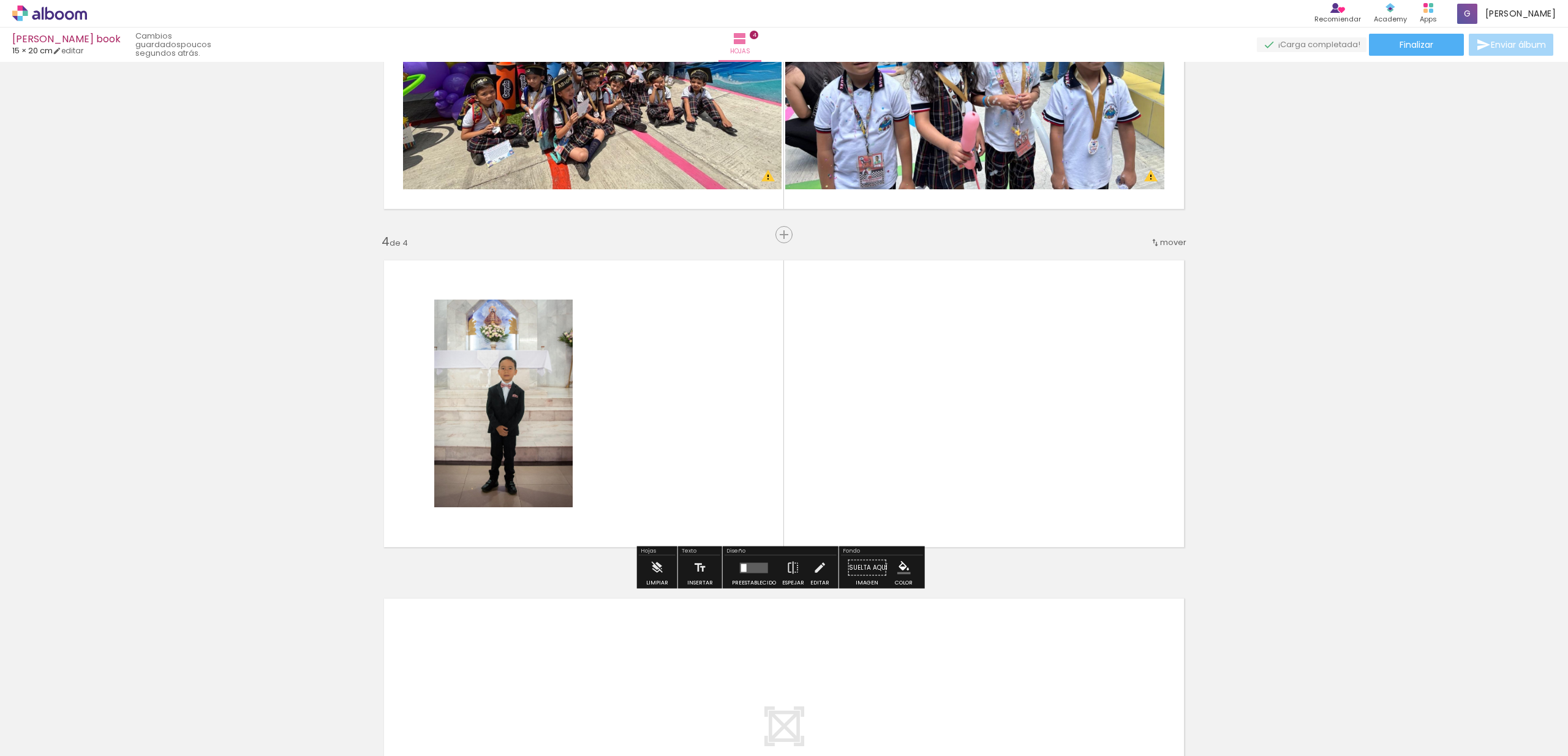
scroll to position [895, 0]
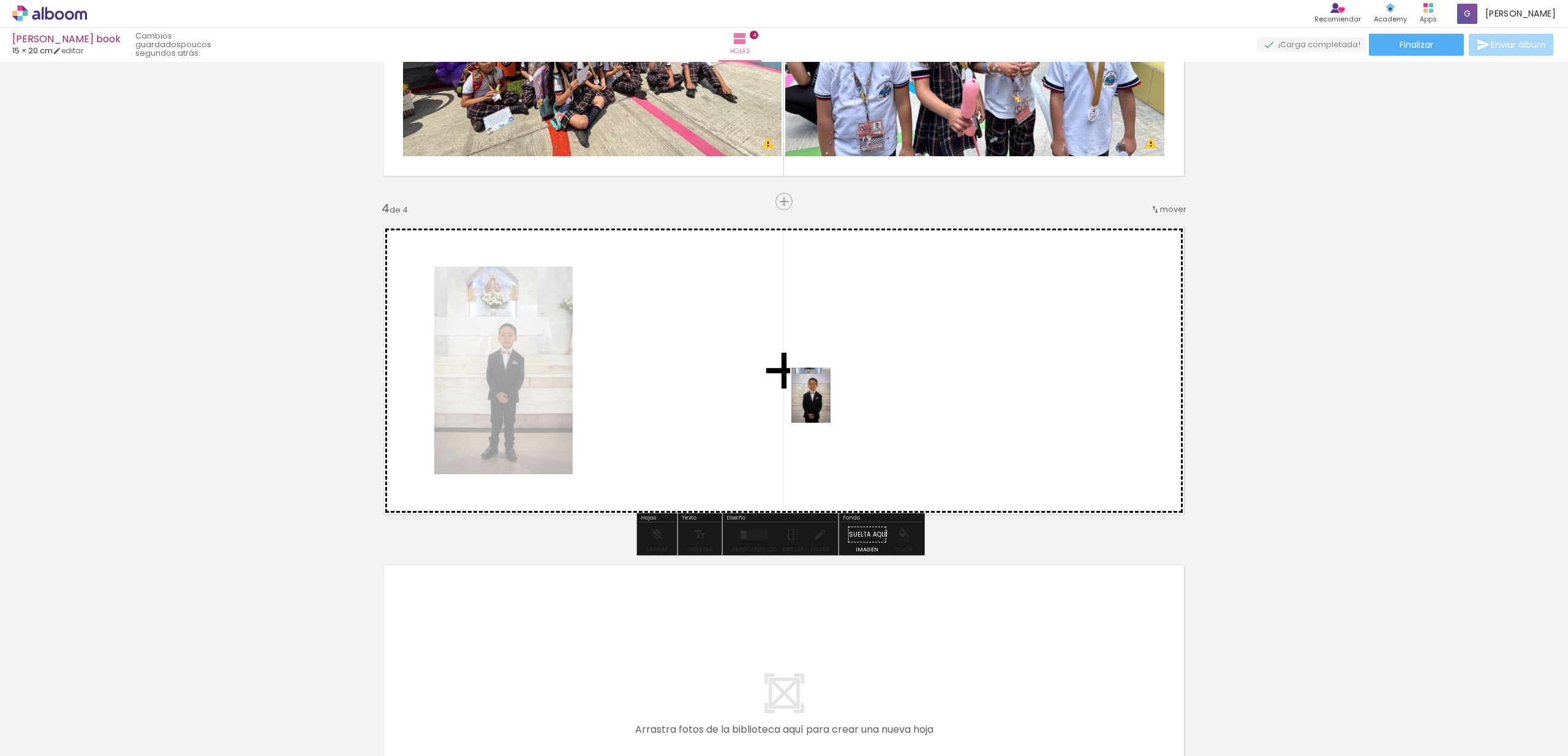
drag, startPoint x: 933, startPoint y: 717, endPoint x: 828, endPoint y: 404, distance: 330.1
click at [828, 404] on quentale-workspace at bounding box center [784, 378] width 1568 height 756
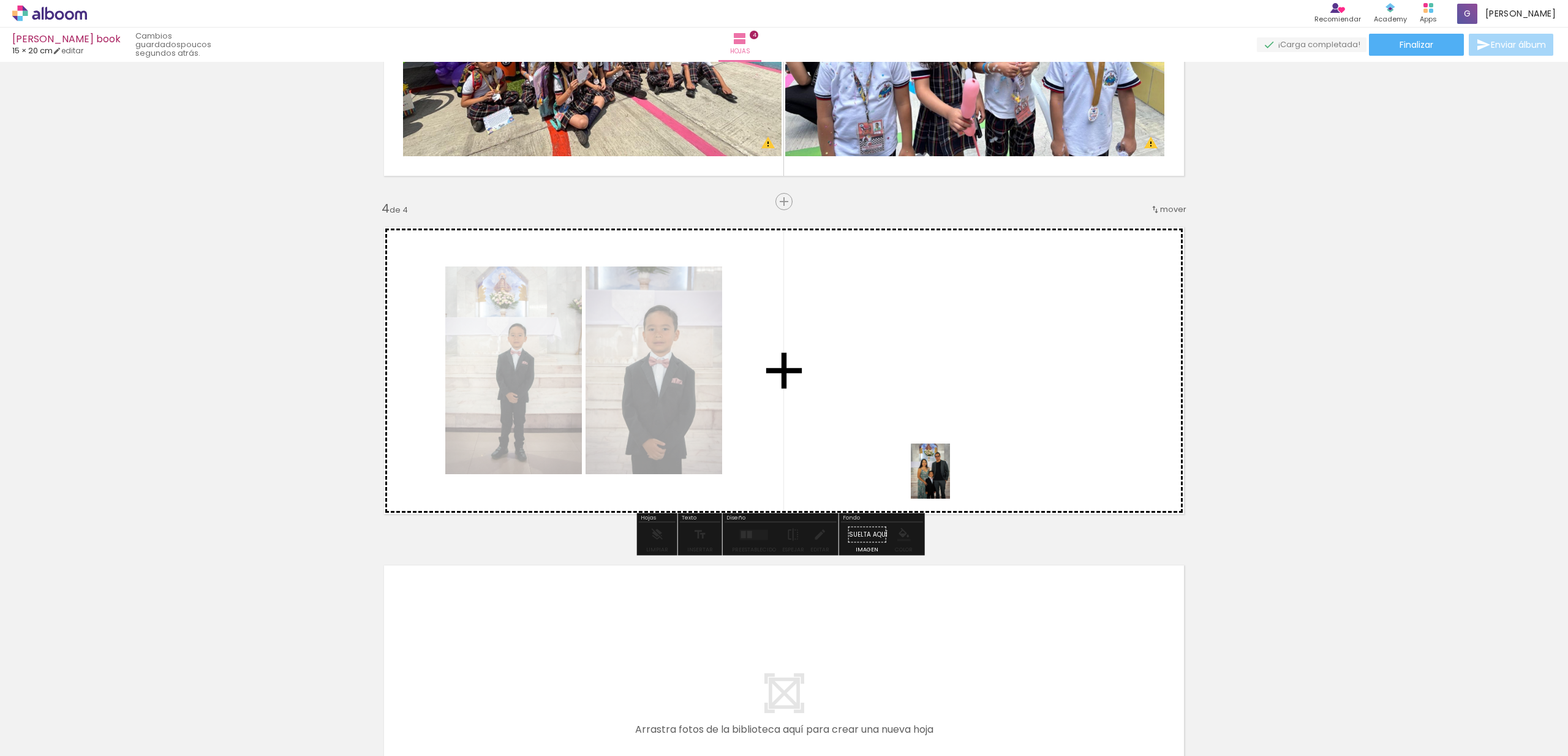
drag, startPoint x: 989, startPoint y: 723, endPoint x: 947, endPoint y: 480, distance: 246.6
click at [947, 480] on quentale-workspace at bounding box center [784, 378] width 1568 height 756
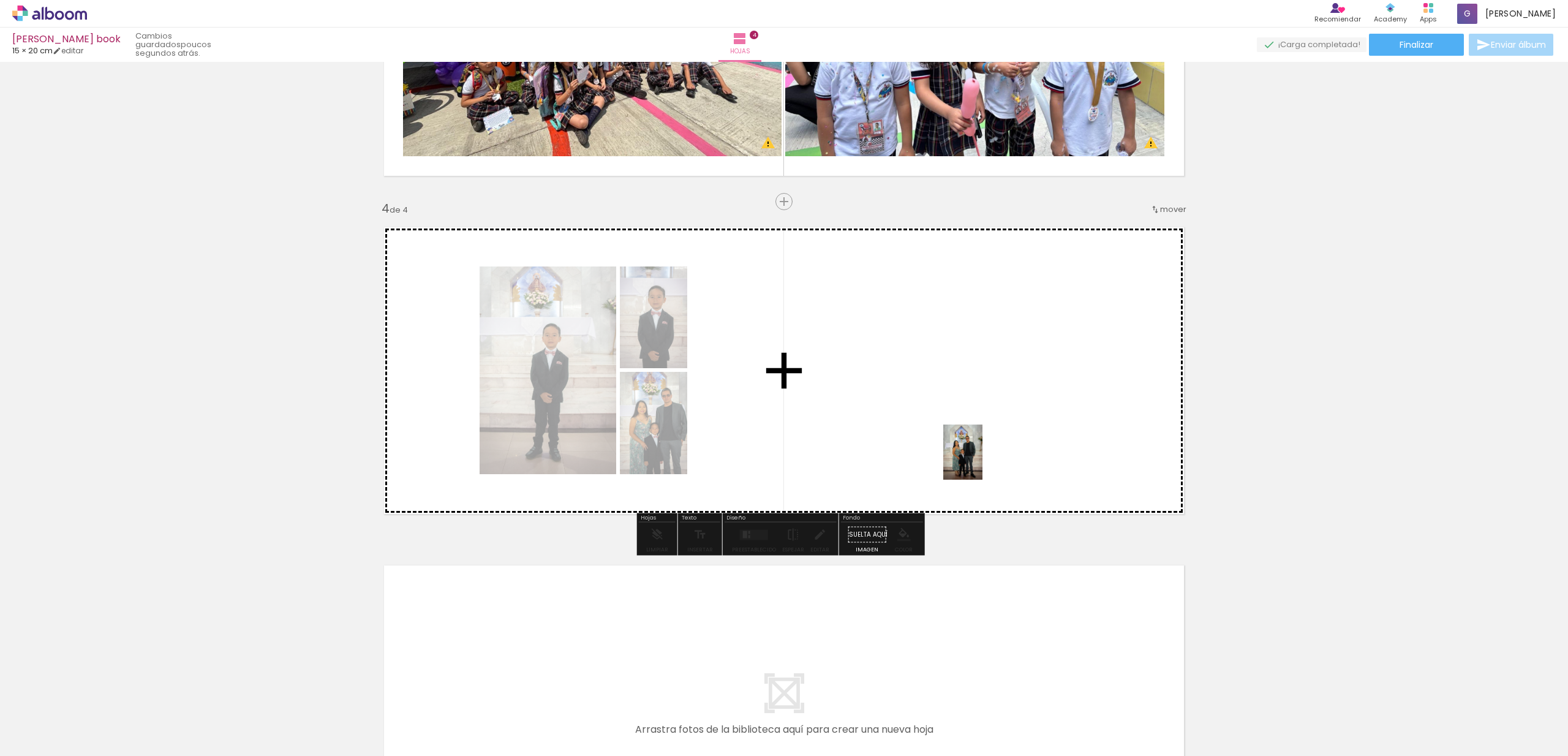
drag, startPoint x: 1062, startPoint y: 711, endPoint x: 980, endPoint y: 461, distance: 263.1
click at [980, 461] on quentale-workspace at bounding box center [784, 378] width 1568 height 756
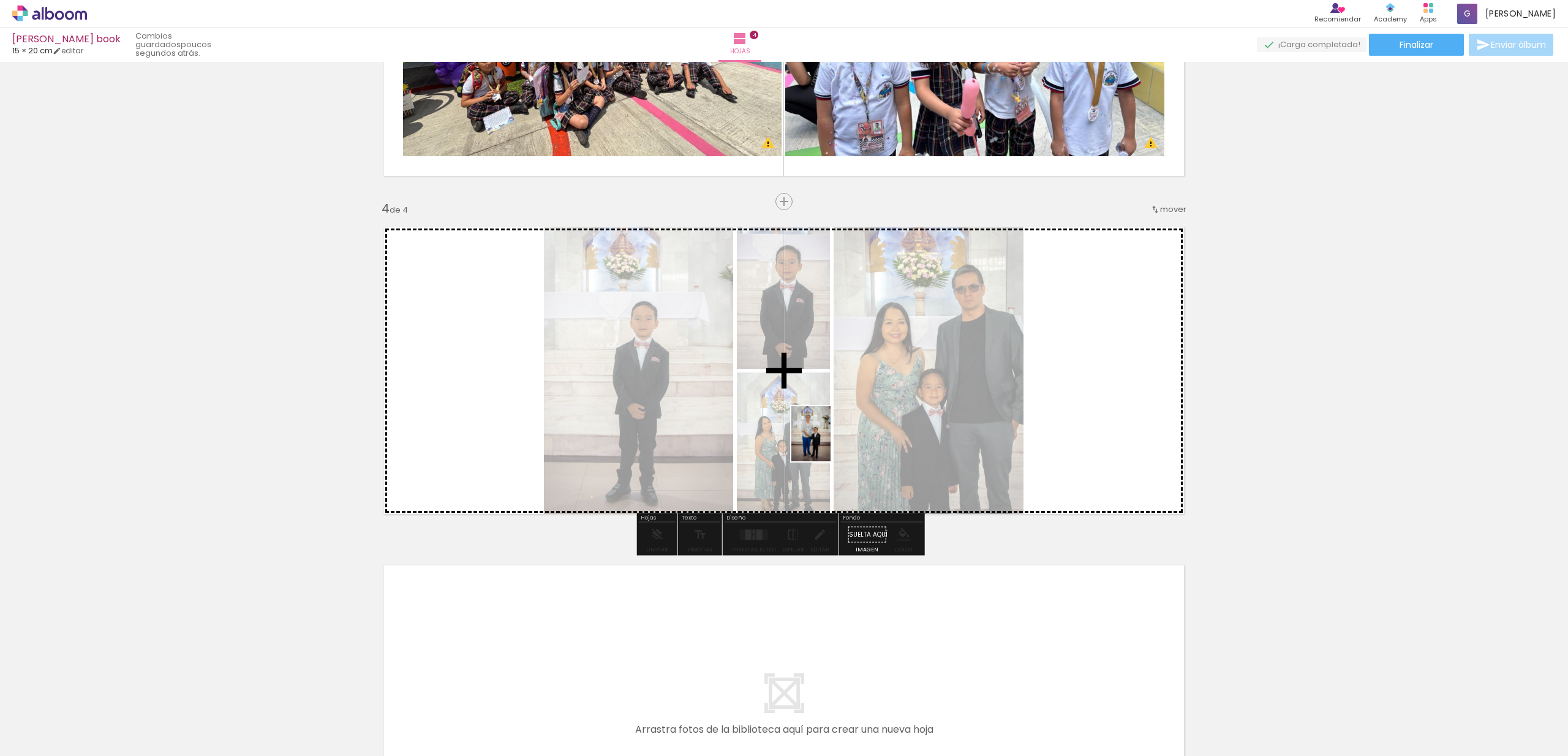
drag, startPoint x: 777, startPoint y: 716, endPoint x: 828, endPoint y: 443, distance: 277.7
click at [828, 443] on quentale-workspace at bounding box center [784, 378] width 1568 height 756
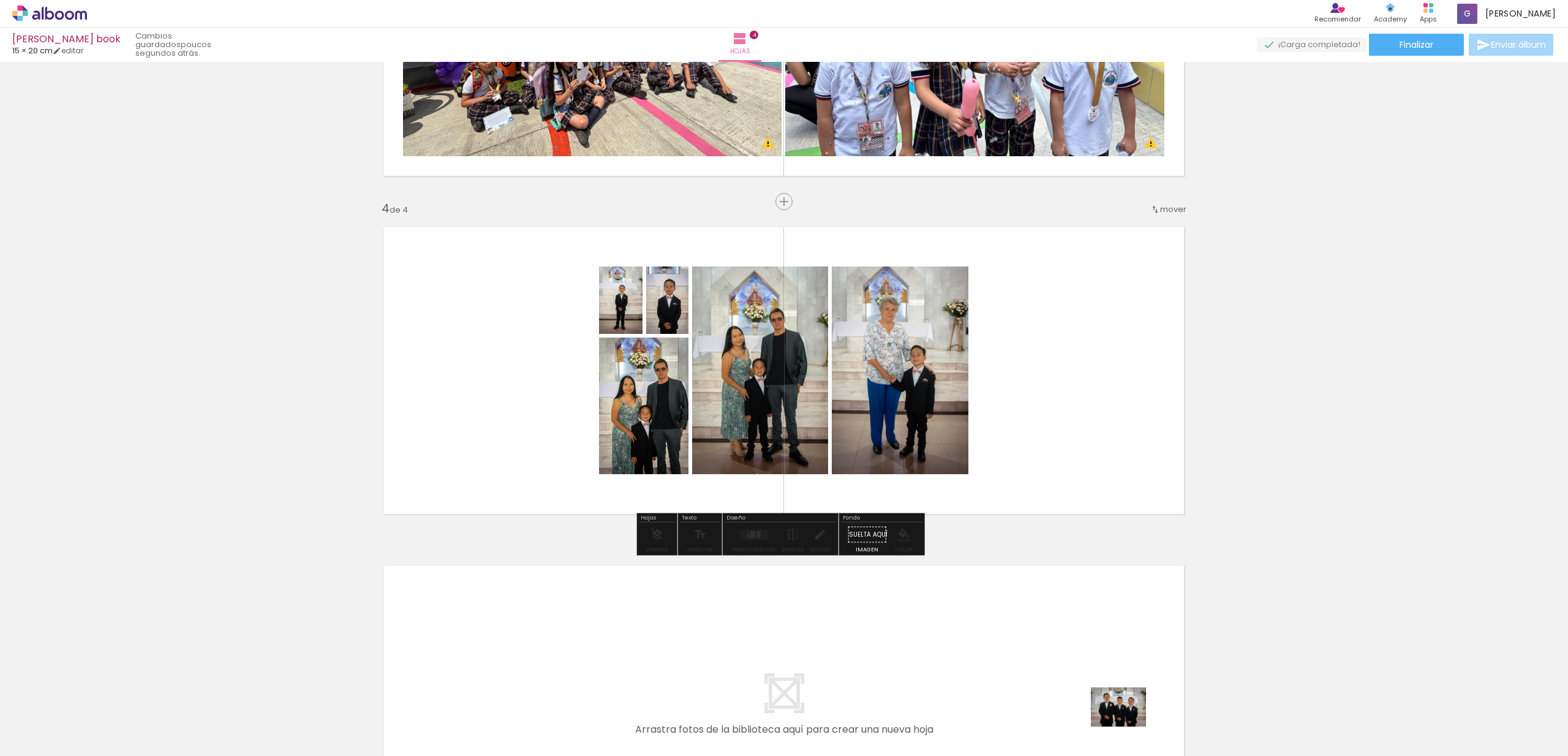
drag, startPoint x: 1116, startPoint y: 710, endPoint x: 1128, endPoint y: 724, distance: 18.4
click at [1128, 724] on div at bounding box center [1106, 714] width 61 height 43
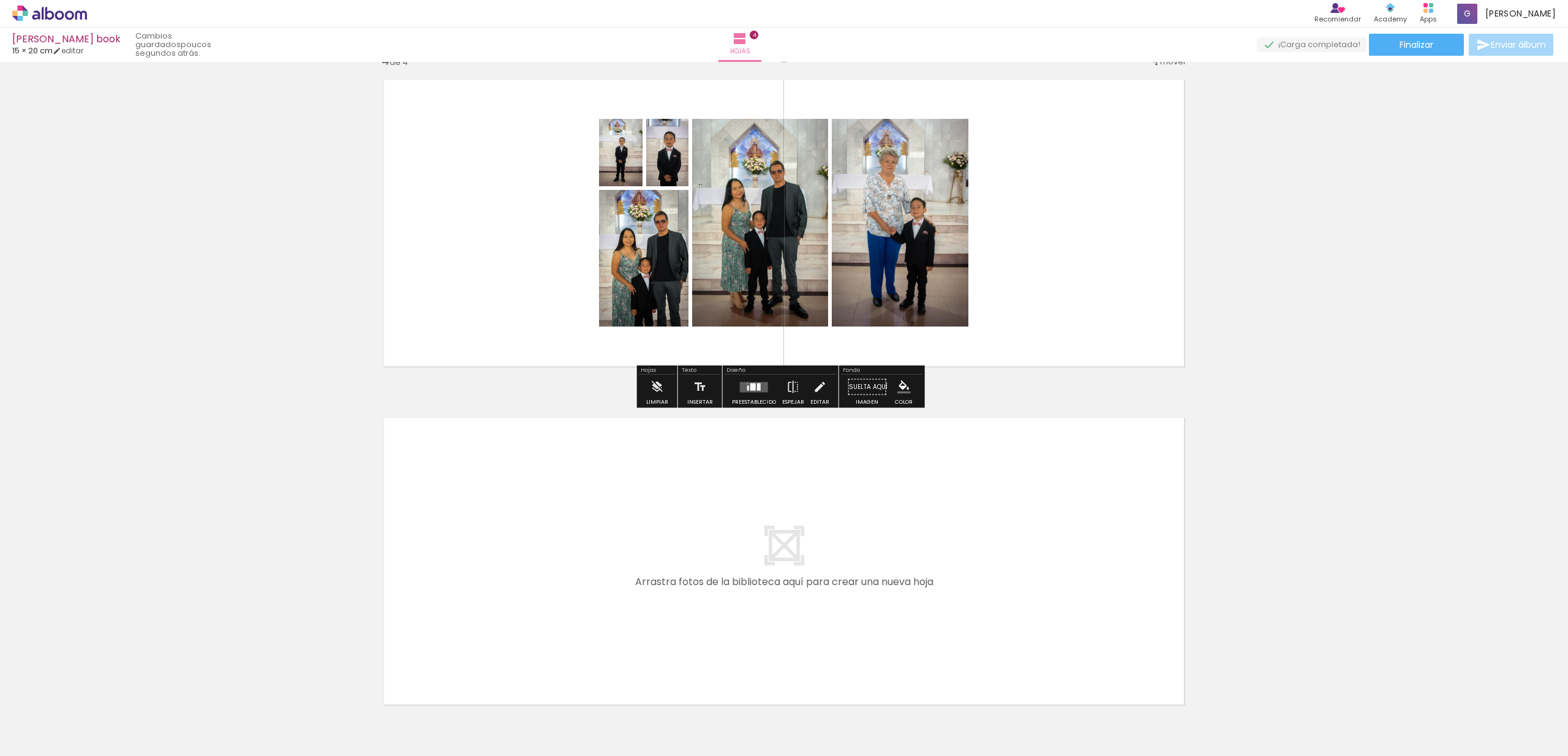
scroll to position [1121, 0]
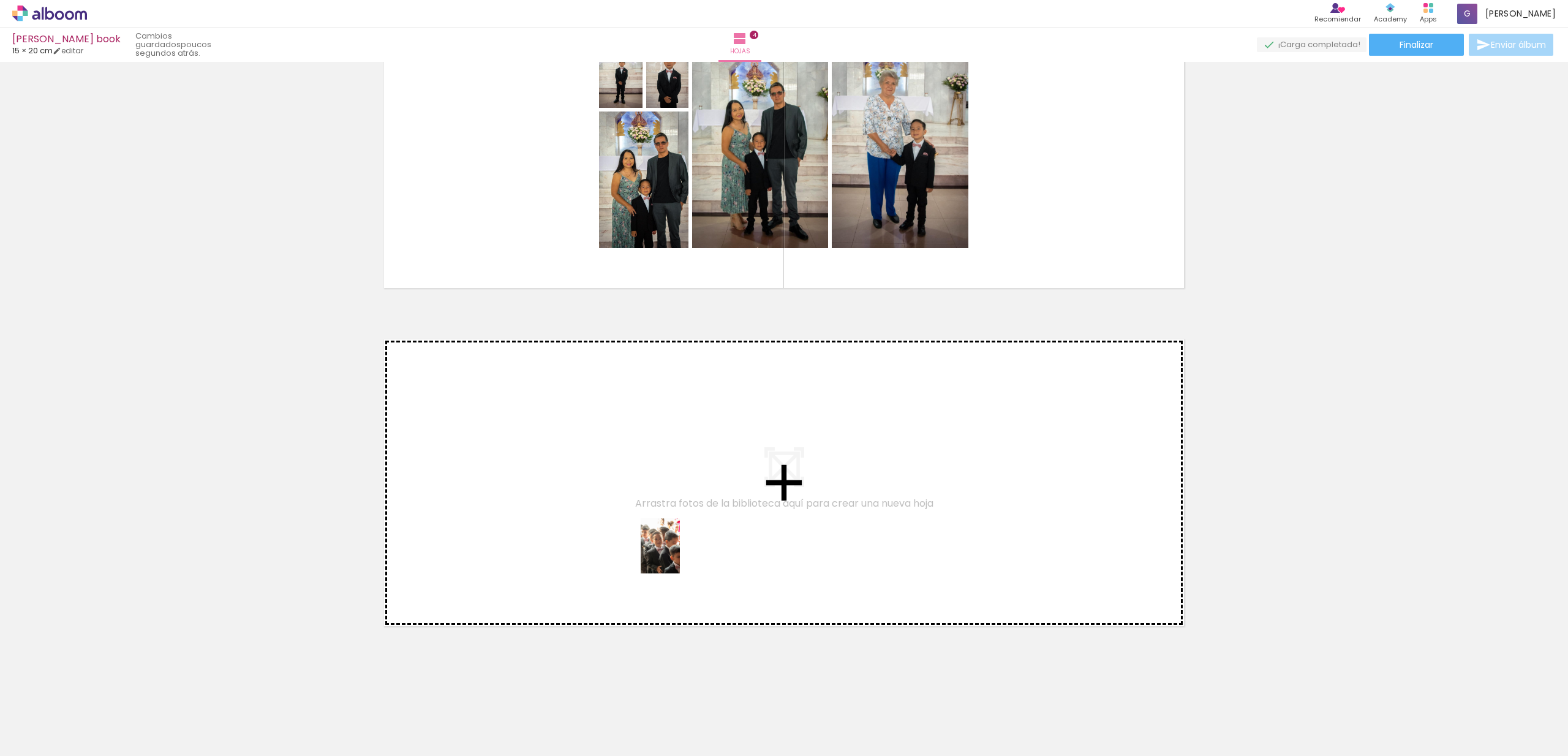
drag, startPoint x: 710, startPoint y: 730, endPoint x: 677, endPoint y: 555, distance: 178.1
click at [677, 555] on quentale-workspace at bounding box center [784, 378] width 1568 height 756
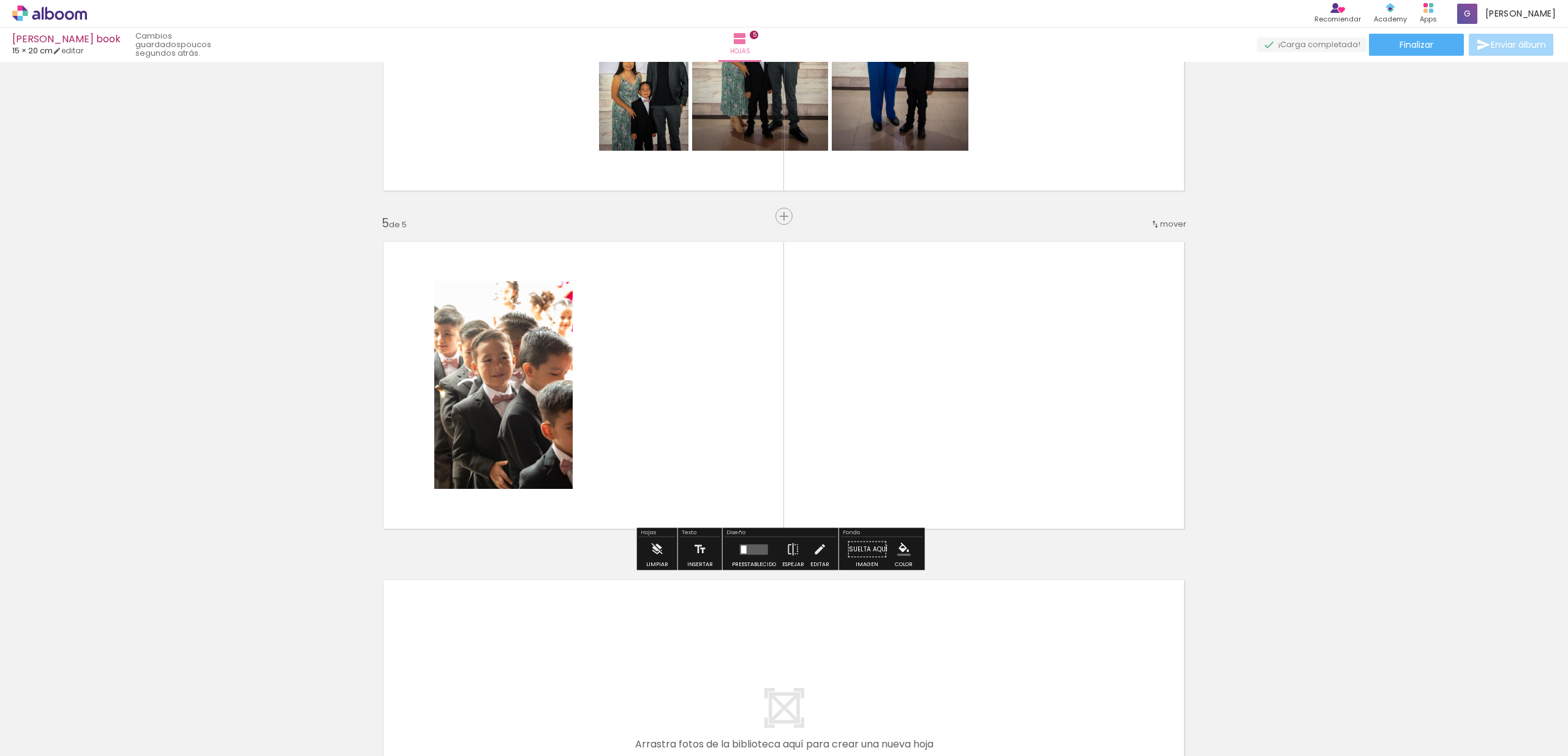
scroll to position [1233, 0]
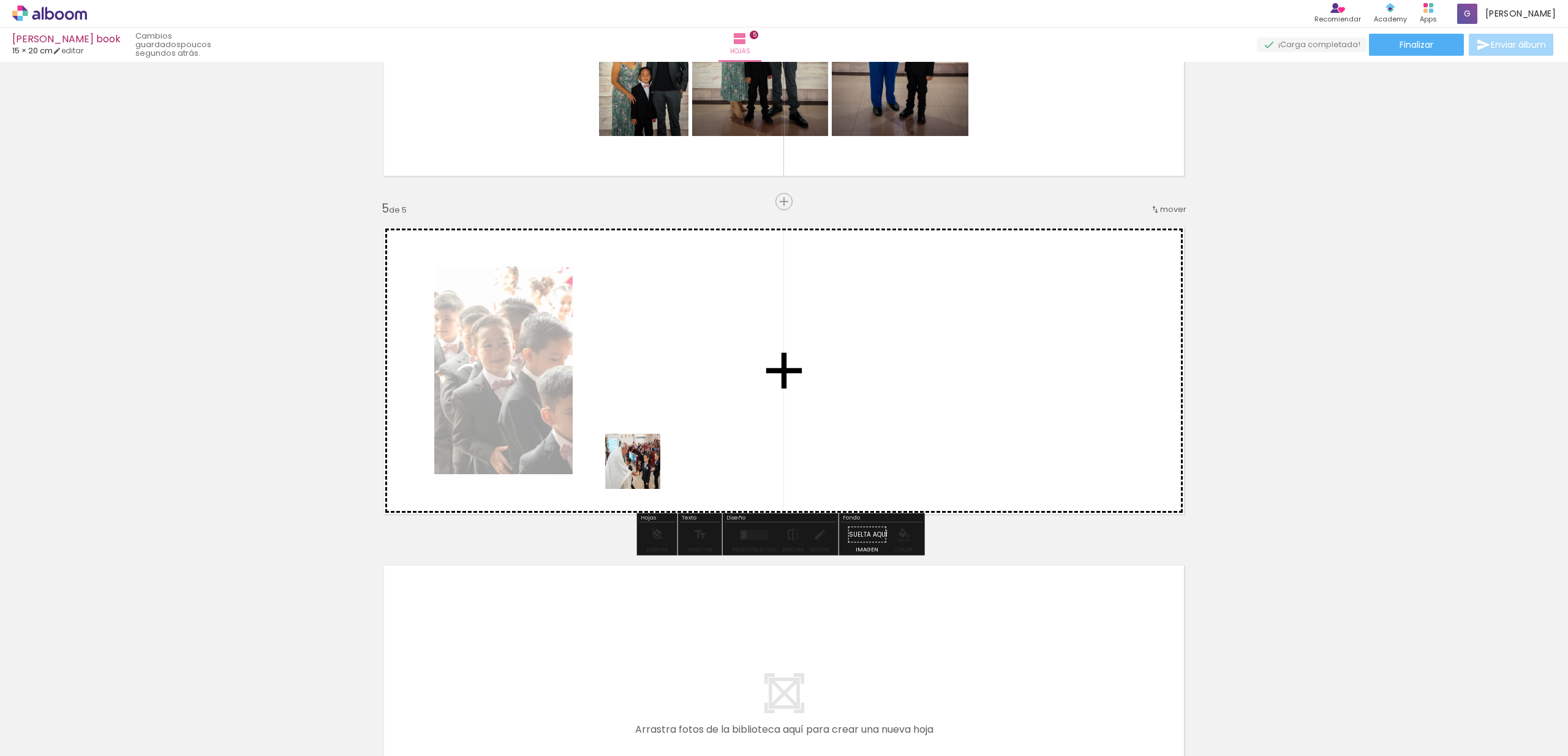
drag, startPoint x: 647, startPoint y: 727, endPoint x: 643, endPoint y: 439, distance: 288.0
click at [643, 439] on quentale-workspace at bounding box center [784, 378] width 1568 height 756
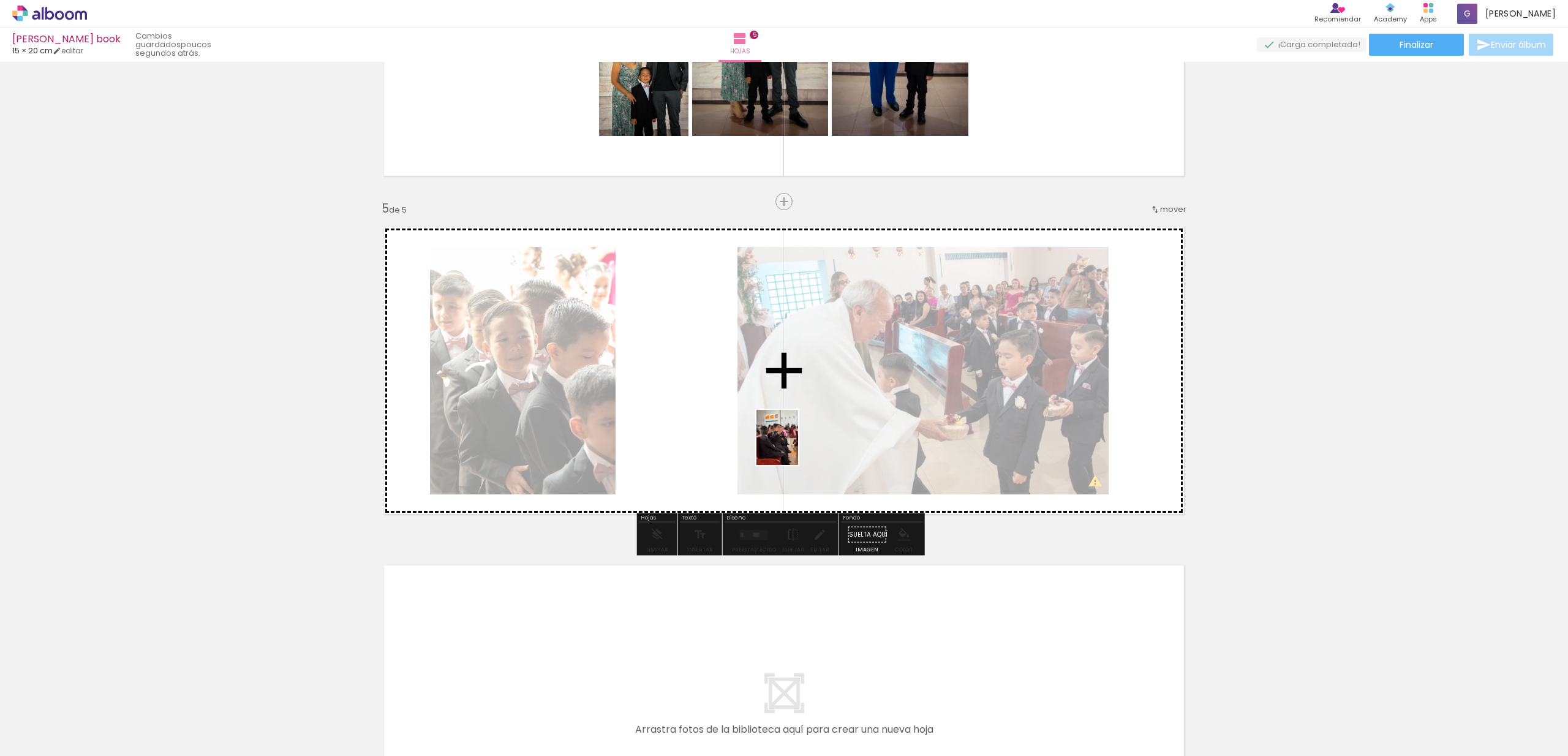
drag, startPoint x: 578, startPoint y: 720, endPoint x: 793, endPoint y: 447, distance: 347.5
click at [793, 447] on quentale-workspace at bounding box center [784, 378] width 1568 height 756
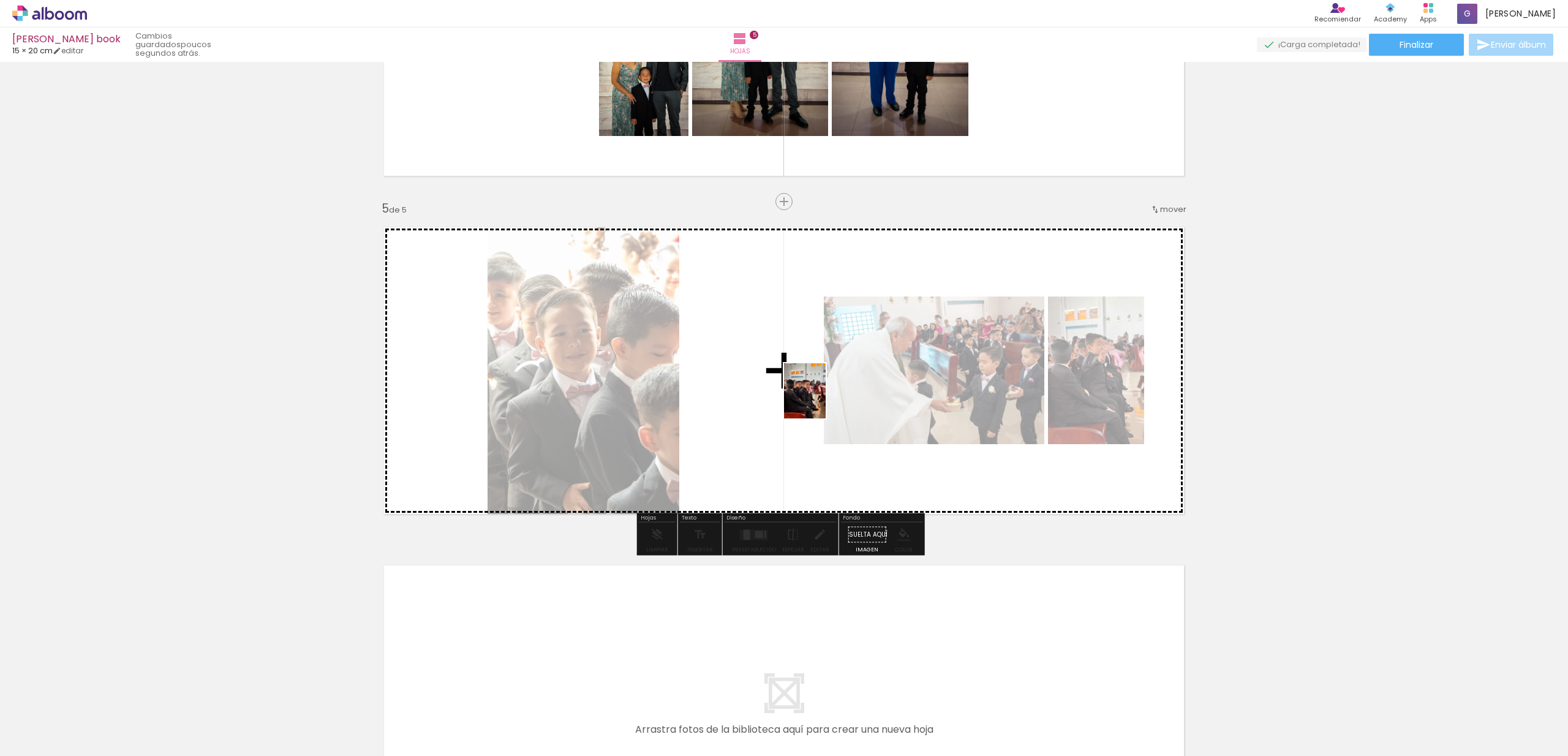
drag, startPoint x: 504, startPoint y: 720, endPoint x: 821, endPoint y: 400, distance: 450.4
click at [821, 400] on quentale-workspace at bounding box center [784, 378] width 1568 height 756
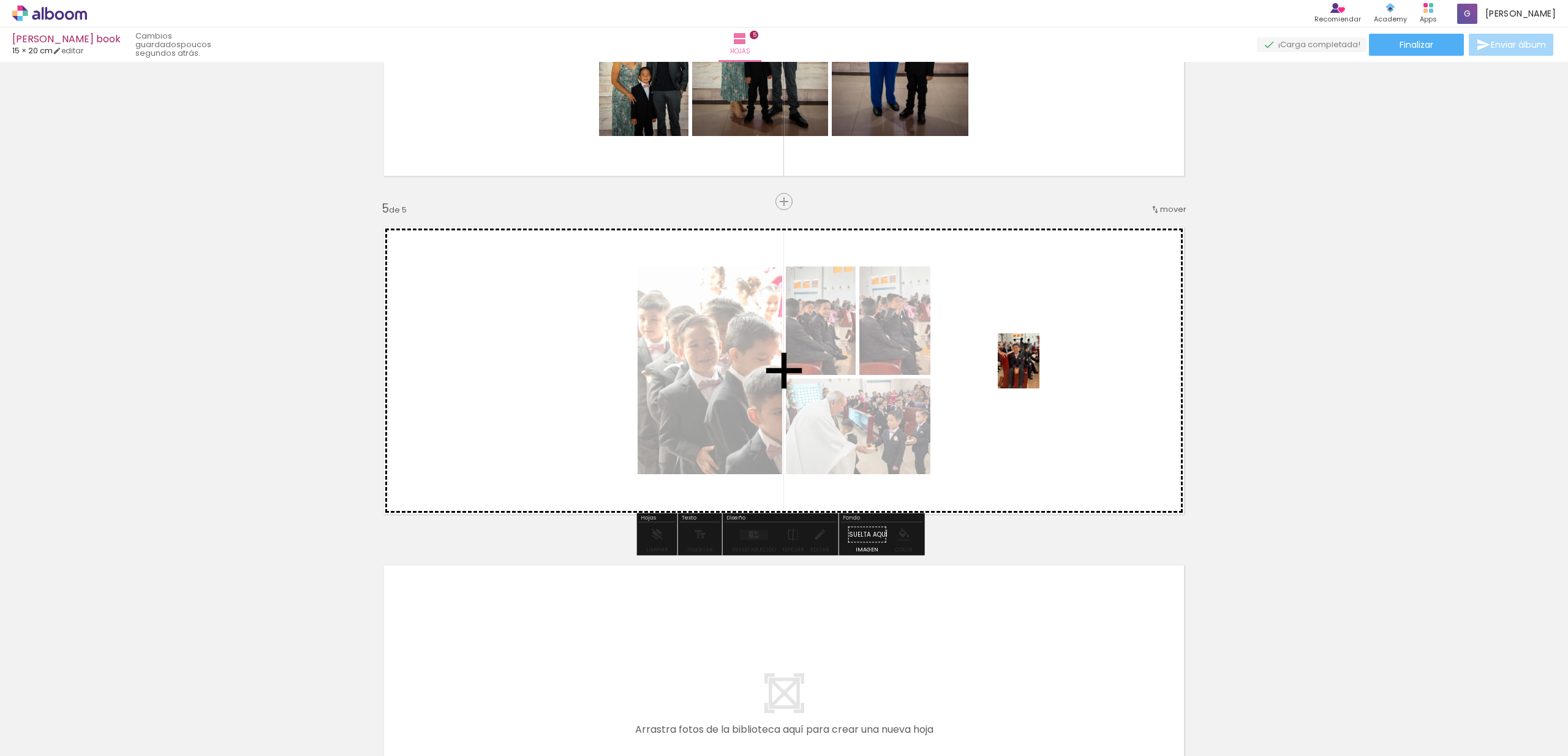
drag, startPoint x: 370, startPoint y: 719, endPoint x: 1034, endPoint y: 370, distance: 750.1
click at [1034, 370] on quentale-workspace at bounding box center [784, 378] width 1568 height 756
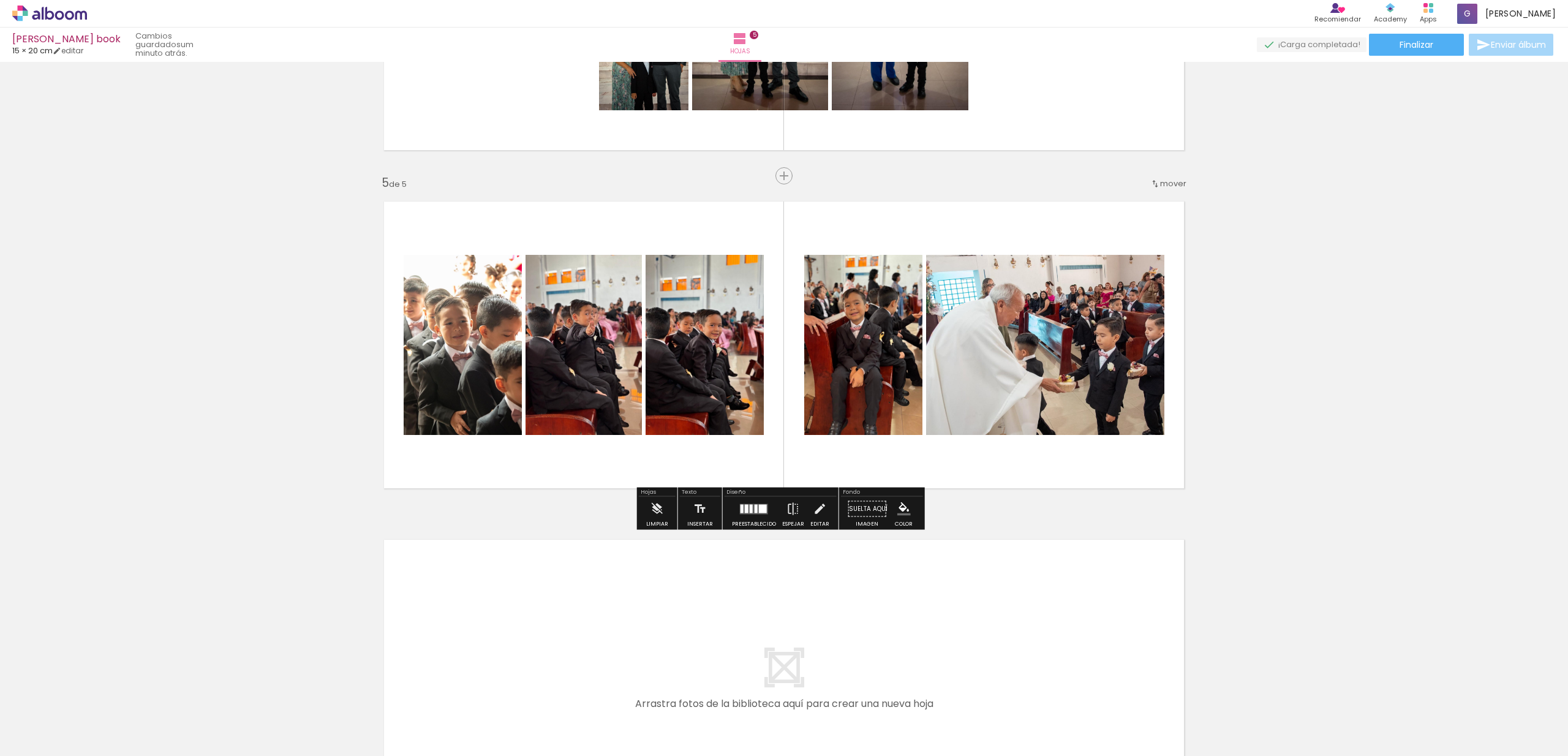
scroll to position [1459, 0]
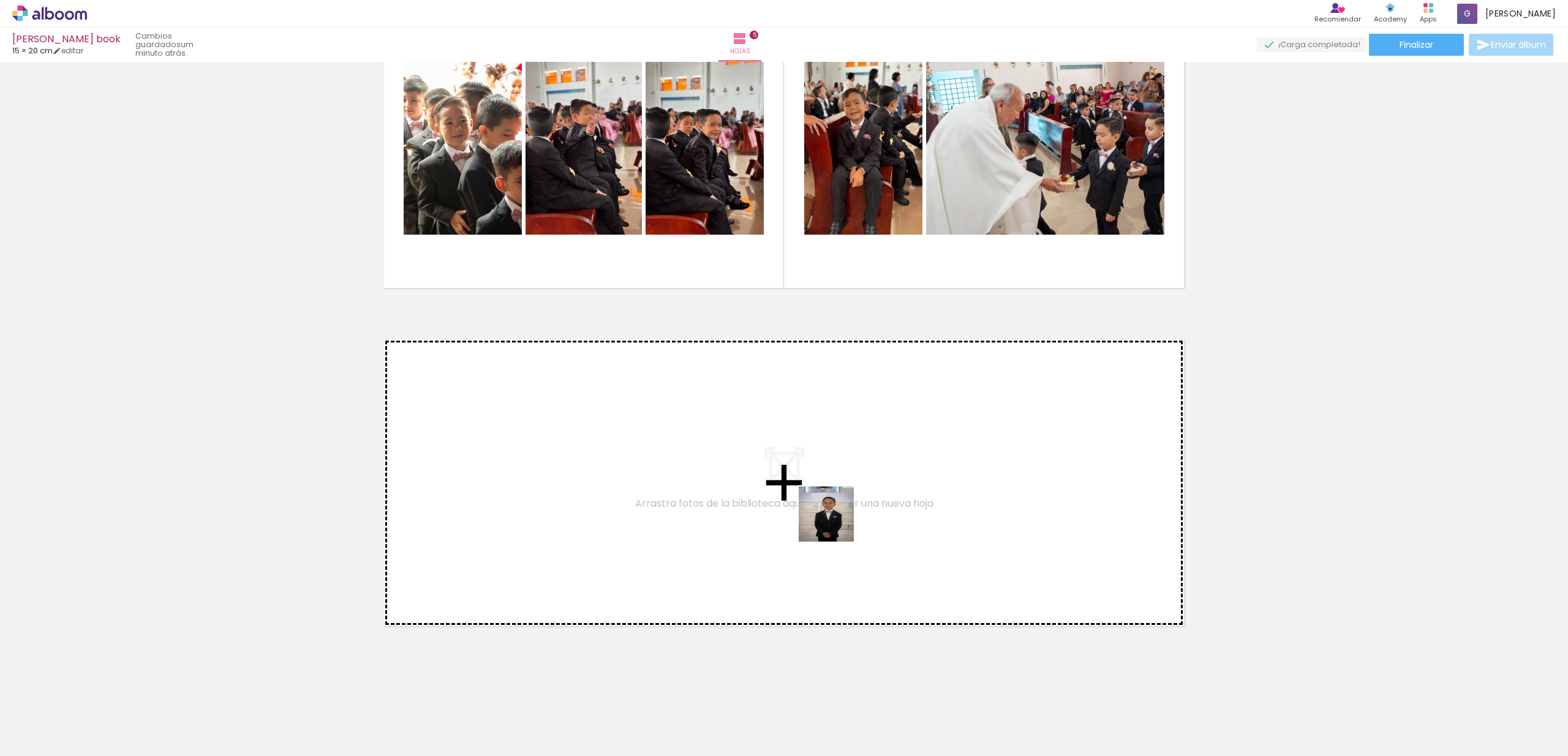
drag, startPoint x: 1467, startPoint y: 723, endPoint x: 828, endPoint y: 517, distance: 671.4
click at [828, 517] on quentale-workspace at bounding box center [784, 378] width 1568 height 756
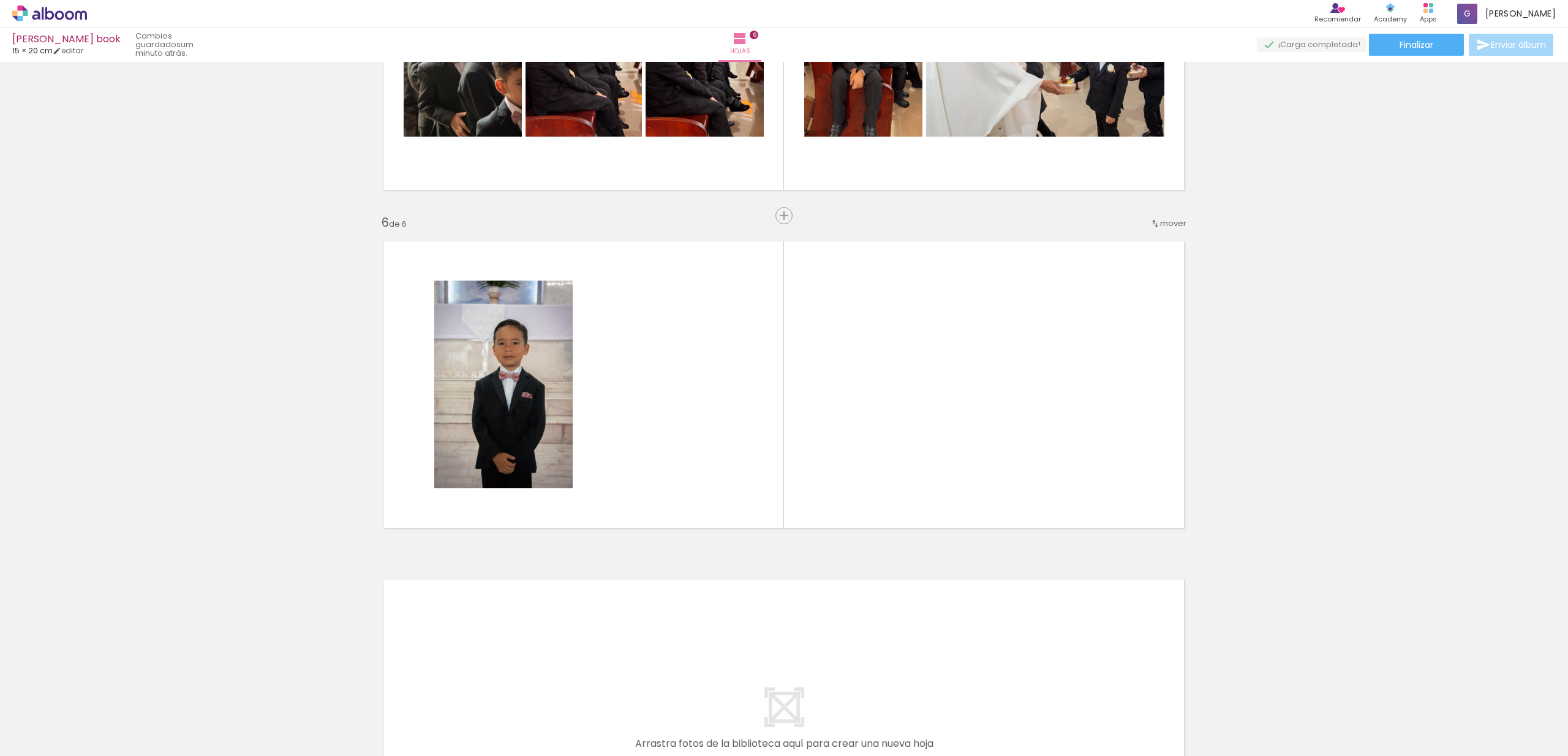
scroll to position [1571, 0]
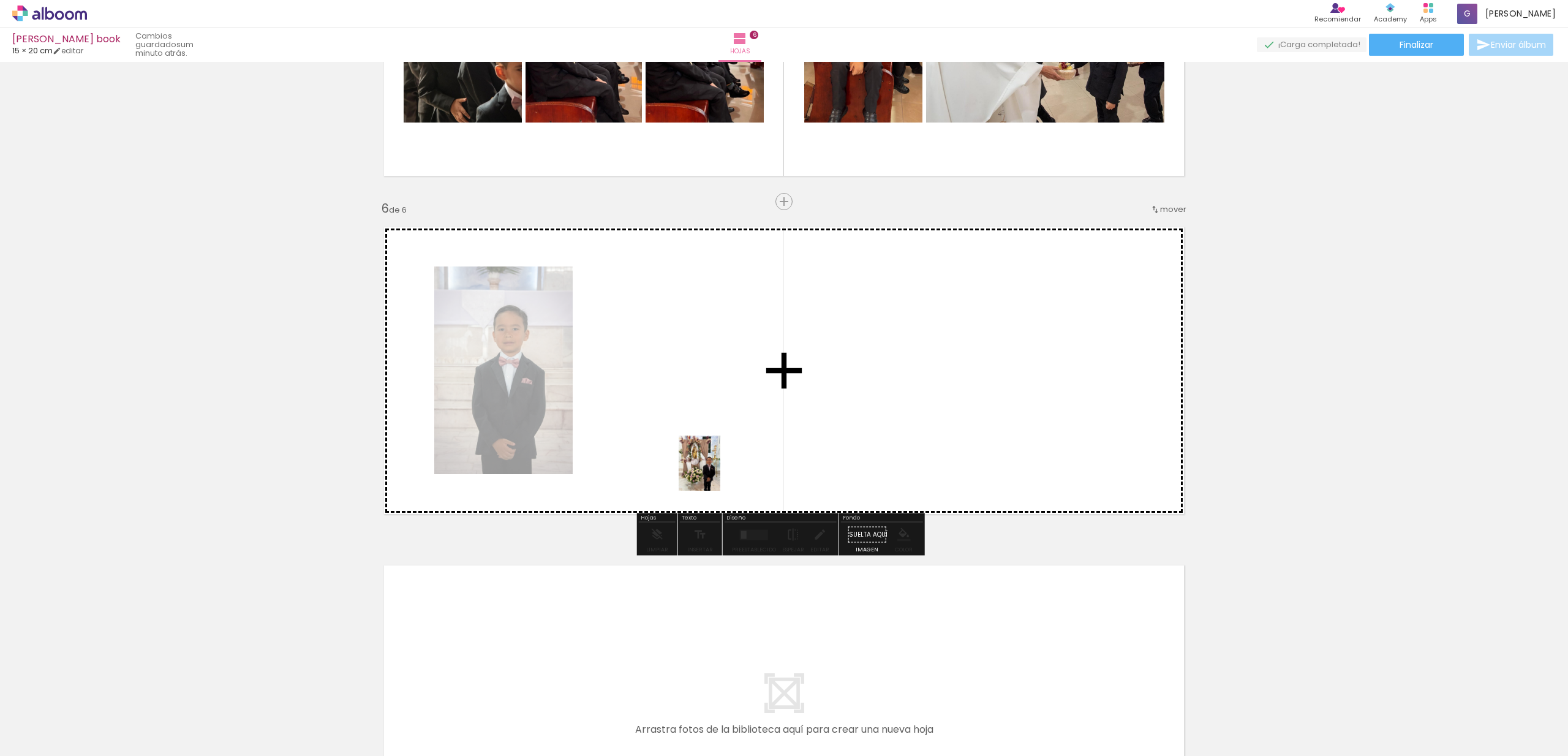
drag, startPoint x: 573, startPoint y: 720, endPoint x: 715, endPoint y: 472, distance: 285.8
click at [715, 472] on quentale-workspace at bounding box center [784, 378] width 1568 height 756
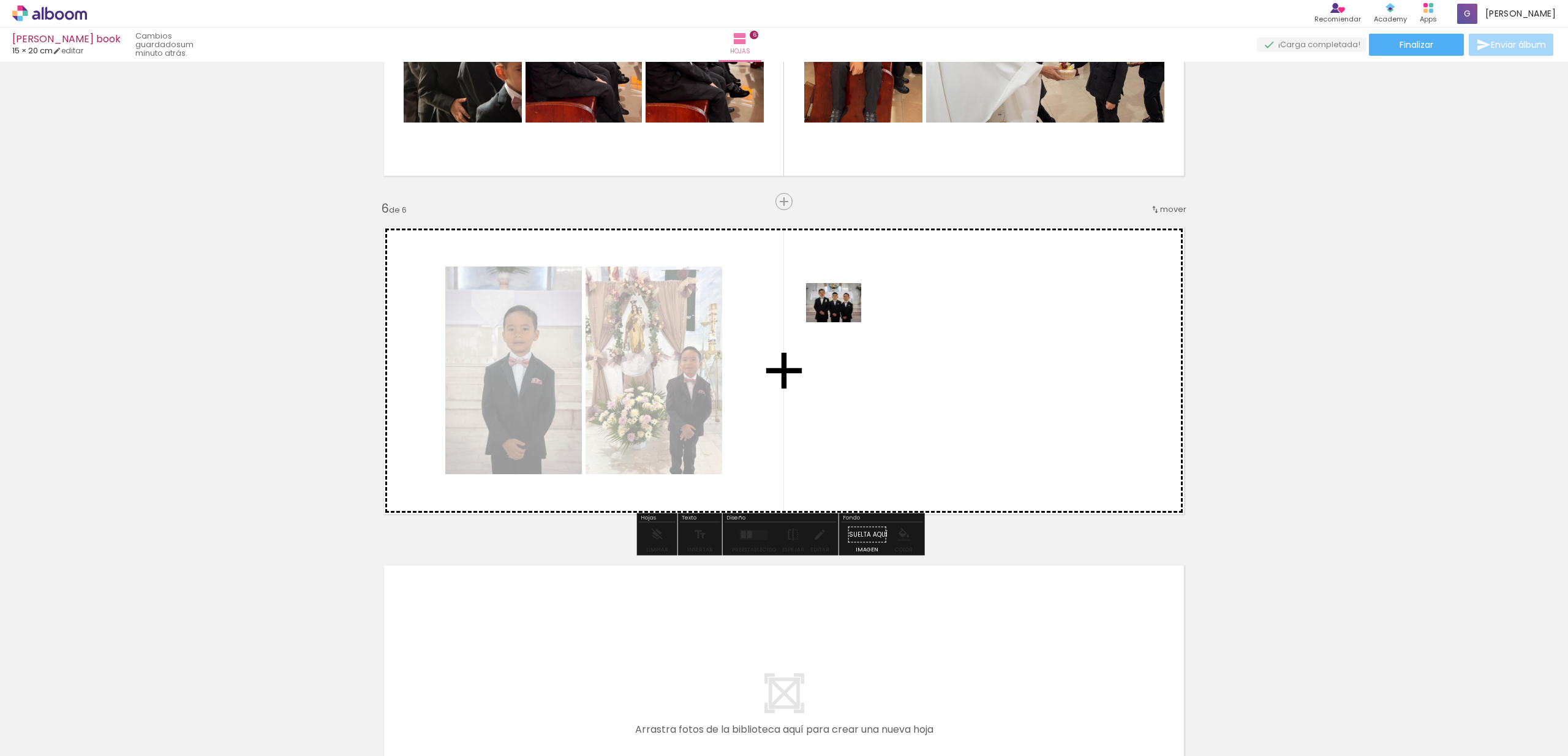
drag, startPoint x: 498, startPoint y: 720, endPoint x: 843, endPoint y: 320, distance: 528.2
click at [843, 320] on quentale-workspace at bounding box center [784, 378] width 1568 height 756
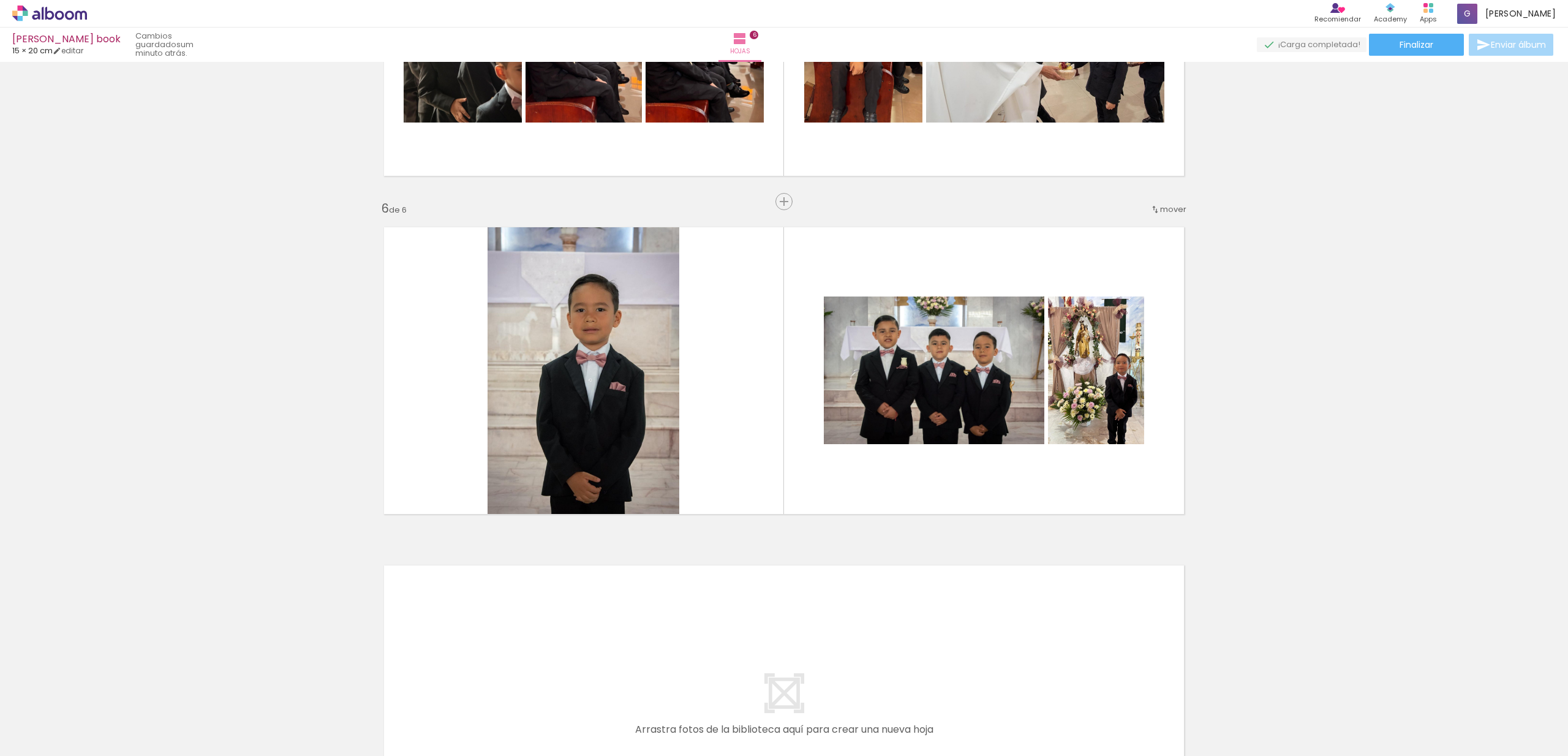
scroll to position [0, 648]
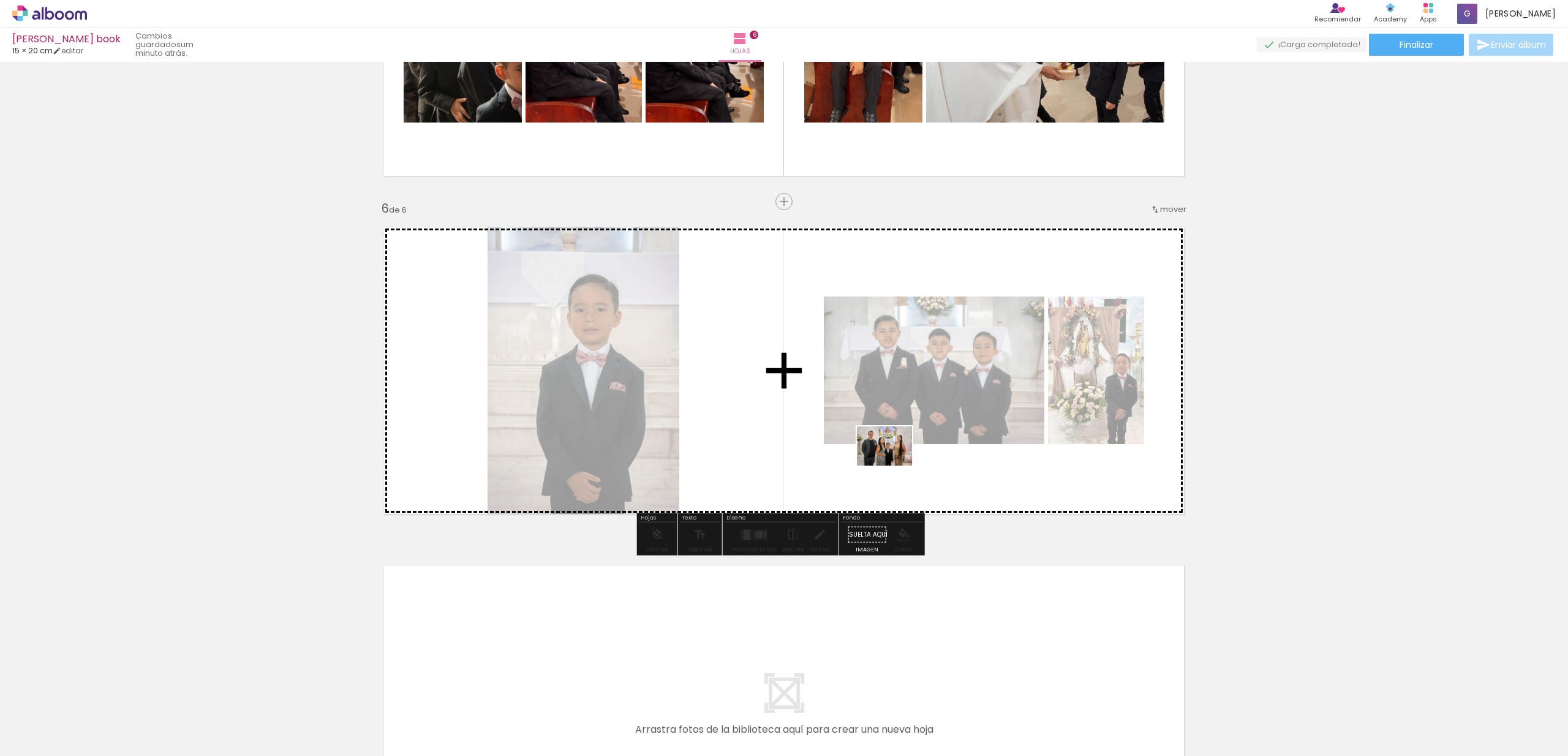
drag, startPoint x: 369, startPoint y: 723, endPoint x: 893, endPoint y: 463, distance: 585.0
click at [893, 463] on quentale-workspace at bounding box center [784, 378] width 1568 height 756
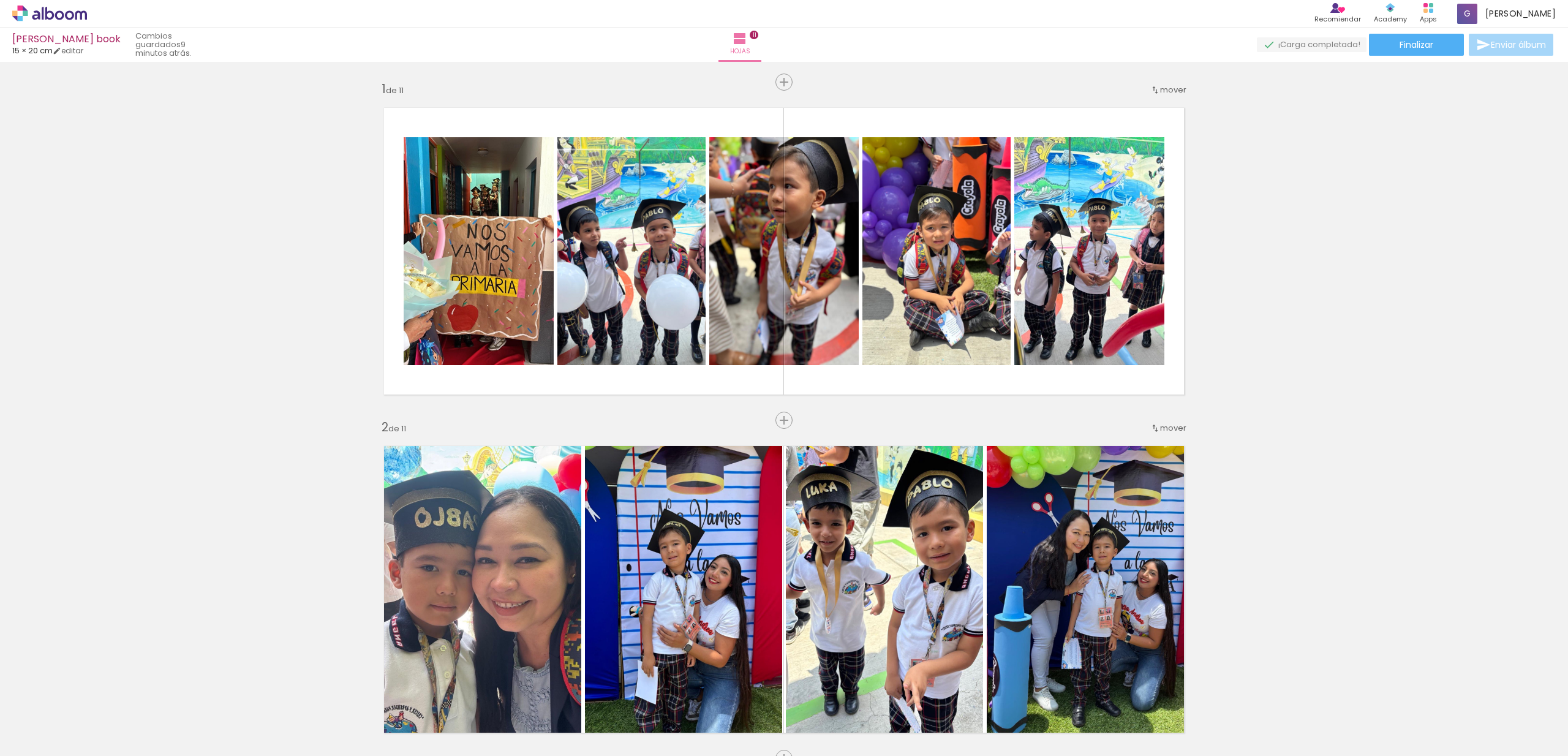
scroll to position [884, 0]
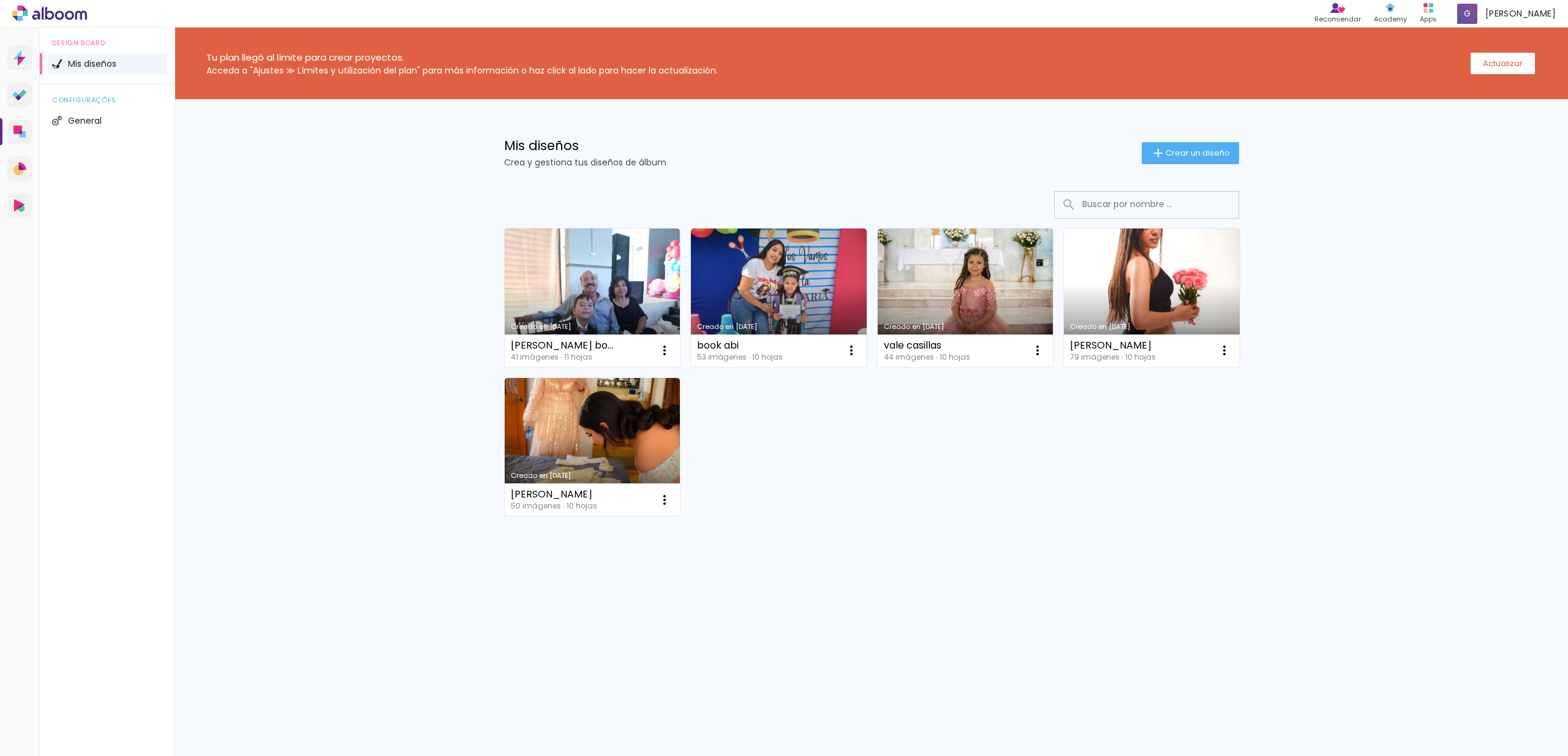
click at [1182, 289] on link "Creado en [DATE]" at bounding box center [1151, 298] width 176 height 138
click at [619, 344] on div "pablo book 41 imágenes ∙ 11 hojas Abrir Hacer una copia Excluir" at bounding box center [592, 351] width 176 height 33
click at [617, 313] on link "Creado en [DATE]" at bounding box center [592, 298] width 176 height 138
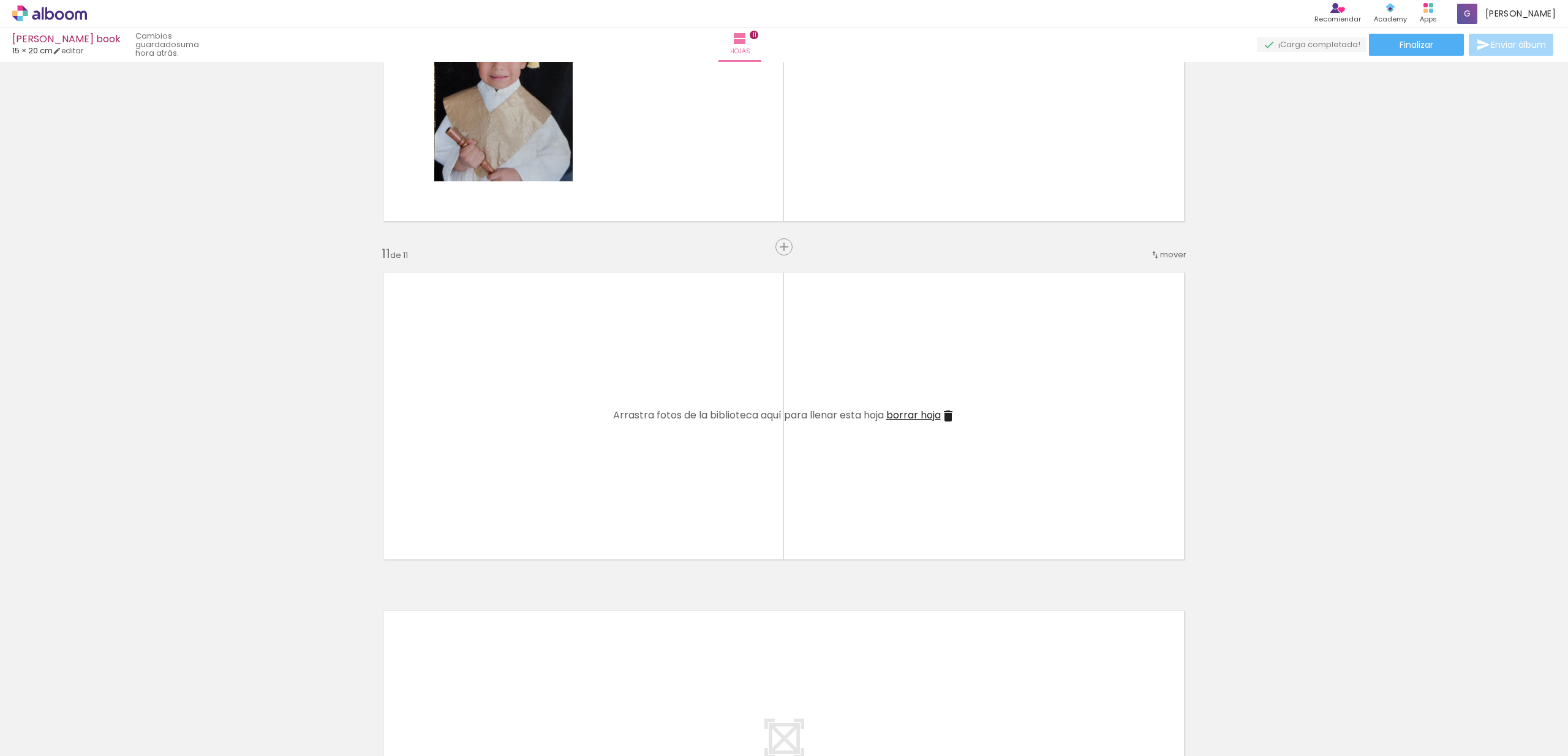
click at [945, 413] on iron-icon at bounding box center [948, 415] width 15 height 15
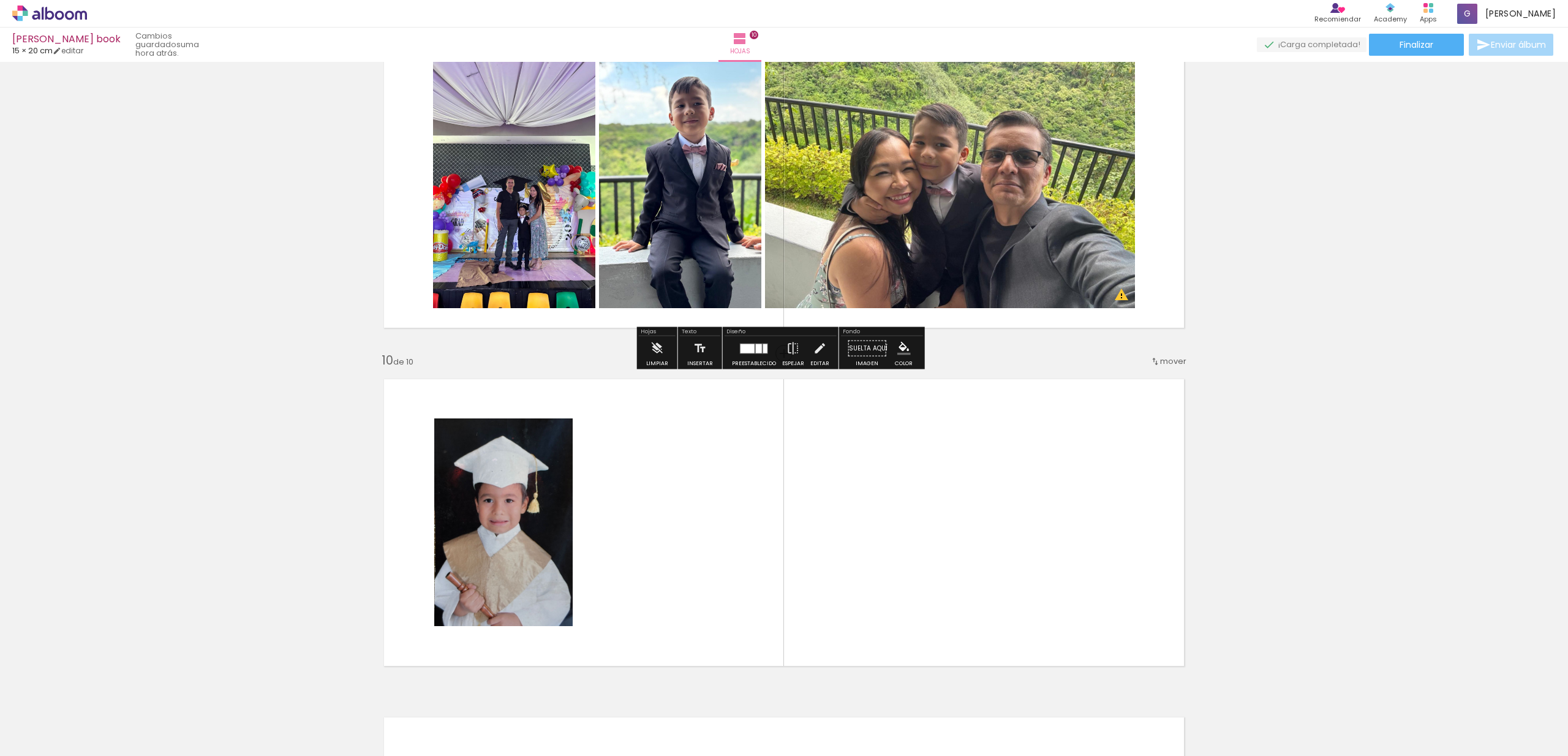
scroll to position [2753, 0]
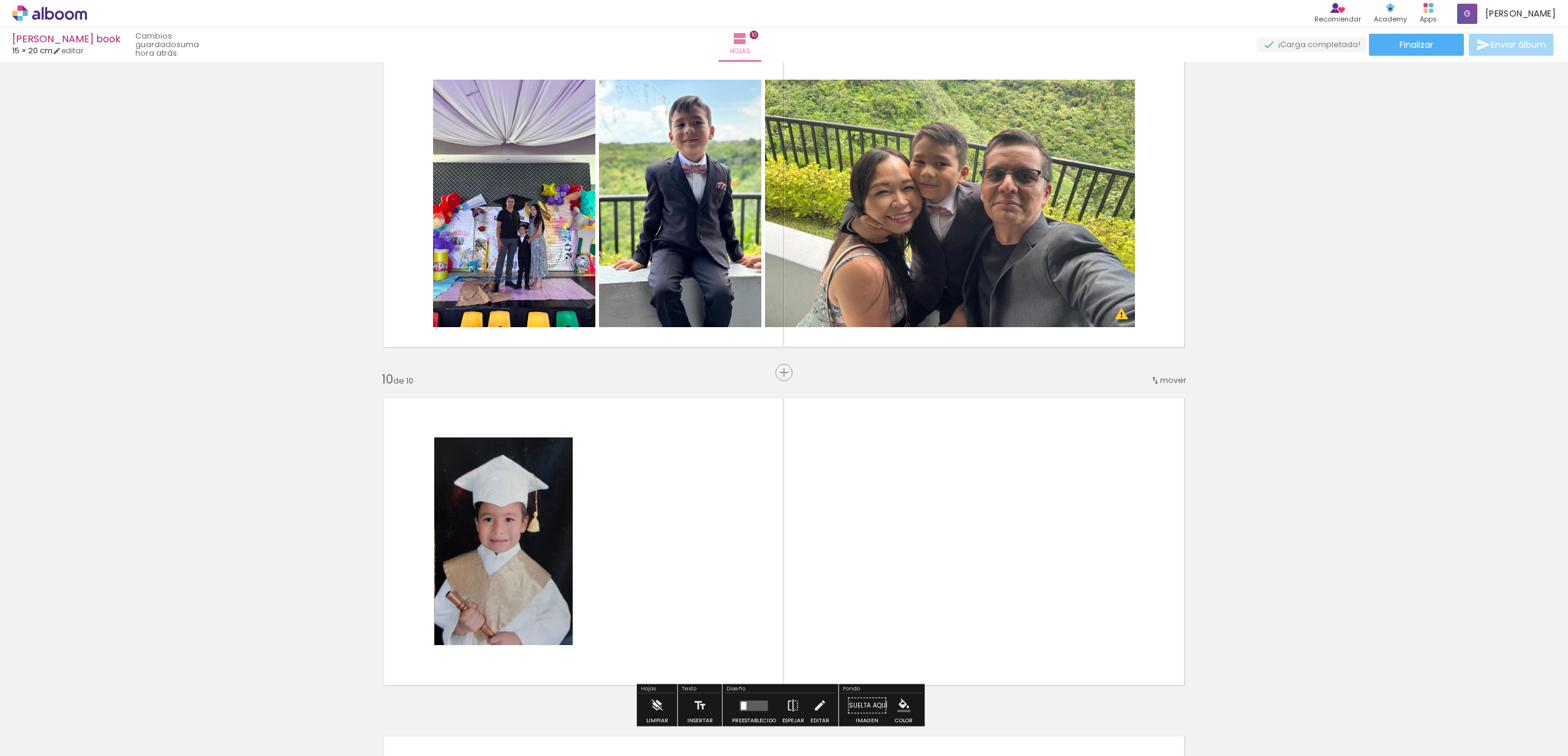
click at [826, 570] on quentale-layouter at bounding box center [784, 542] width 821 height 308
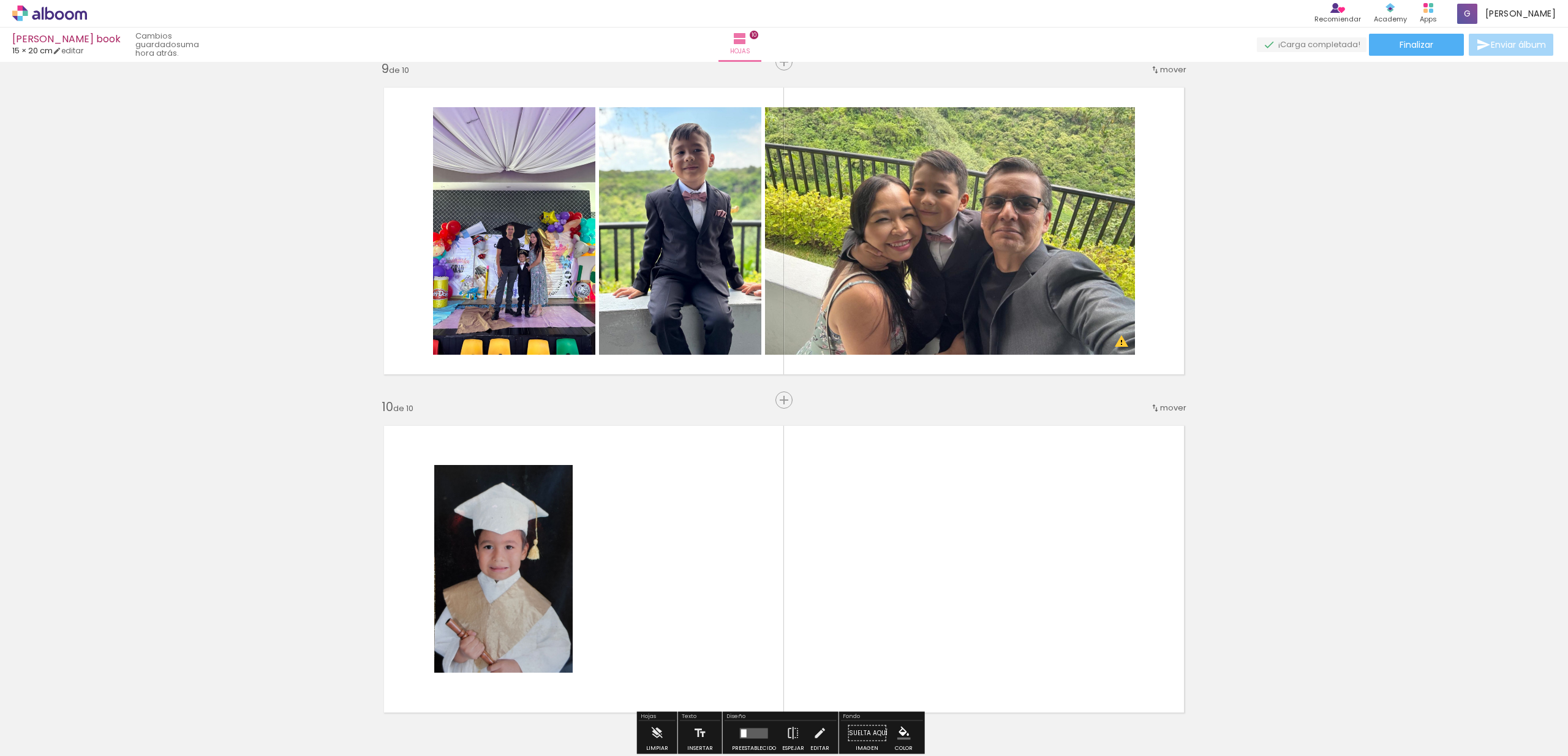
scroll to position [2846, 0]
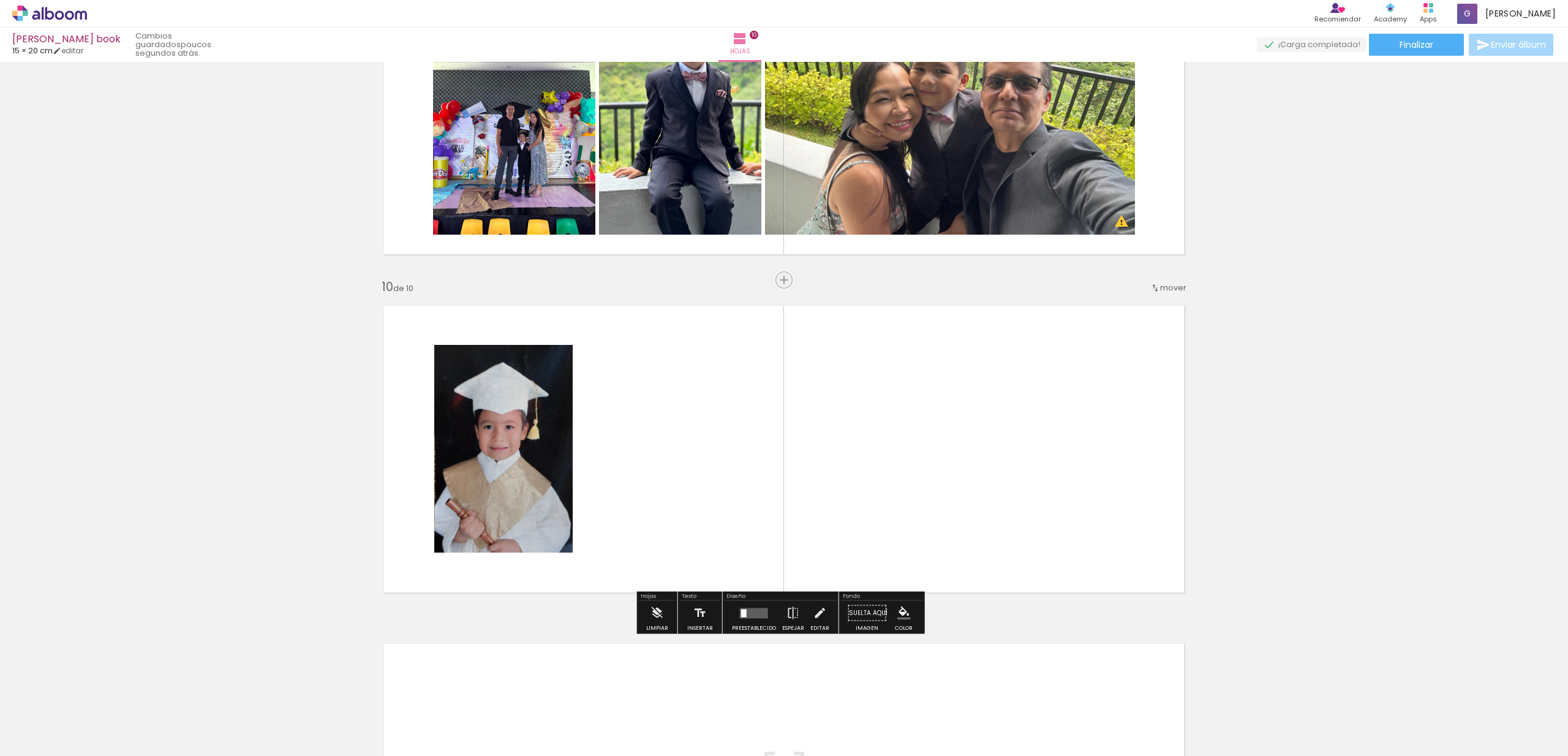
click at [38, 744] on span "Añadir Fotos" at bounding box center [37, 739] width 24 height 14
click at [0, 0] on input "file" at bounding box center [0, 0] width 0 height 0
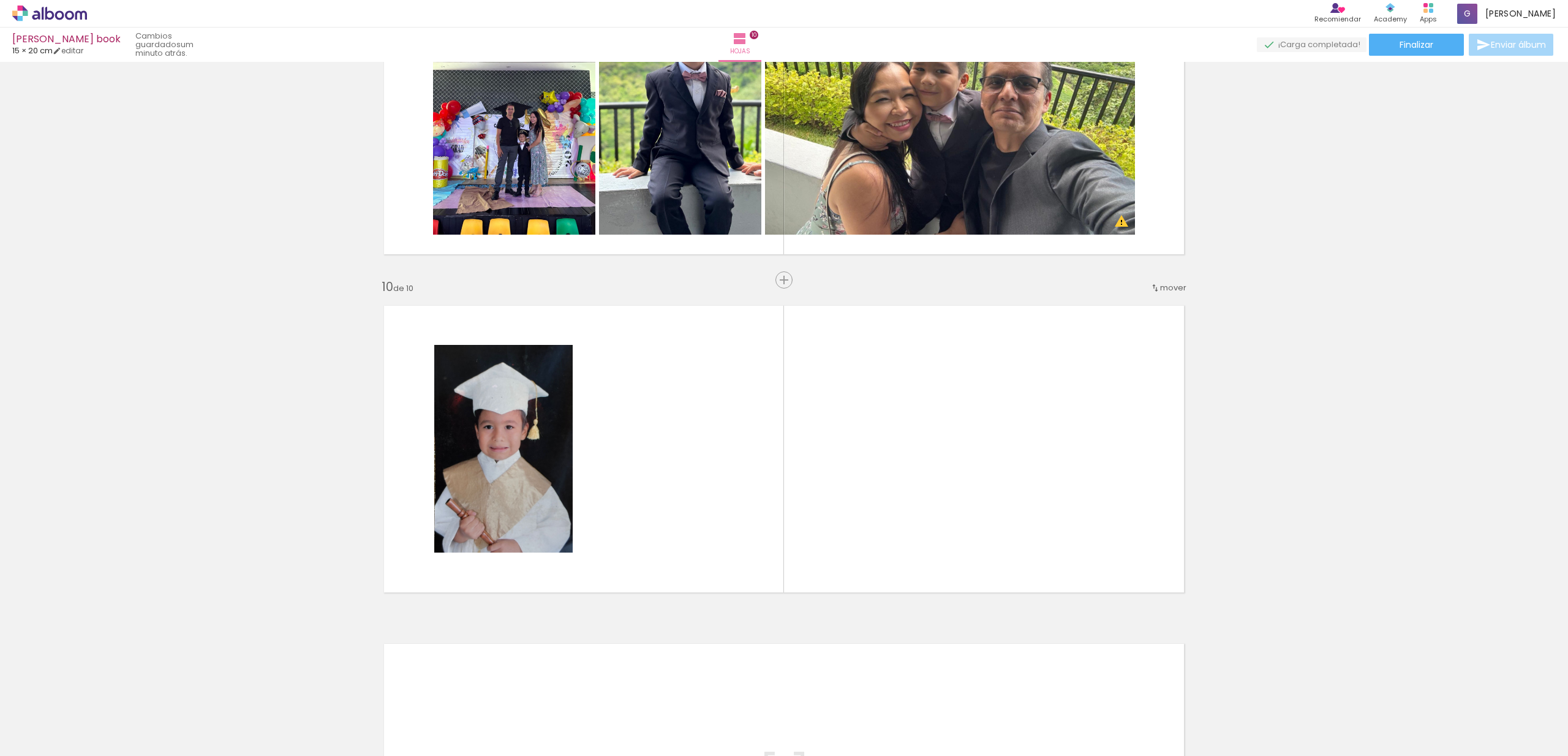
click at [49, 739] on span "Añadir Fotos" at bounding box center [37, 739] width 24 height 14
click at [0, 0] on input "file" at bounding box center [0, 0] width 0 height 0
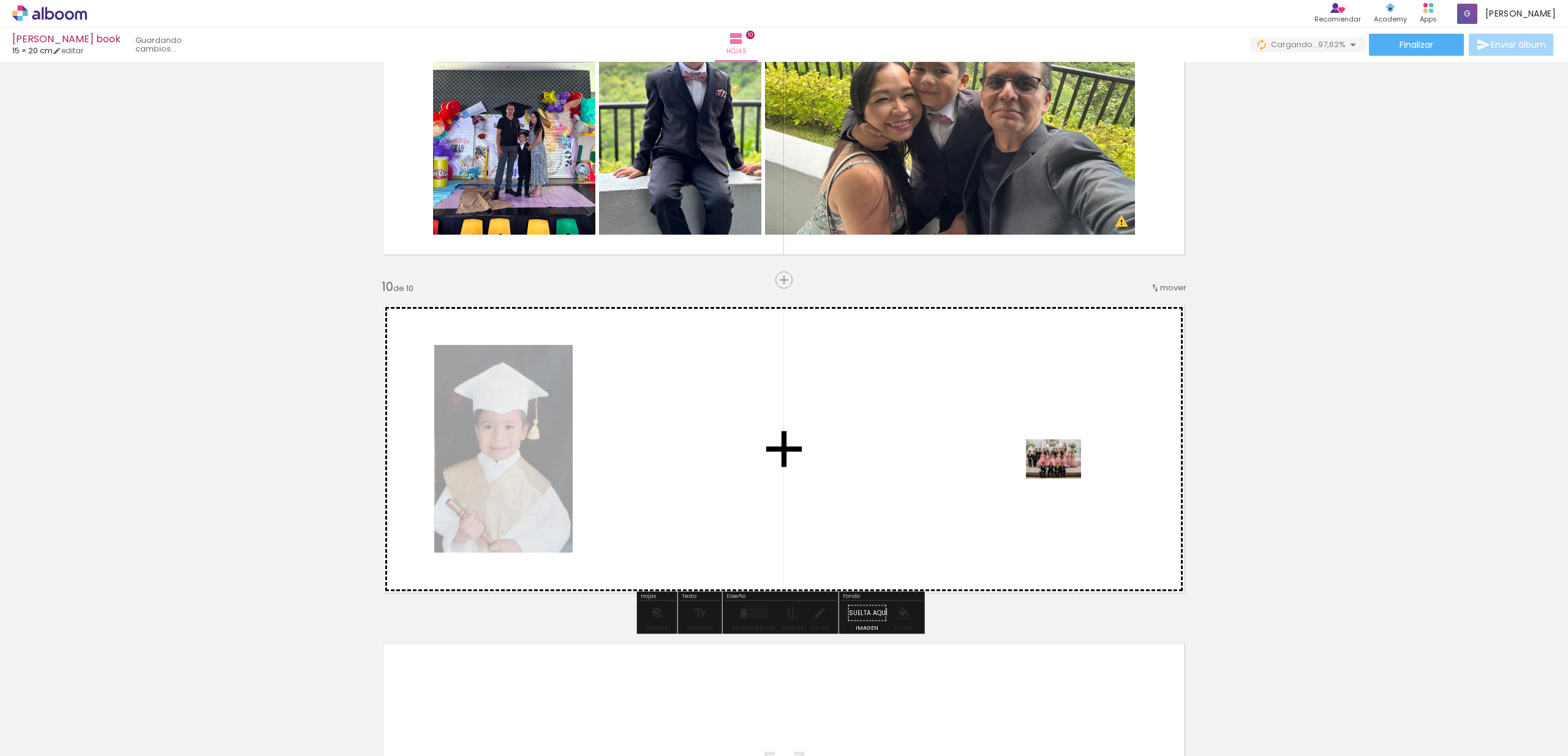
drag, startPoint x: 1541, startPoint y: 711, endPoint x: 1063, endPoint y: 476, distance: 532.6
click at [1063, 476] on quentale-workspace at bounding box center [784, 378] width 1568 height 756
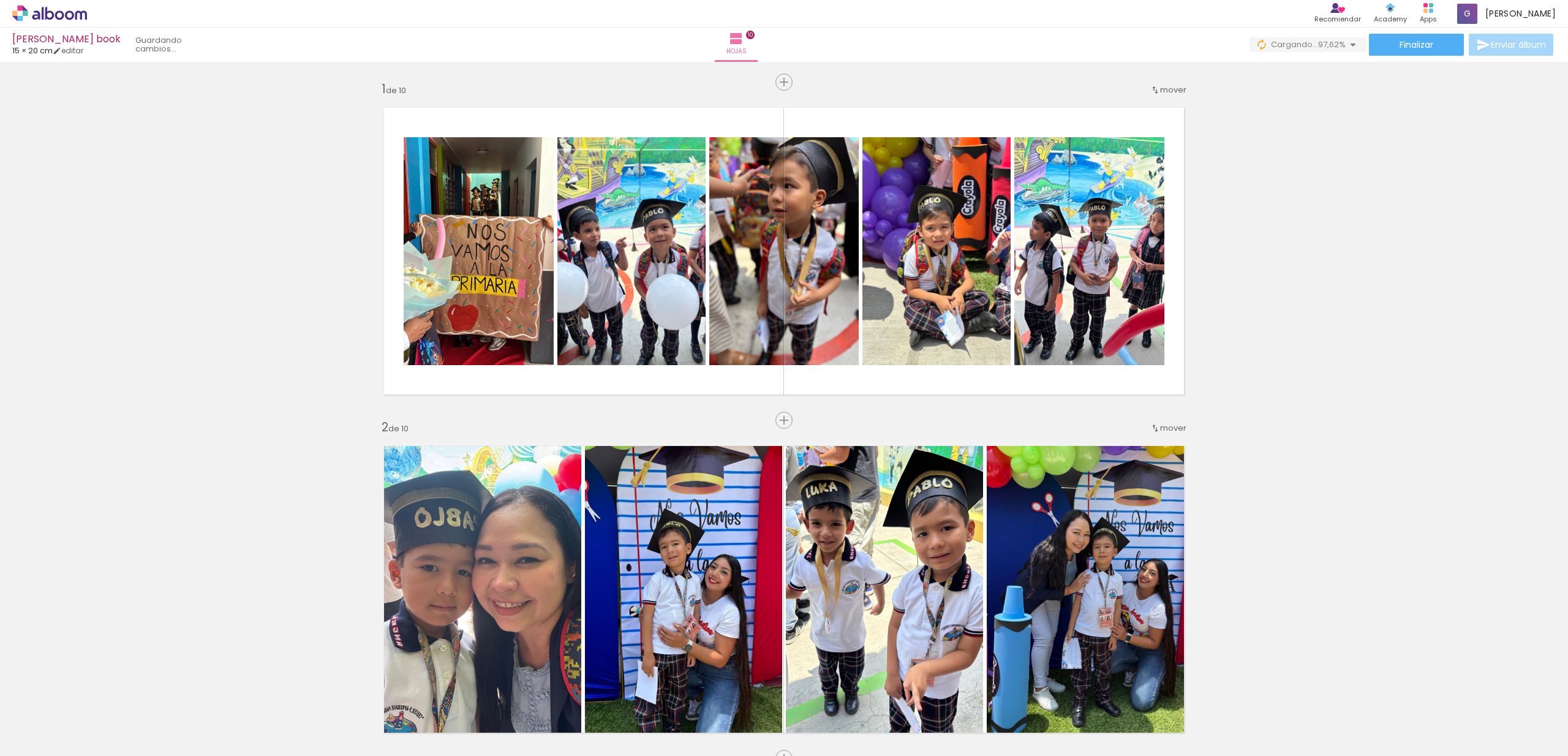
scroll to position [0, 1405]
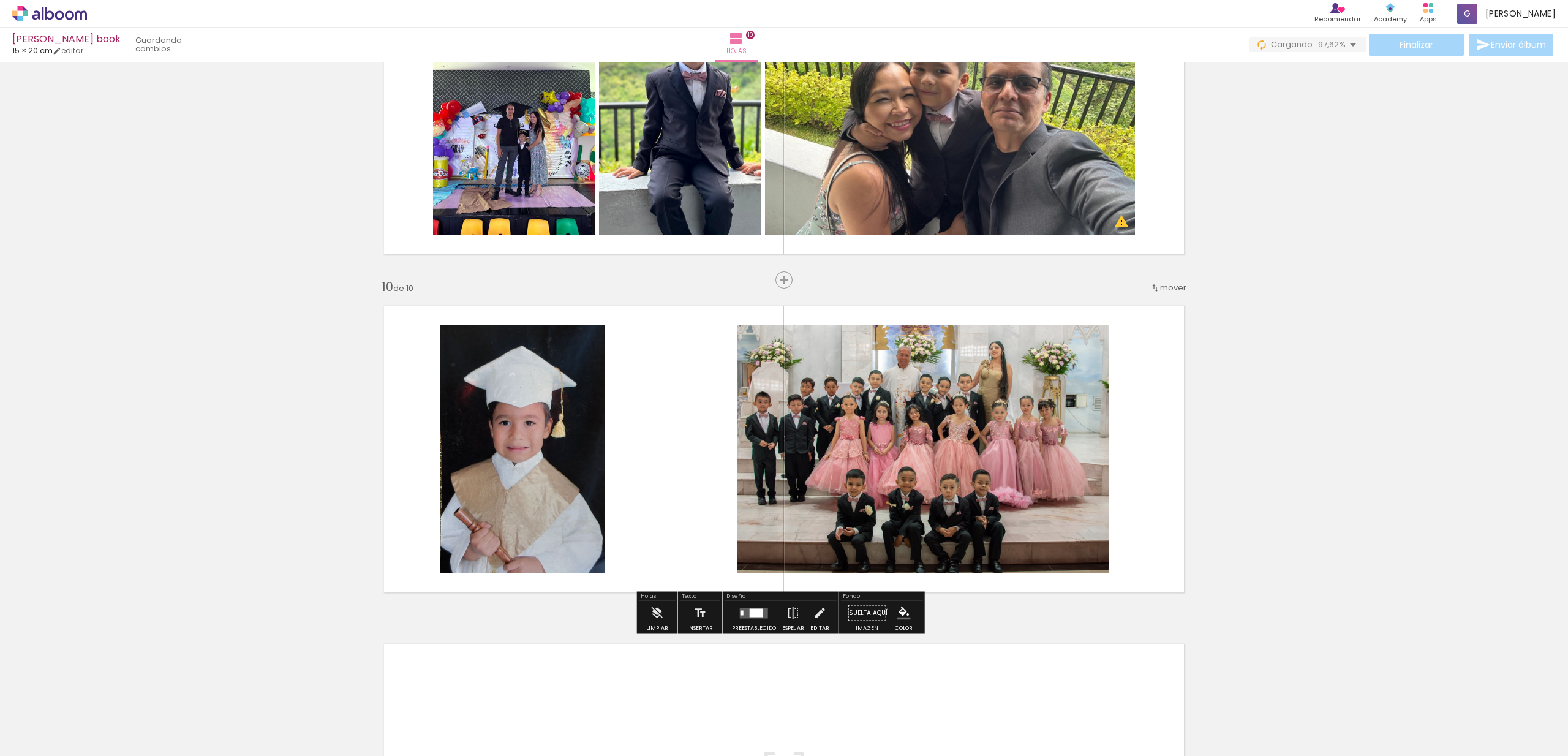
click at [761, 615] on quentale-layouter at bounding box center [754, 613] width 28 height 11
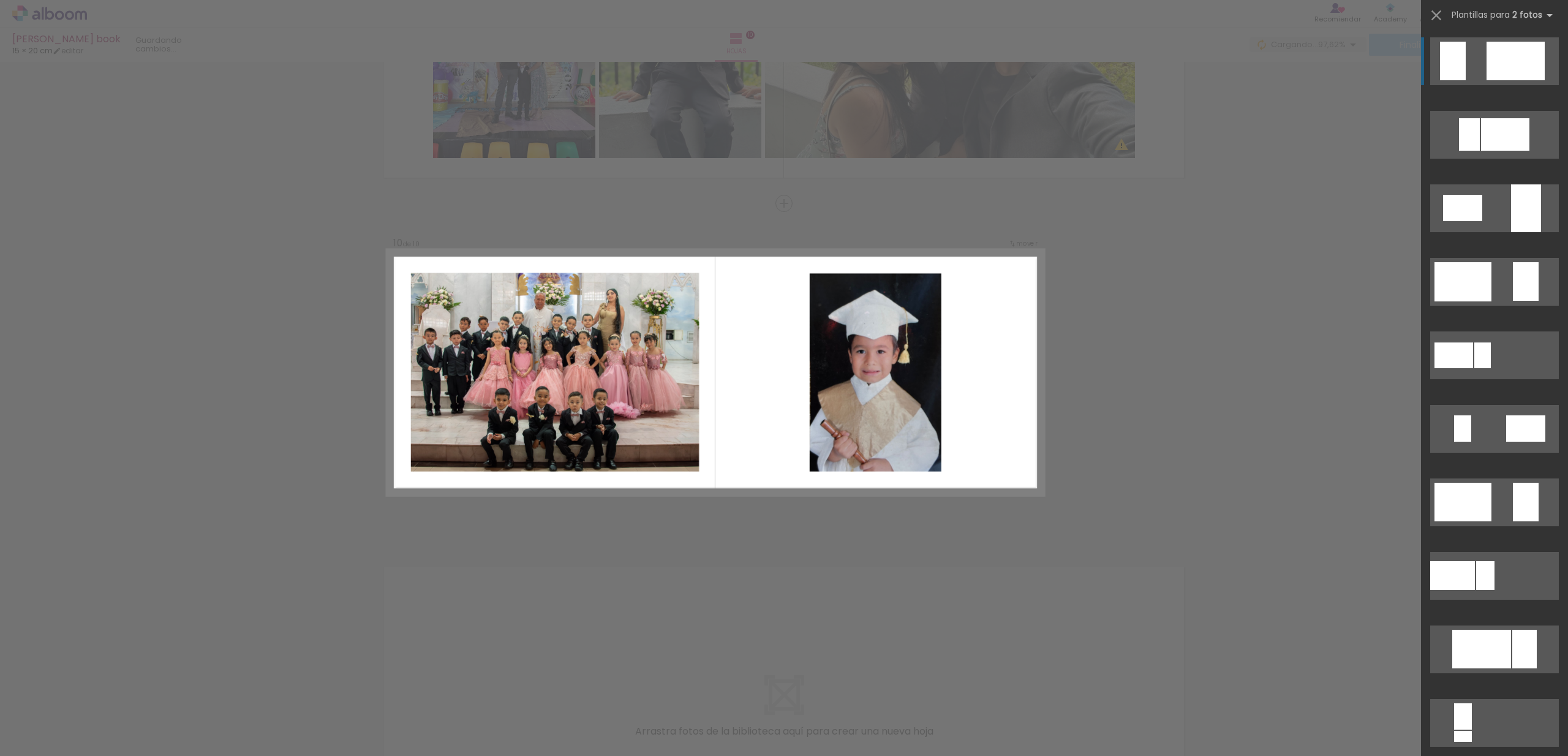
scroll to position [2924, 0]
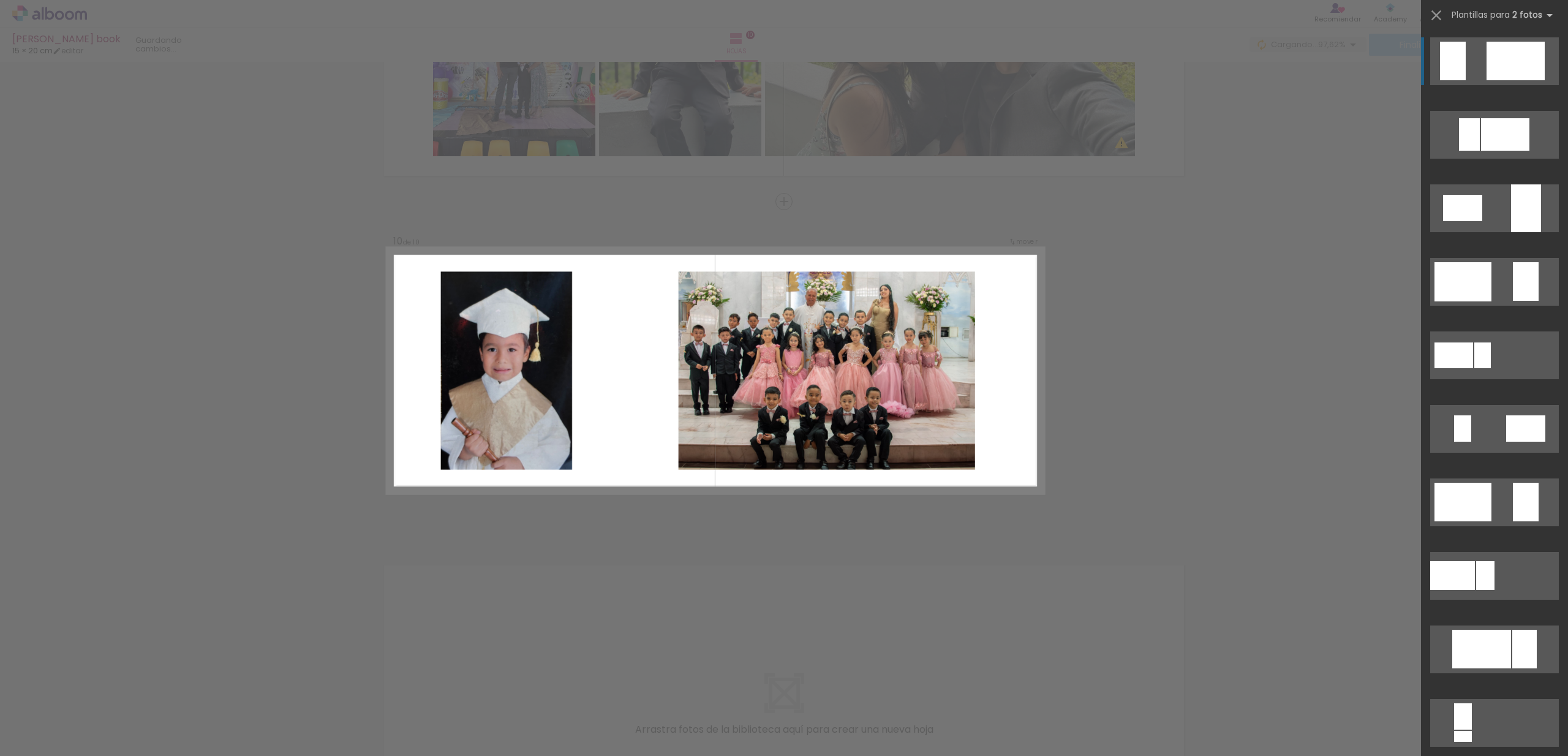
click at [1492, 72] on div at bounding box center [1516, 61] width 58 height 38
click at [1492, 61] on div at bounding box center [1516, 61] width 58 height 38
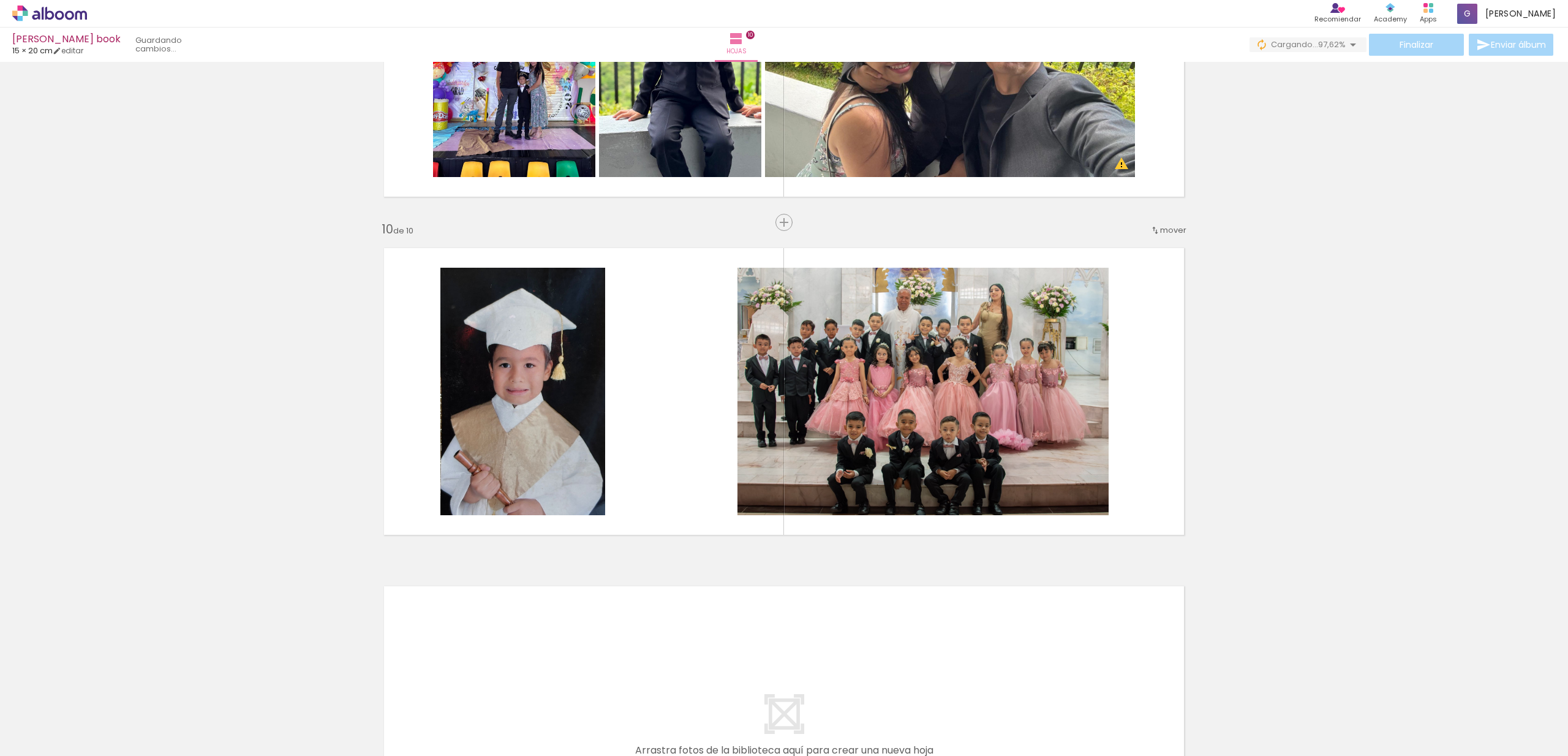
scroll to position [2863, 0]
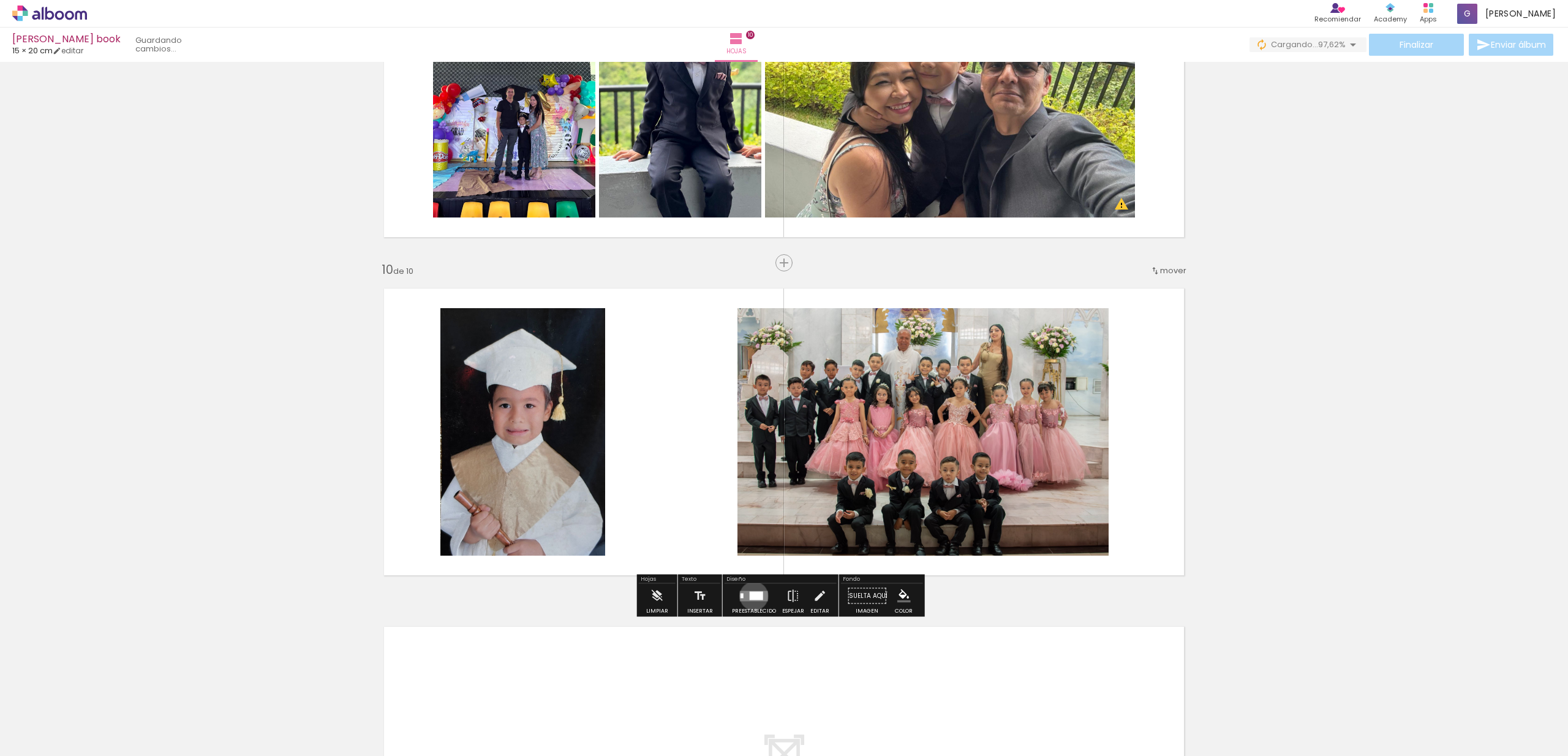
click at [751, 596] on div at bounding box center [756, 596] width 14 height 9
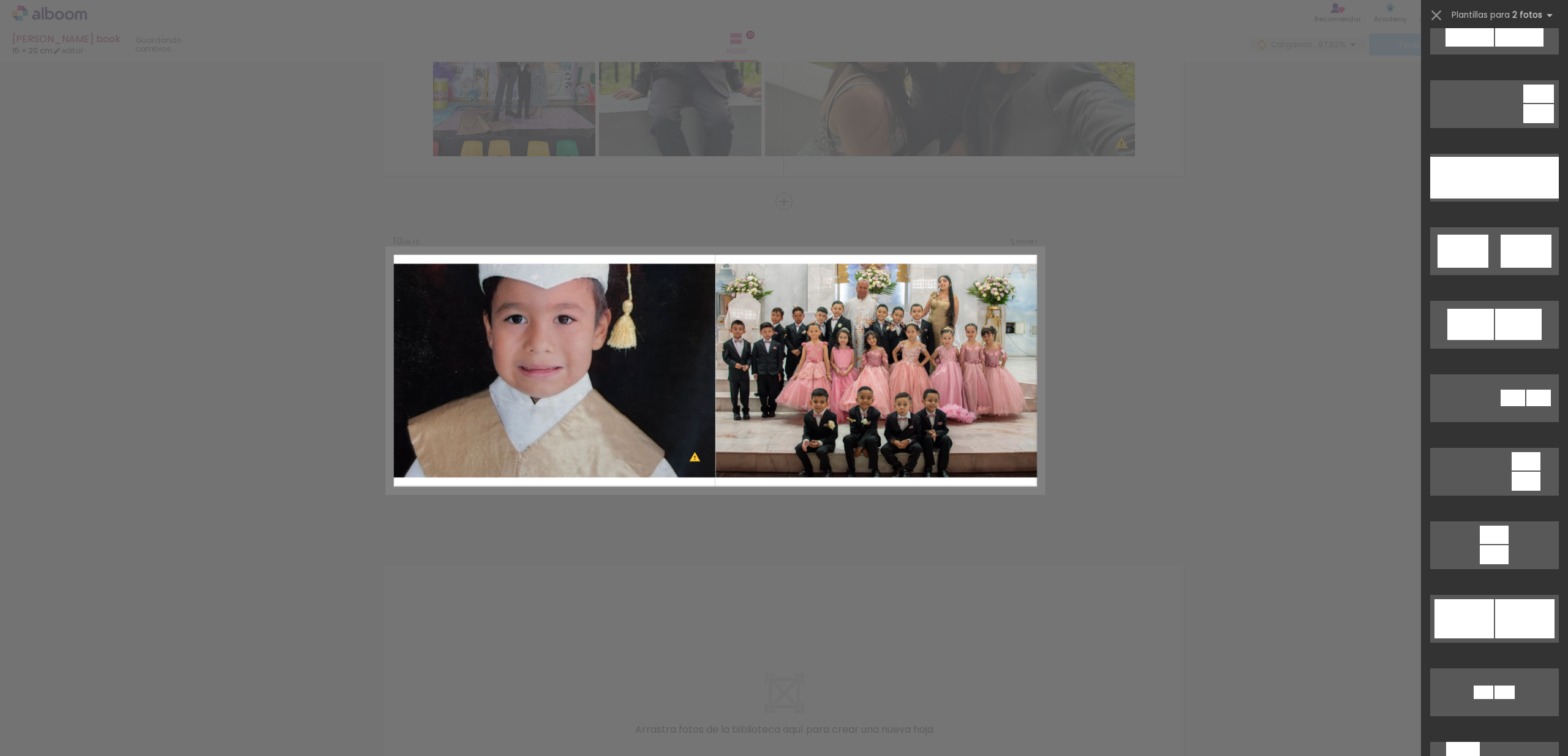
scroll to position [4404, 0]
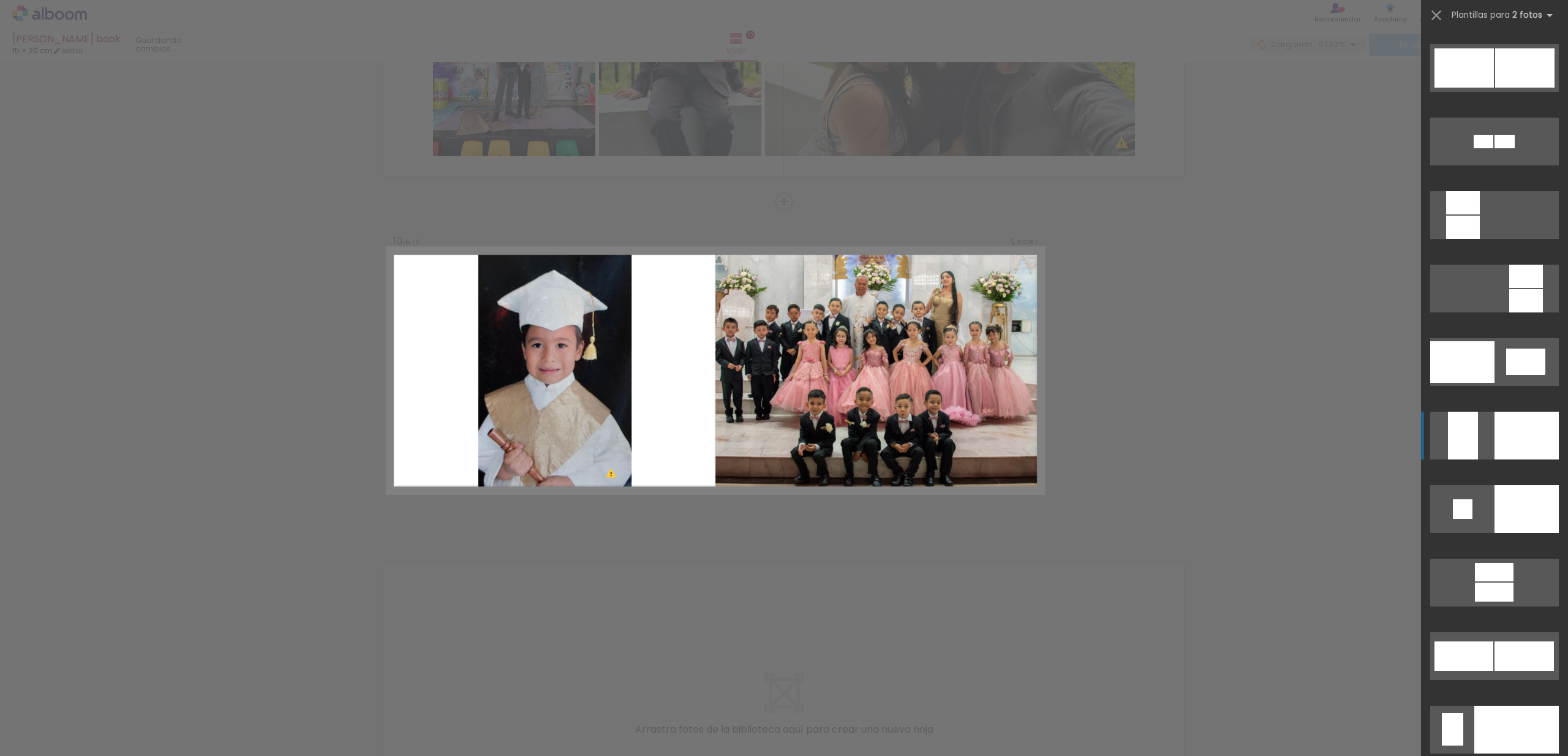
click at [1480, 239] on div at bounding box center [1463, 227] width 33 height 24
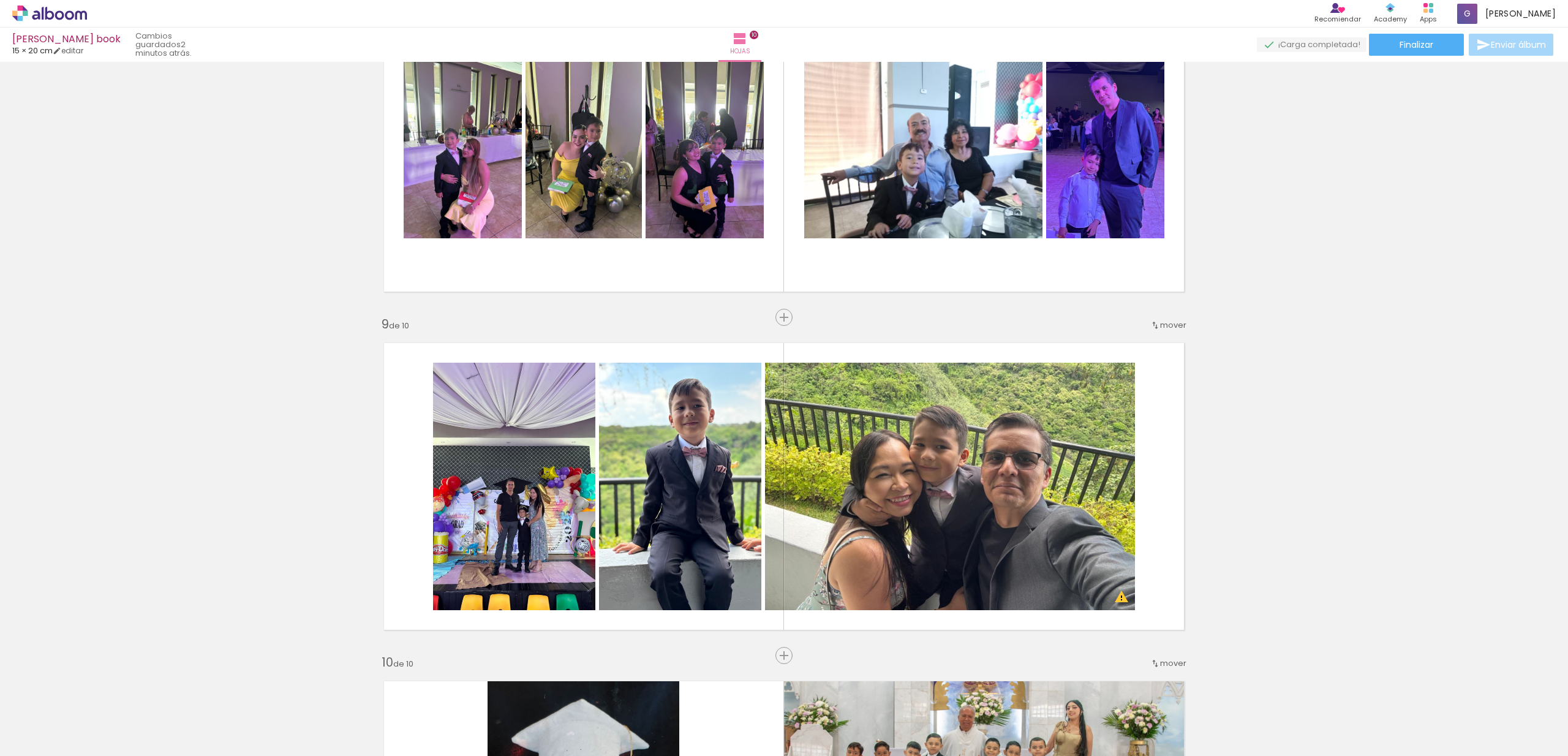
scroll to position [2516, 0]
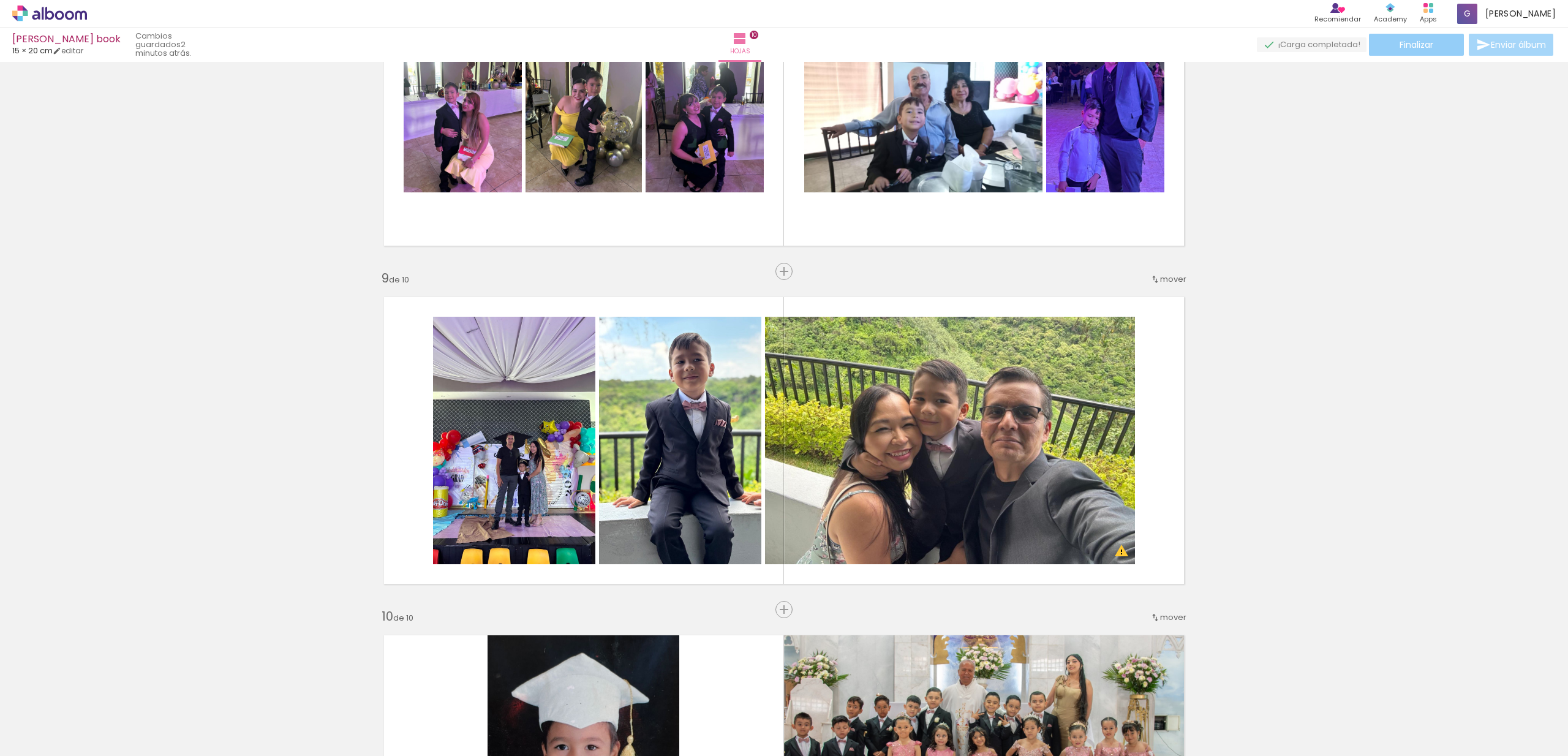
click at [1423, 49] on span "Finalizar" at bounding box center [1416, 45] width 33 height 9
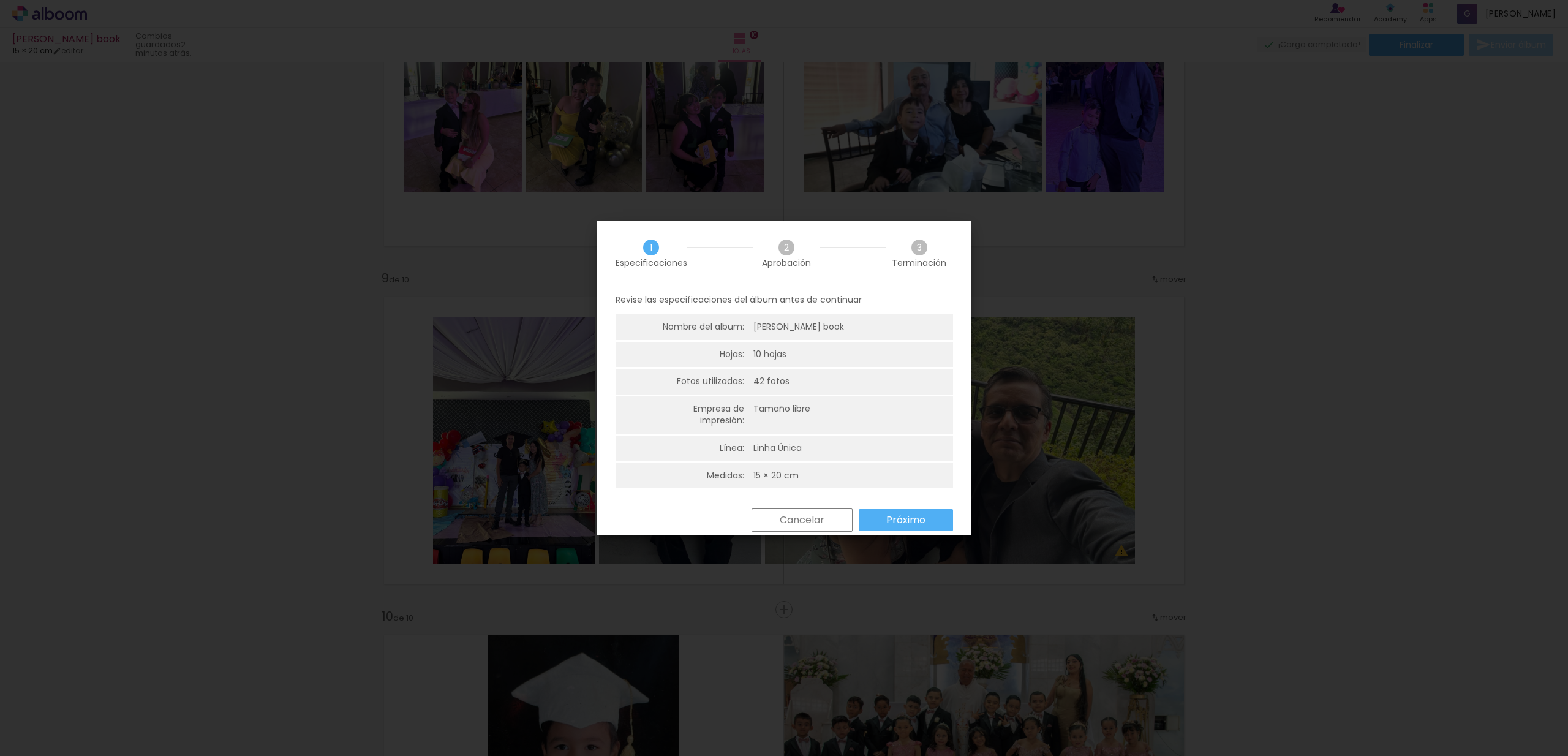
click at [932, 514] on paper-button "Próximo" at bounding box center [905, 519] width 94 height 22
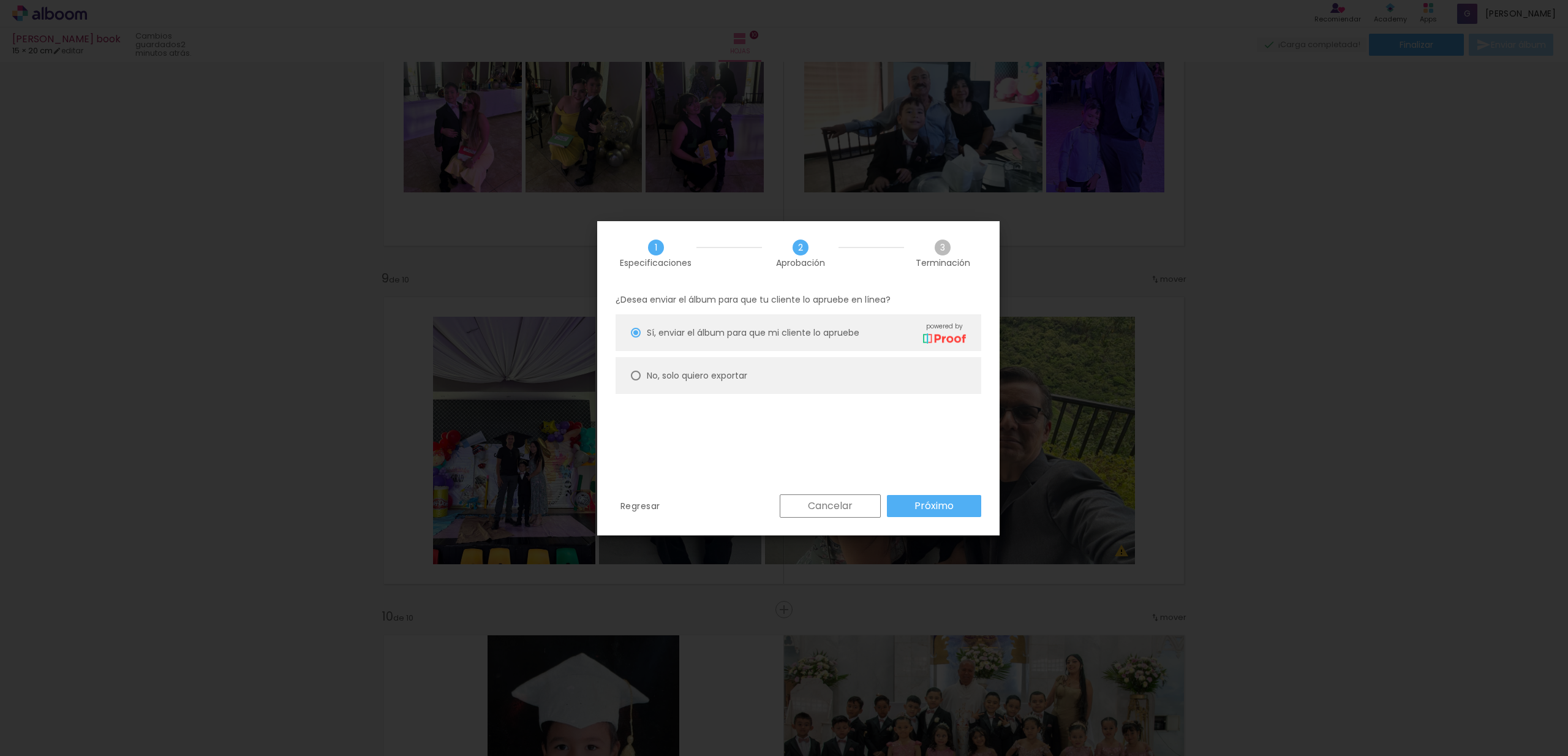
click at [0, 0] on slot "No, solo quiero exportar" at bounding box center [0, 0] width 0 height 0
type paper-radio-button "on"
click at [0, 0] on slot "Próximo" at bounding box center [0, 0] width 0 height 0
type input "Alta, 300 DPI"
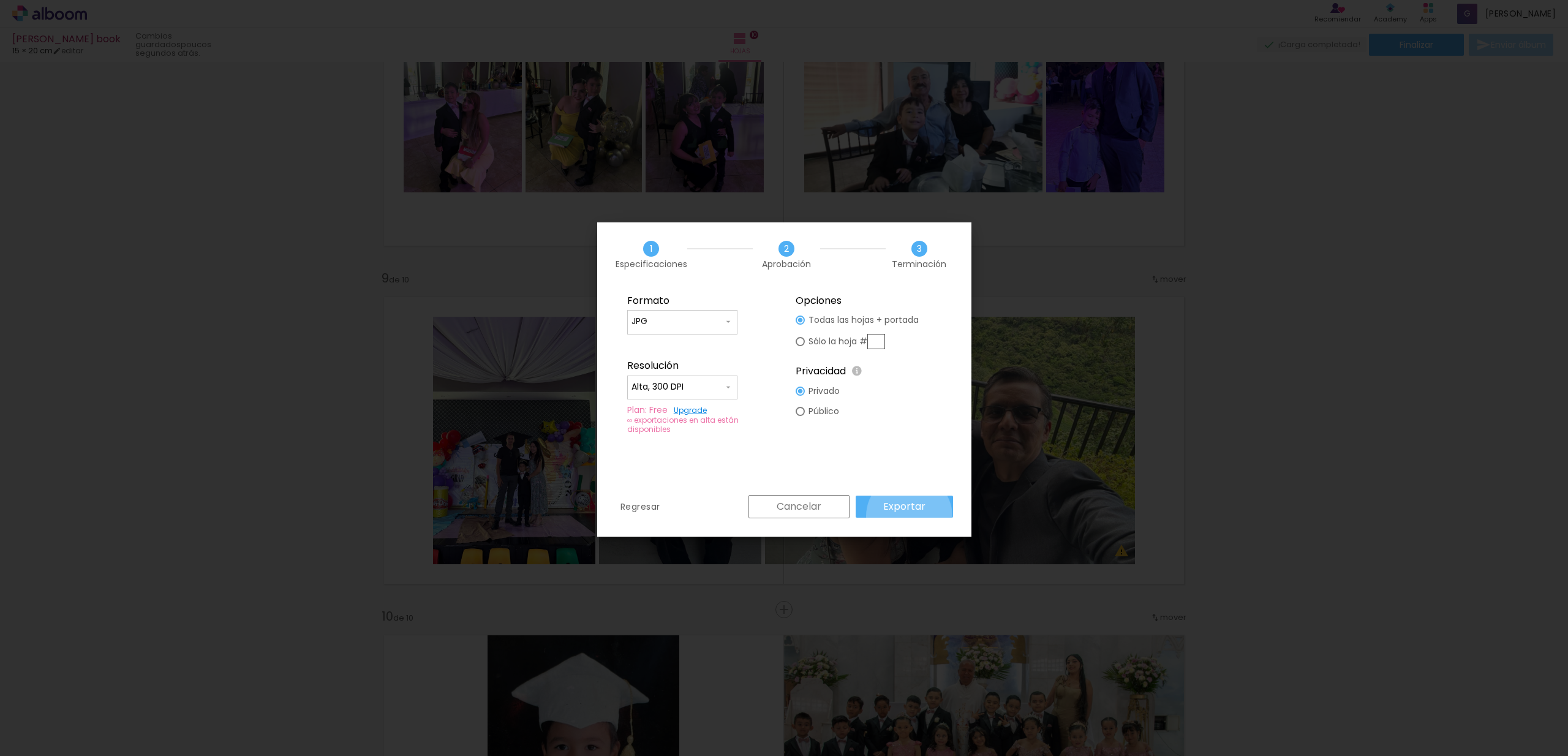
click at [910, 516] on paper-button "Exportar" at bounding box center [904, 507] width 98 height 22
